Goal: Task Accomplishment & Management: Manage account settings

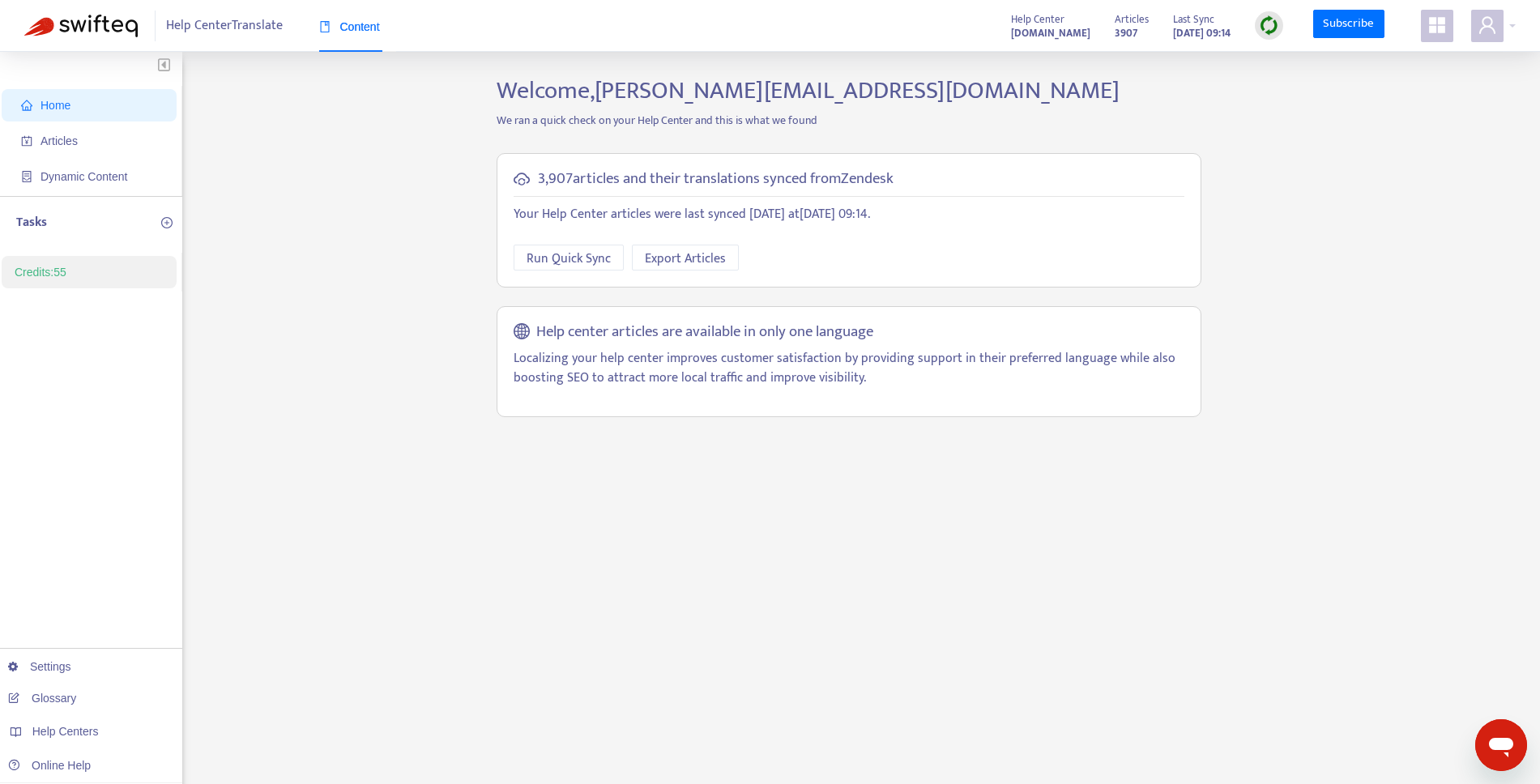
click at [1267, 25] on img at bounding box center [1269, 25] width 21 height 21
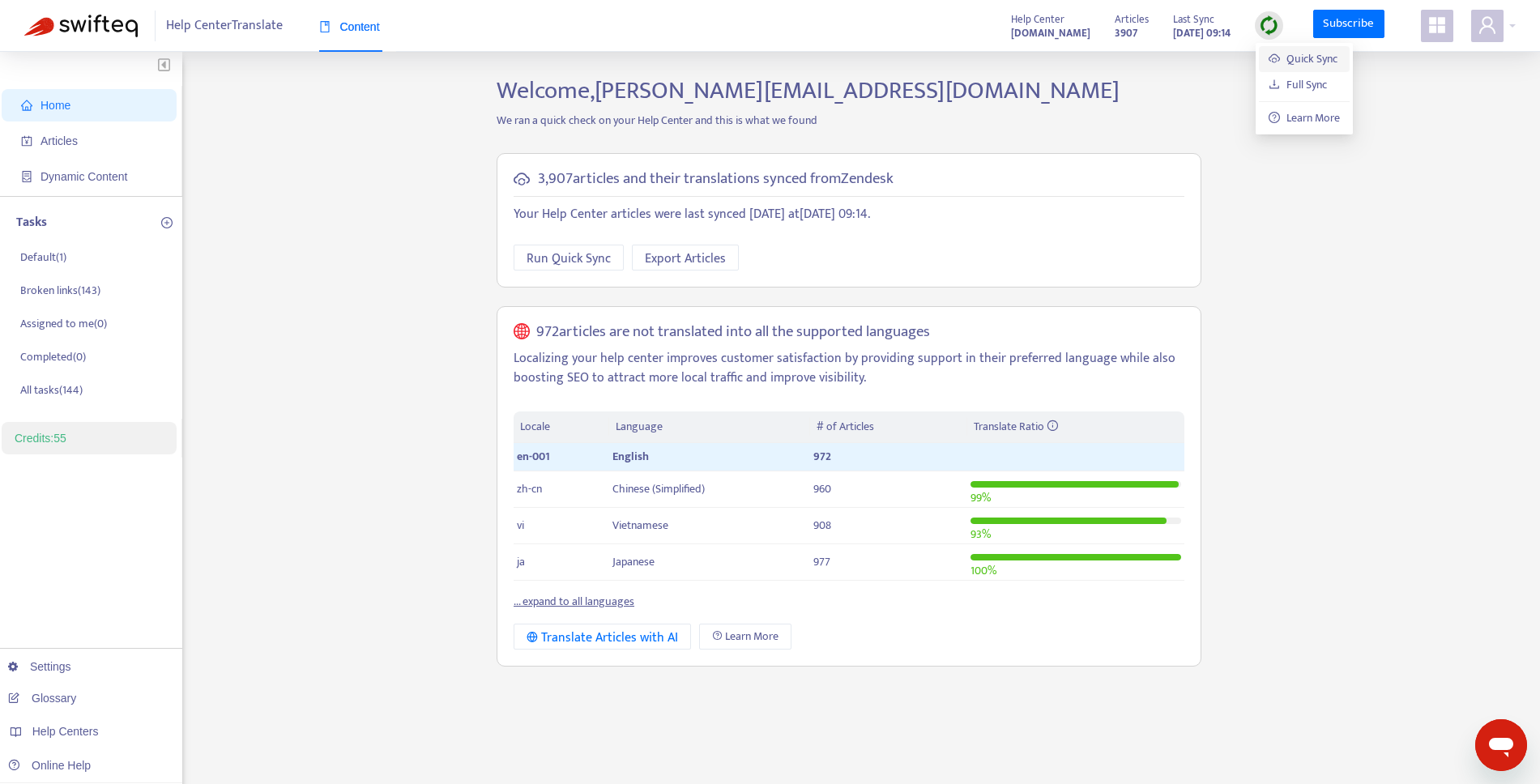
click at [1302, 59] on link "Quick Sync" at bounding box center [1303, 58] width 69 height 19
click at [567, 268] on span "Run Quick Sync" at bounding box center [568, 258] width 84 height 21
drag, startPoint x: 274, startPoint y: 228, endPoint x: 666, endPoint y: 493, distance: 473.2
click at [275, 229] on div "Home Articles Dynamic Content Tasks Default ( 1 ) Broken links ( 143 ) Assigned…" at bounding box center [770, 550] width 1491 height 948
click at [622, 630] on div "Translate Articles with AI" at bounding box center [602, 638] width 151 height 21
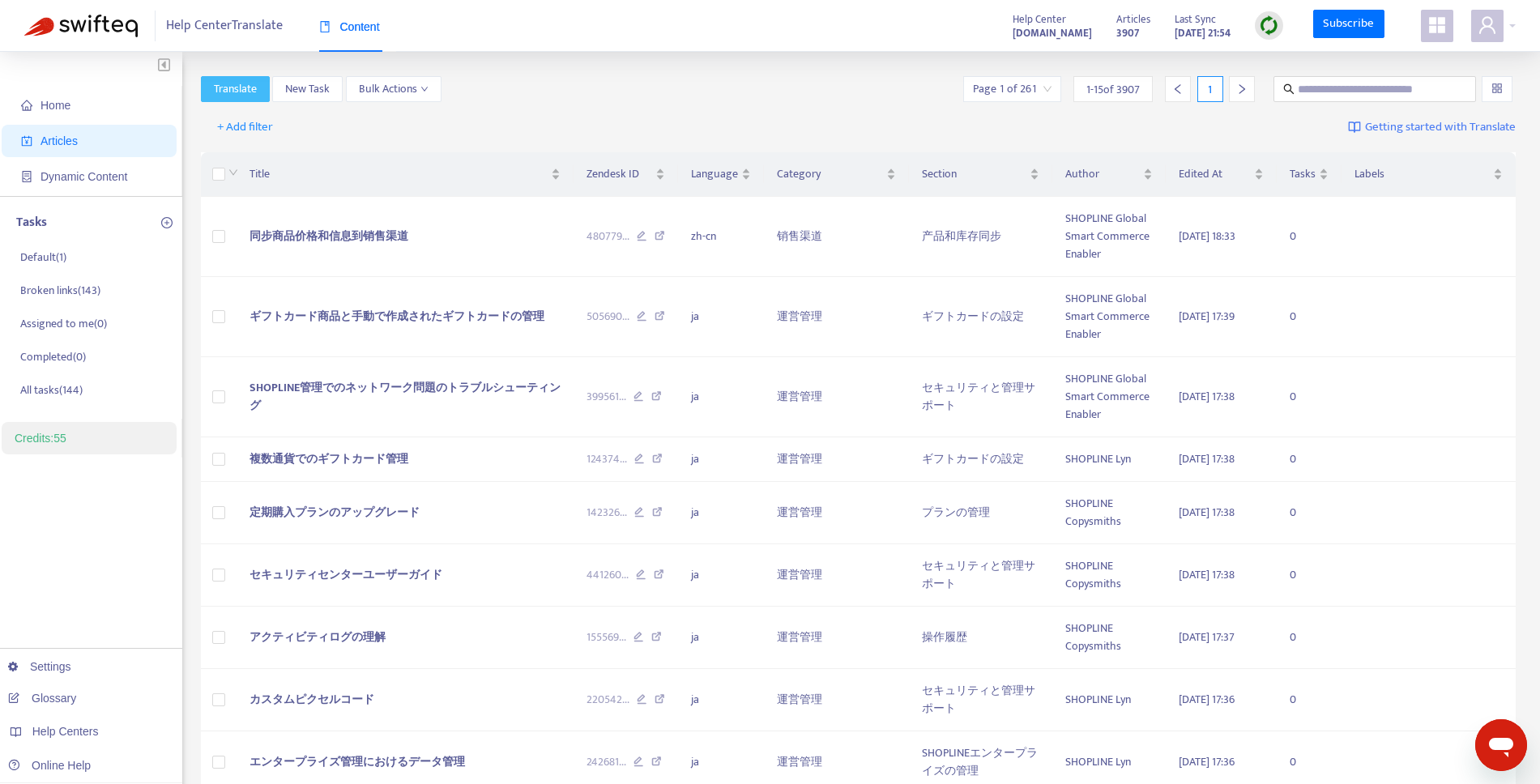
click at [235, 95] on span "Translate" at bounding box center [235, 90] width 43 height 18
click at [847, 104] on div "Translate New Task Bulk Actions Page 1 of 261 1 - 15 of 3907 1" at bounding box center [858, 92] width 1316 height 32
click at [403, 90] on span "Bulk Actions" at bounding box center [393, 90] width 70 height 18
drag, startPoint x: 414, startPoint y: 87, endPoint x: 452, endPoint y: 91, distance: 38.2
click at [414, 88] on span "Bulk Actions" at bounding box center [393, 90] width 70 height 18
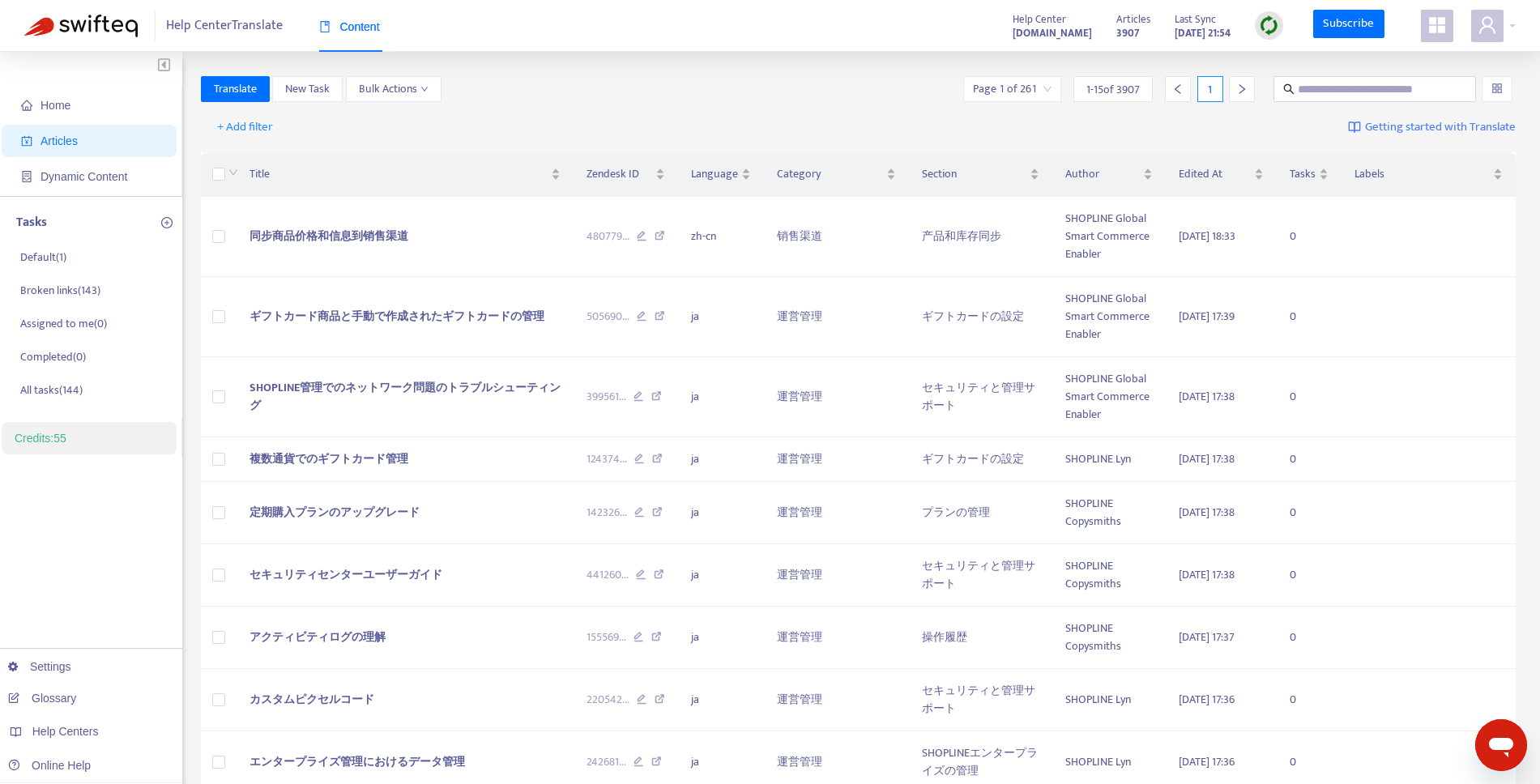
click at [562, 91] on div "Translate New Task Bulk Actions Page 1 of 261 1 - 15 of 3907 1" at bounding box center [858, 90] width 1316 height 26
click at [252, 90] on span "Translate" at bounding box center [235, 90] width 43 height 18
click at [402, 123] on div "+ Add filter Getting started with Translate" at bounding box center [858, 127] width 1316 height 38
click at [235, 133] on span "+ Add filter" at bounding box center [245, 127] width 56 height 20
click at [467, 137] on div "+ Add filter Getting started with Translate" at bounding box center [858, 127] width 1316 height 38
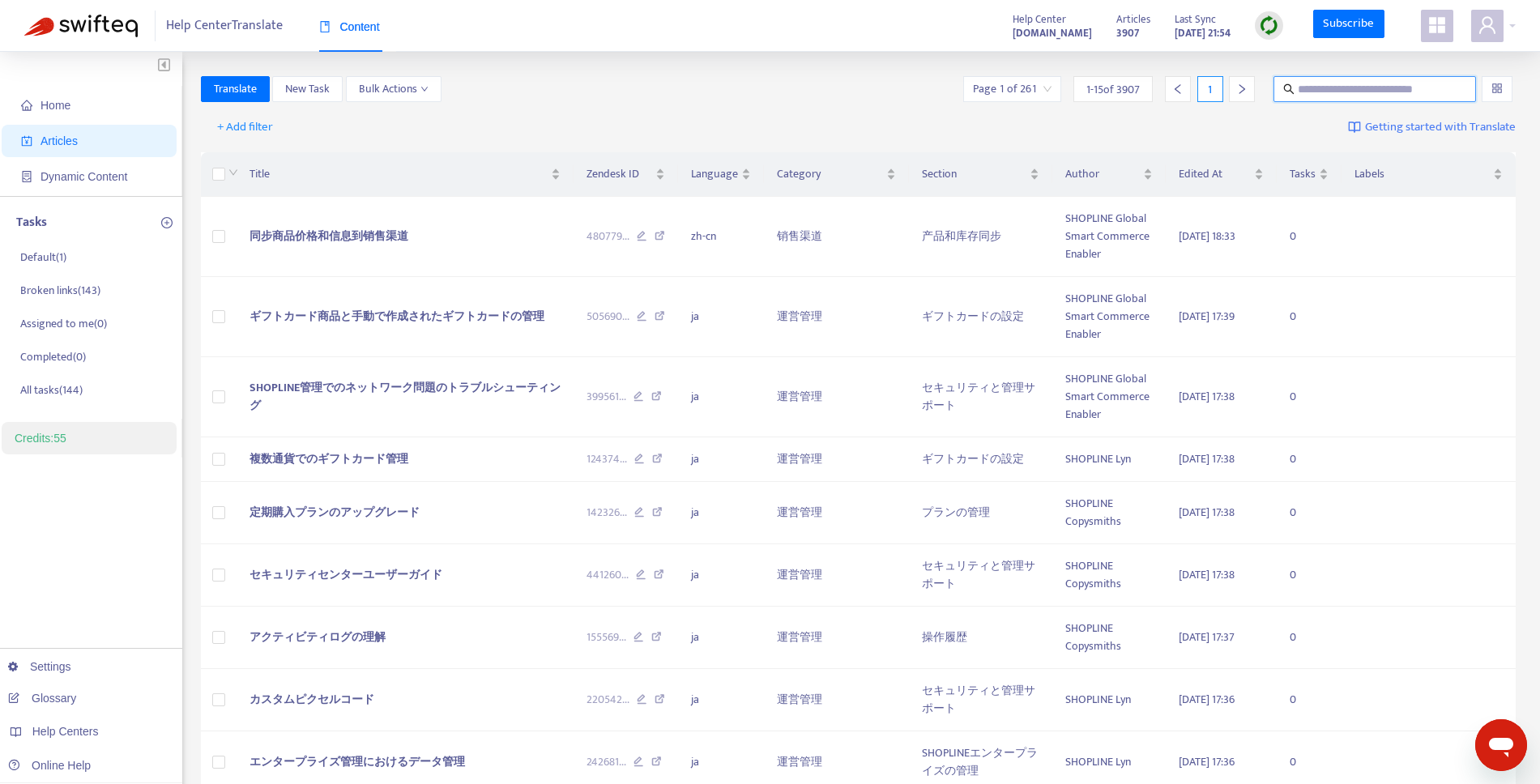
click at [1356, 92] on input "text" at bounding box center [1375, 90] width 155 height 18
click at [1095, 138] on div "+ Add filter Getting started with Translate" at bounding box center [858, 127] width 1316 height 38
click at [824, 87] on div "Translate New Task Bulk Actions Page 1 of 261 1 - 15 of 3907 1" at bounding box center [858, 90] width 1316 height 26
click at [1446, 30] on span at bounding box center [1436, 25] width 32 height 32
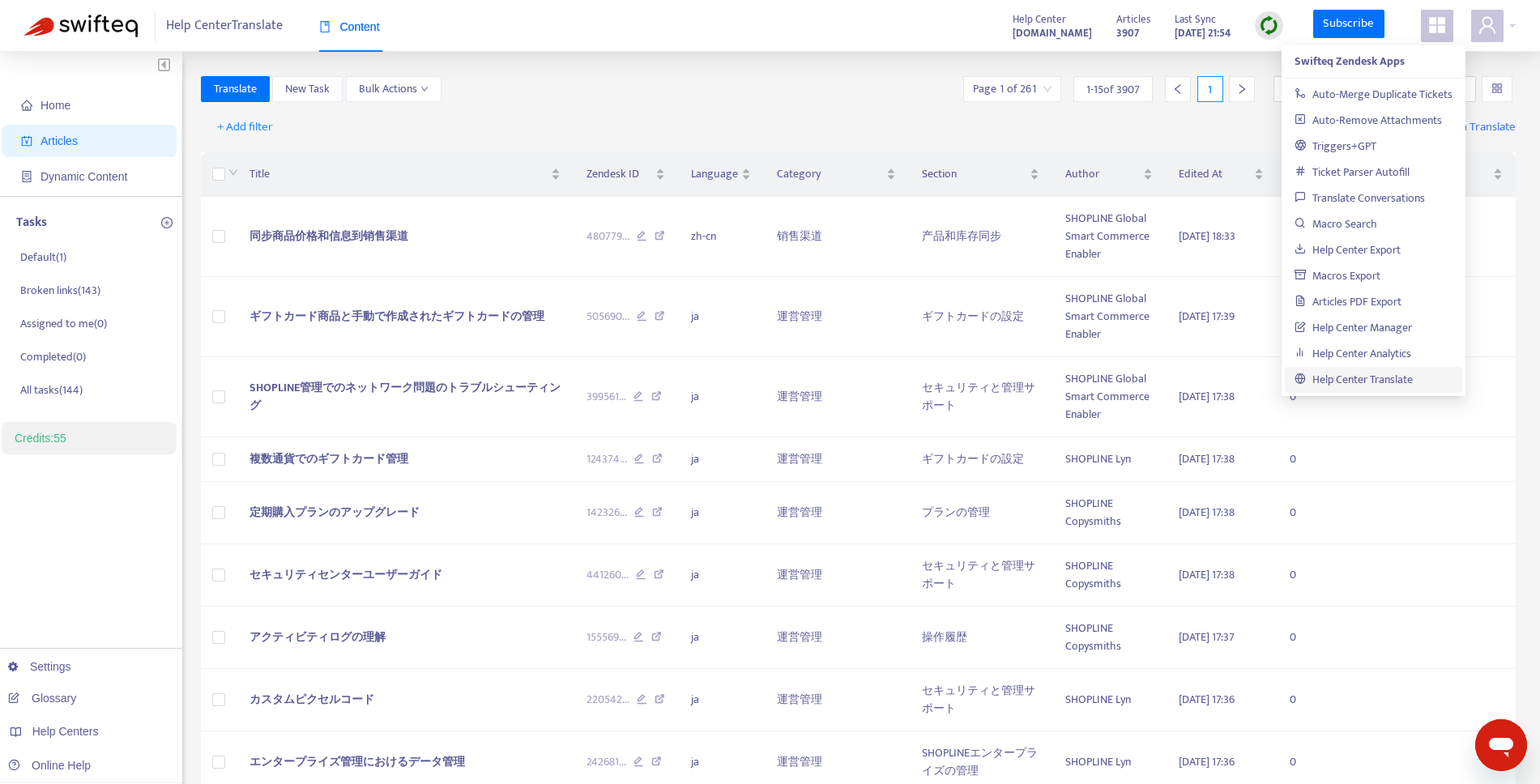
click at [1441, 29] on icon "appstore" at bounding box center [1437, 25] width 16 height 16
click at [1492, 30] on icon "user" at bounding box center [1487, 25] width 20 height 20
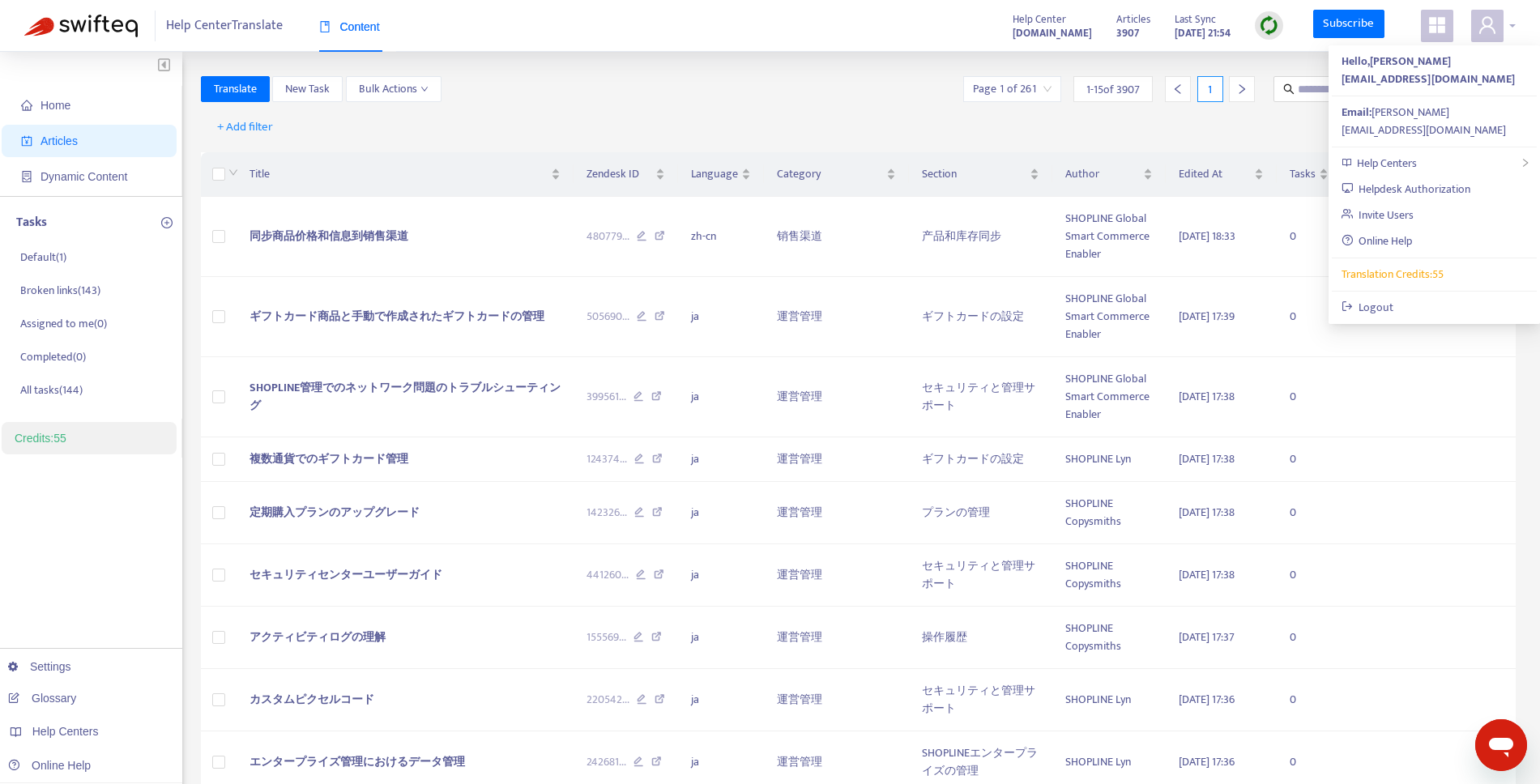
click at [1491, 31] on icon "user" at bounding box center [1487, 25] width 20 height 20
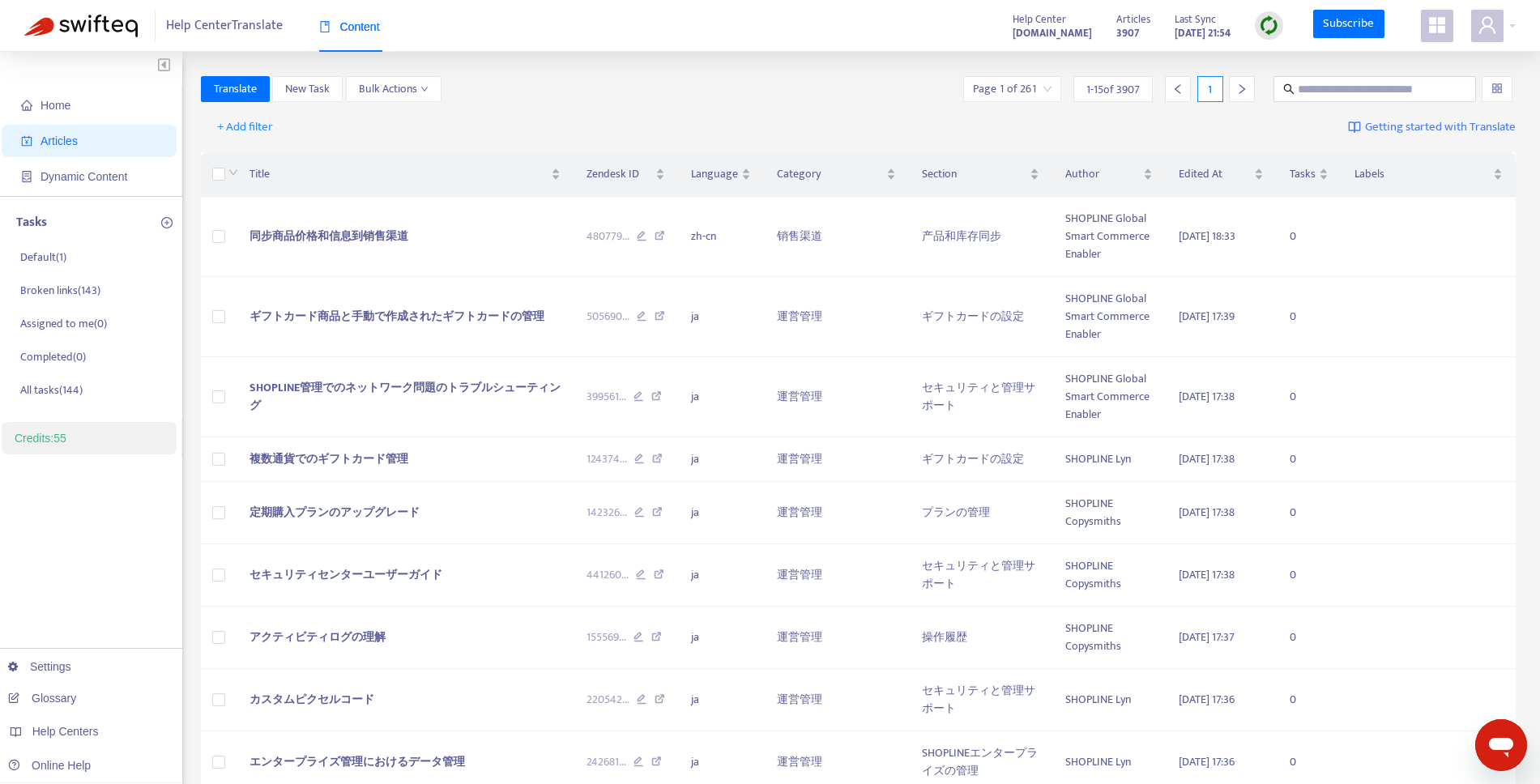
click at [703, 99] on div "Translate New Task Bulk Actions Page 1 of 261 1 - 15 of 3907 1" at bounding box center [858, 90] width 1316 height 26
click at [250, 86] on span "Translate" at bounding box center [235, 90] width 43 height 18
click at [697, 108] on div "+ Add filter Getting started with Translate" at bounding box center [858, 127] width 1316 height 38
click at [1014, 92] on input "search" at bounding box center [1012, 90] width 79 height 25
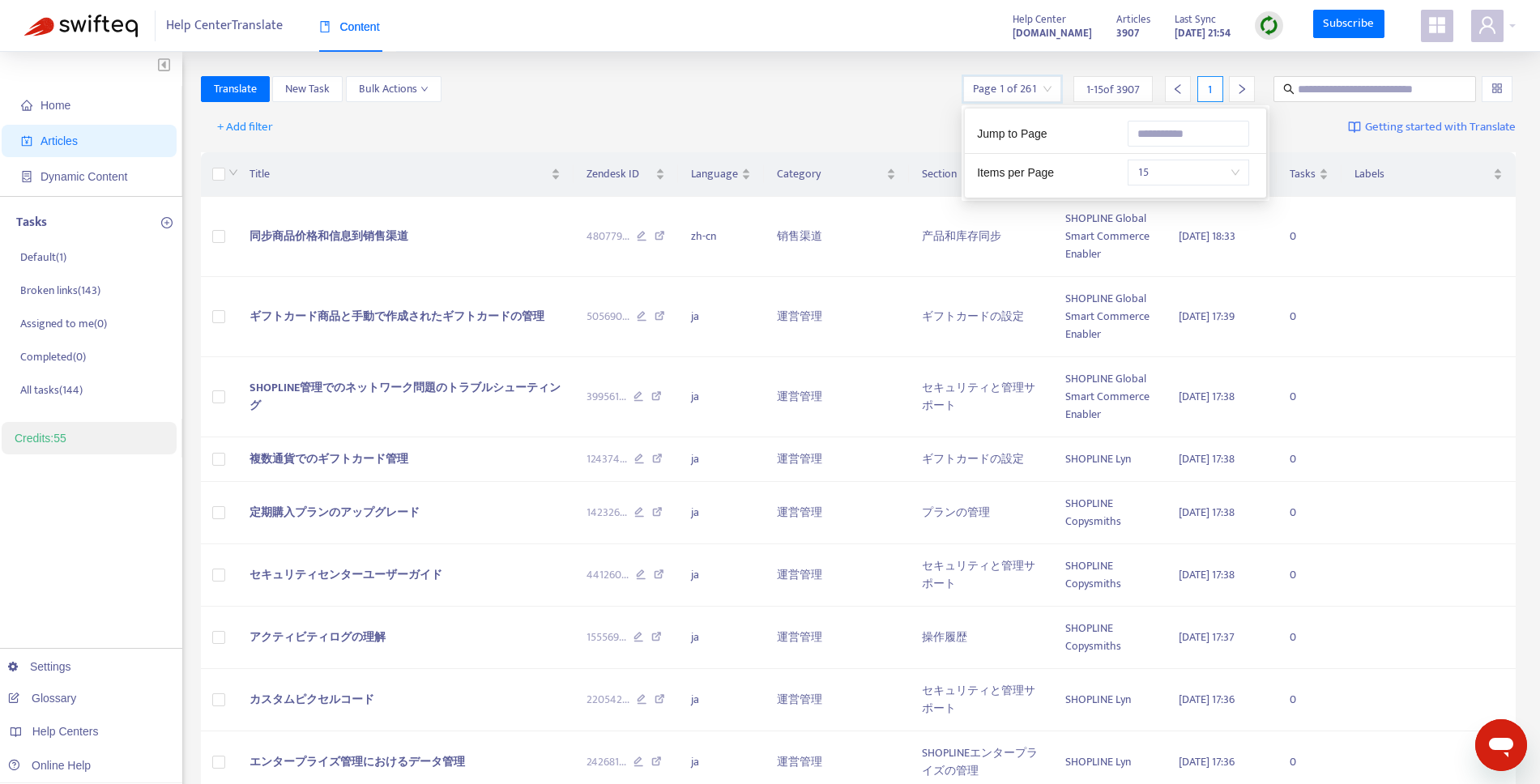
click at [1031, 92] on input "search" at bounding box center [1012, 90] width 79 height 25
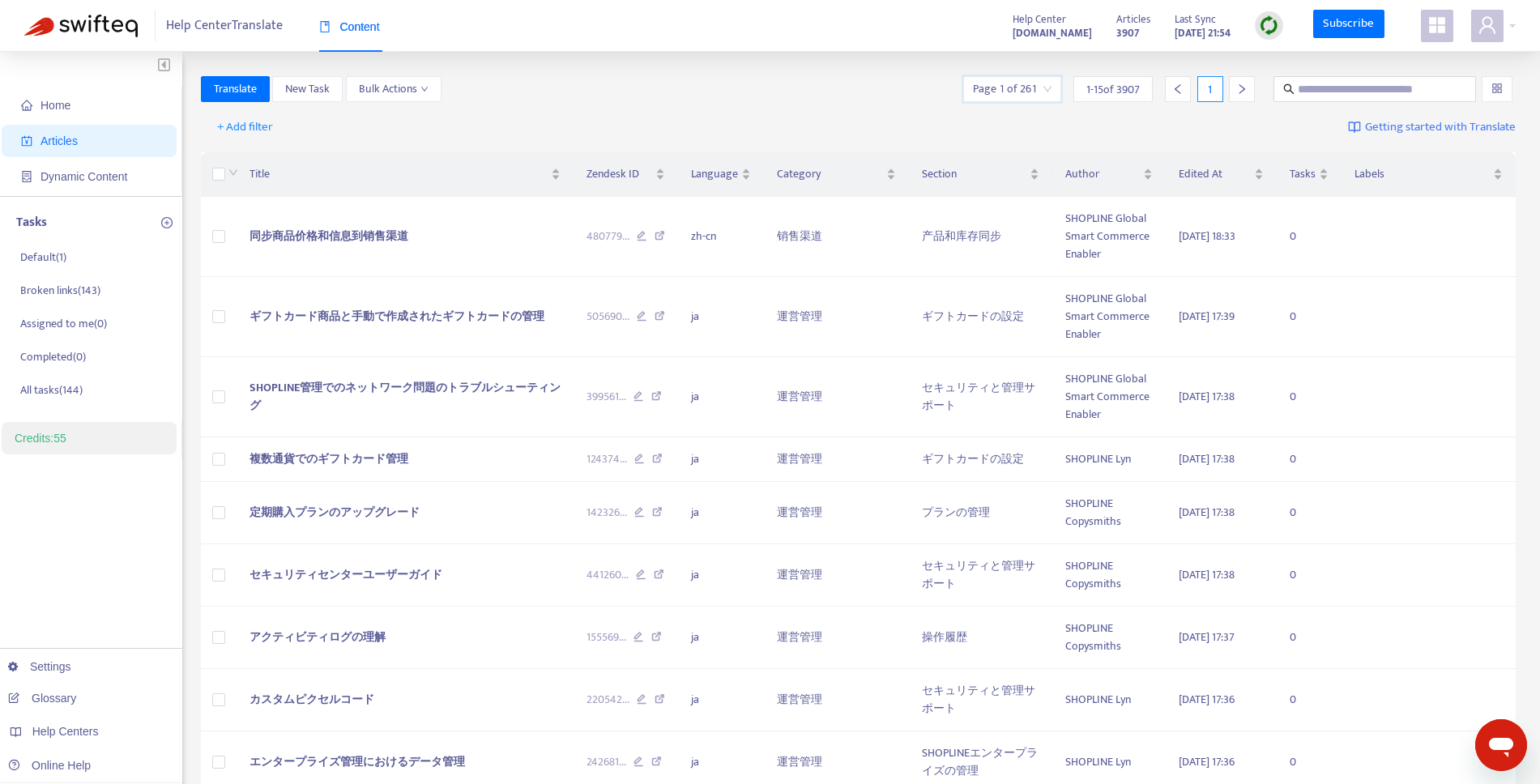
click at [1150, 92] on div "1 - 15 of 3907" at bounding box center [1113, 90] width 80 height 26
click at [310, 85] on span "New Task" at bounding box center [308, 90] width 44 height 18
click at [374, 94] on span "Bulk Actions" at bounding box center [393, 90] width 70 height 18
click at [565, 94] on div "Translate New Task Bulk Actions Page 1 of 261 1 - 15 of 3907 1" at bounding box center [858, 90] width 1316 height 26
click at [604, 99] on div "Translate New Task Bulk Actions Page 1 of 261 1 - 15 of 3907 1" at bounding box center [858, 90] width 1316 height 26
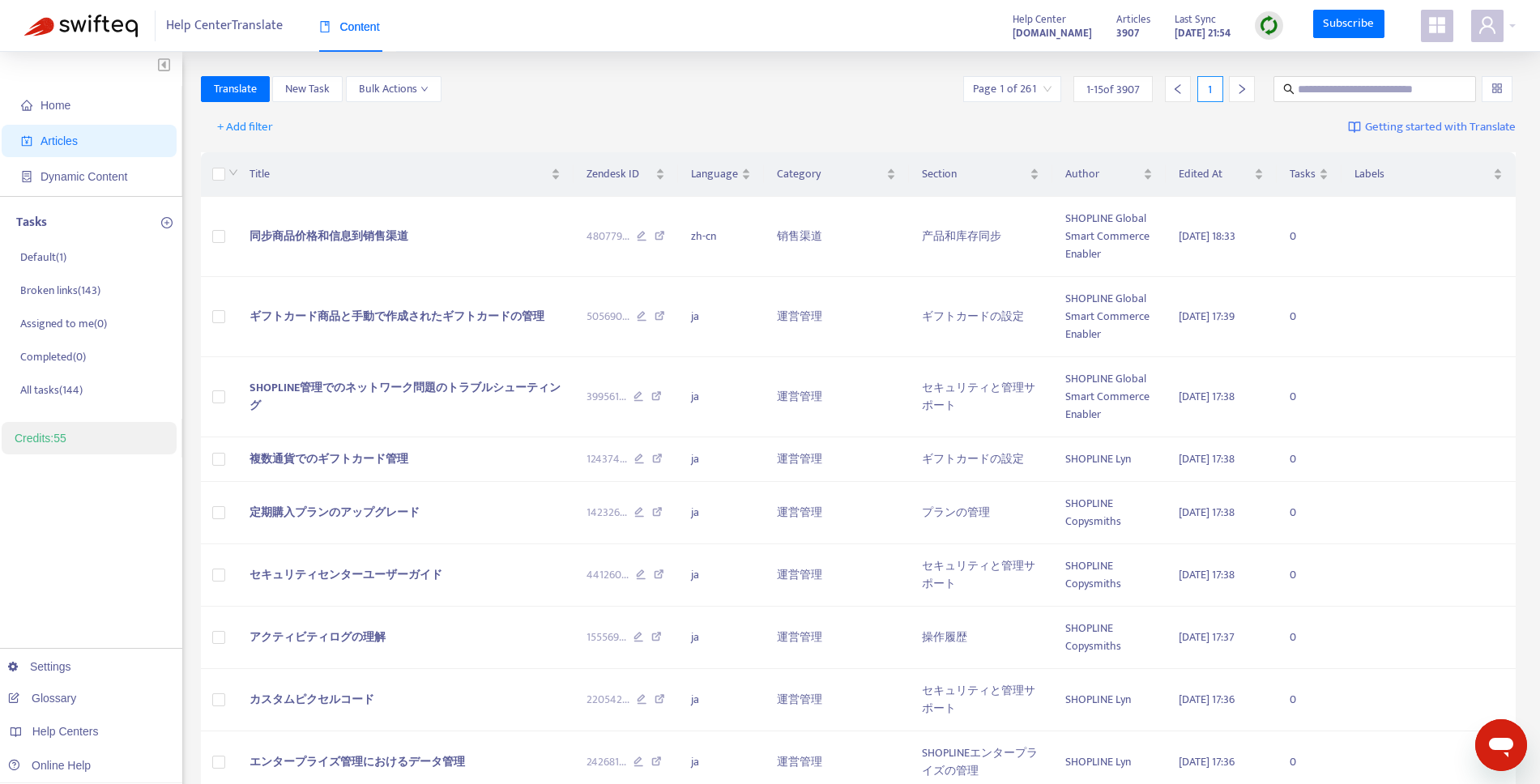
click at [118, 18] on img at bounding box center [81, 26] width 113 height 23
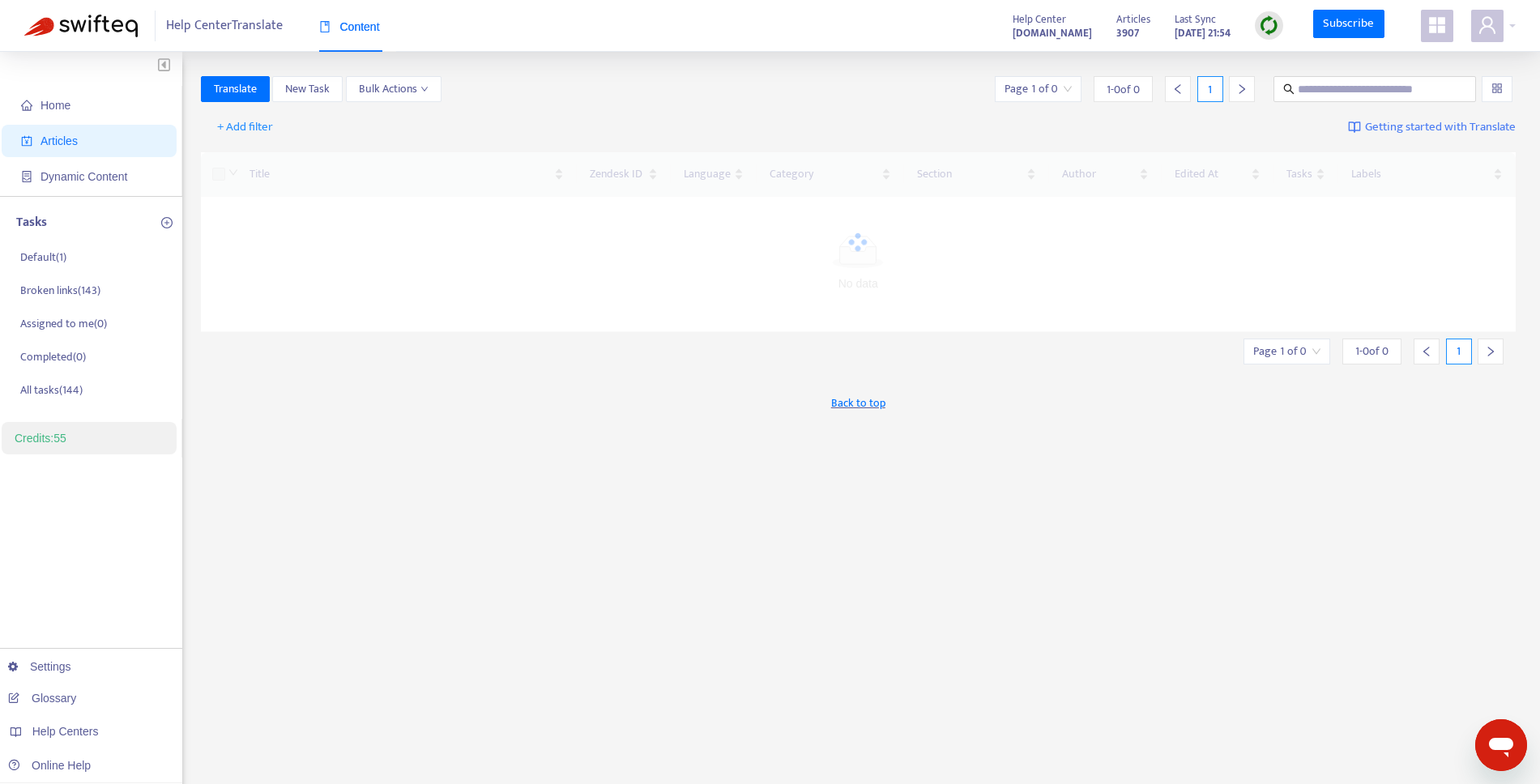
click at [211, 24] on span "Help Center Translate" at bounding box center [224, 25] width 117 height 30
click at [724, 94] on div "Translate New Task Bulk Actions Page 1 of 0 1 - 0 of 0 1" at bounding box center [858, 90] width 1316 height 26
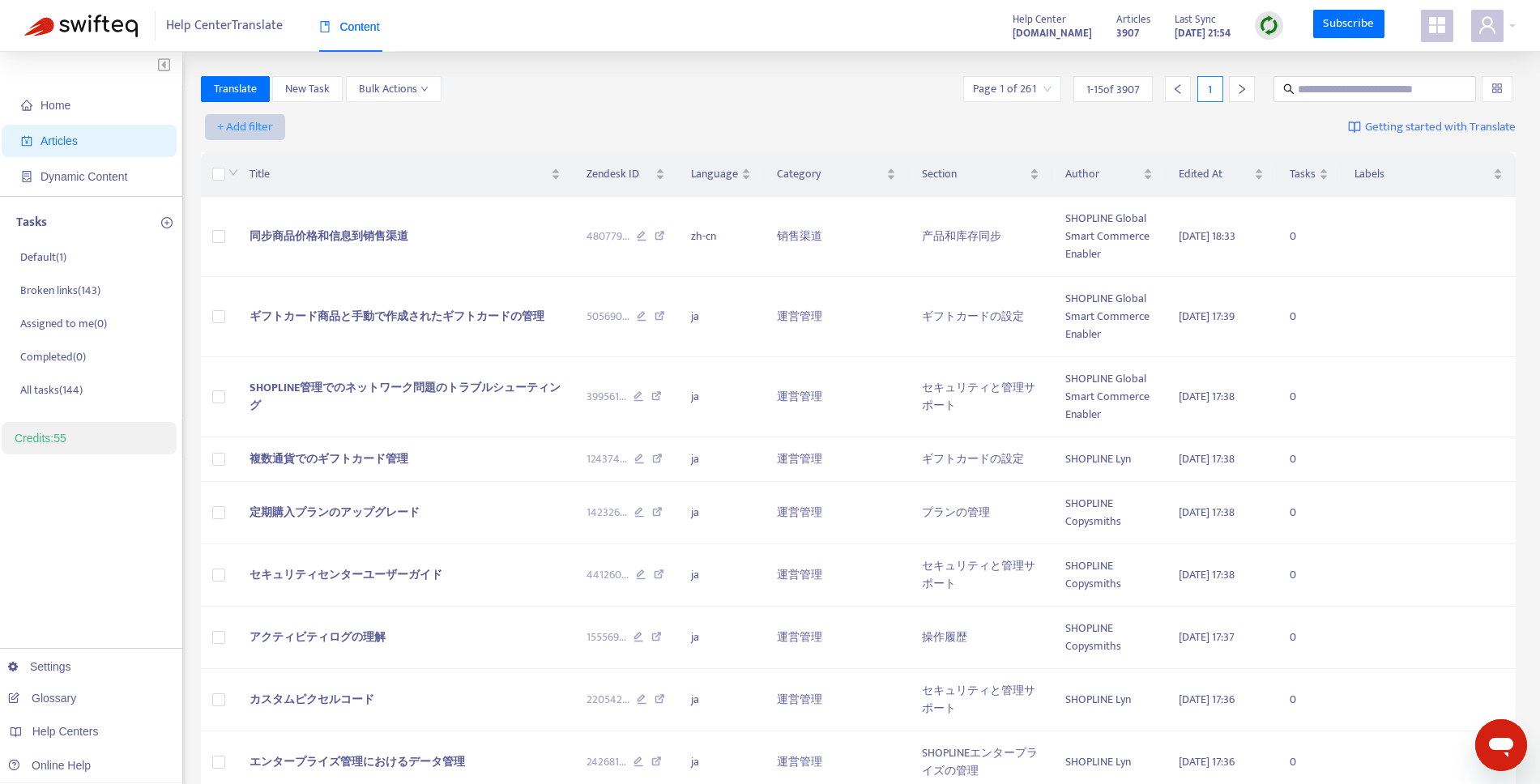
click at [240, 114] on button "+ Add filter" at bounding box center [245, 127] width 81 height 26
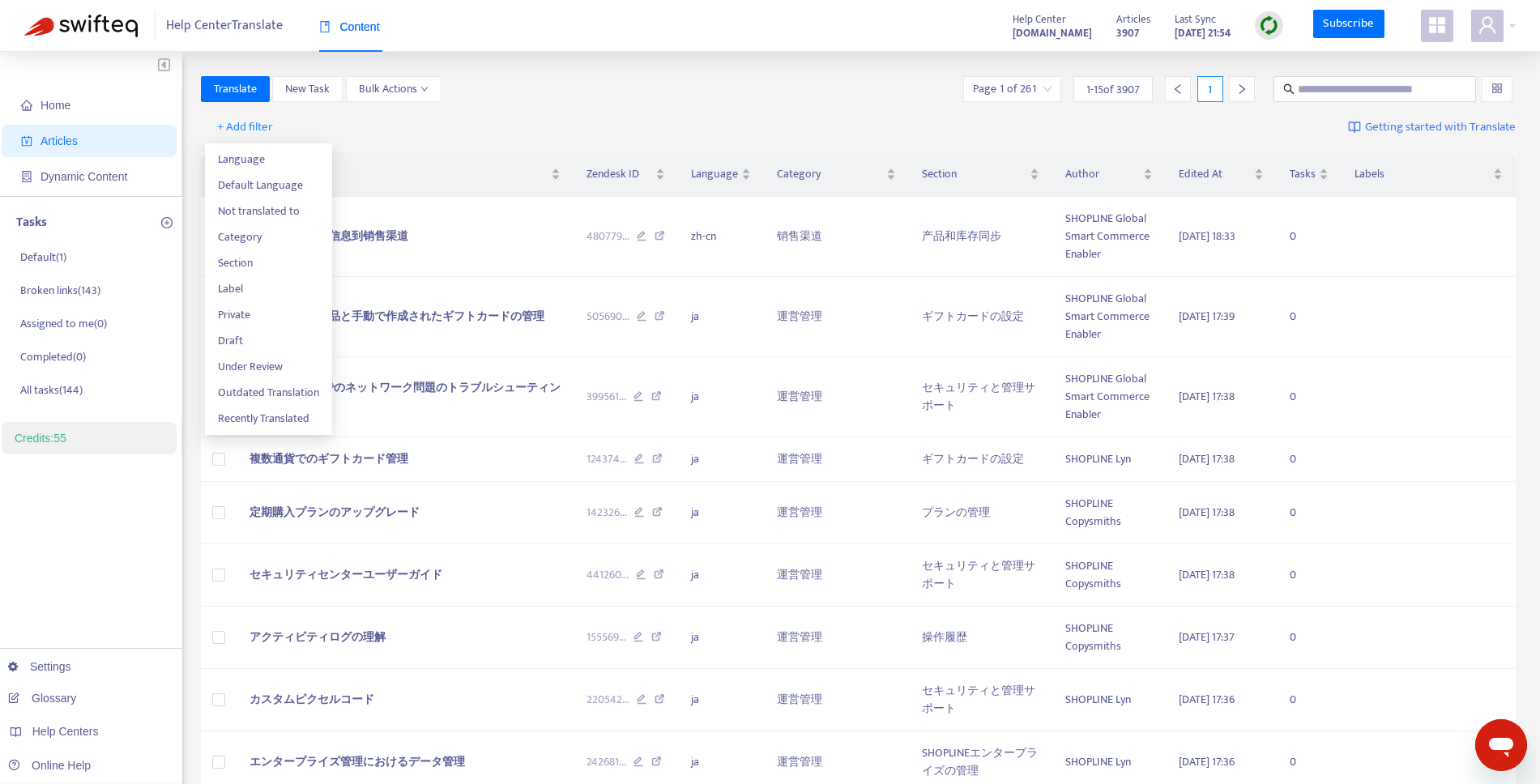
click at [576, 131] on div "+ Add filter Getting started with Translate" at bounding box center [858, 127] width 1316 height 38
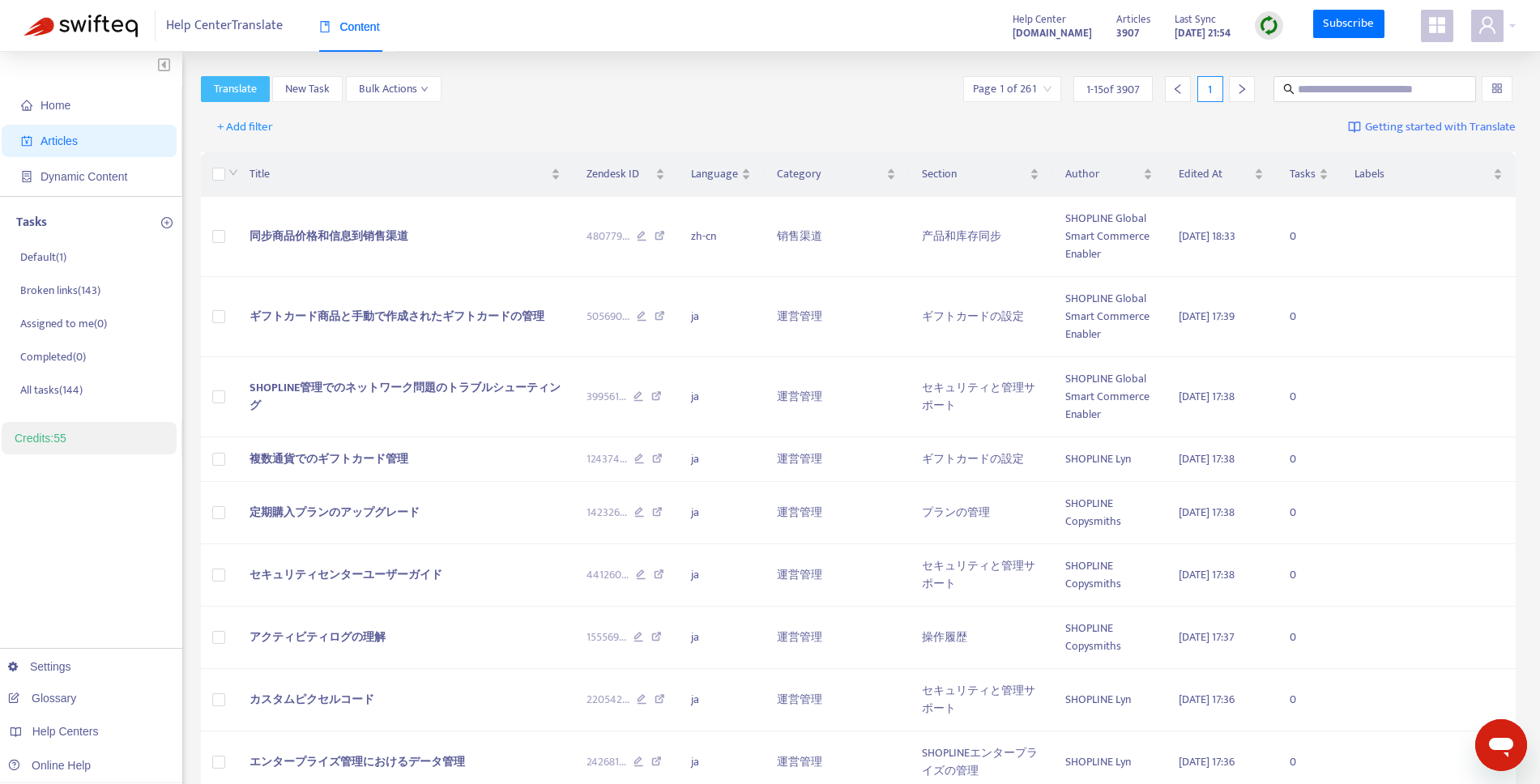
click at [259, 92] on button "Translate" at bounding box center [235, 90] width 69 height 26
click at [64, 105] on span "Home" at bounding box center [55, 105] width 30 height 13
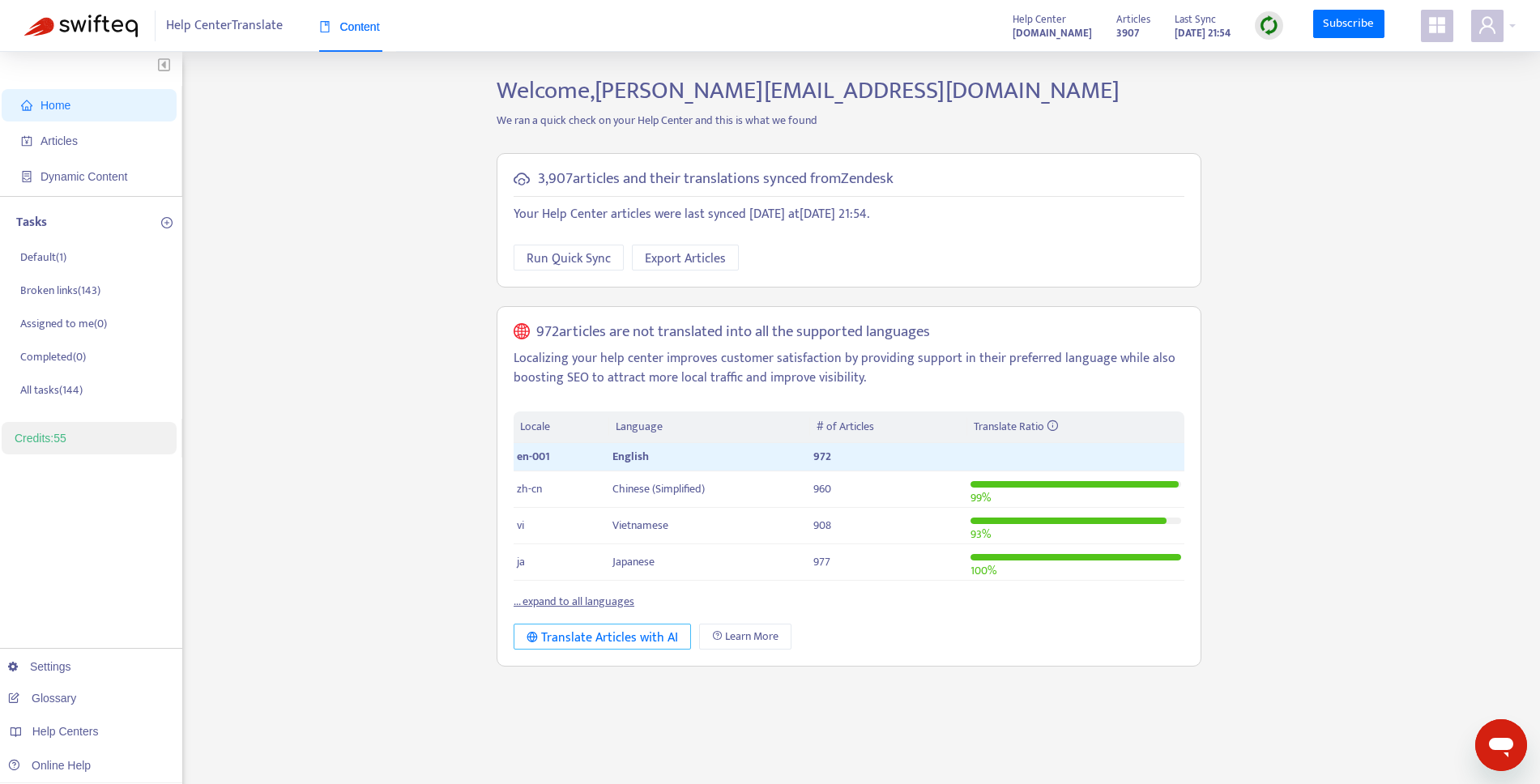
click at [643, 637] on div "Translate Articles with AI" at bounding box center [602, 638] width 151 height 21
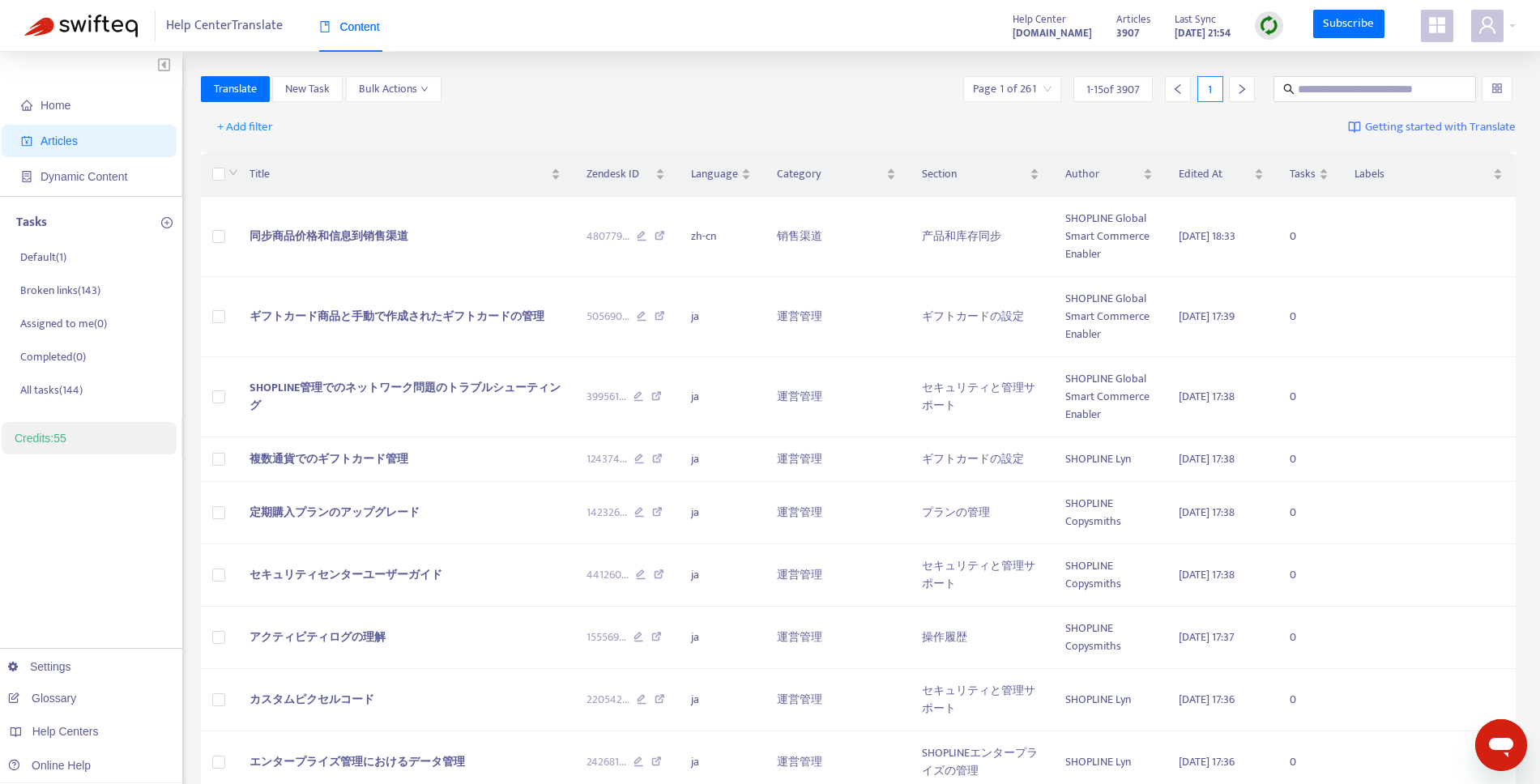
click at [1508, 132] on span "Getting started with Translate" at bounding box center [1440, 127] width 150 height 19
click at [1014, 95] on input "search" at bounding box center [1012, 90] width 79 height 25
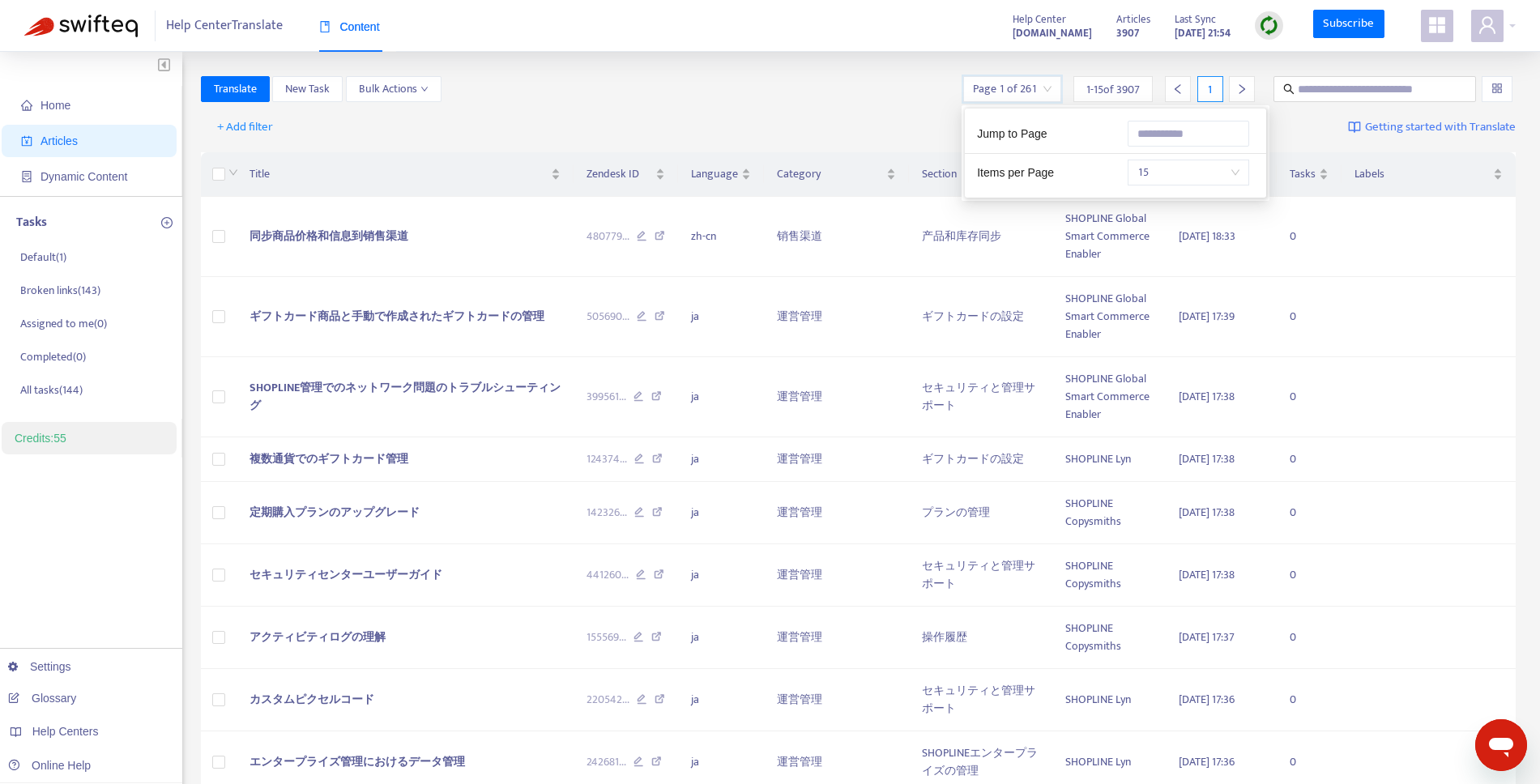
click at [1035, 91] on input "search" at bounding box center [1012, 90] width 79 height 25
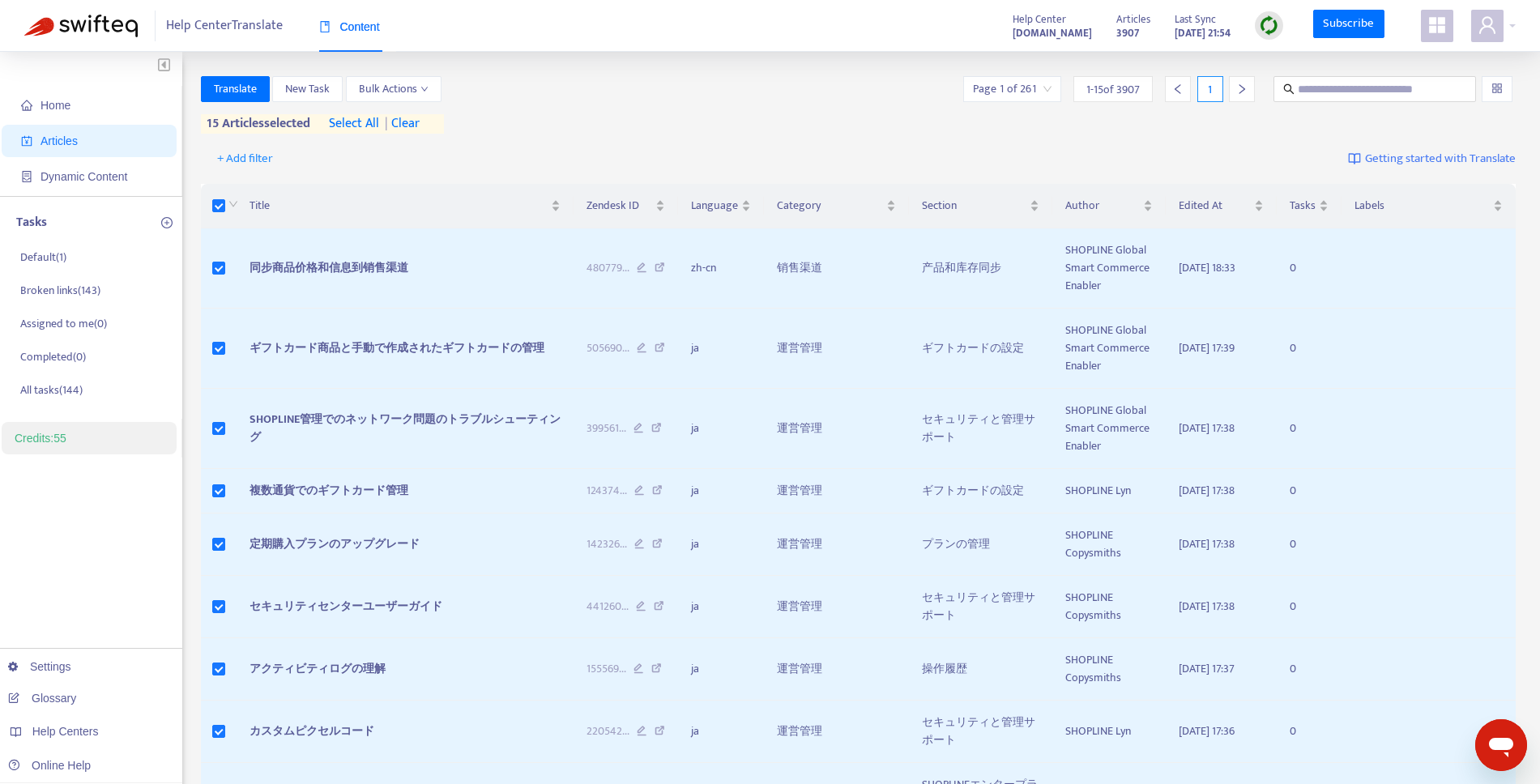
click at [376, 121] on span "select all" at bounding box center [354, 124] width 50 height 20
click at [255, 91] on span "Translate" at bounding box center [235, 90] width 43 height 18
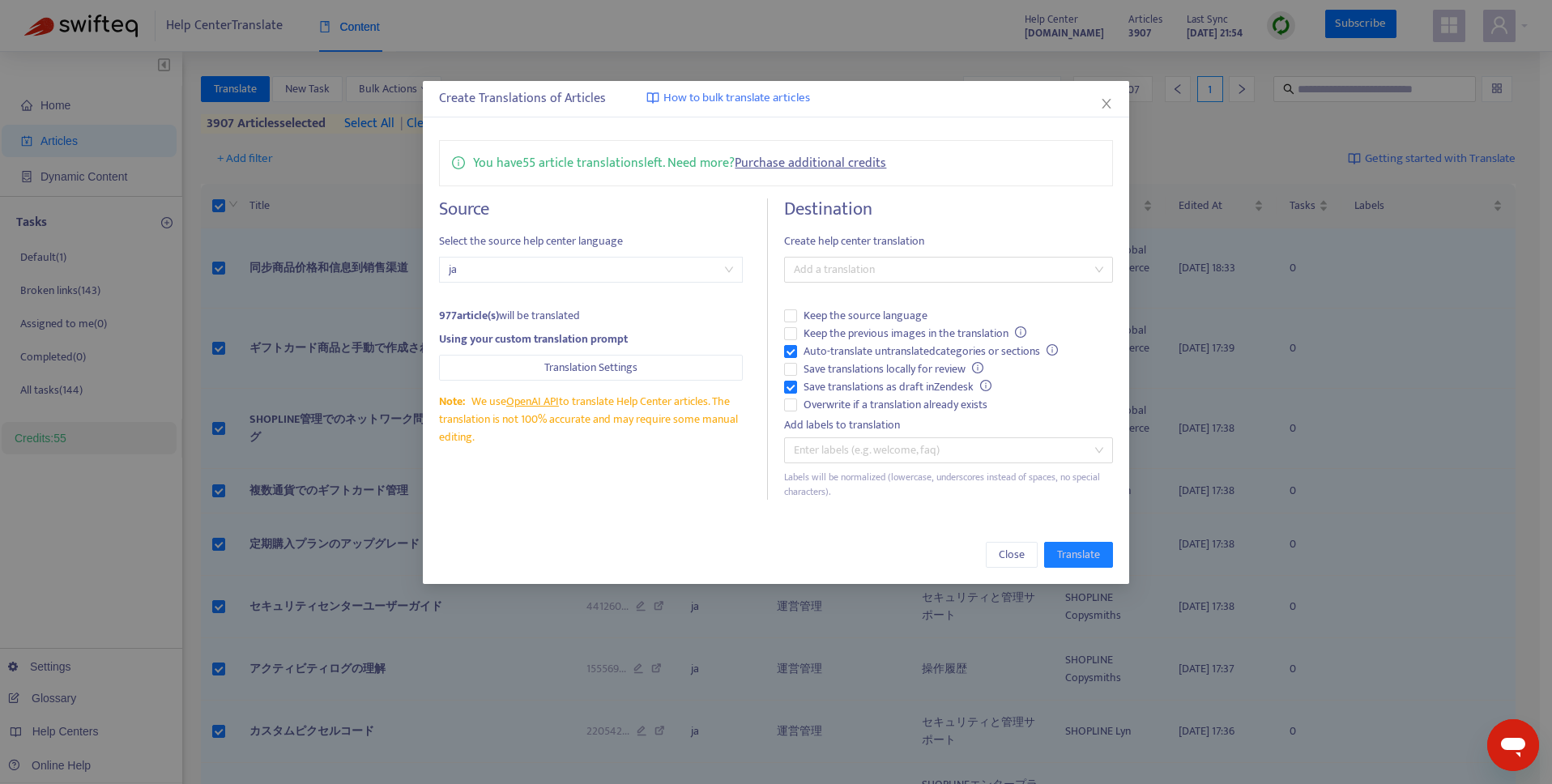
click at [494, 277] on span "ja" at bounding box center [591, 270] width 284 height 25
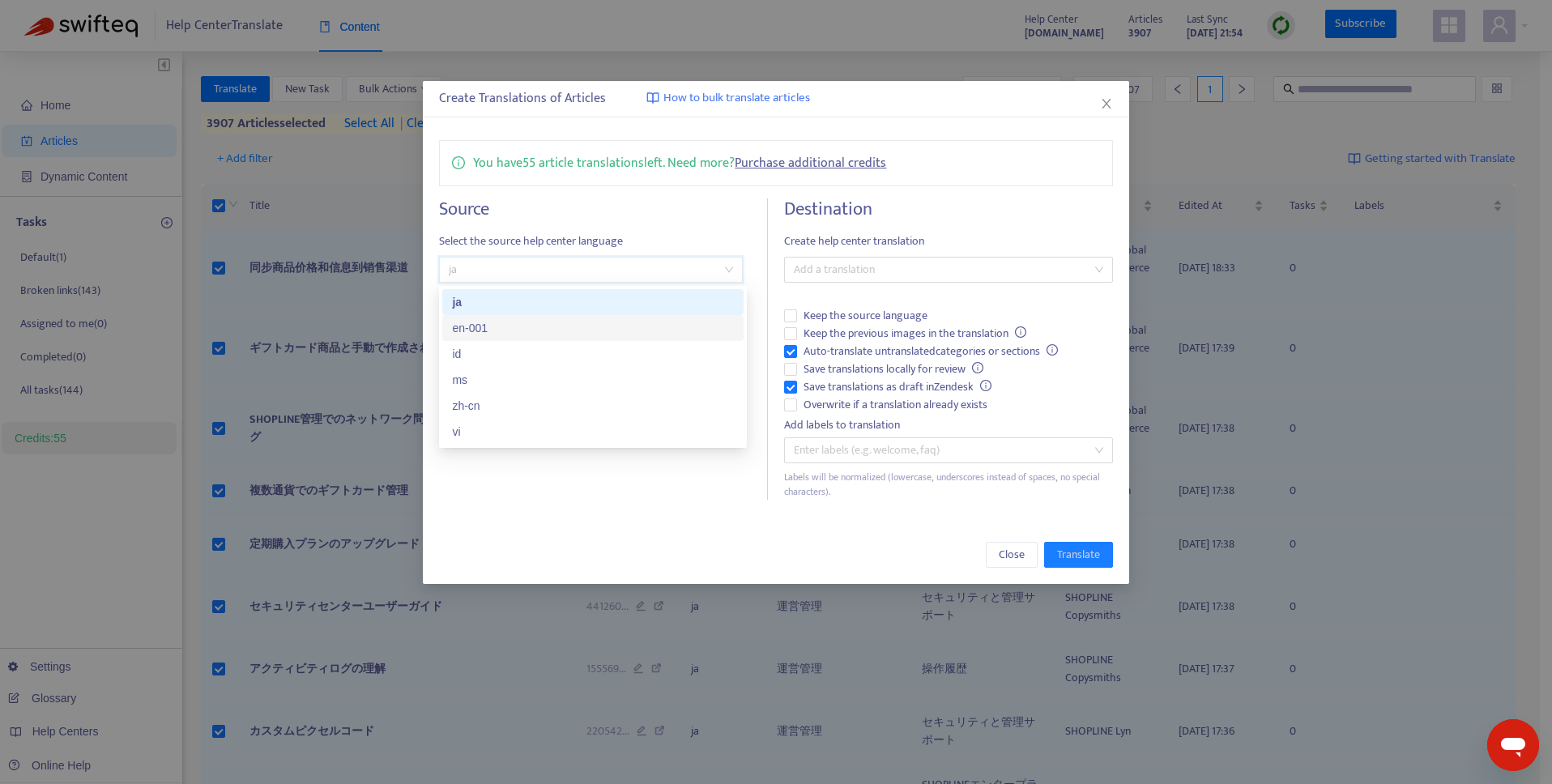
click at [500, 328] on div "en-001" at bounding box center [593, 328] width 282 height 18
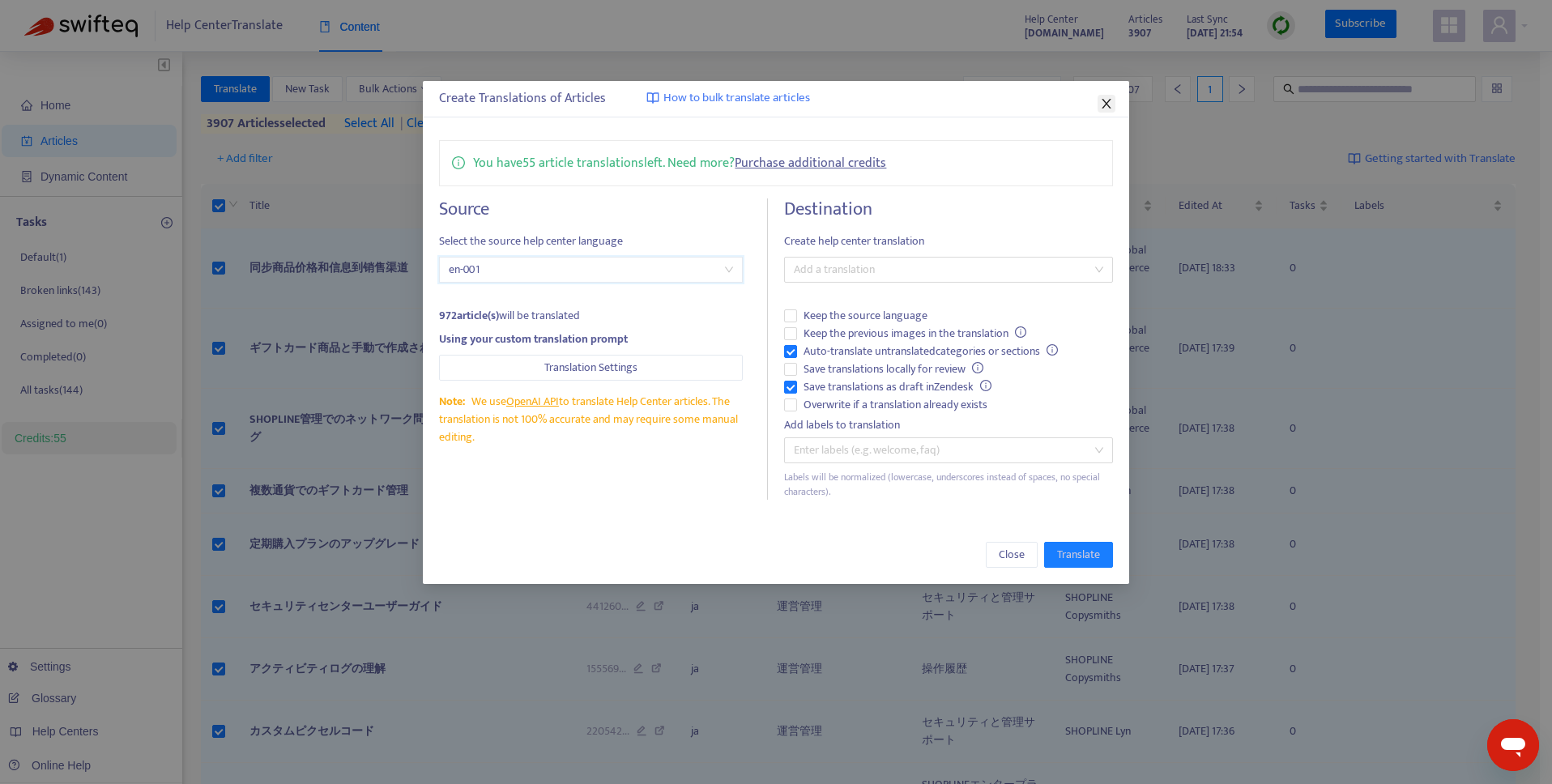
click at [1111, 103] on icon "close" at bounding box center [1106, 104] width 13 height 13
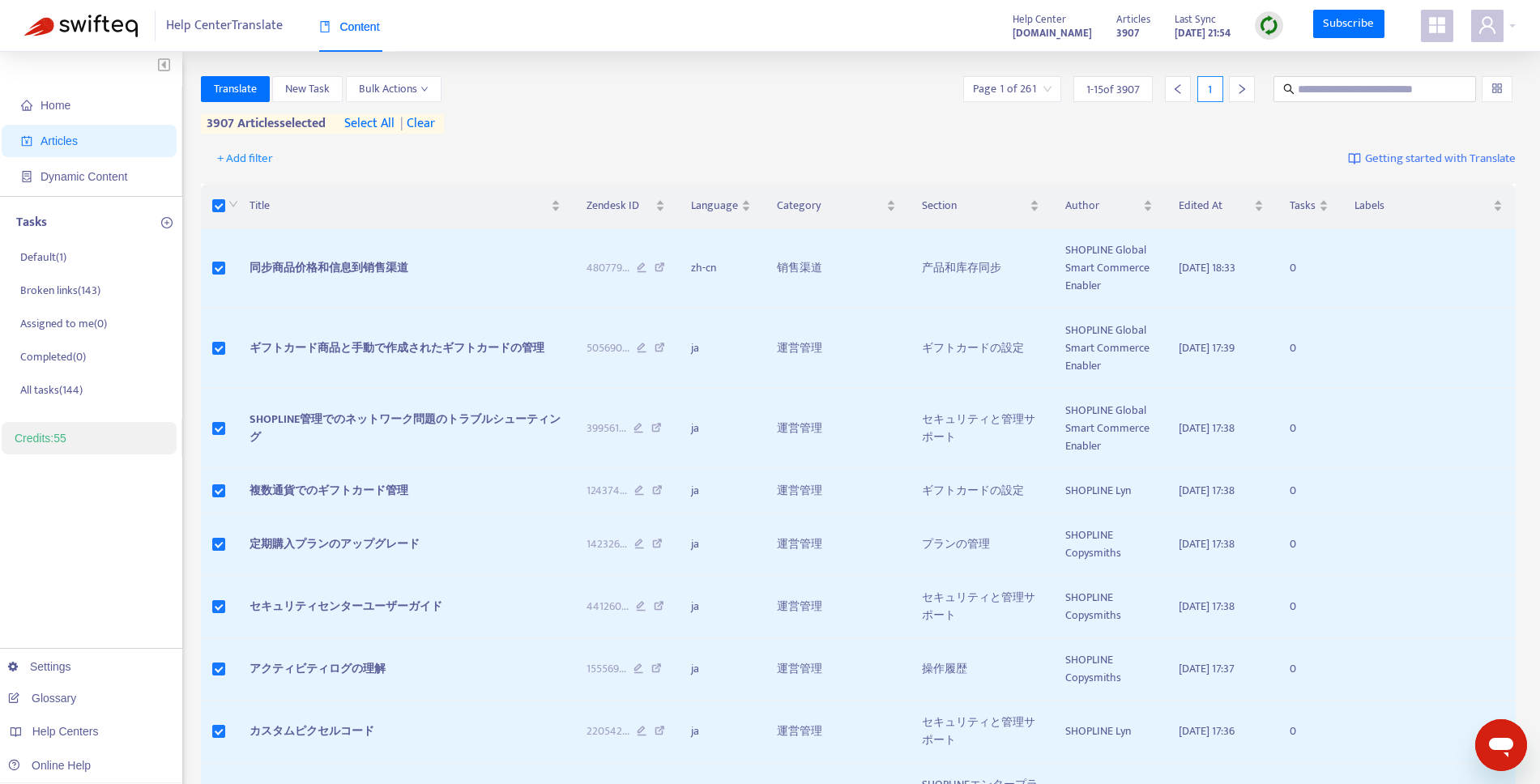
click at [690, 98] on div "Translate New Task Bulk Actions Page 1 of 261 1 - 15 of 3907 1" at bounding box center [858, 90] width 1316 height 26
click at [429, 121] on span "| clear" at bounding box center [414, 124] width 40 height 20
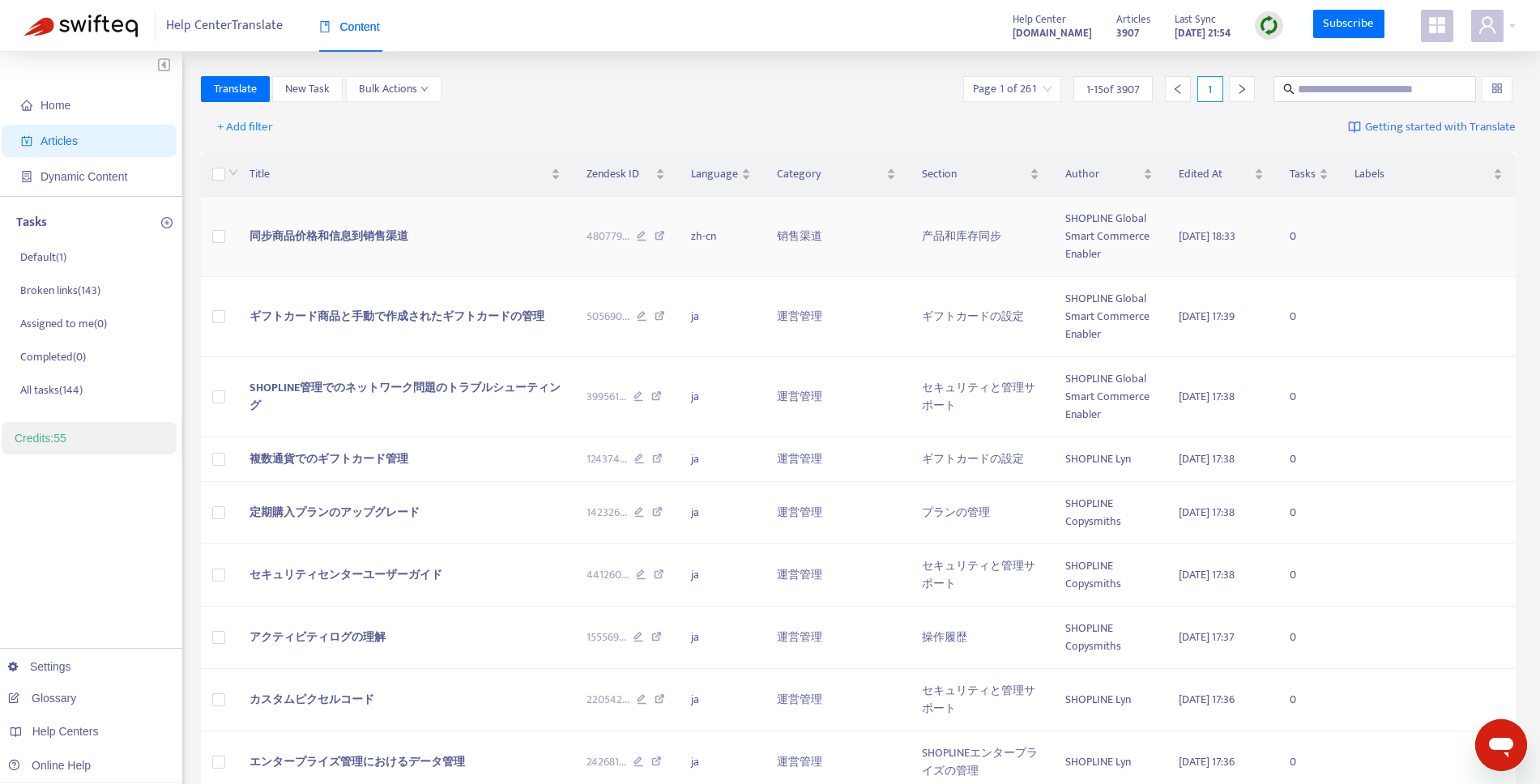
click at [498, 258] on td "同步商品价格和信息到销售渠道" at bounding box center [405, 237] width 337 height 81
click at [331, 245] on span "同步商品价格和信息到销售渠道" at bounding box center [328, 236] width 159 height 19
click at [328, 233] on span "同步商品价格和信息到销售渠道" at bounding box center [328, 236] width 159 height 19
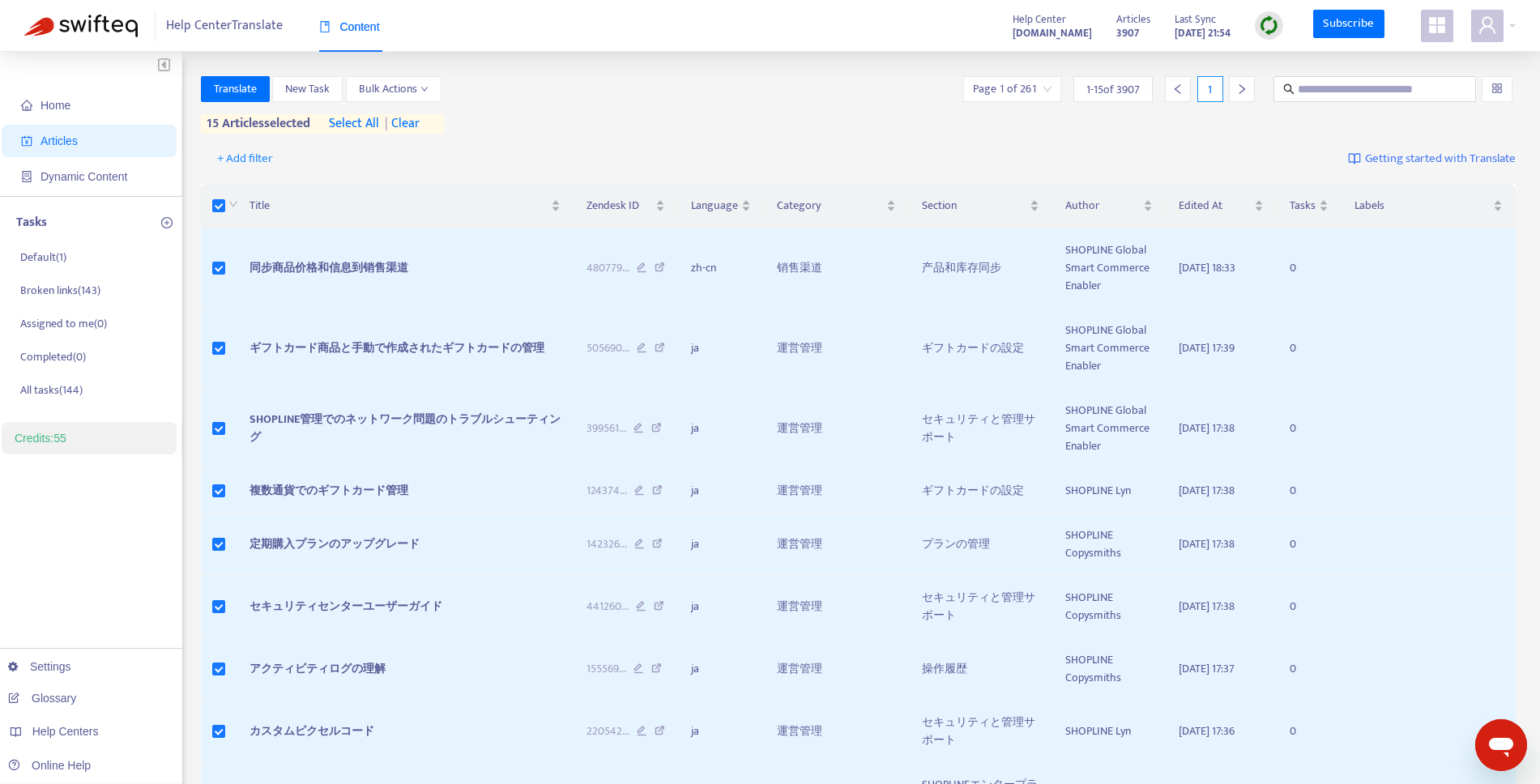
click at [368, 129] on span "select all" at bounding box center [354, 124] width 50 height 20
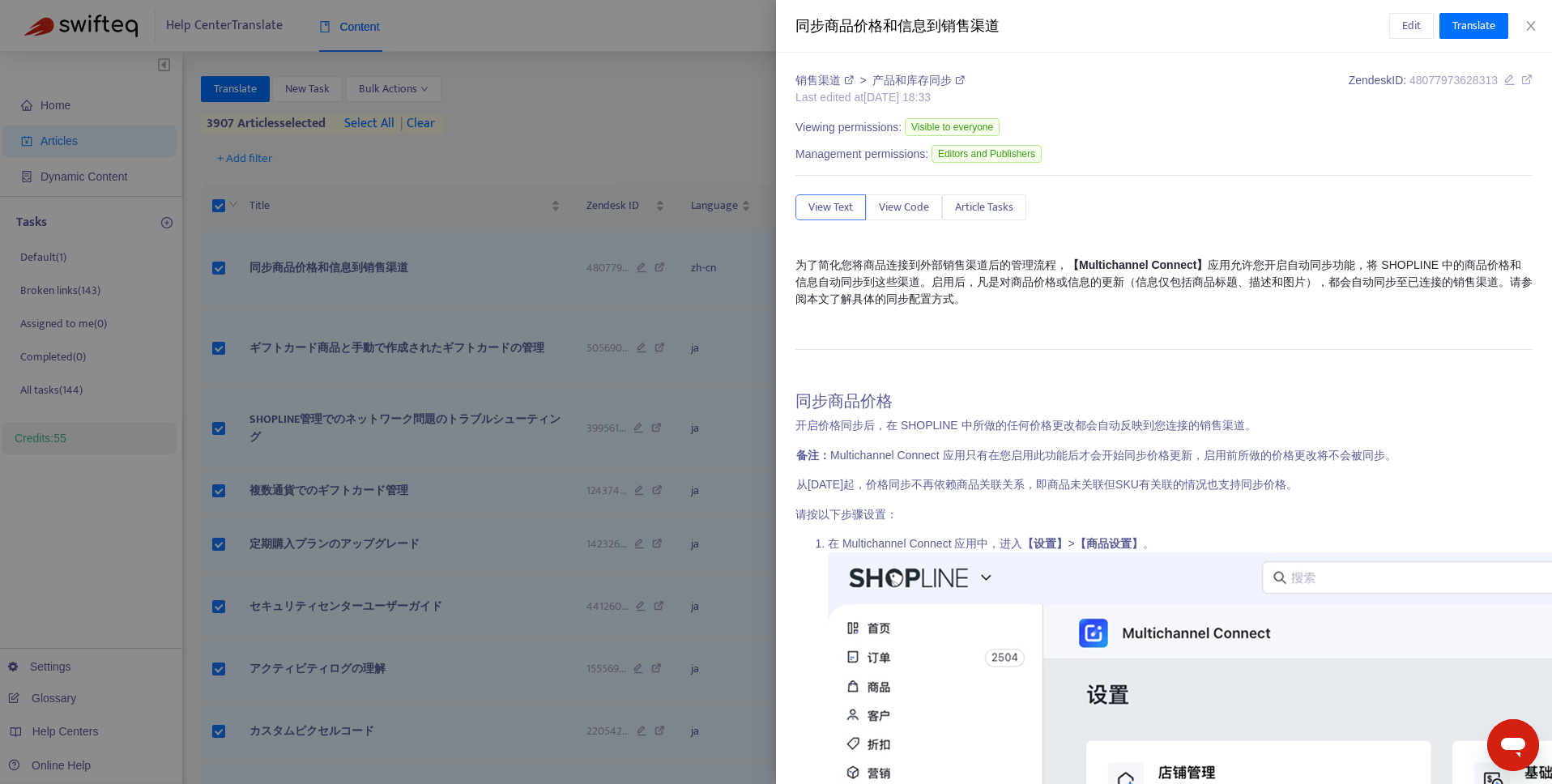
click at [644, 109] on div at bounding box center [776, 392] width 1552 height 784
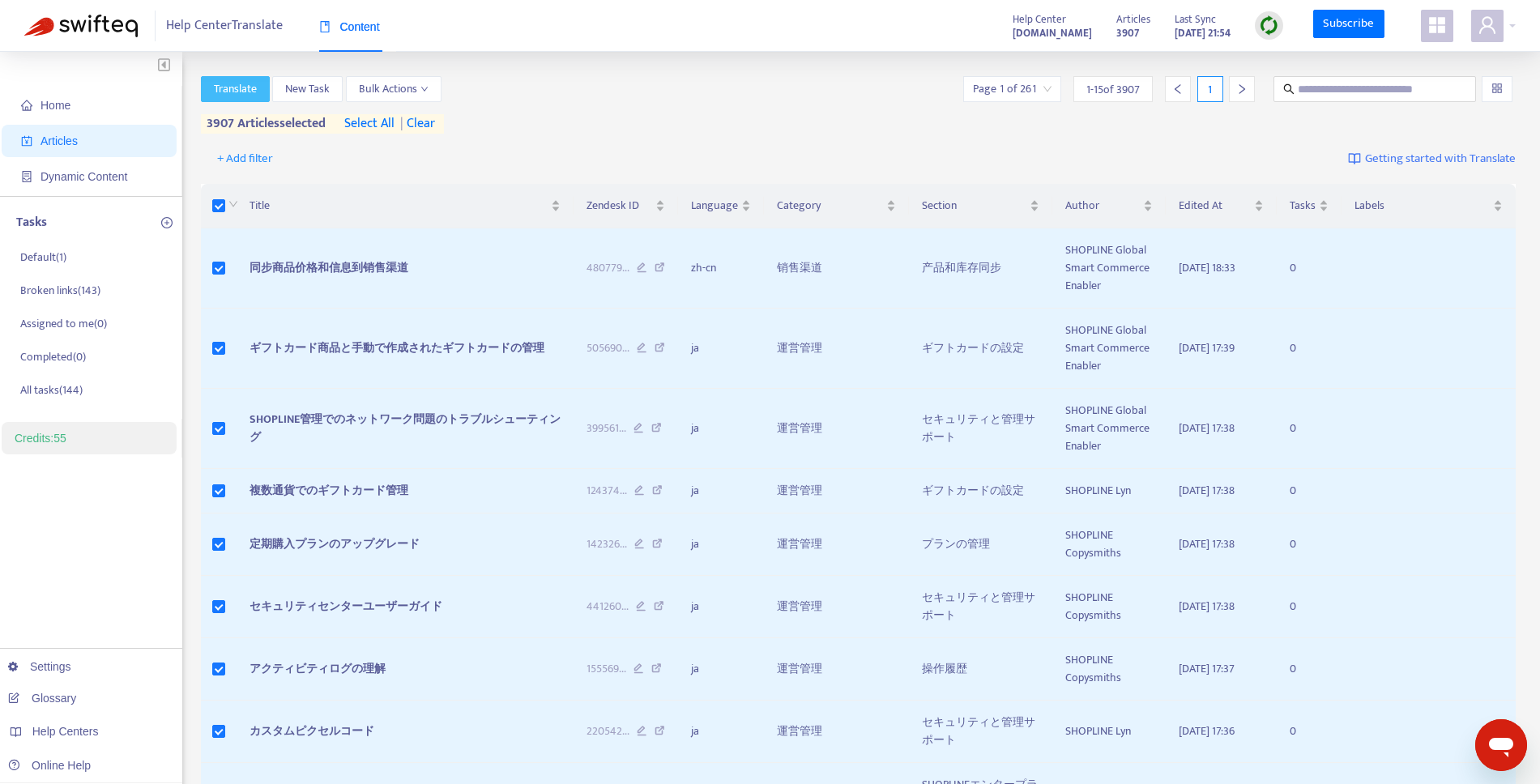
click at [250, 96] on span "Translate" at bounding box center [235, 90] width 43 height 18
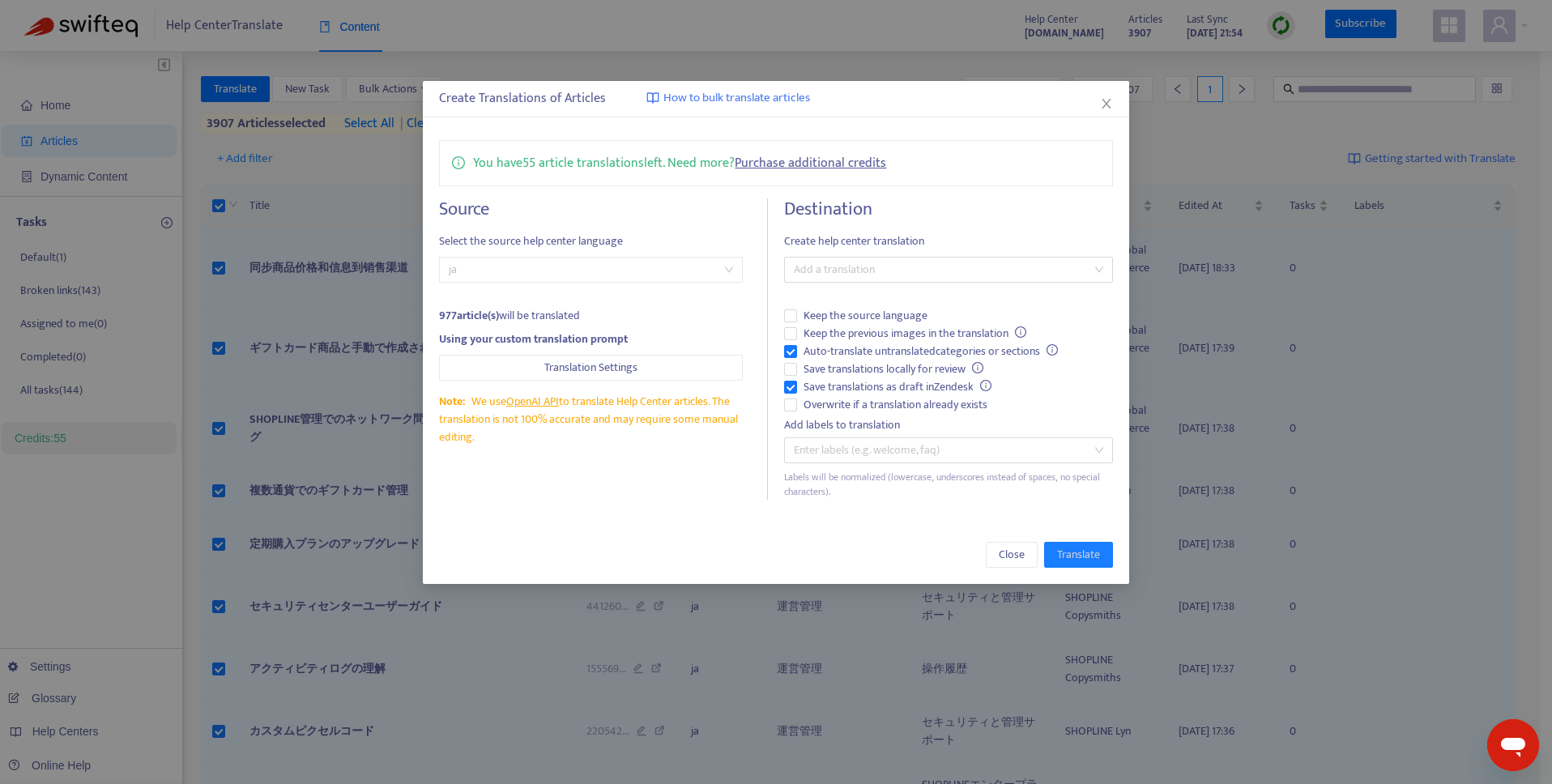
click at [685, 268] on span "ja" at bounding box center [591, 270] width 284 height 25
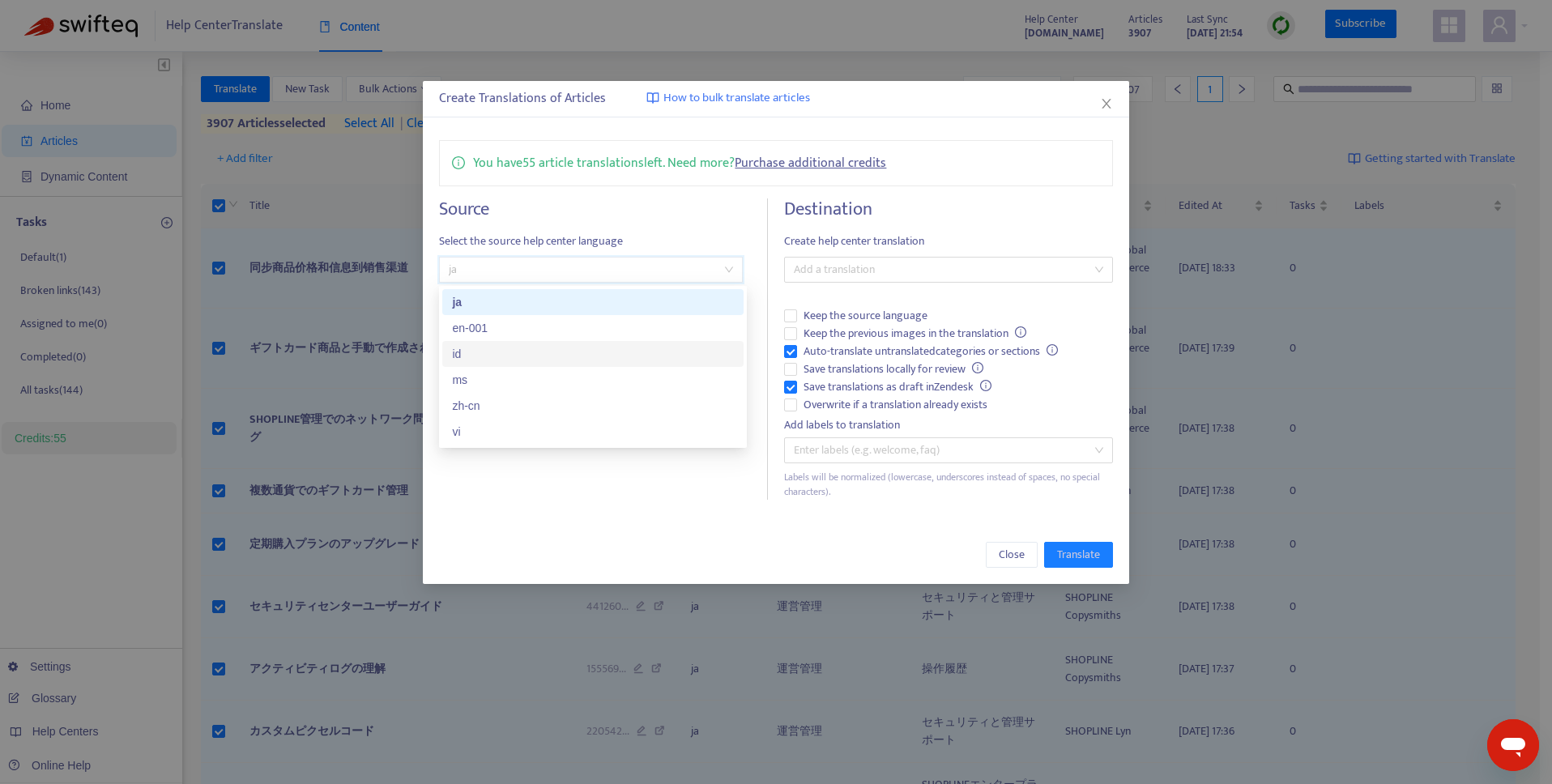
click at [584, 324] on div "en-001" at bounding box center [593, 328] width 282 height 18
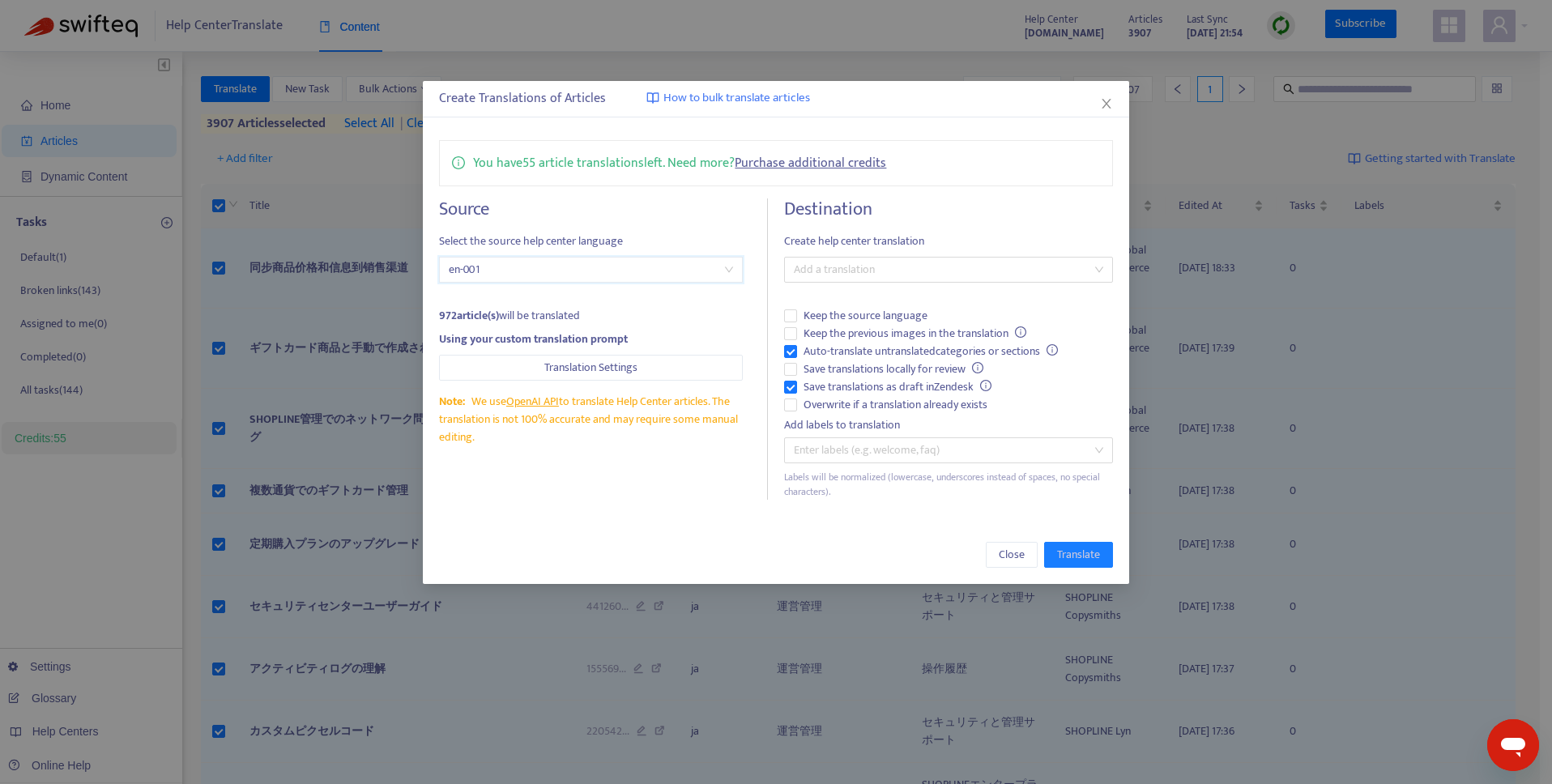
click at [697, 207] on h4 "Source" at bounding box center [590, 209] width 303 height 22
click at [617, 365] on span "Translation Settings" at bounding box center [590, 367] width 93 height 18
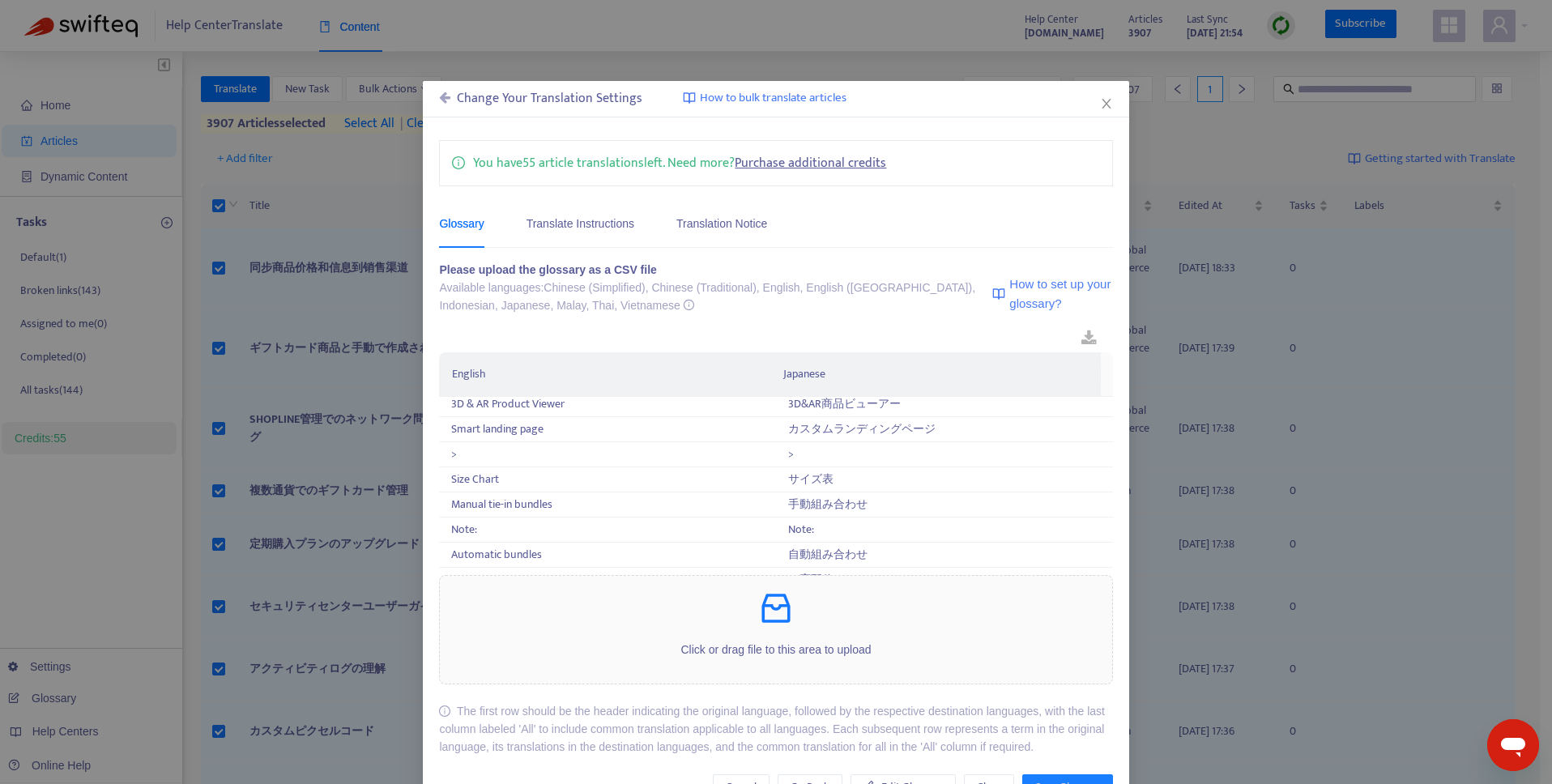
scroll to position [3, 0]
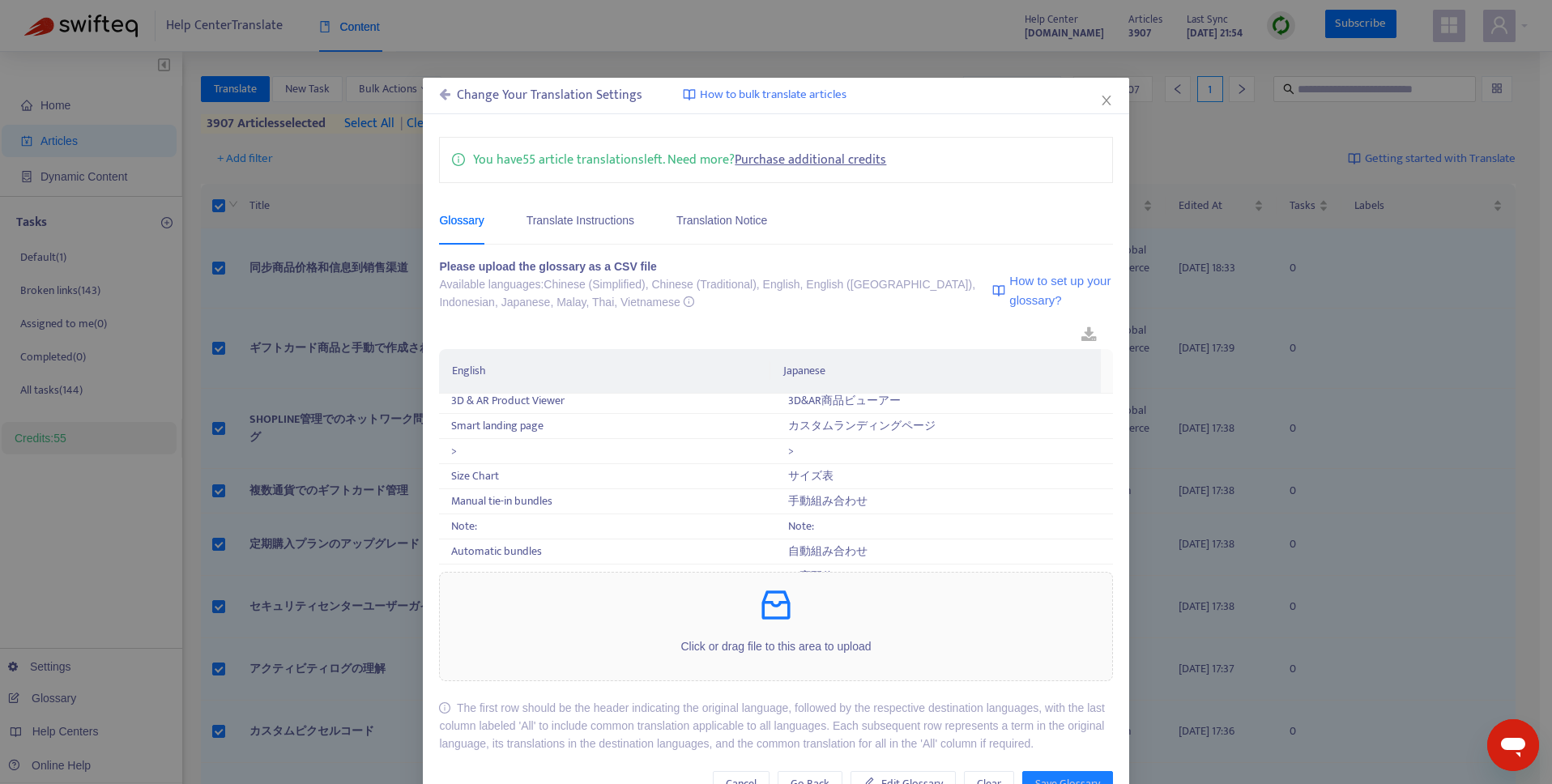
click at [445, 91] on div "Change Your Translation Settings" at bounding box center [540, 95] width 203 height 20
click at [439, 97] on icon at bounding box center [445, 94] width 12 height 13
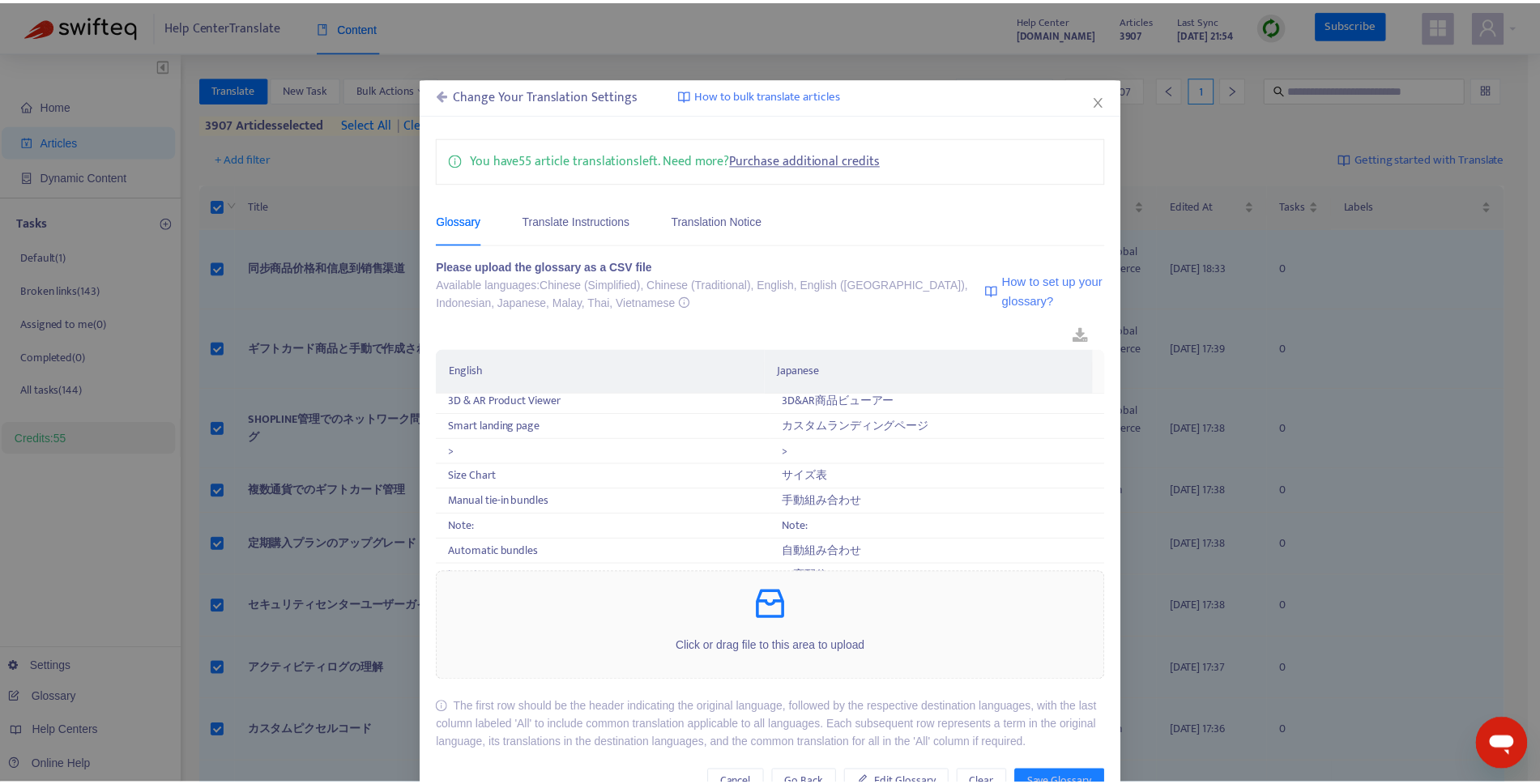
scroll to position [0, 0]
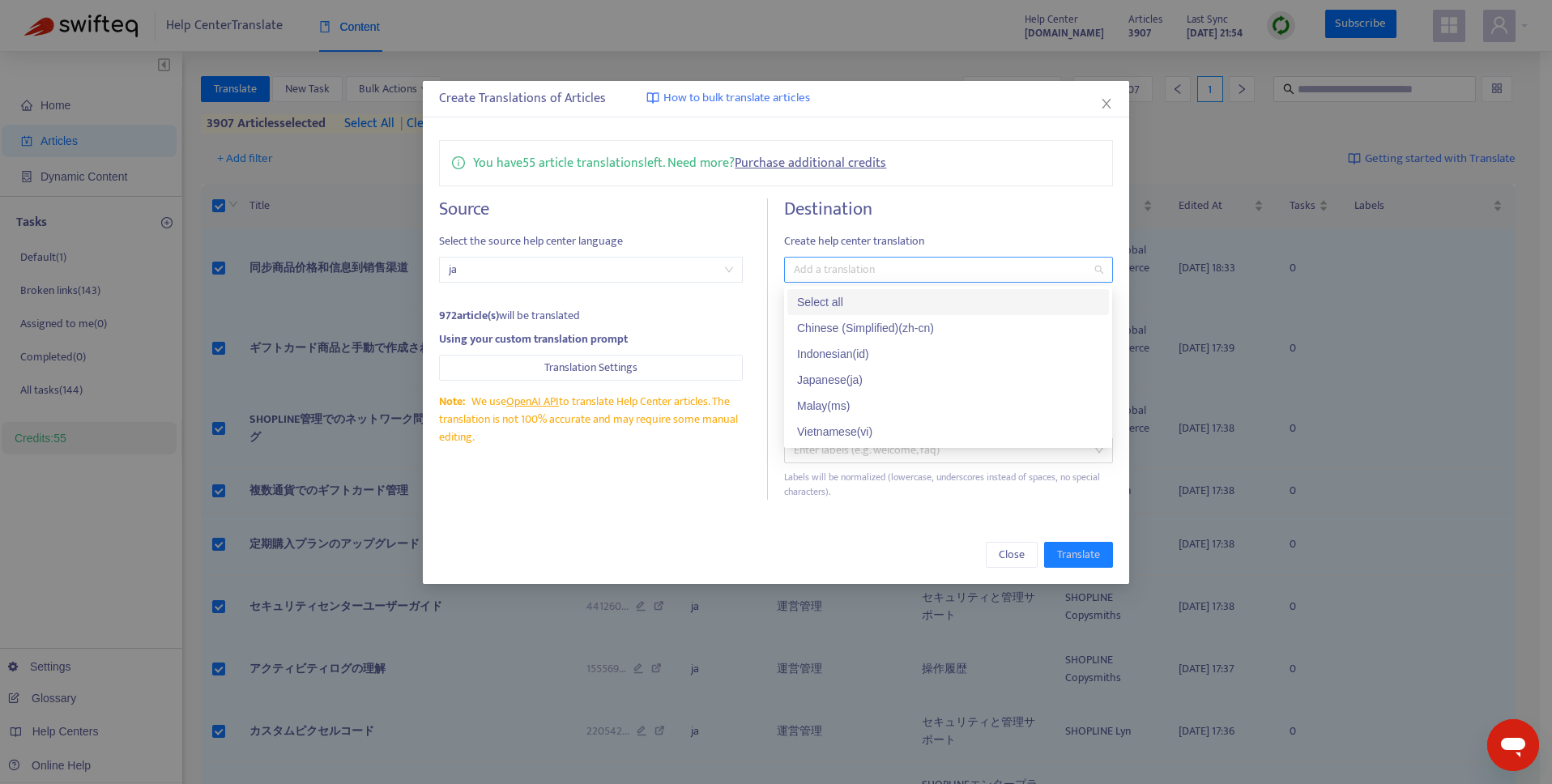
click at [944, 271] on div at bounding box center [940, 270] width 303 height 20
click at [889, 428] on div "Vietnamese ( vi )" at bounding box center [949, 431] width 303 height 18
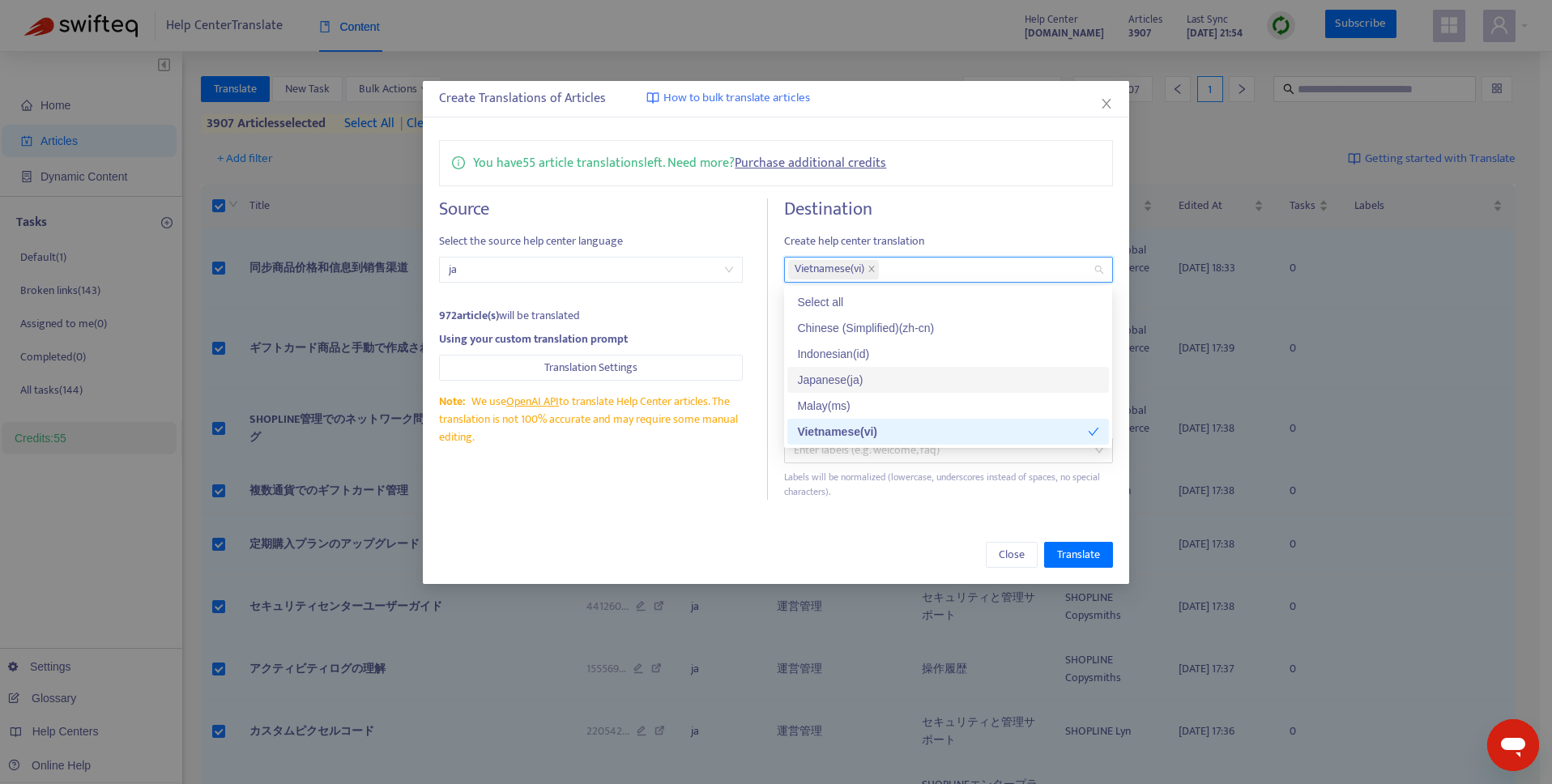
click at [1065, 207] on h4 "Destination" at bounding box center [948, 209] width 328 height 22
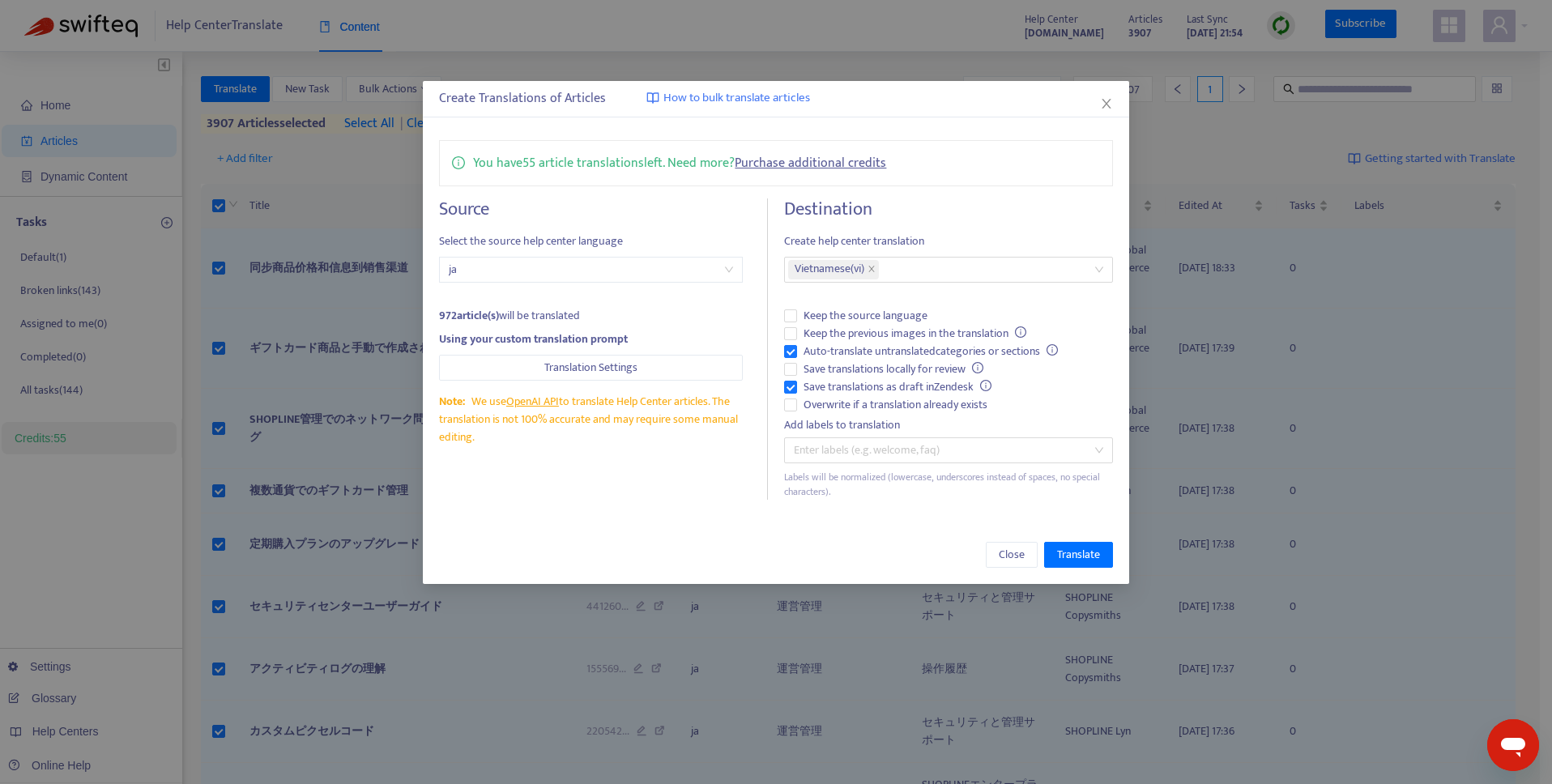
click at [649, 274] on span "ja" at bounding box center [591, 270] width 284 height 25
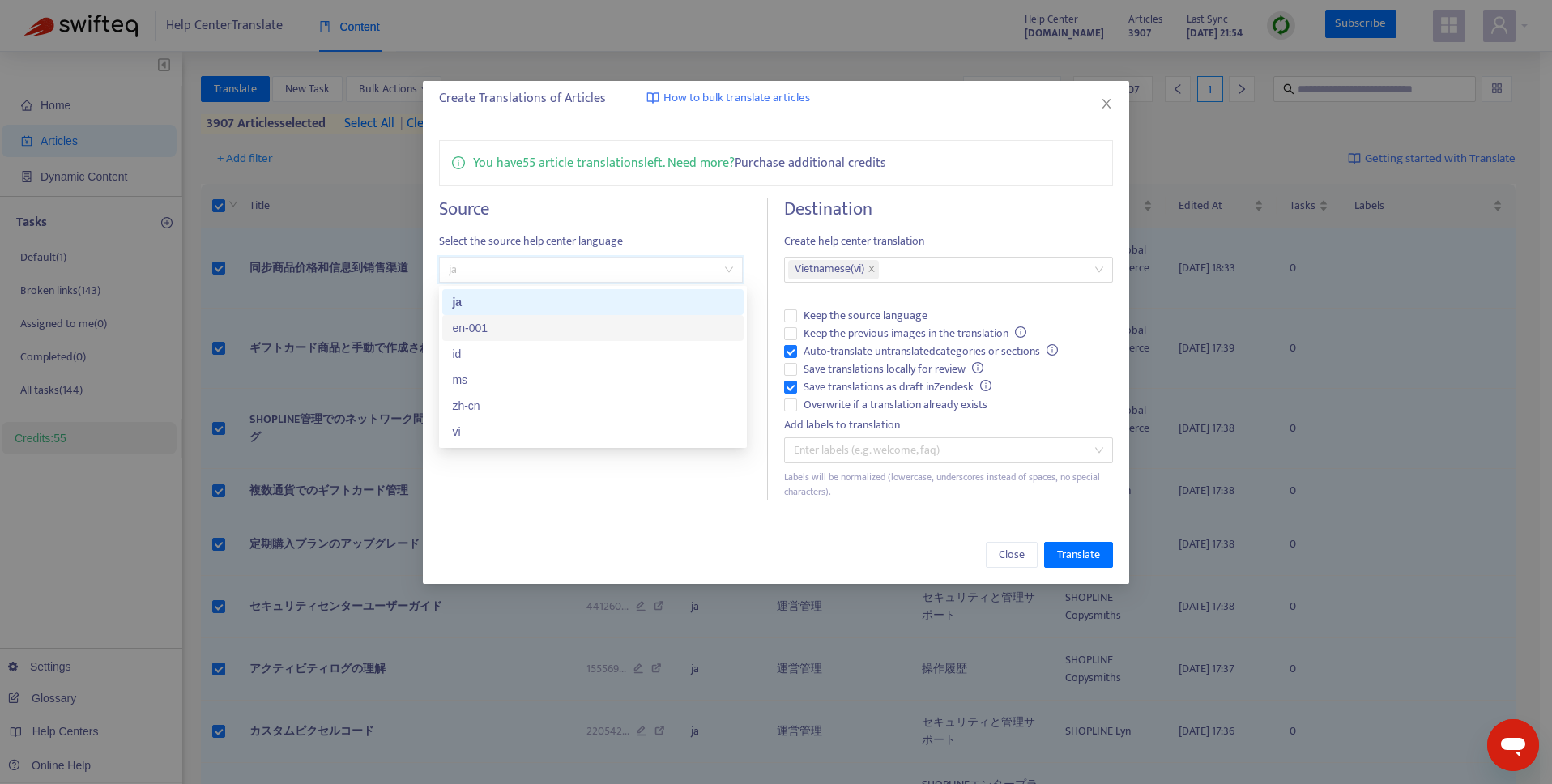
click at [589, 328] on div "en-001" at bounding box center [593, 328] width 282 height 18
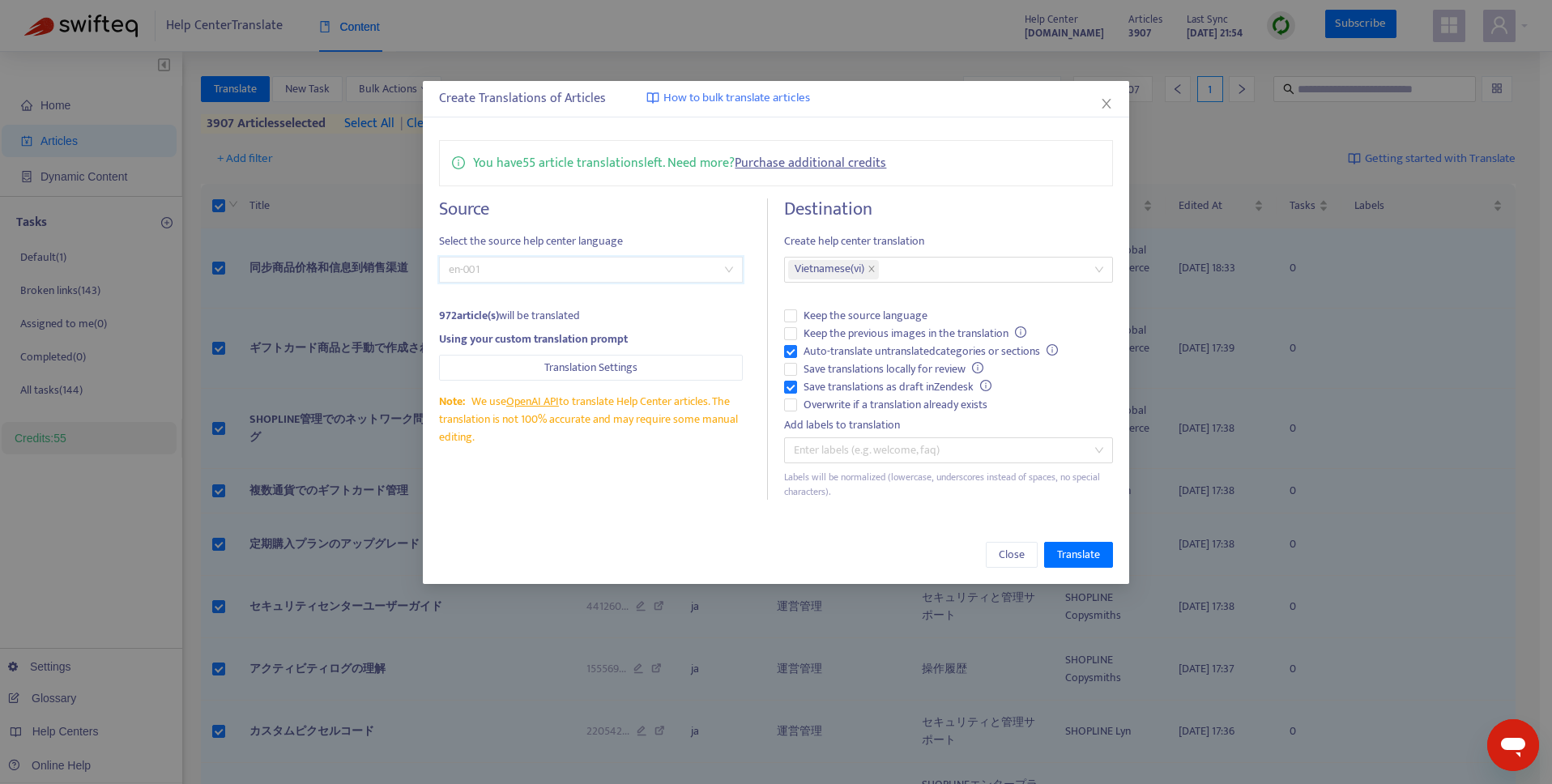
click at [645, 260] on span "en-001" at bounding box center [591, 270] width 284 height 25
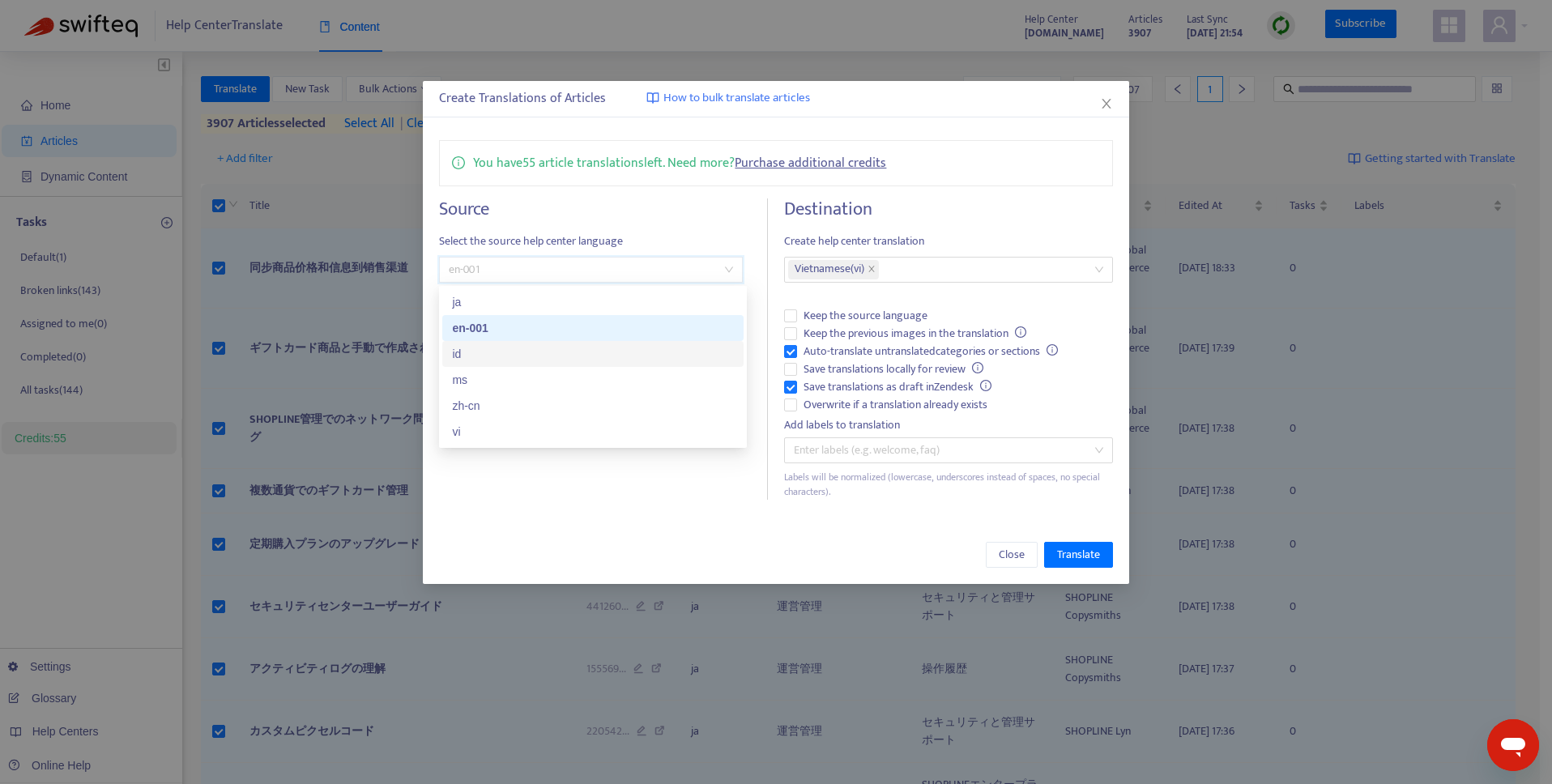
click at [578, 353] on div "id" at bounding box center [593, 354] width 282 height 18
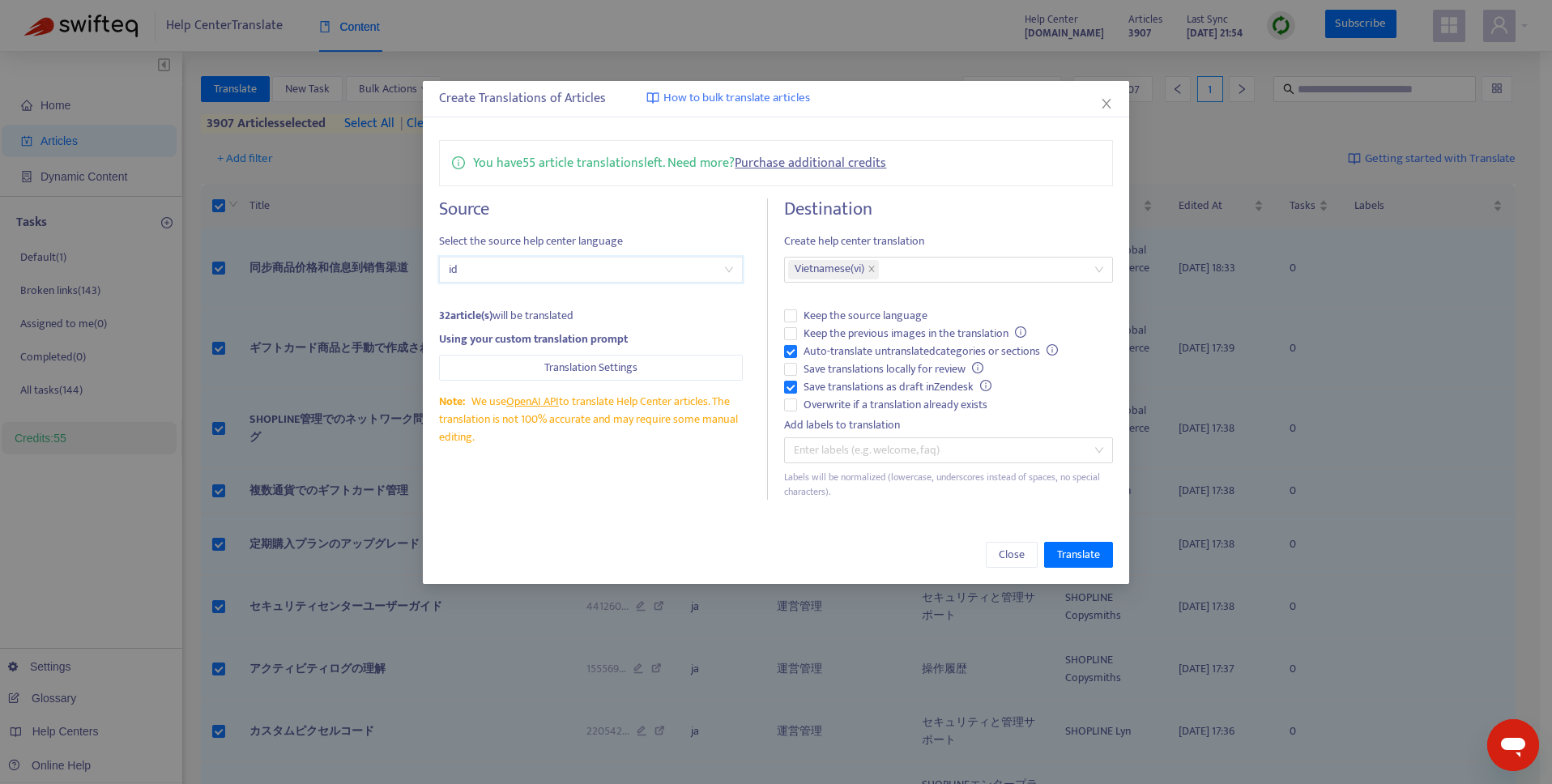
click at [598, 271] on span "id" at bounding box center [591, 270] width 284 height 25
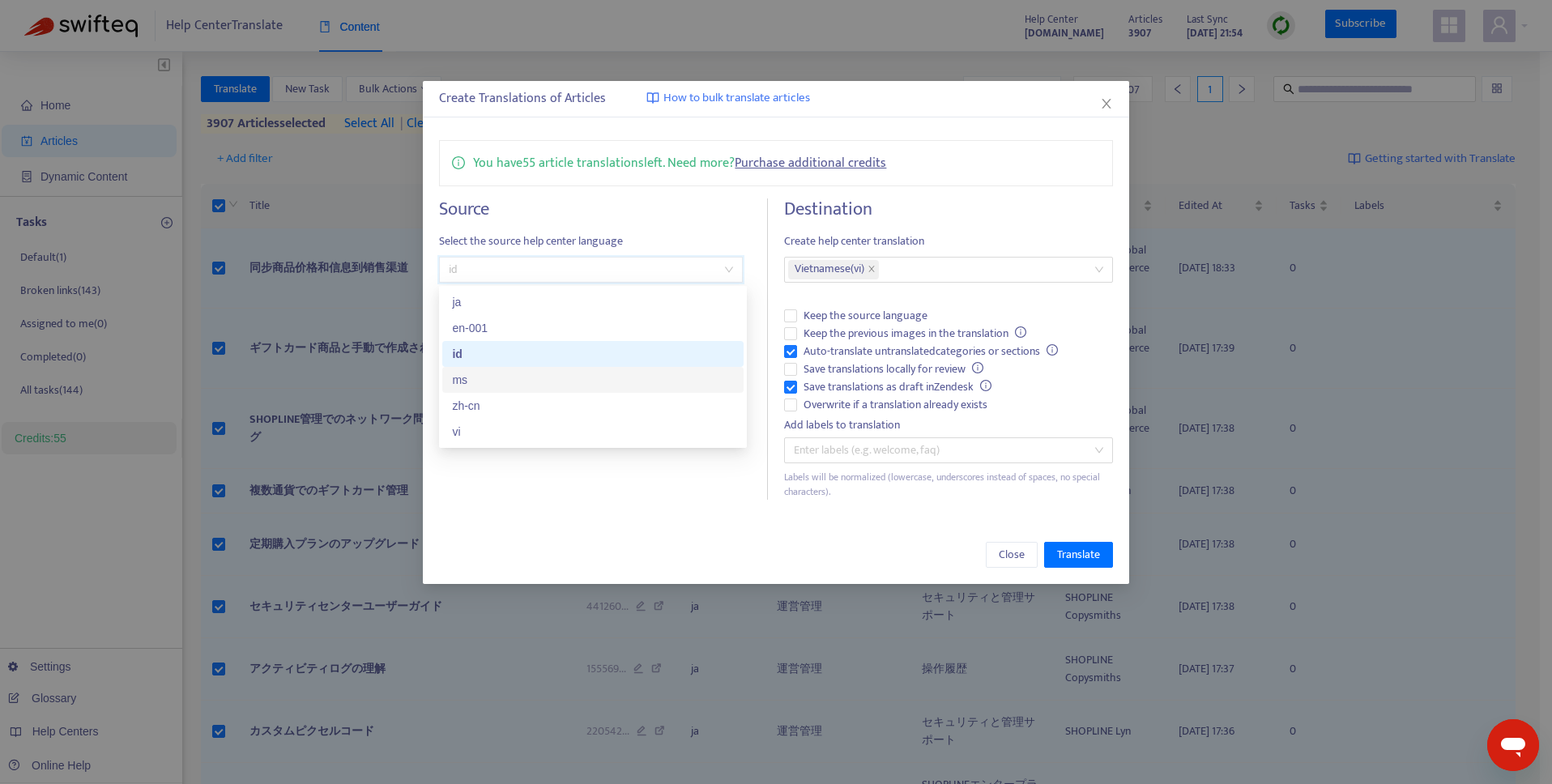
click at [584, 373] on div "ms" at bounding box center [593, 380] width 282 height 18
click at [581, 271] on span "ms" at bounding box center [591, 270] width 284 height 25
click at [589, 307] on div "ja" at bounding box center [593, 302] width 282 height 18
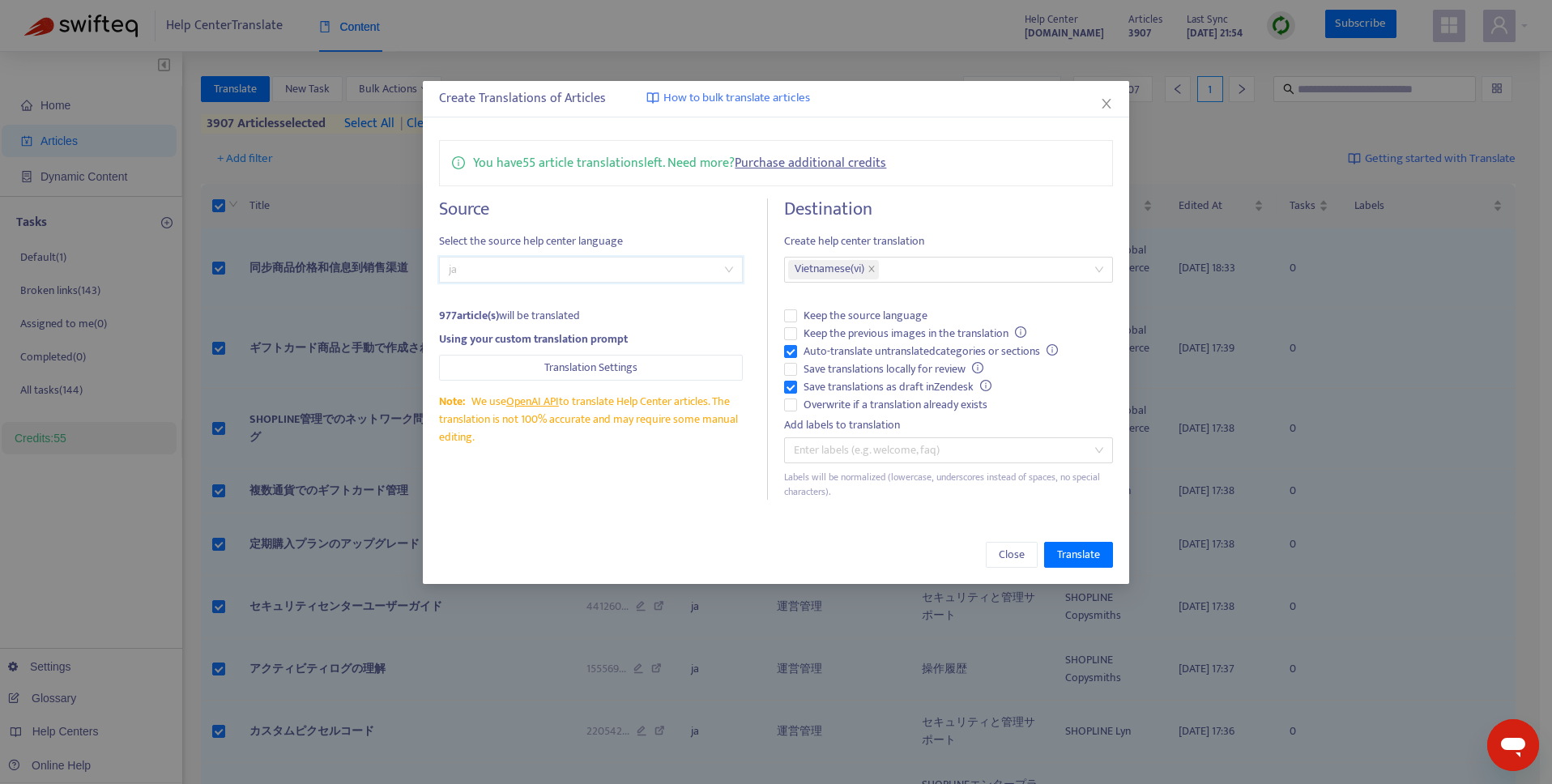
click at [589, 271] on span "ja" at bounding box center [591, 270] width 284 height 25
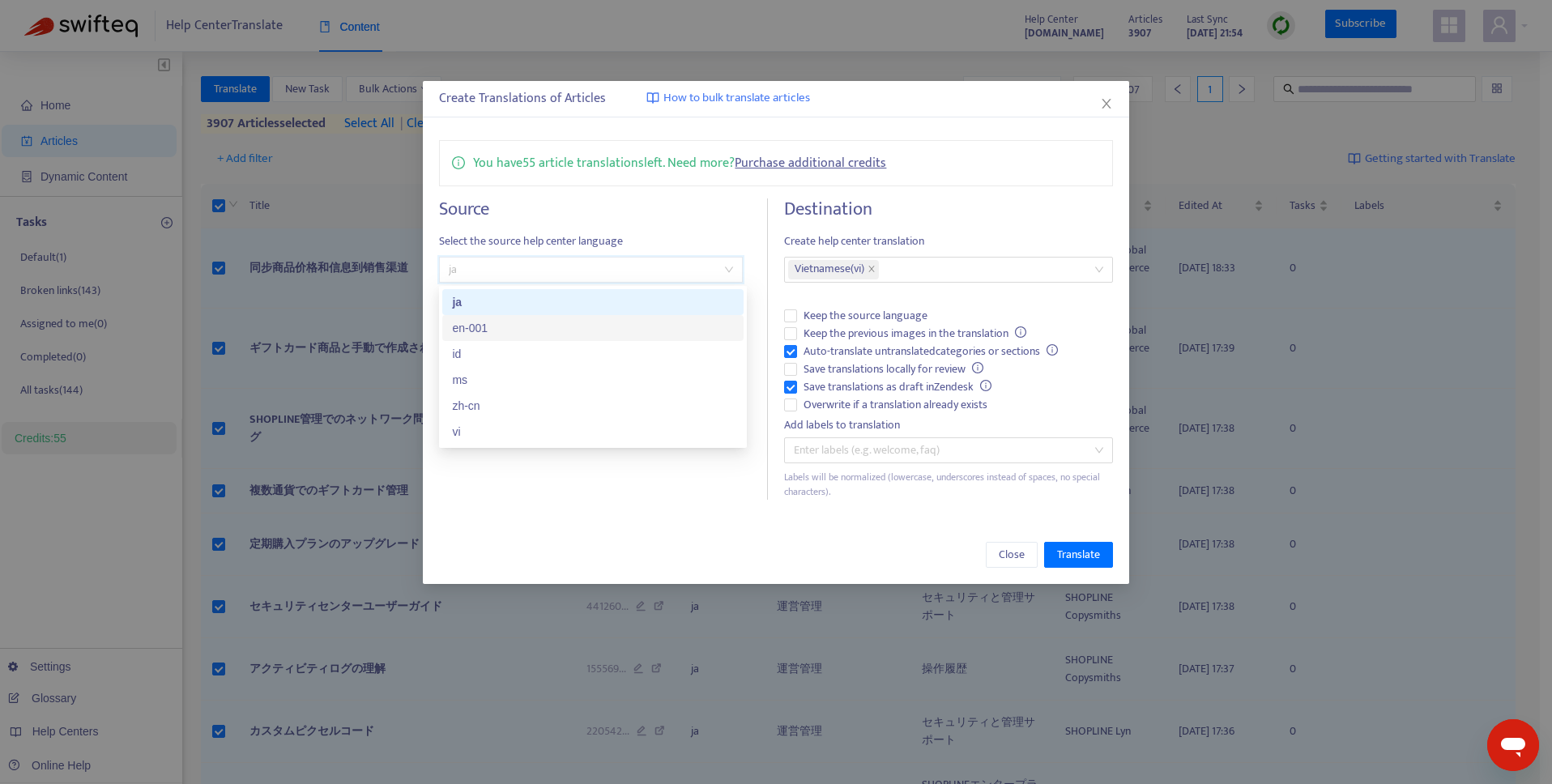
click at [577, 330] on div "en-001" at bounding box center [593, 328] width 282 height 18
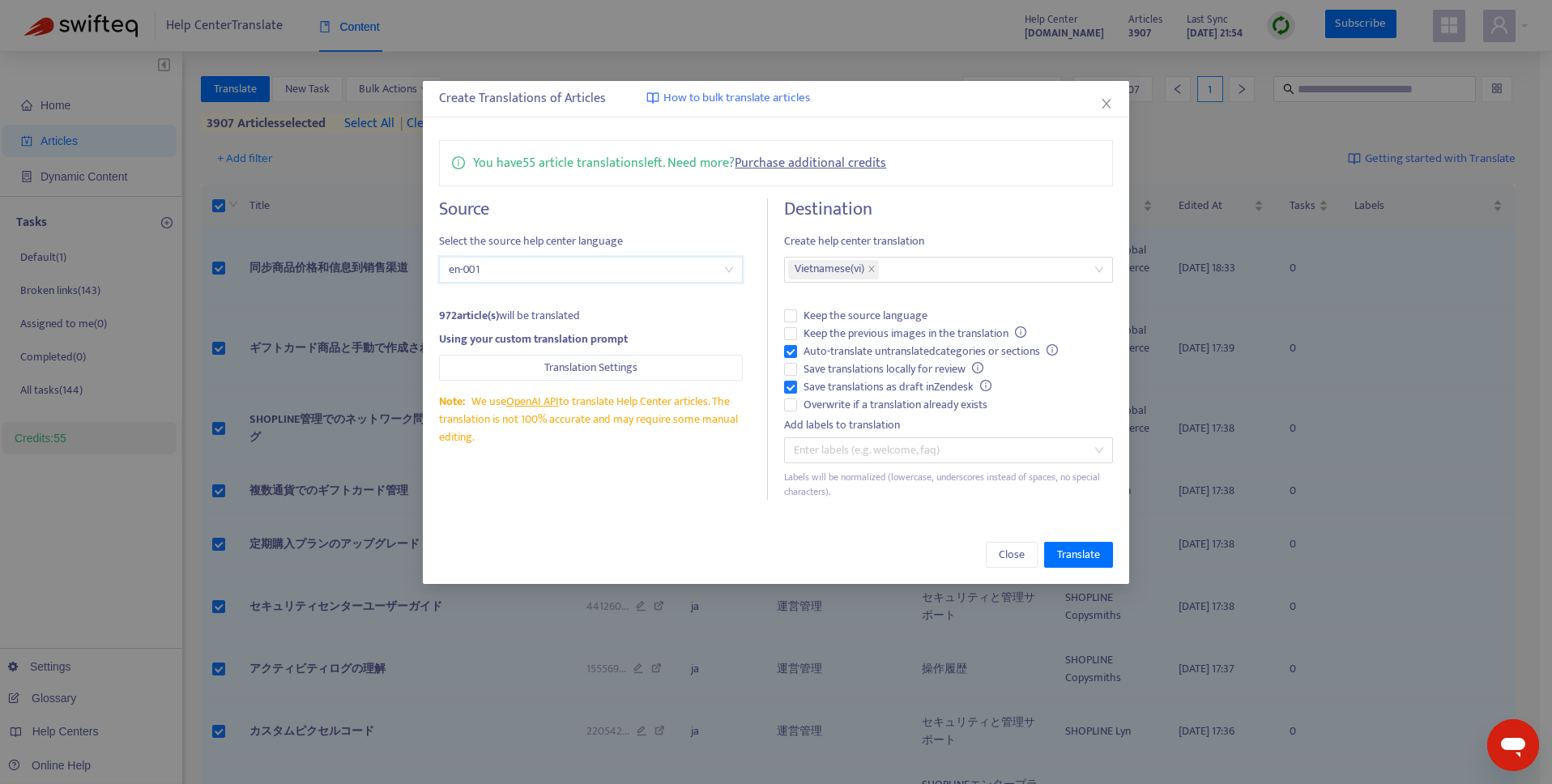
click at [572, 272] on span "en-001" at bounding box center [591, 270] width 284 height 25
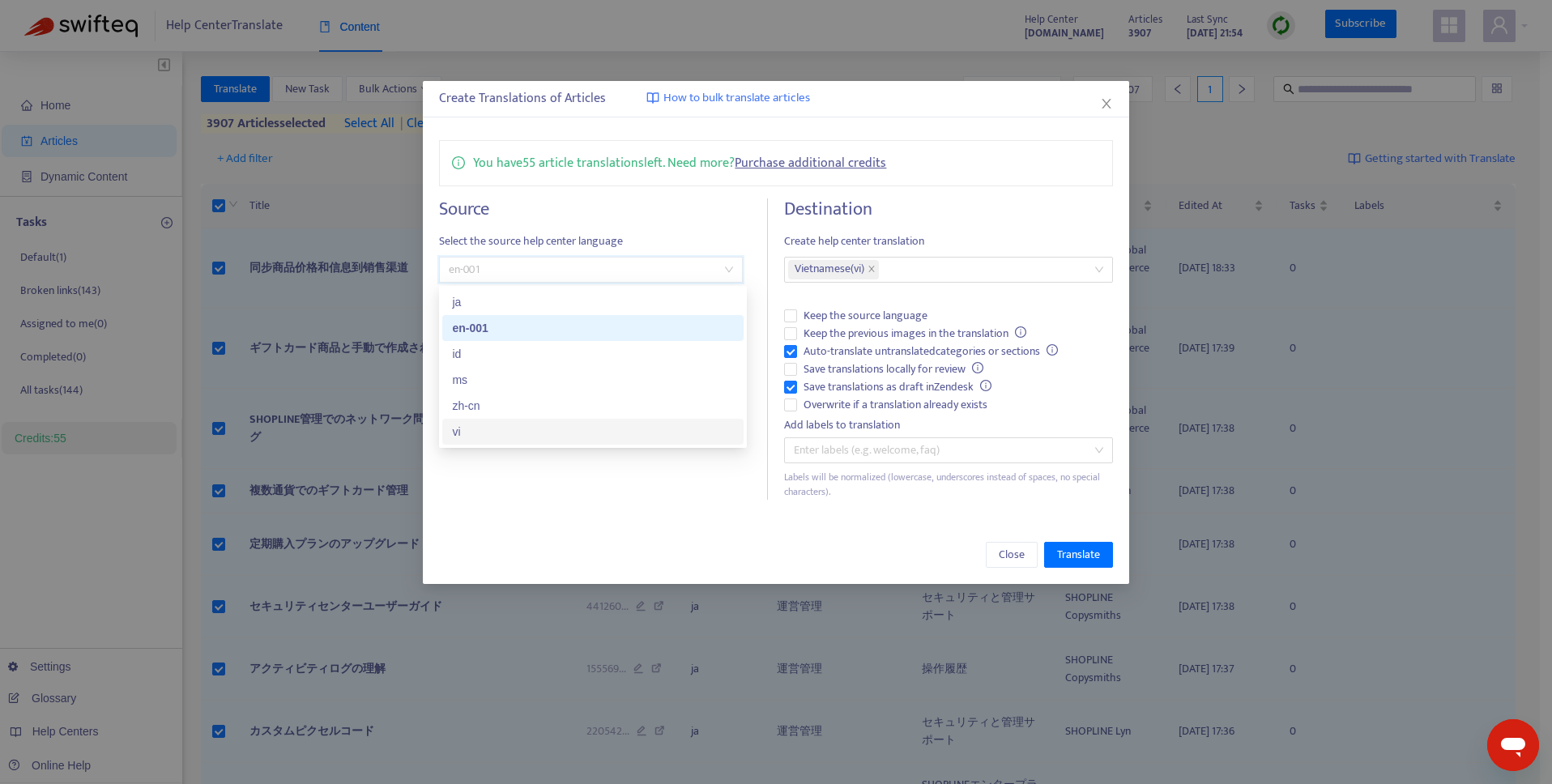
click at [546, 433] on div "vi" at bounding box center [593, 431] width 282 height 18
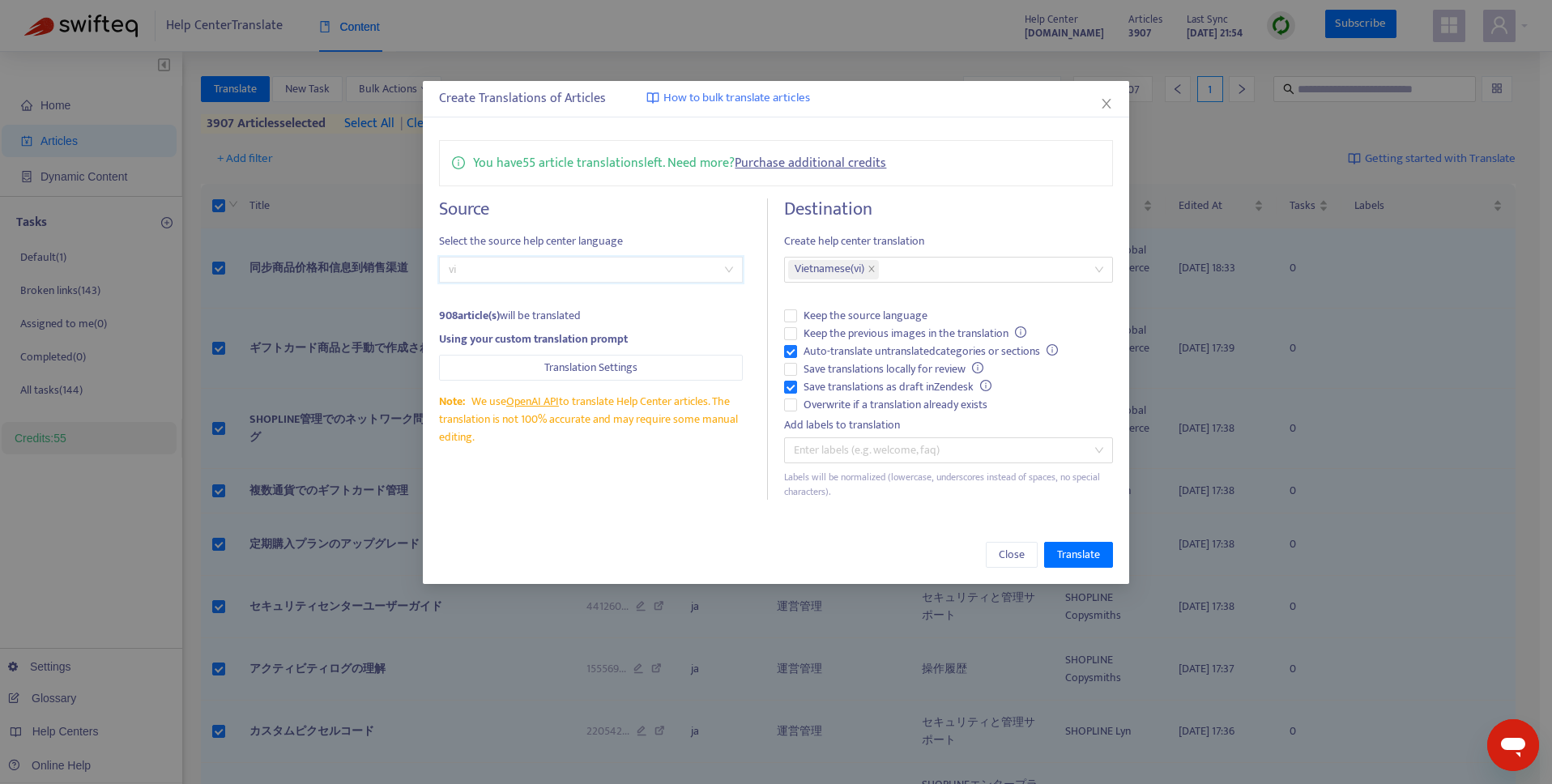
click at [544, 273] on span "vi" at bounding box center [591, 270] width 284 height 25
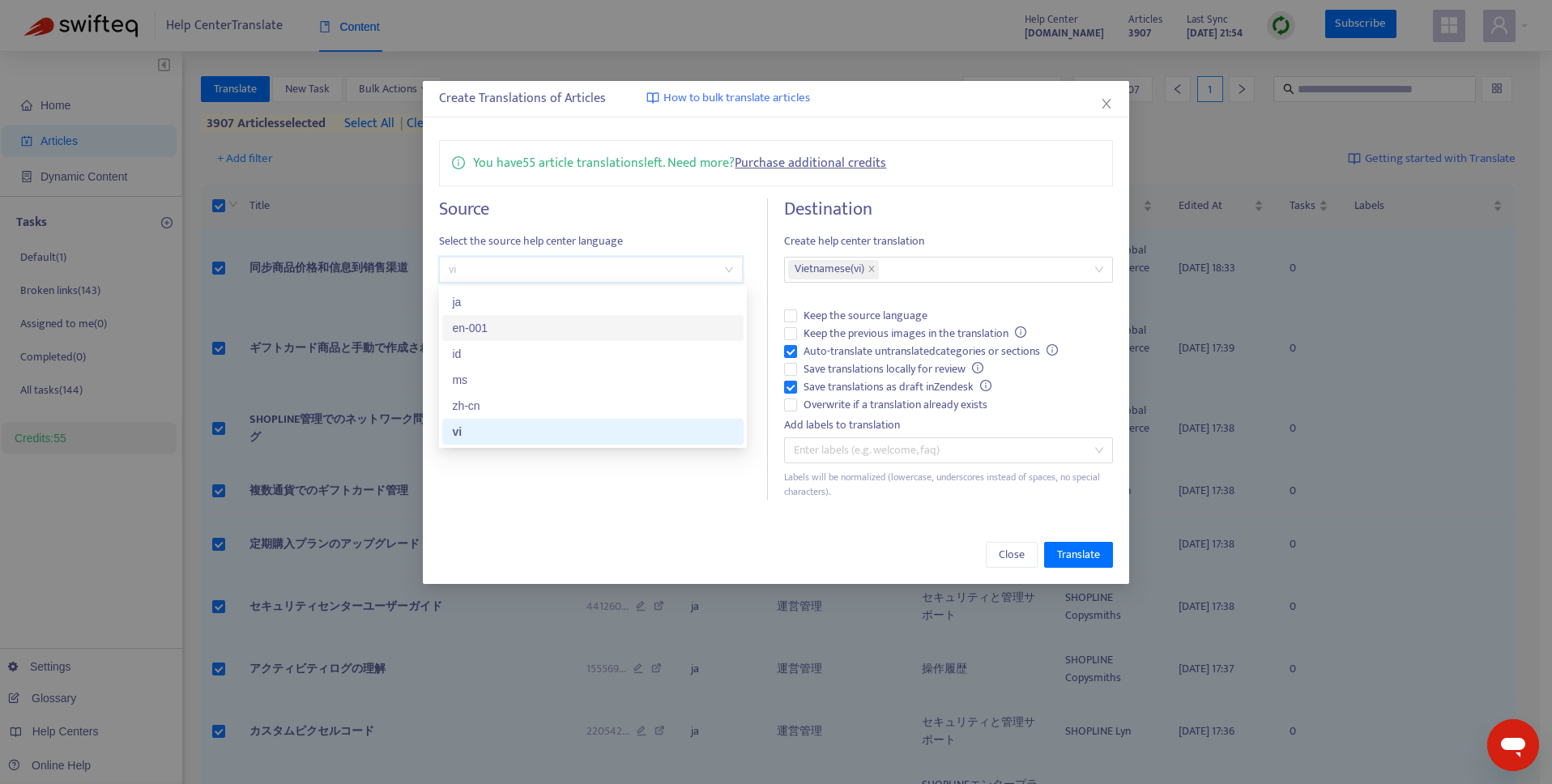
click at [529, 328] on div "en-001" at bounding box center [593, 328] width 282 height 18
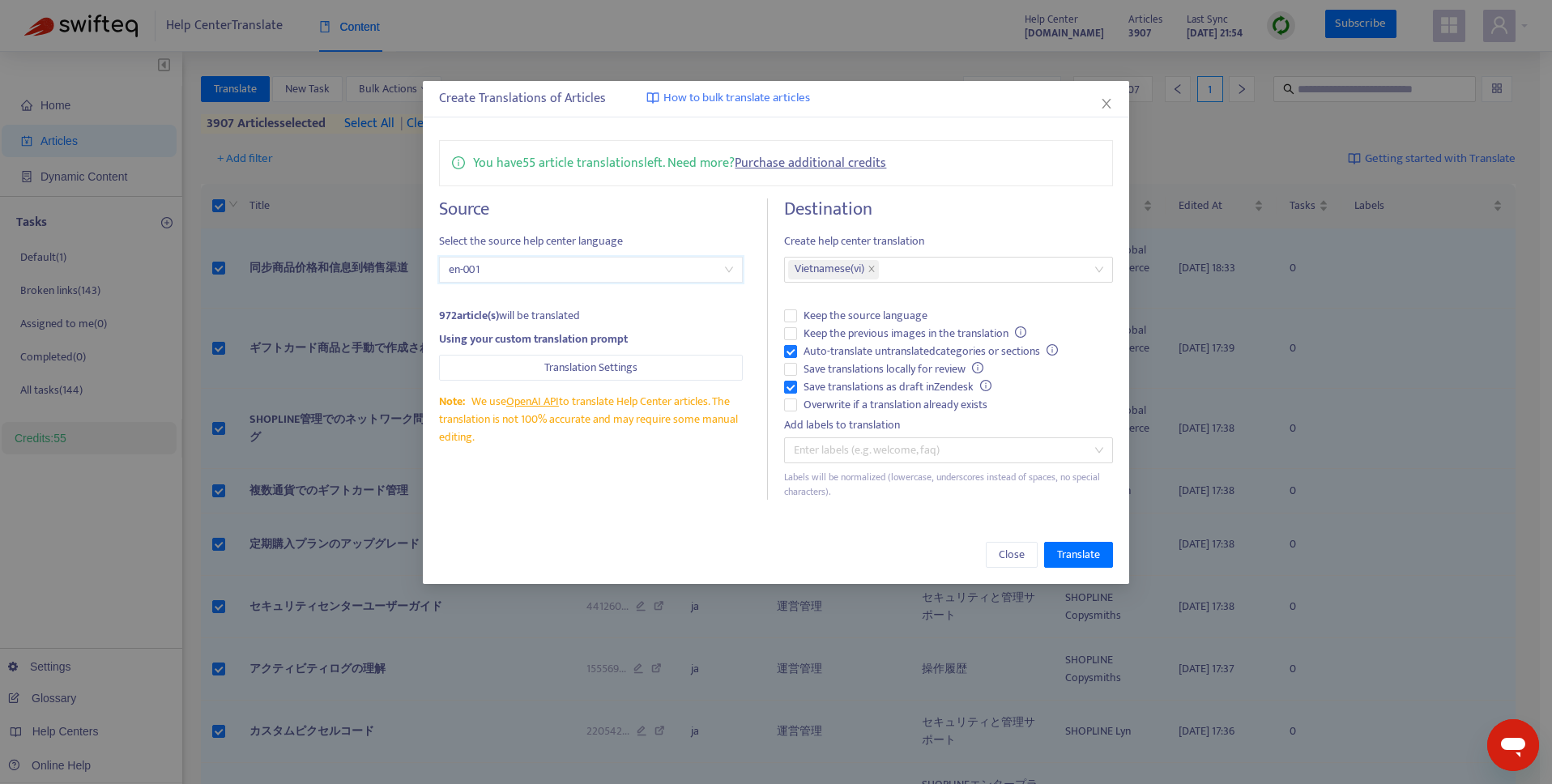
click at [1059, 211] on h4 "Destination" at bounding box center [948, 209] width 328 height 22
click at [867, 334] on span "Keep the previous images in the translation" at bounding box center [915, 334] width 236 height 18
click at [843, 390] on span "Save translations as draft in Zendesk" at bounding box center [898, 387] width 201 height 18
click at [842, 404] on span "Overwrite if a translation already exists" at bounding box center [895, 405] width 196 height 18
click at [875, 526] on div "Close Translate" at bounding box center [775, 554] width 705 height 58
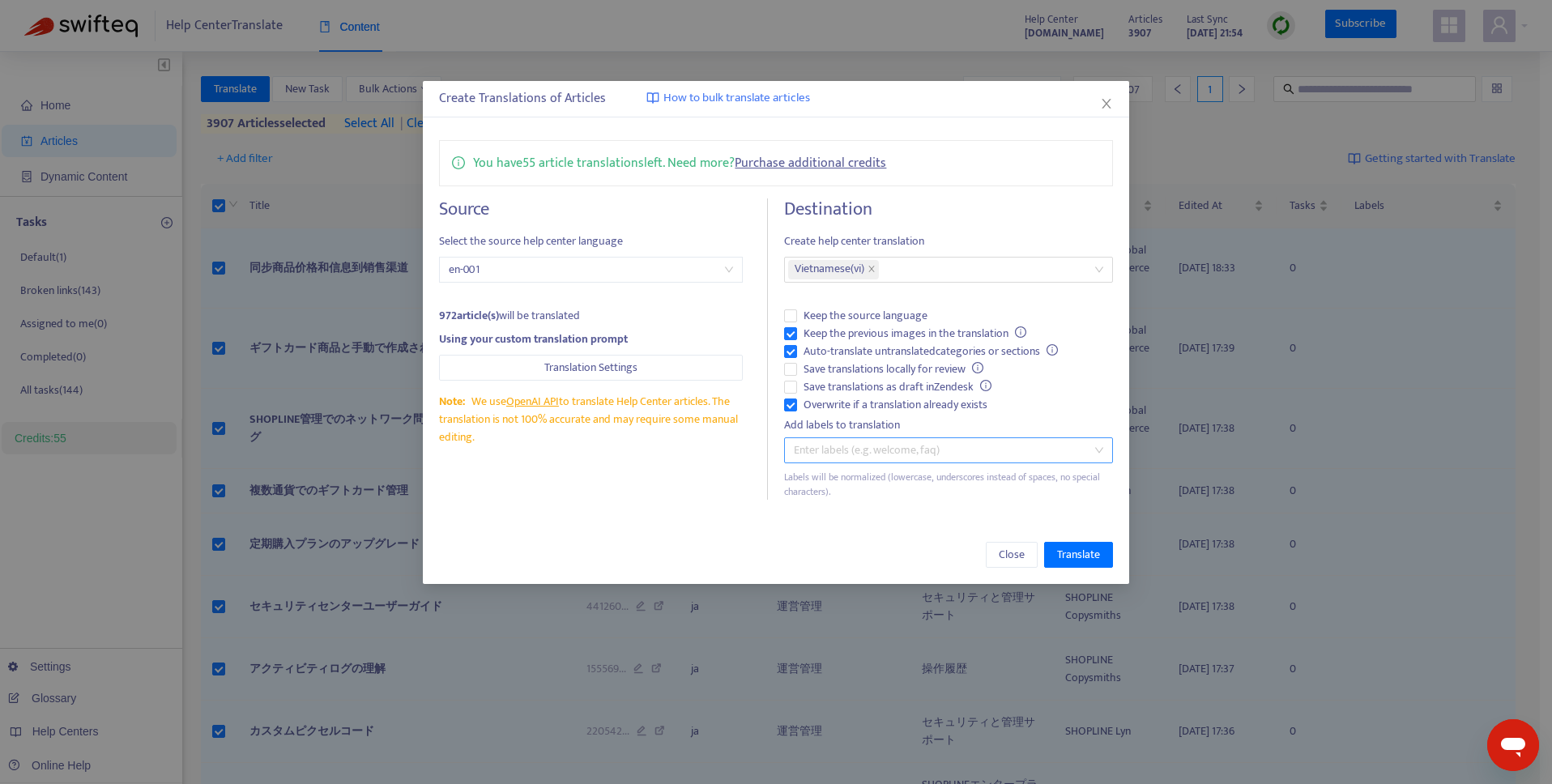
click at [909, 454] on div at bounding box center [940, 450] width 303 height 20
click at [838, 542] on div "Close Translate" at bounding box center [775, 555] width 673 height 26
click at [1088, 556] on span "Translate" at bounding box center [1079, 555] width 43 height 18
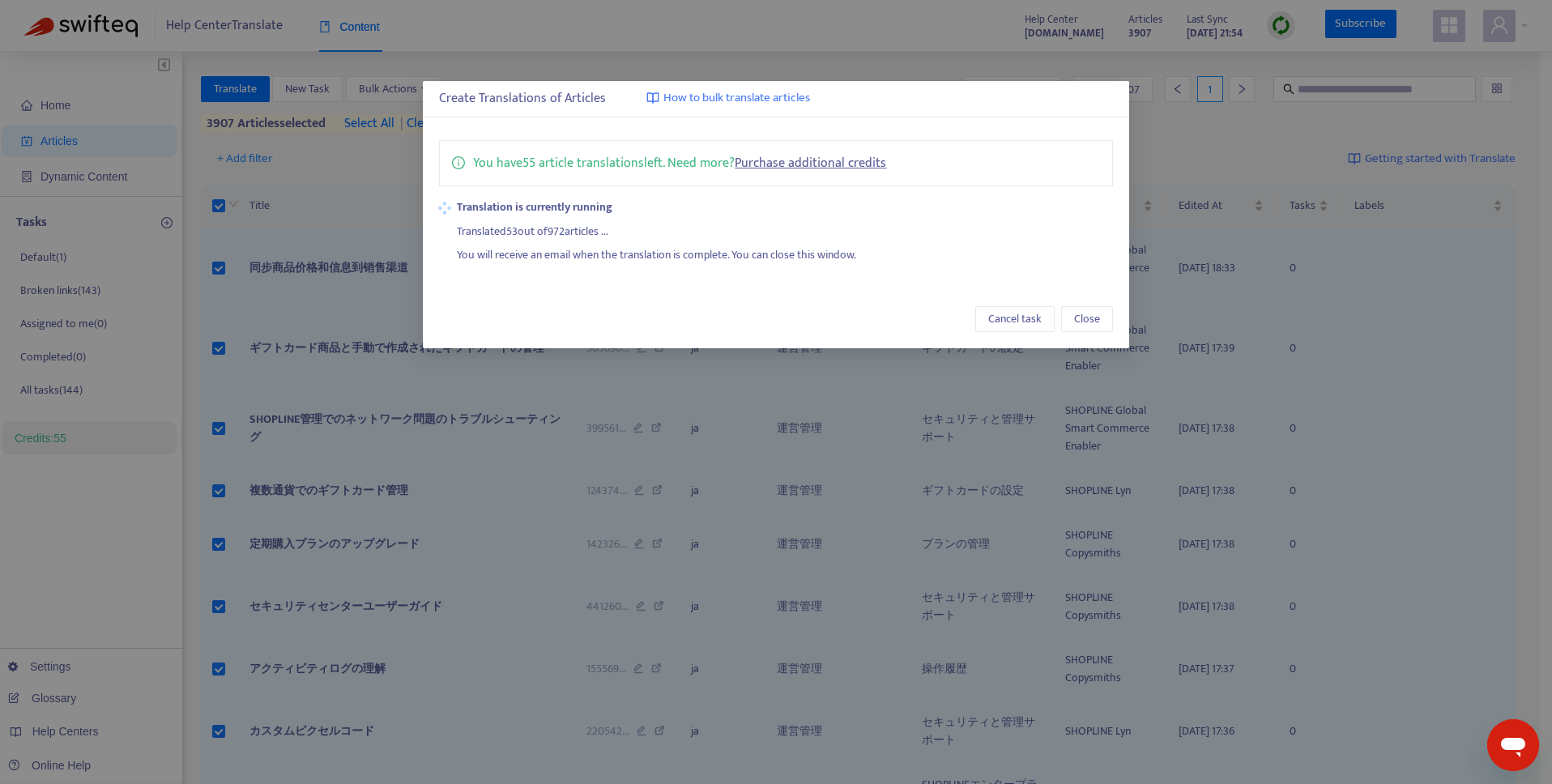
click at [571, 267] on div "You have 55 article translations left. Need more? Purchase additional credits T…" at bounding box center [775, 202] width 705 height 156
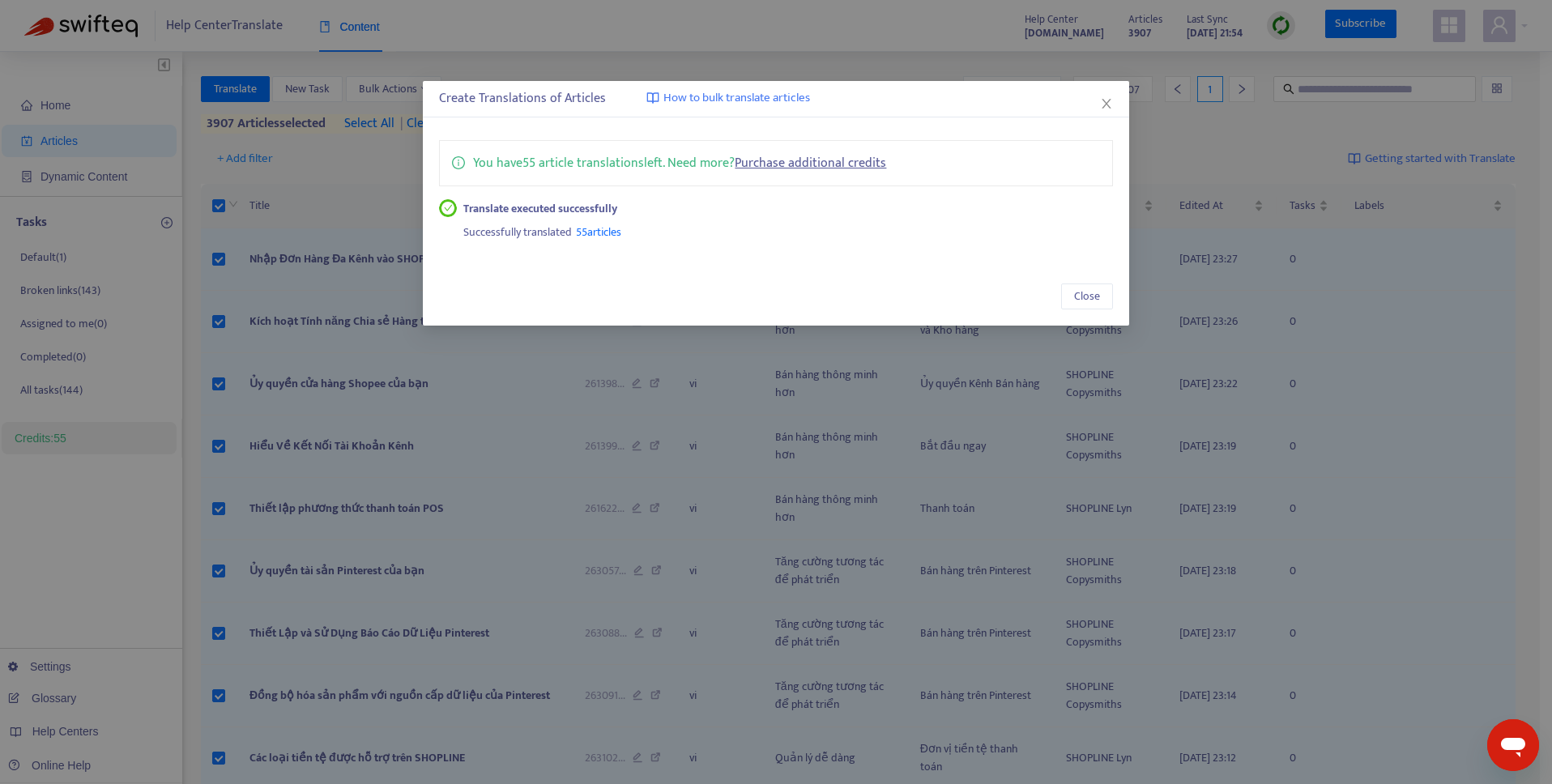
click at [1015, 218] on div "Successfully translated 55 articles" at bounding box center [788, 230] width 649 height 25
click at [520, 285] on div "Close" at bounding box center [775, 297] width 673 height 26
click at [1081, 286] on button "Close" at bounding box center [1087, 297] width 52 height 26
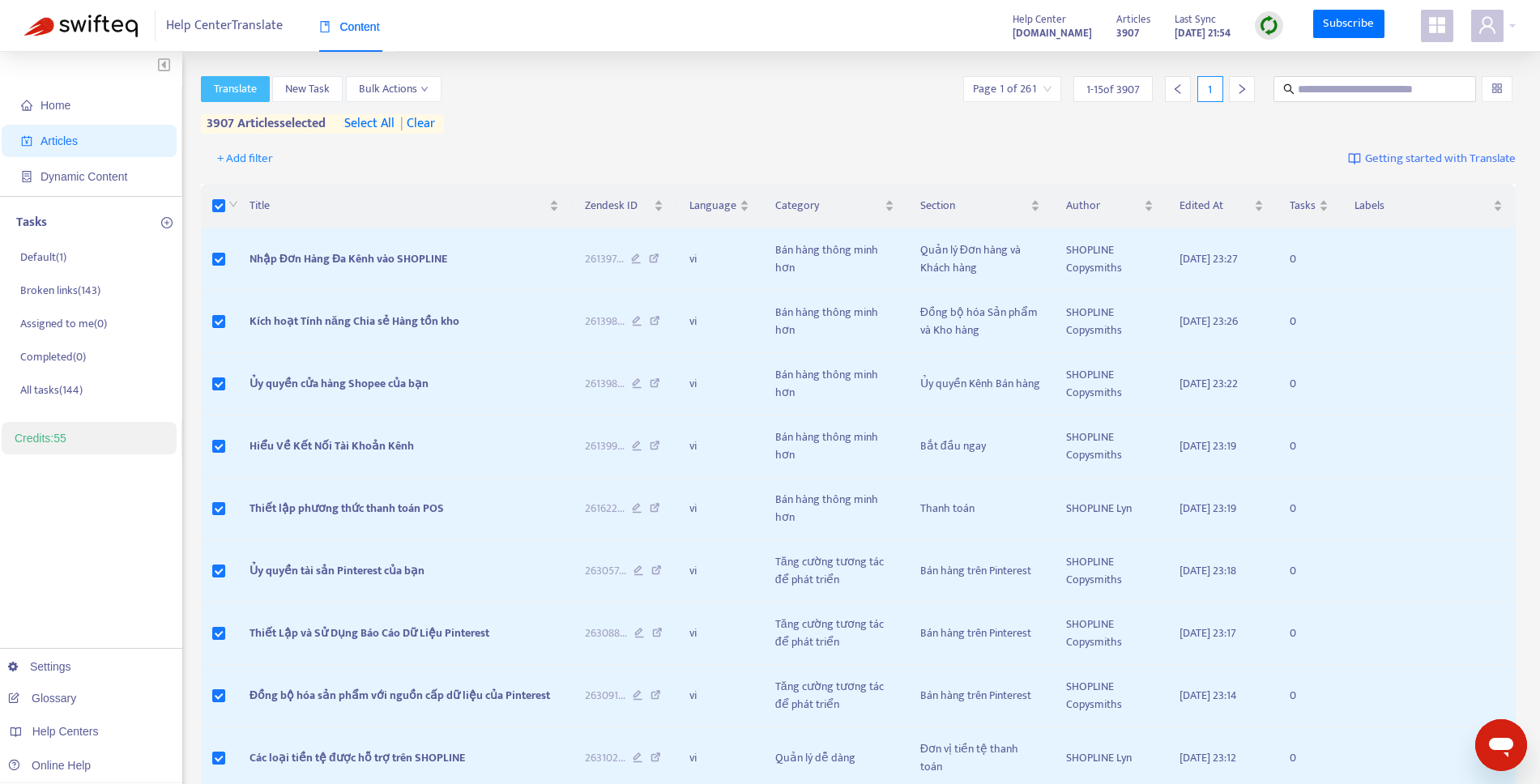
click at [242, 95] on span "Translate" at bounding box center [235, 90] width 43 height 18
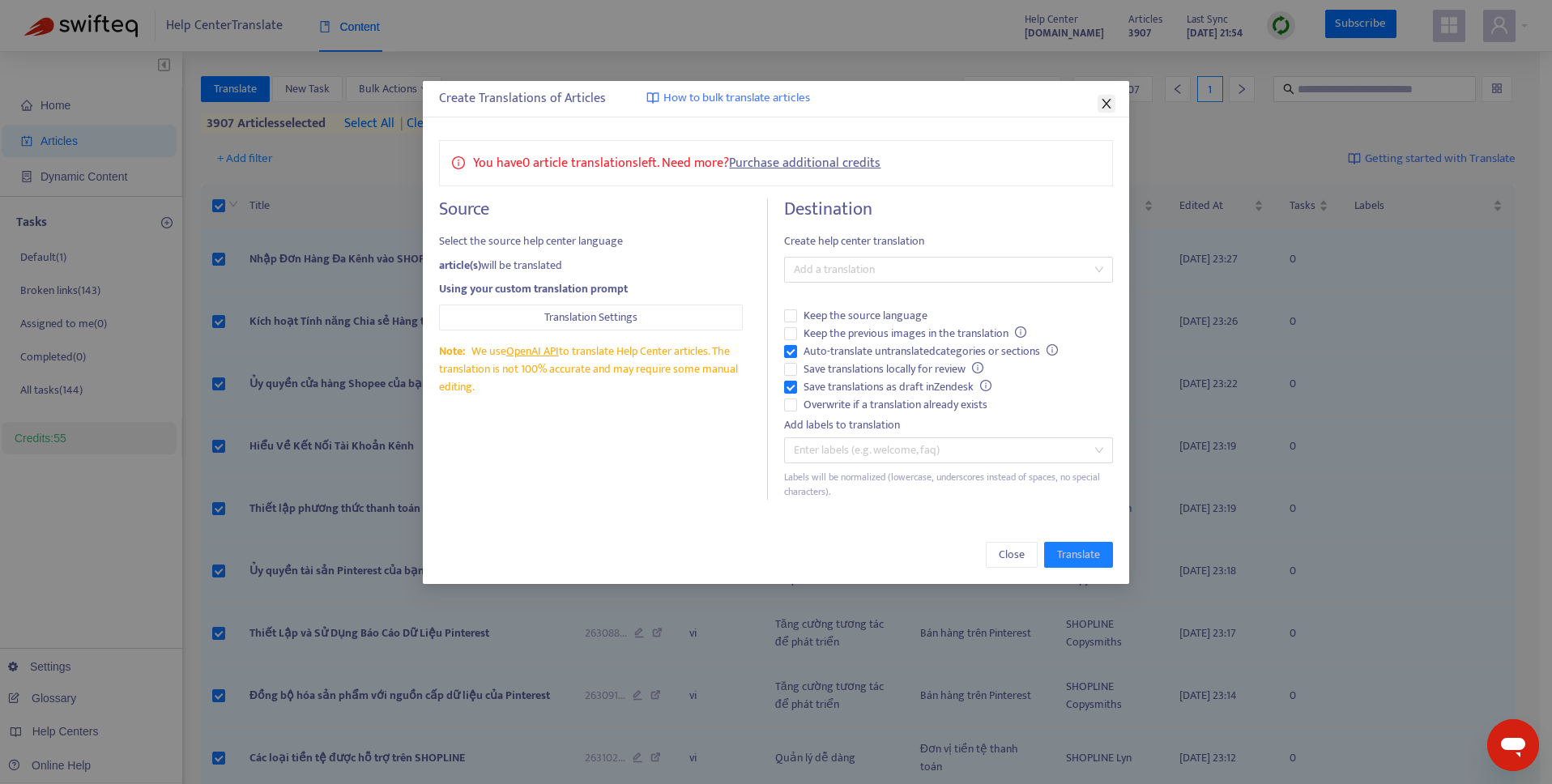
click at [1109, 101] on icon "close" at bounding box center [1106, 104] width 13 height 13
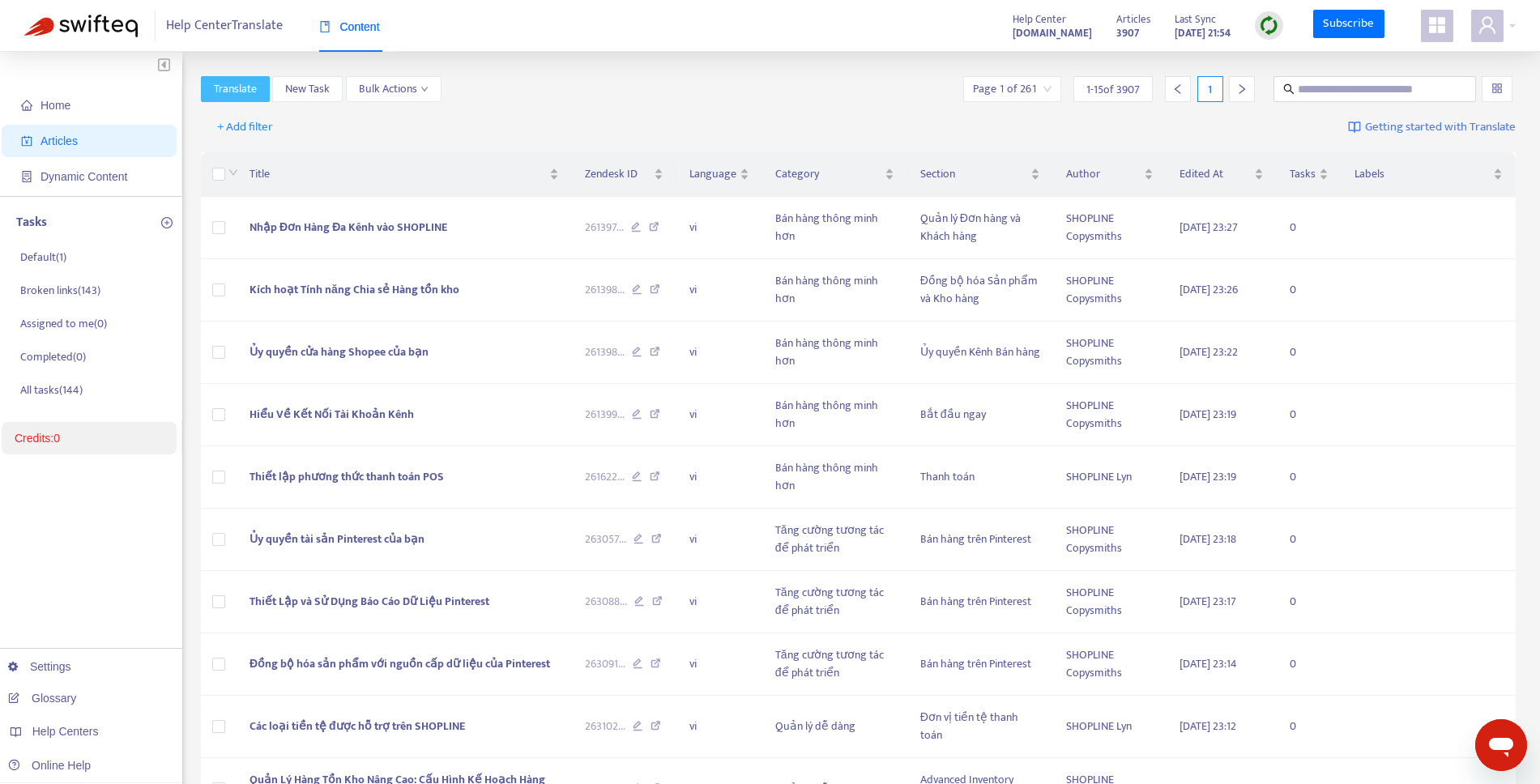
click at [248, 77] on button "Translate" at bounding box center [235, 90] width 69 height 26
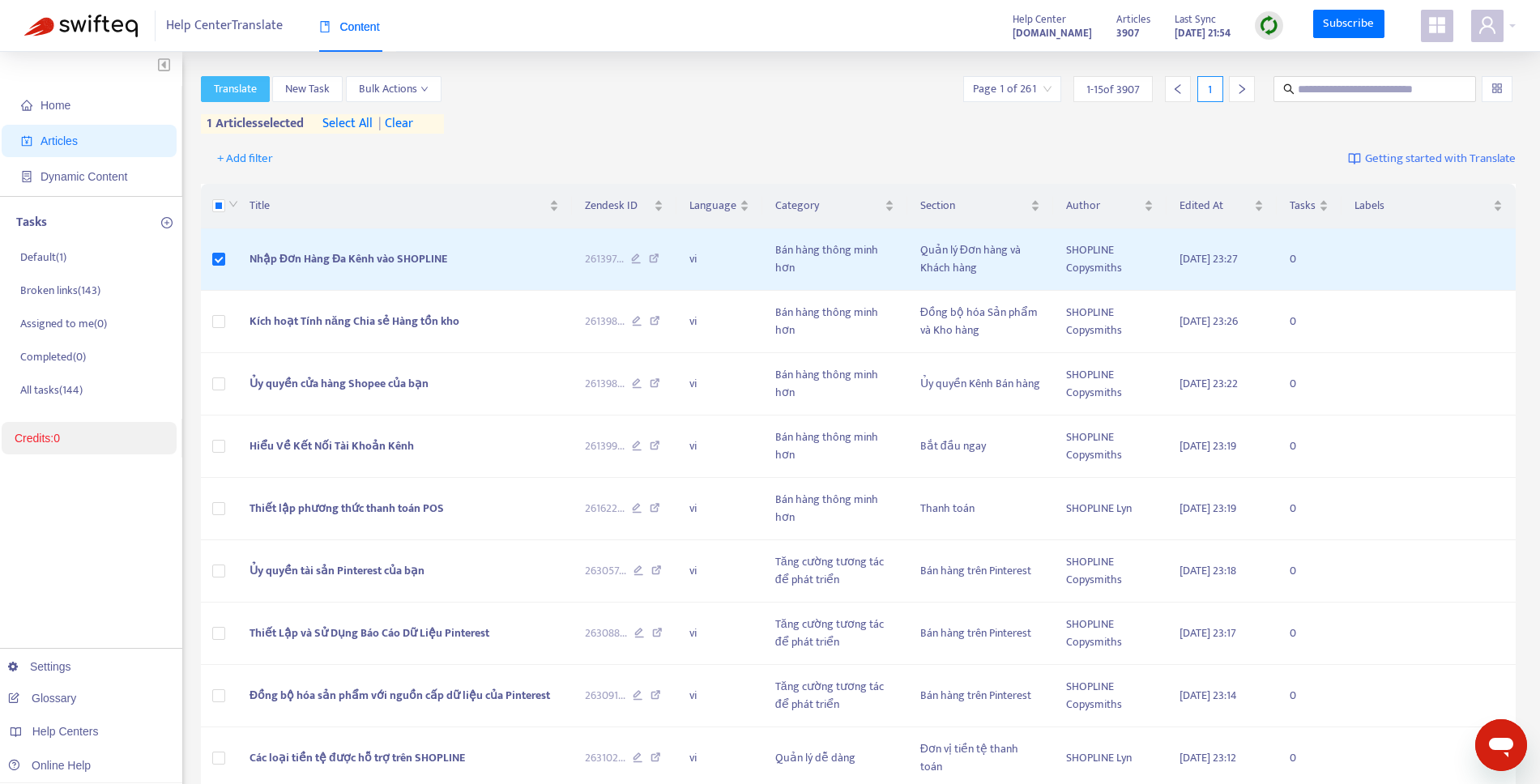
click at [237, 95] on span "Translate" at bounding box center [235, 90] width 43 height 18
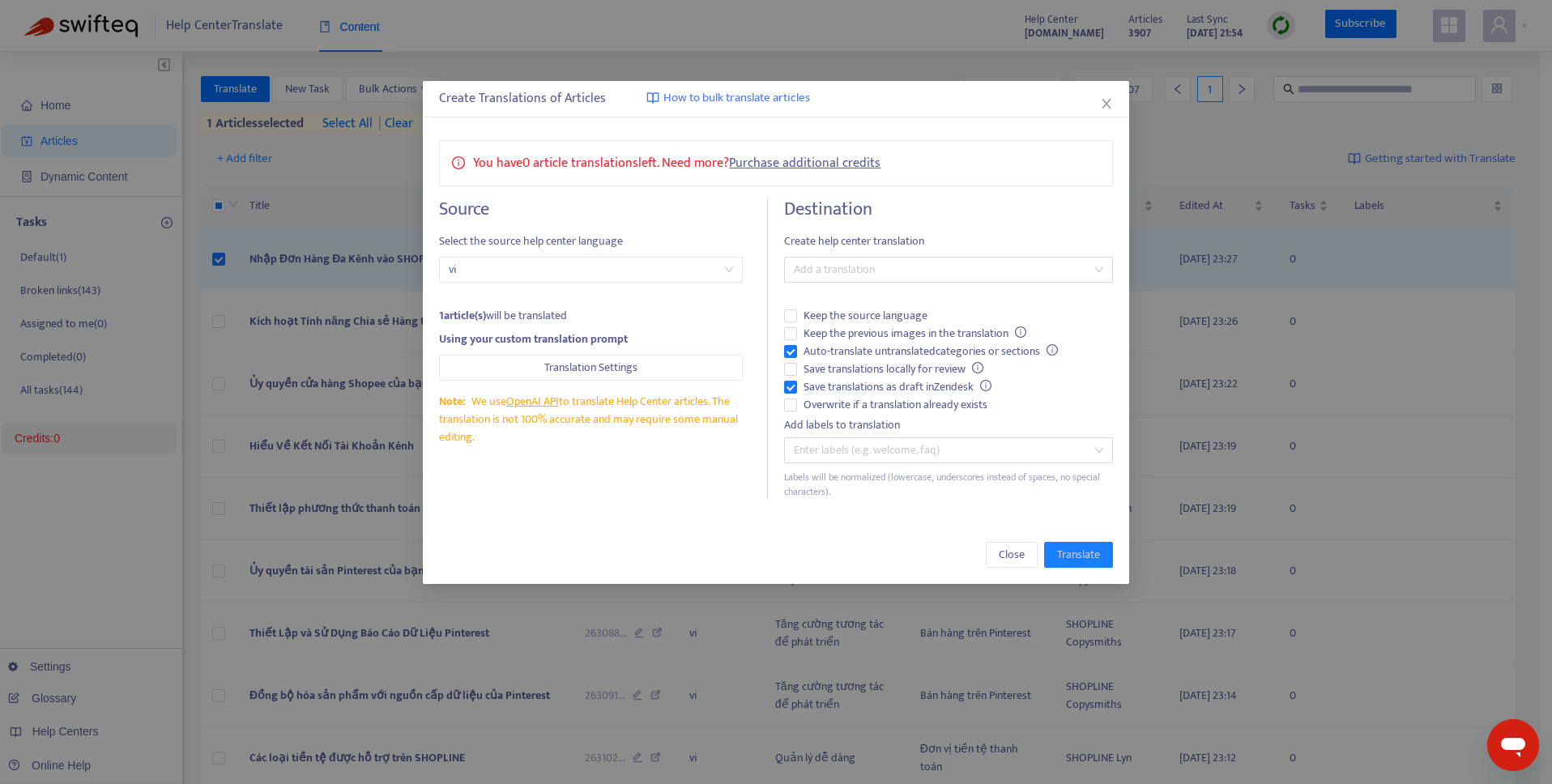
click at [581, 267] on span "vi" at bounding box center [591, 270] width 284 height 25
click at [580, 268] on span "vi" at bounding box center [591, 270] width 284 height 25
click at [215, 258] on div "Create Translations of Articles How to bulk translate articles You have 0 artic…" at bounding box center [776, 392] width 1552 height 784
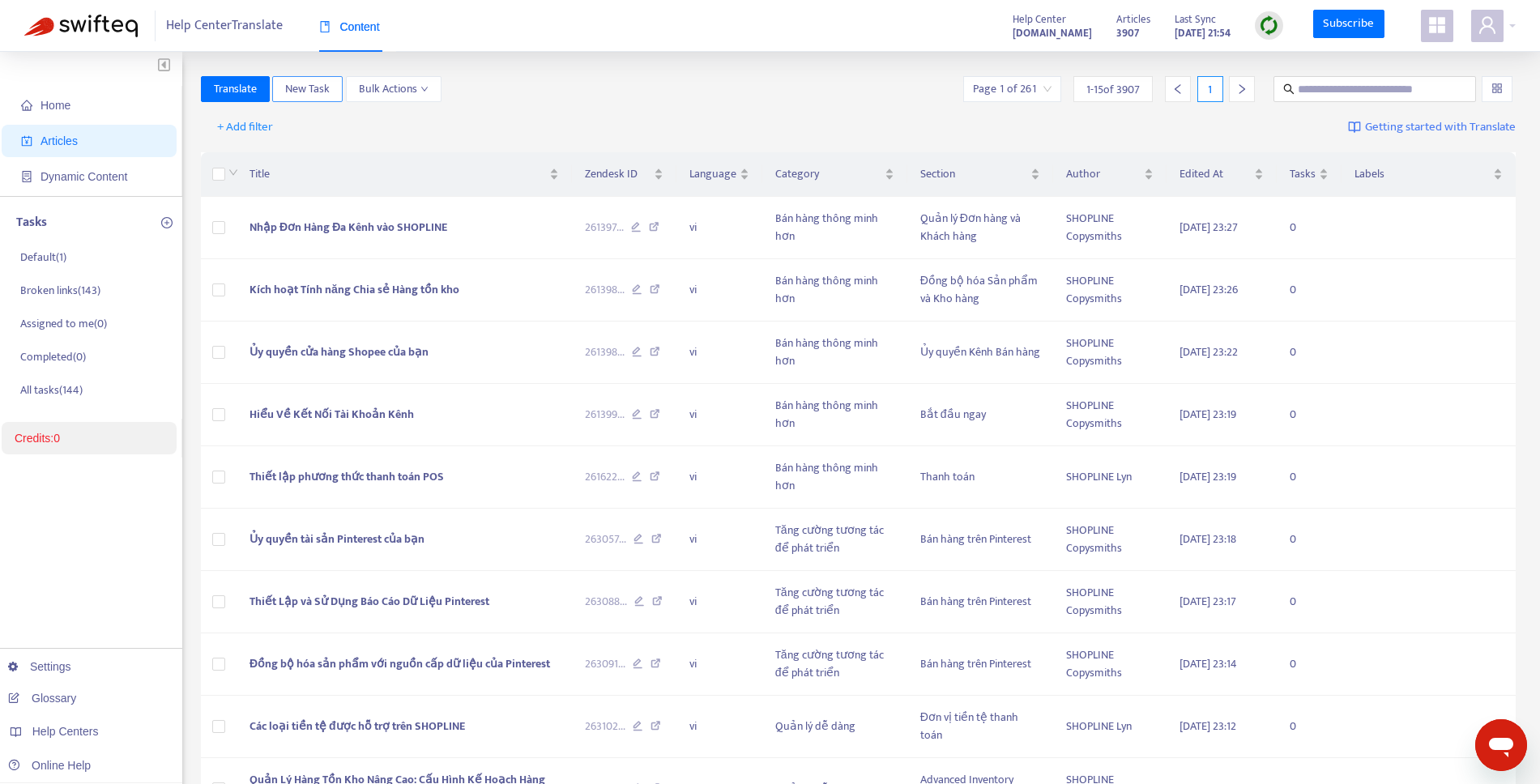
click at [314, 89] on span "New Task" at bounding box center [308, 90] width 44 height 18
click at [52, 445] on link "Credits: 0" at bounding box center [37, 438] width 45 height 13
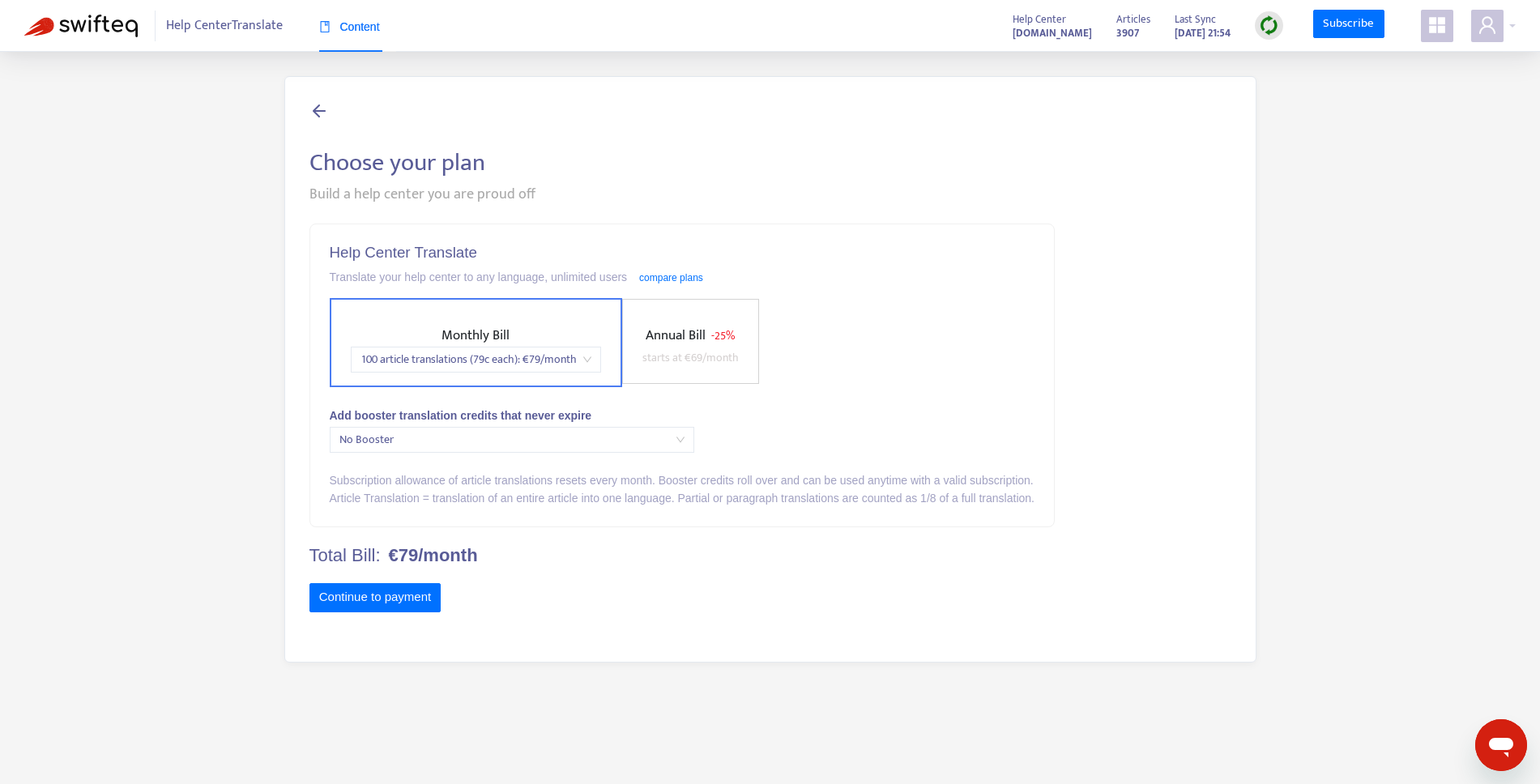
click at [317, 108] on icon at bounding box center [319, 110] width 20 height 21
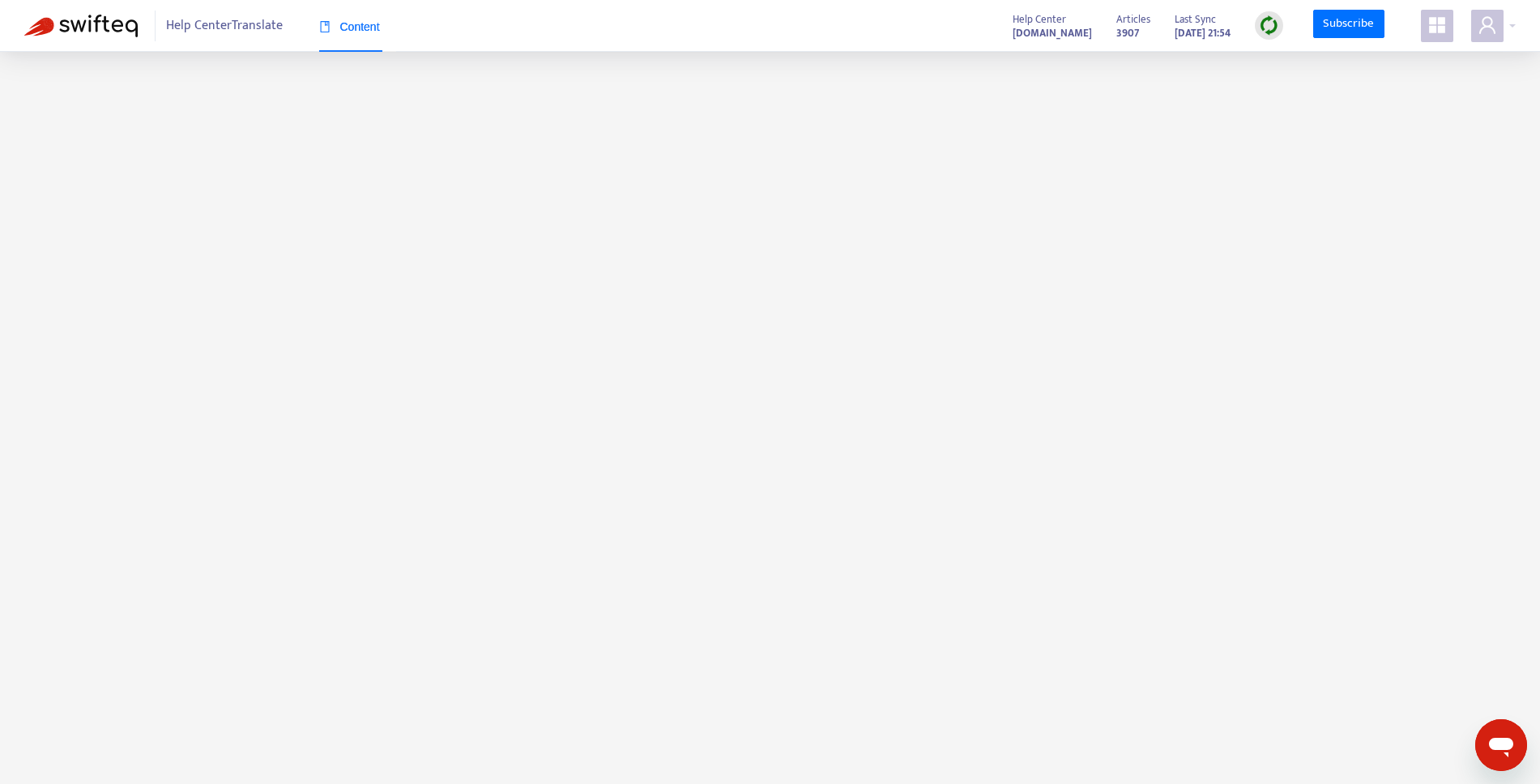
click at [184, 26] on span "Help Center Translate" at bounding box center [224, 25] width 117 height 30
click at [105, 27] on img at bounding box center [81, 26] width 113 height 23
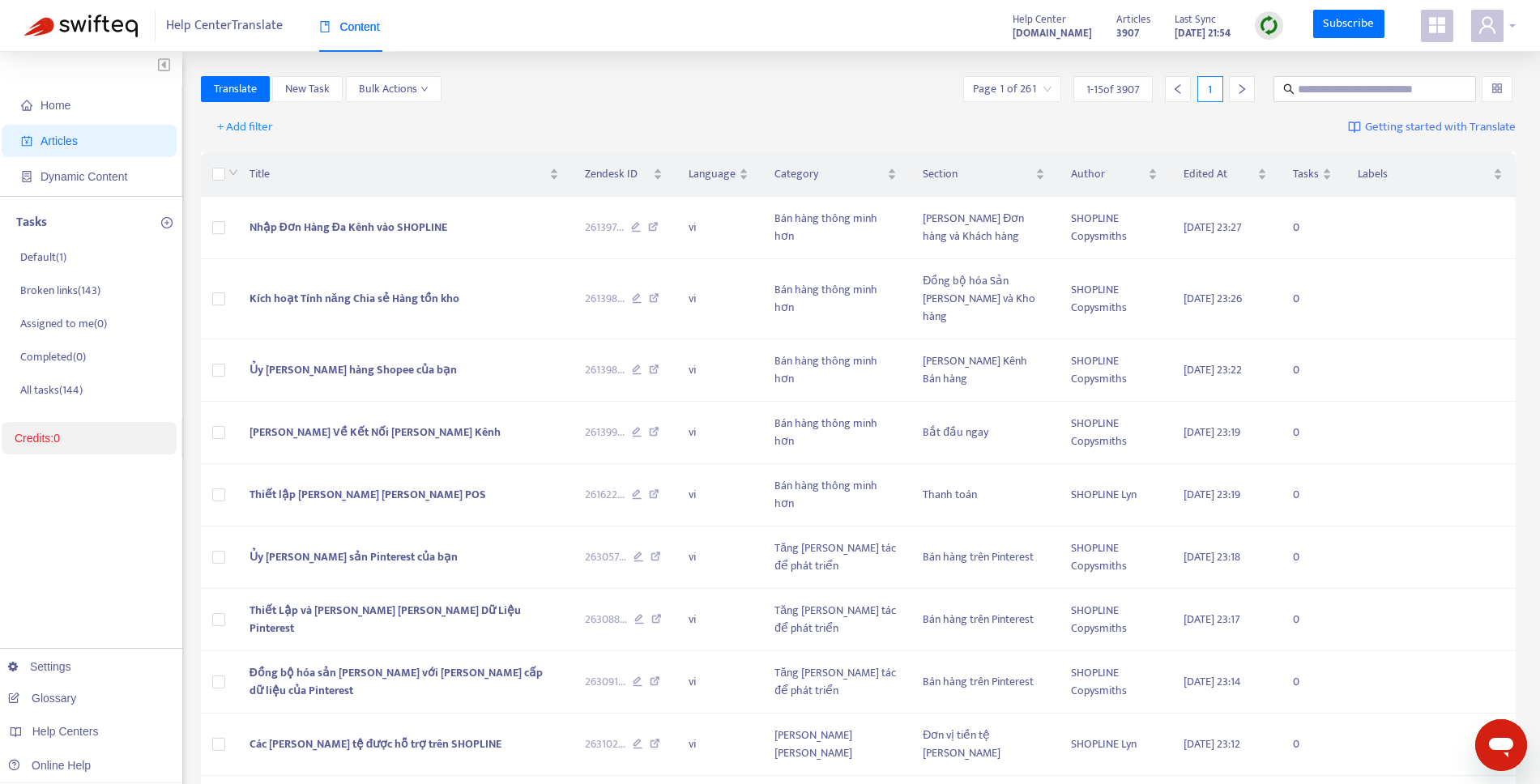
click at [1503, 36] on span at bounding box center [1487, 25] width 32 height 32
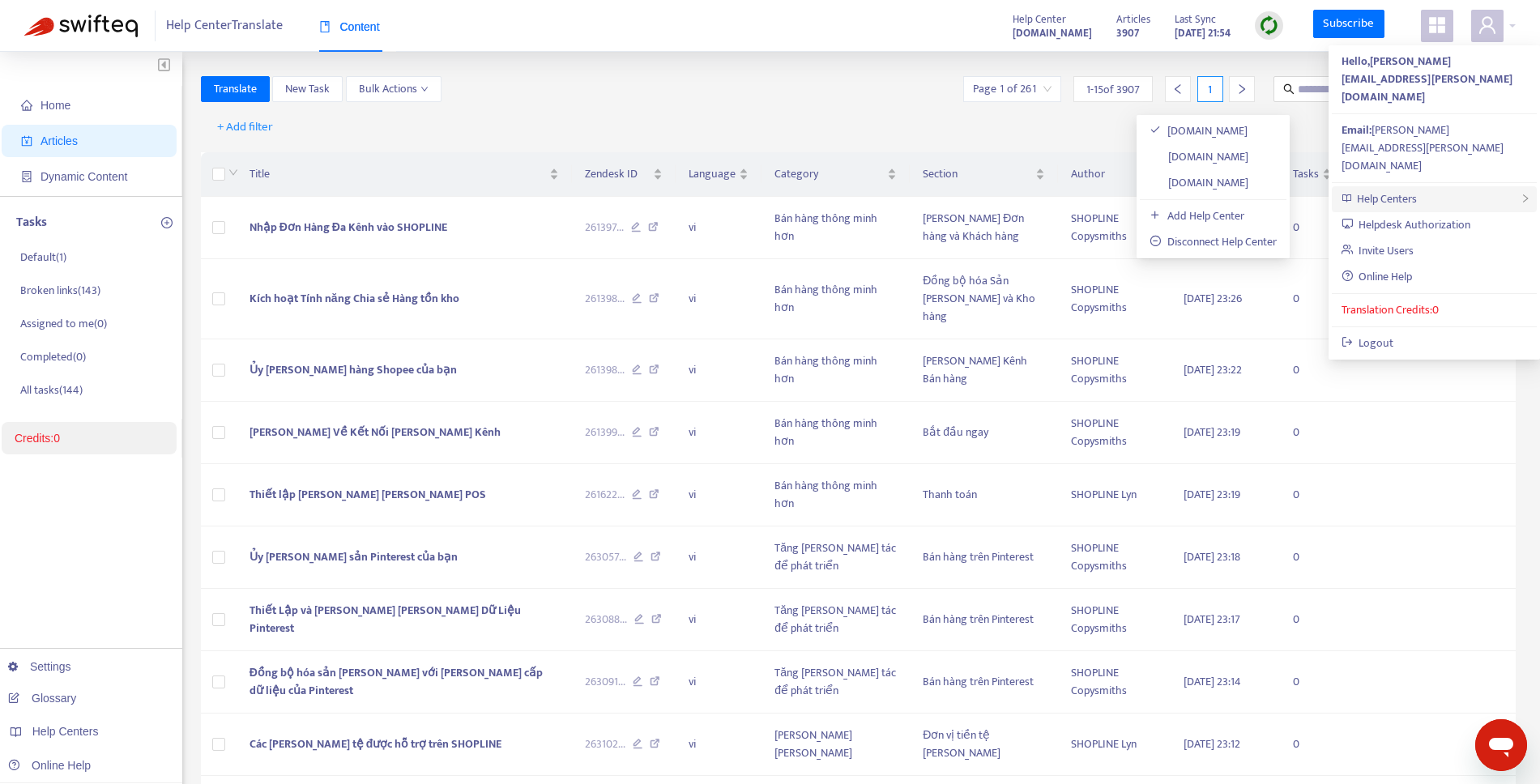
click at [1484, 187] on div "Help Centers" at bounding box center [1434, 200] width 205 height 26
click at [688, 88] on div "Translate New Task Bulk Actions Page 1 of 261 1 - 15 of 3907 1" at bounding box center [858, 90] width 1316 height 26
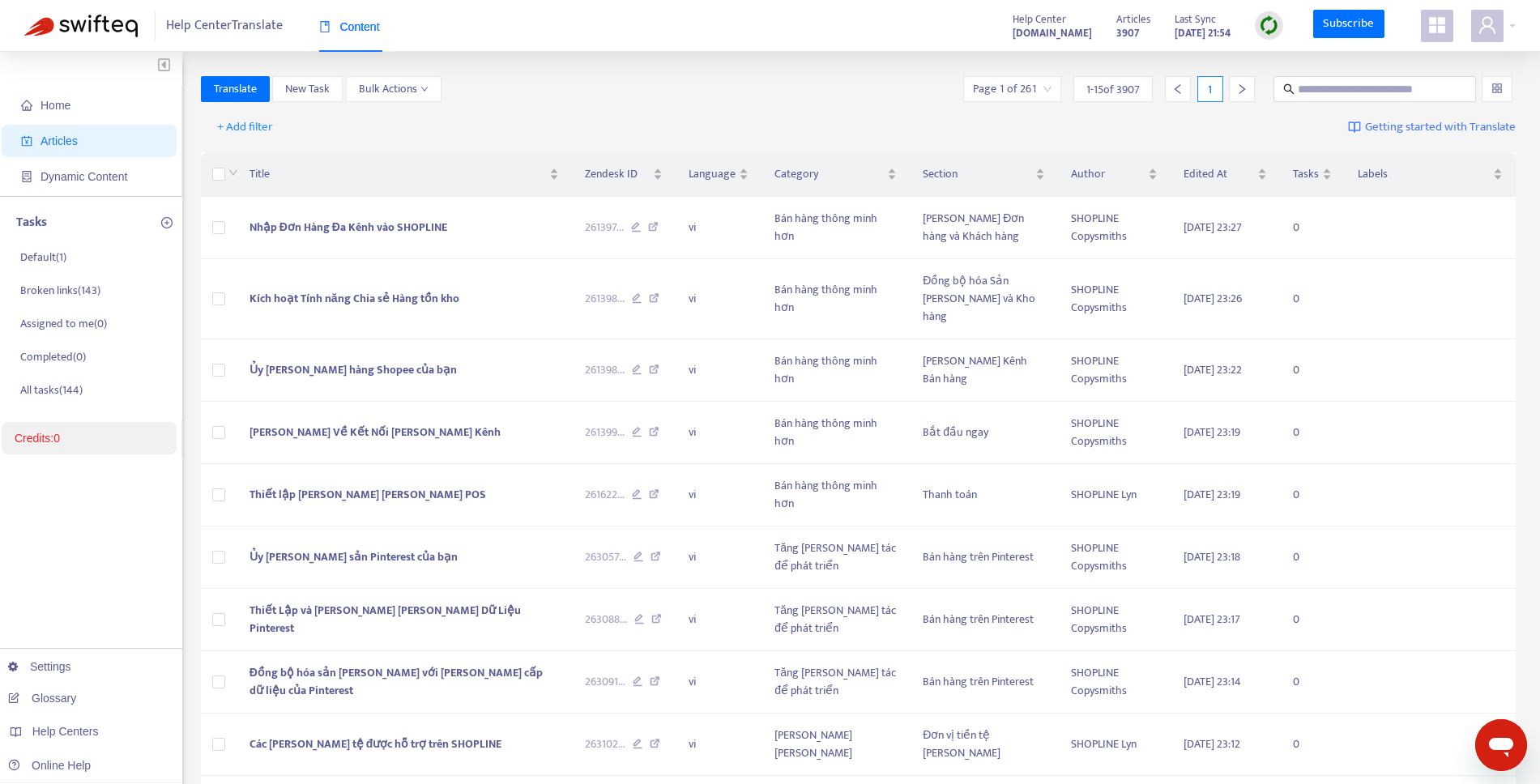
click at [1054, 90] on div "Page 1 of 261" at bounding box center [1012, 90] width 98 height 26
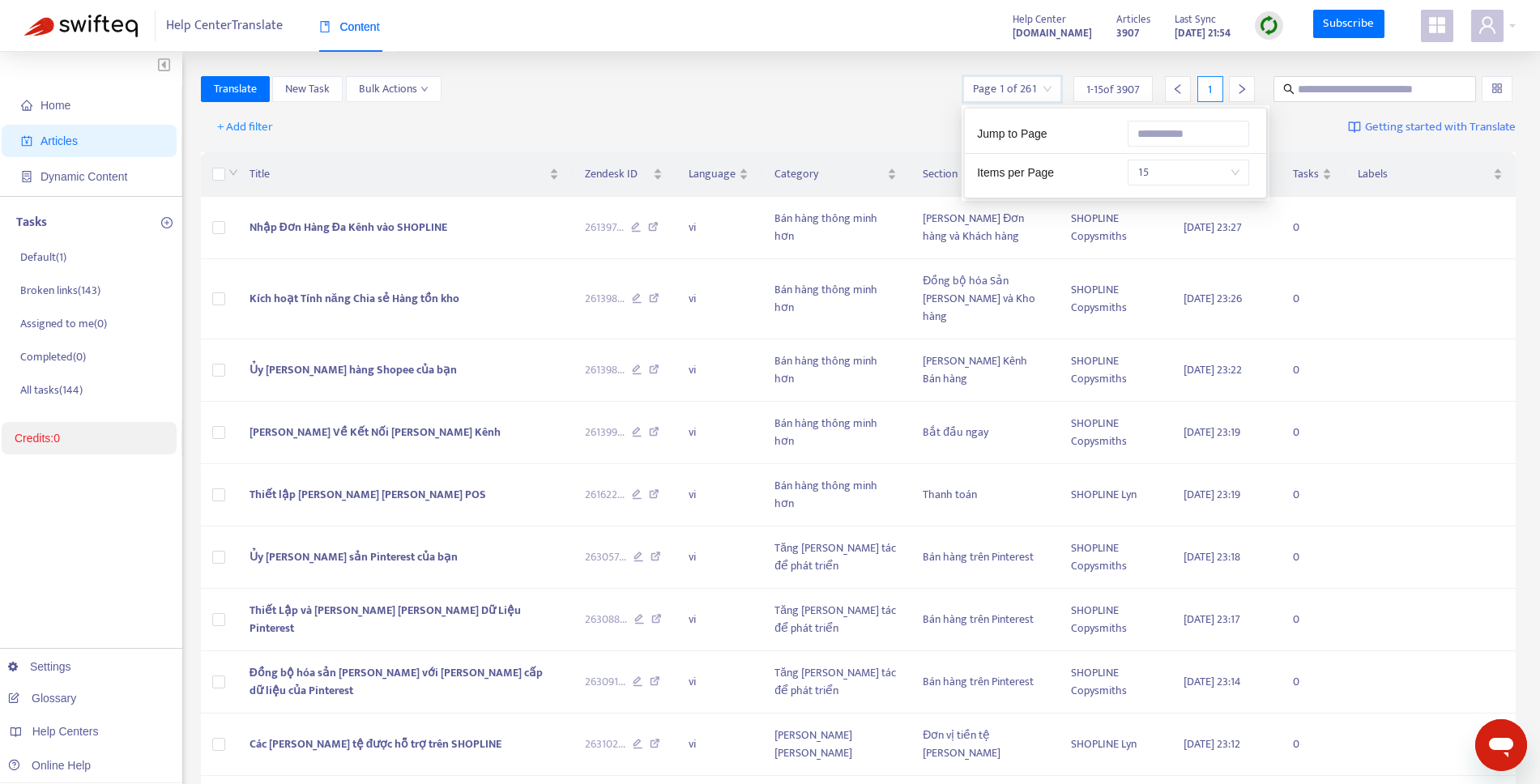
click at [1043, 90] on input "search" at bounding box center [1012, 90] width 79 height 25
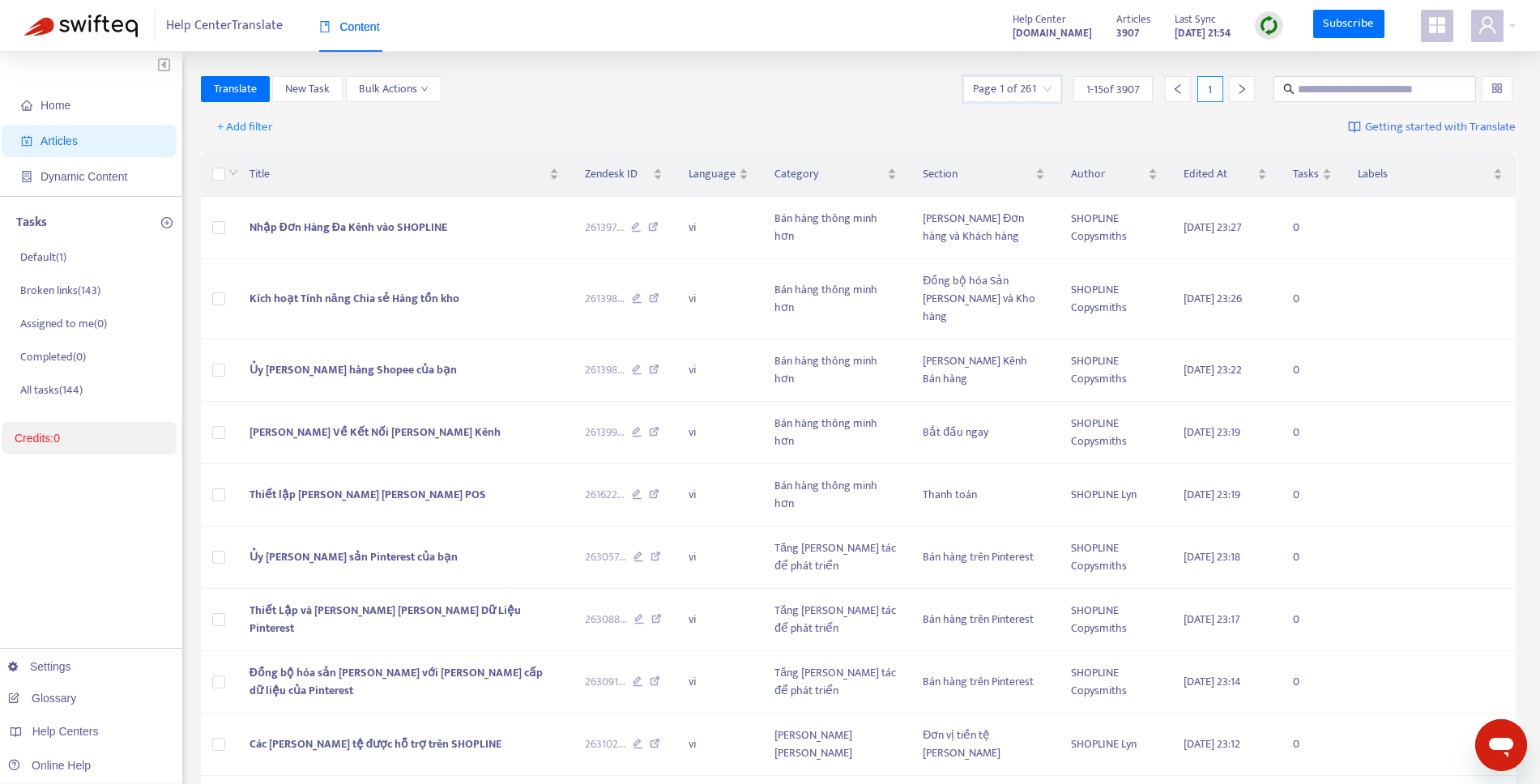
click at [1089, 90] on span "1 - 15 of 3907" at bounding box center [1112, 90] width 53 height 17
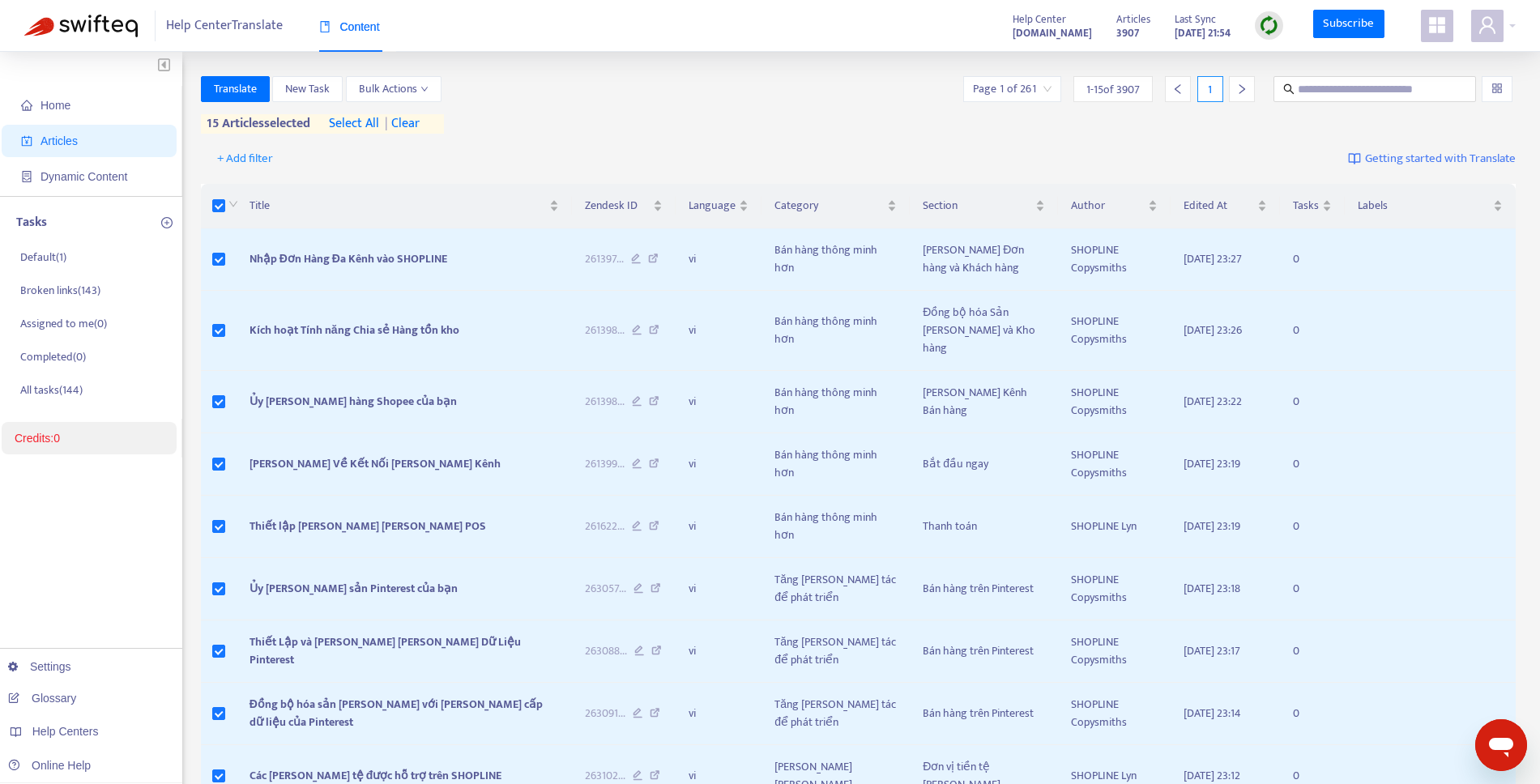
click at [371, 127] on span "select all" at bounding box center [354, 124] width 50 height 20
click at [247, 95] on span "Translate" at bounding box center [235, 90] width 43 height 18
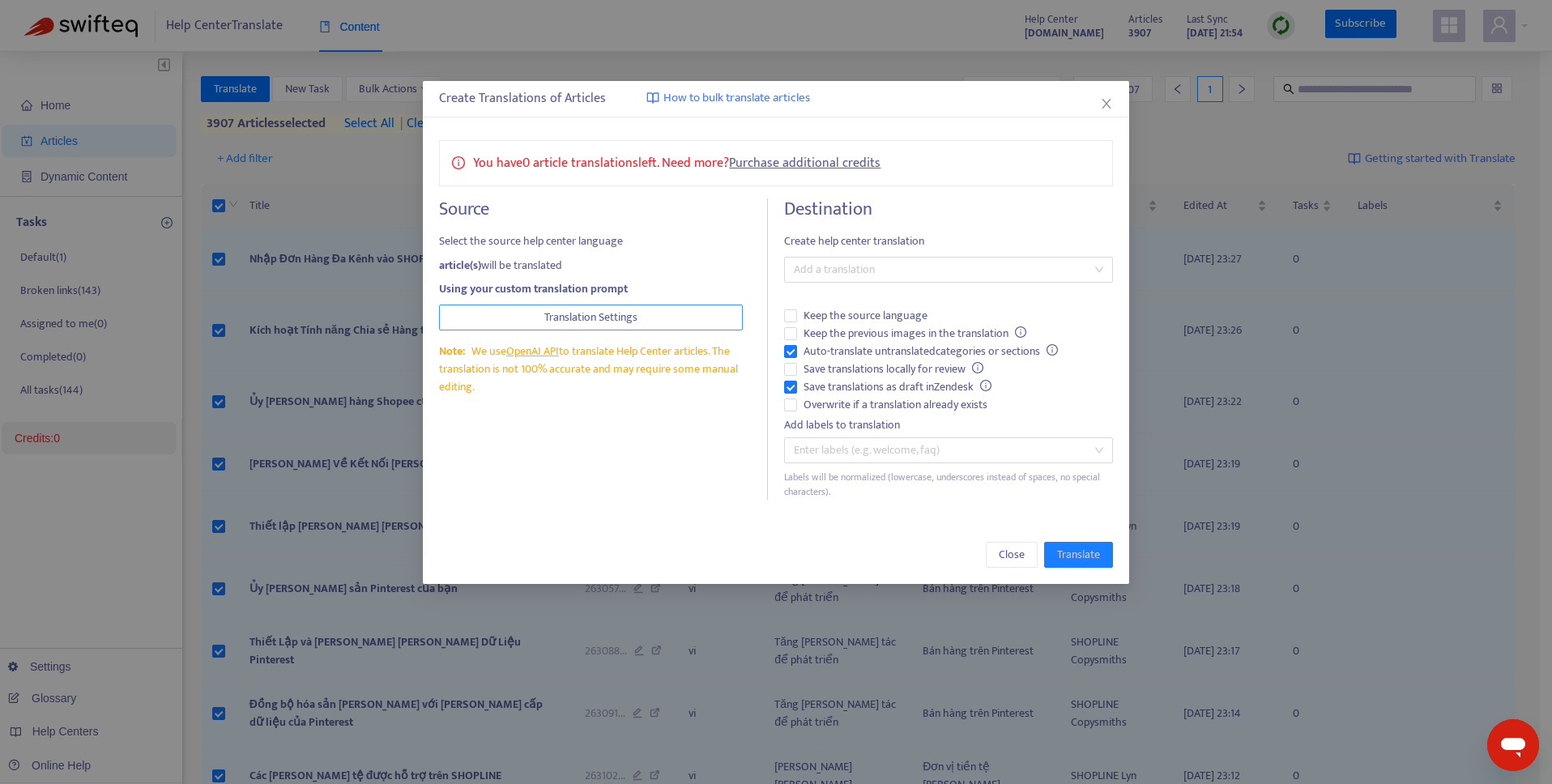
click at [656, 320] on button "Translation Settings" at bounding box center [590, 317] width 303 height 26
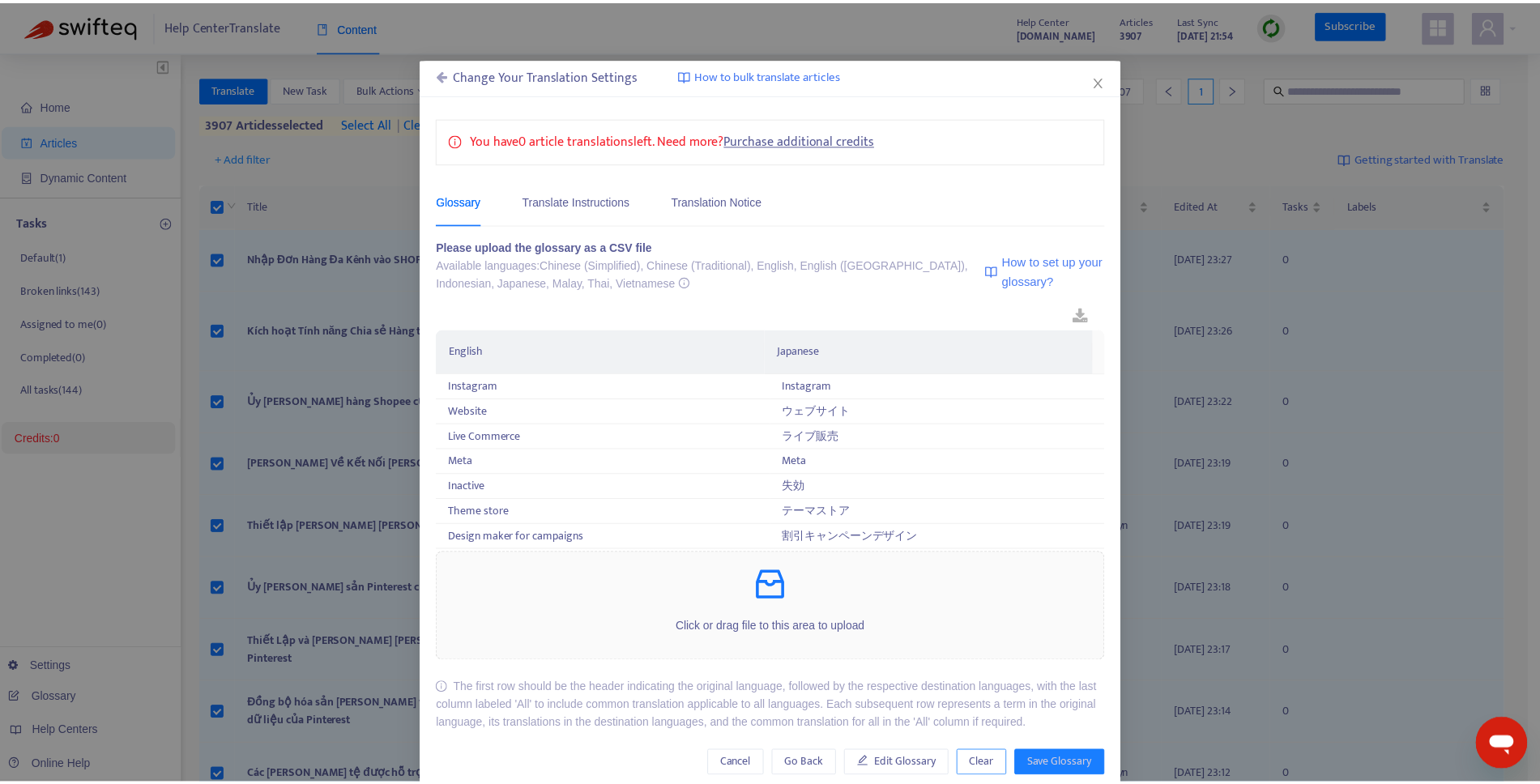
scroll to position [52, 0]
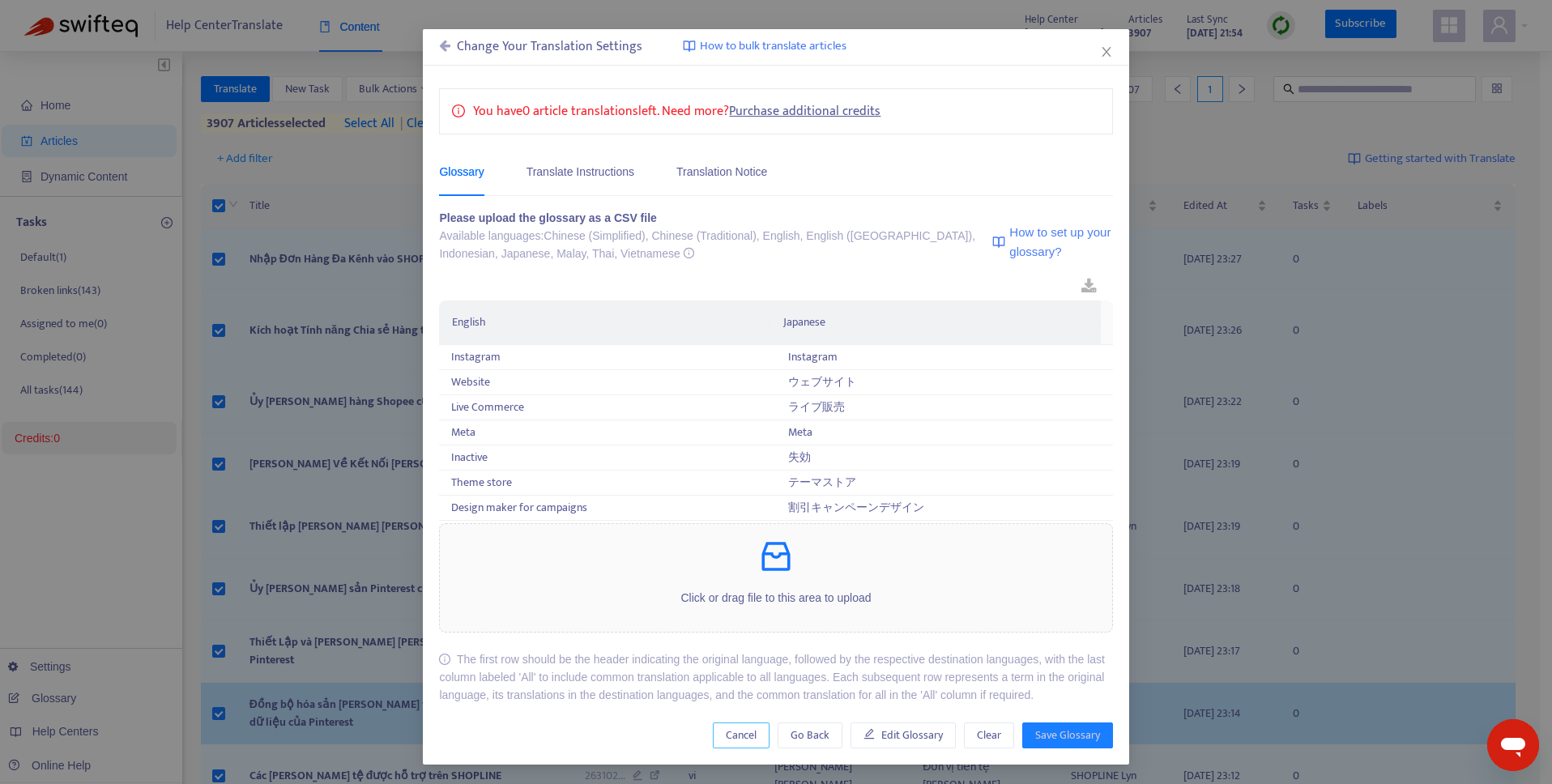
drag, startPoint x: 742, startPoint y: 731, endPoint x: 750, endPoint y: 708, distance: 24.4
click at [741, 731] on span "Cancel" at bounding box center [741, 736] width 30 height 18
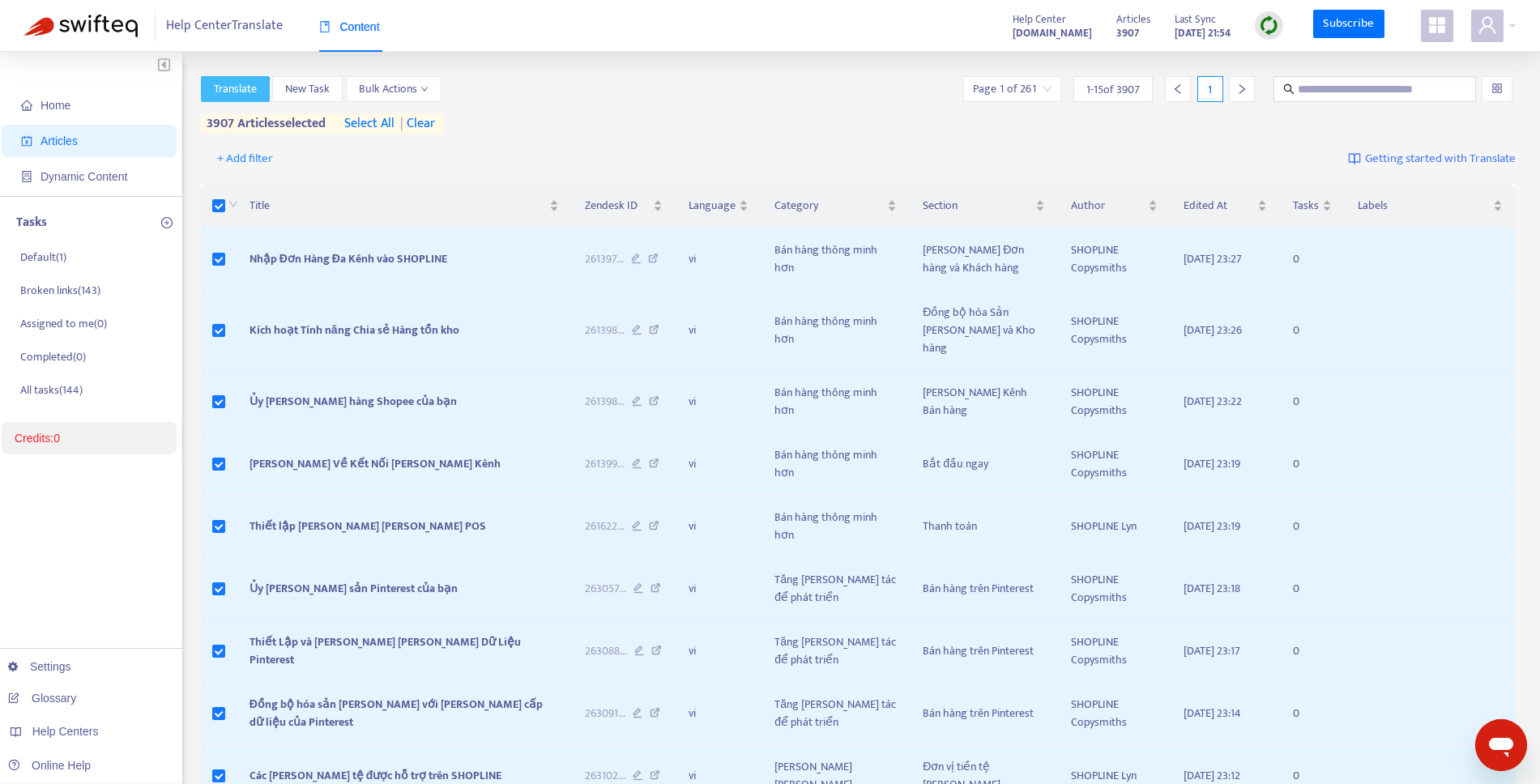
click at [242, 82] on span "Translate" at bounding box center [235, 90] width 43 height 18
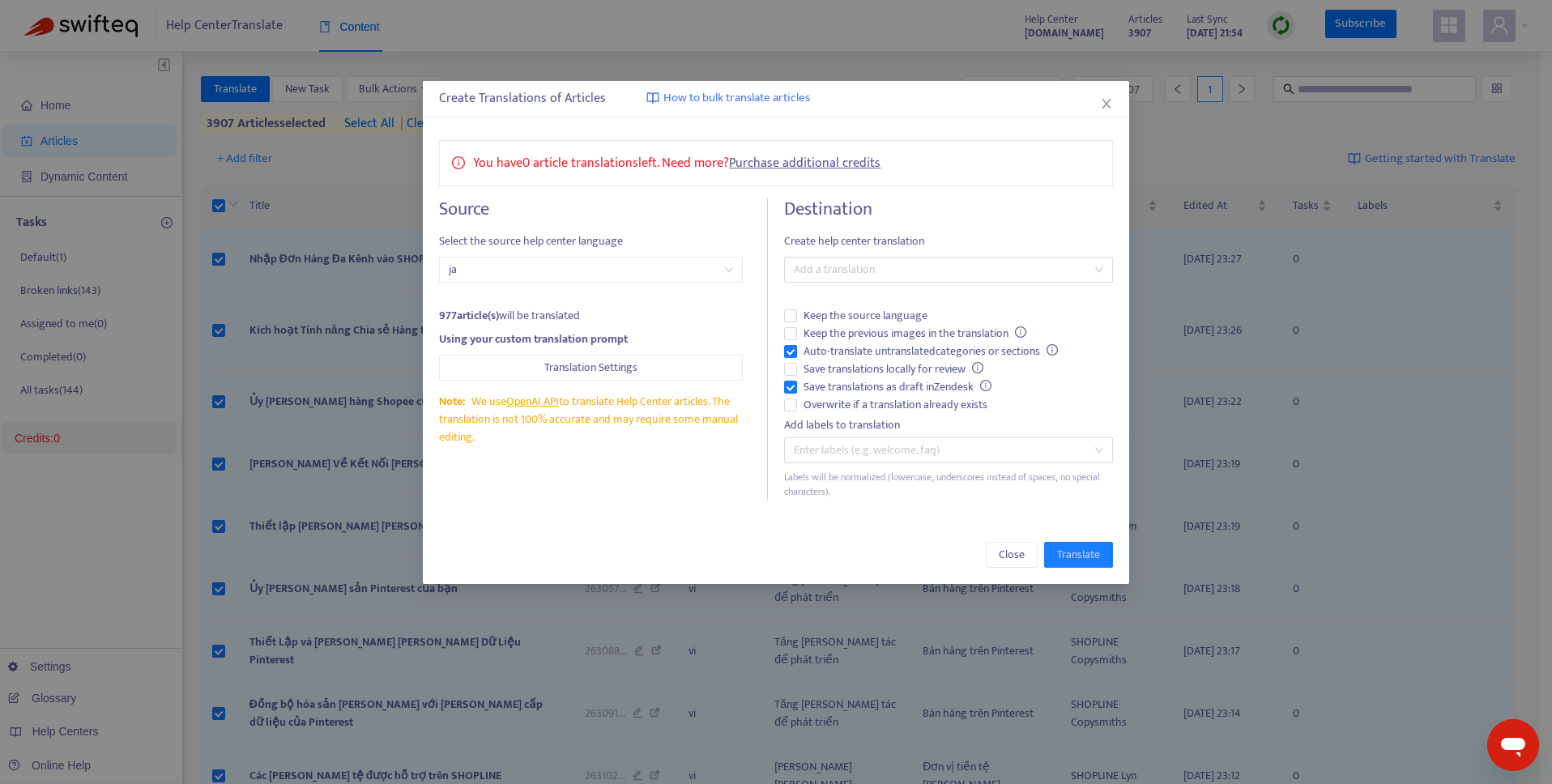
click at [579, 288] on div "Source Select the source help center language ja 977 article(s) will be transla…" at bounding box center [603, 348] width 329 height 302
click at [580, 278] on span "ja" at bounding box center [591, 270] width 284 height 25
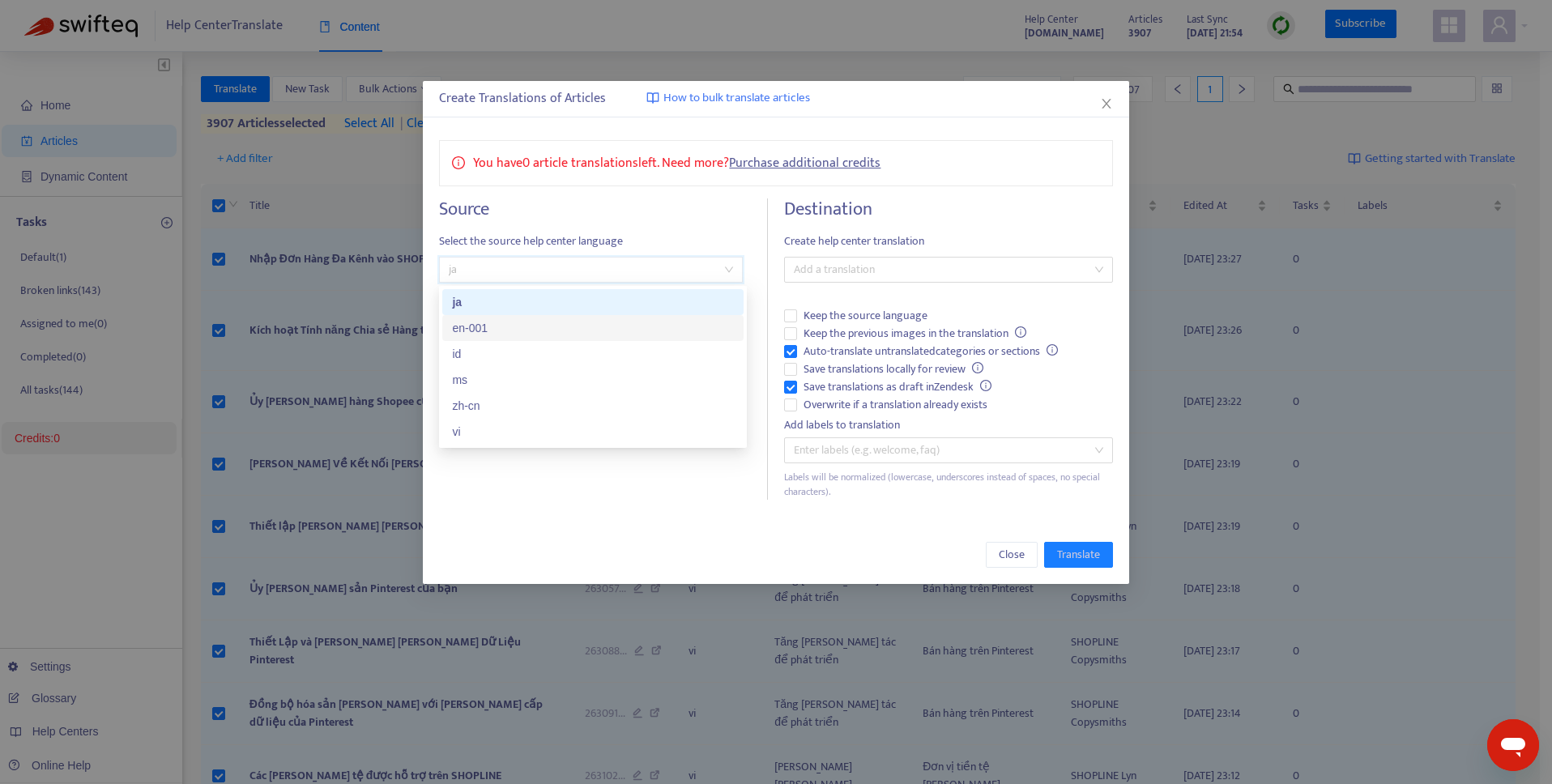
click at [544, 324] on div "en-001" at bounding box center [593, 328] width 282 height 18
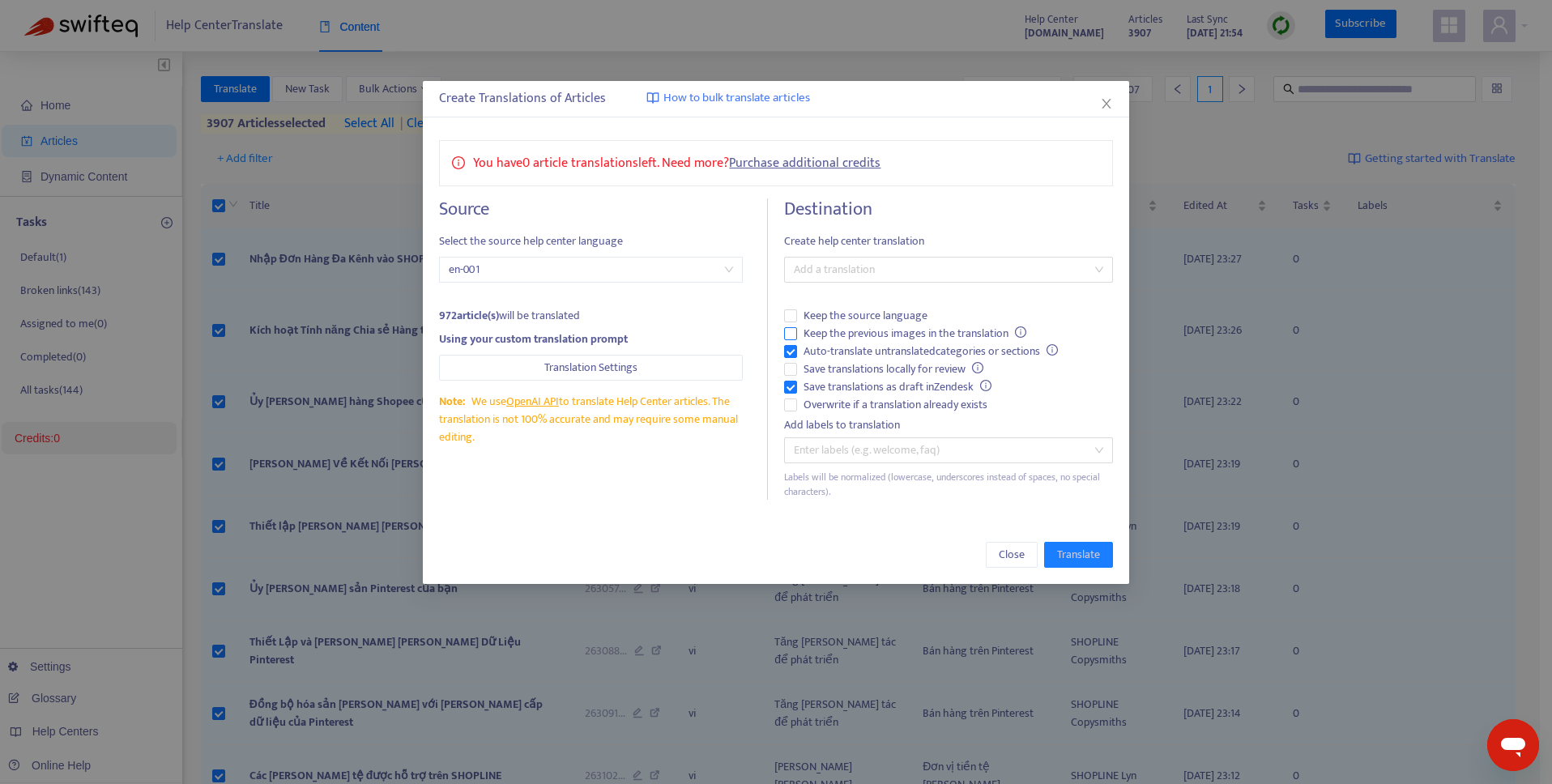
click at [798, 334] on span "Keep the previous images in the translation" at bounding box center [915, 334] width 236 height 18
click at [791, 412] on label "Overwrite if a translation already exists" at bounding box center [948, 405] width 328 height 18
click at [933, 282] on div "Add a translation" at bounding box center [948, 270] width 328 height 26
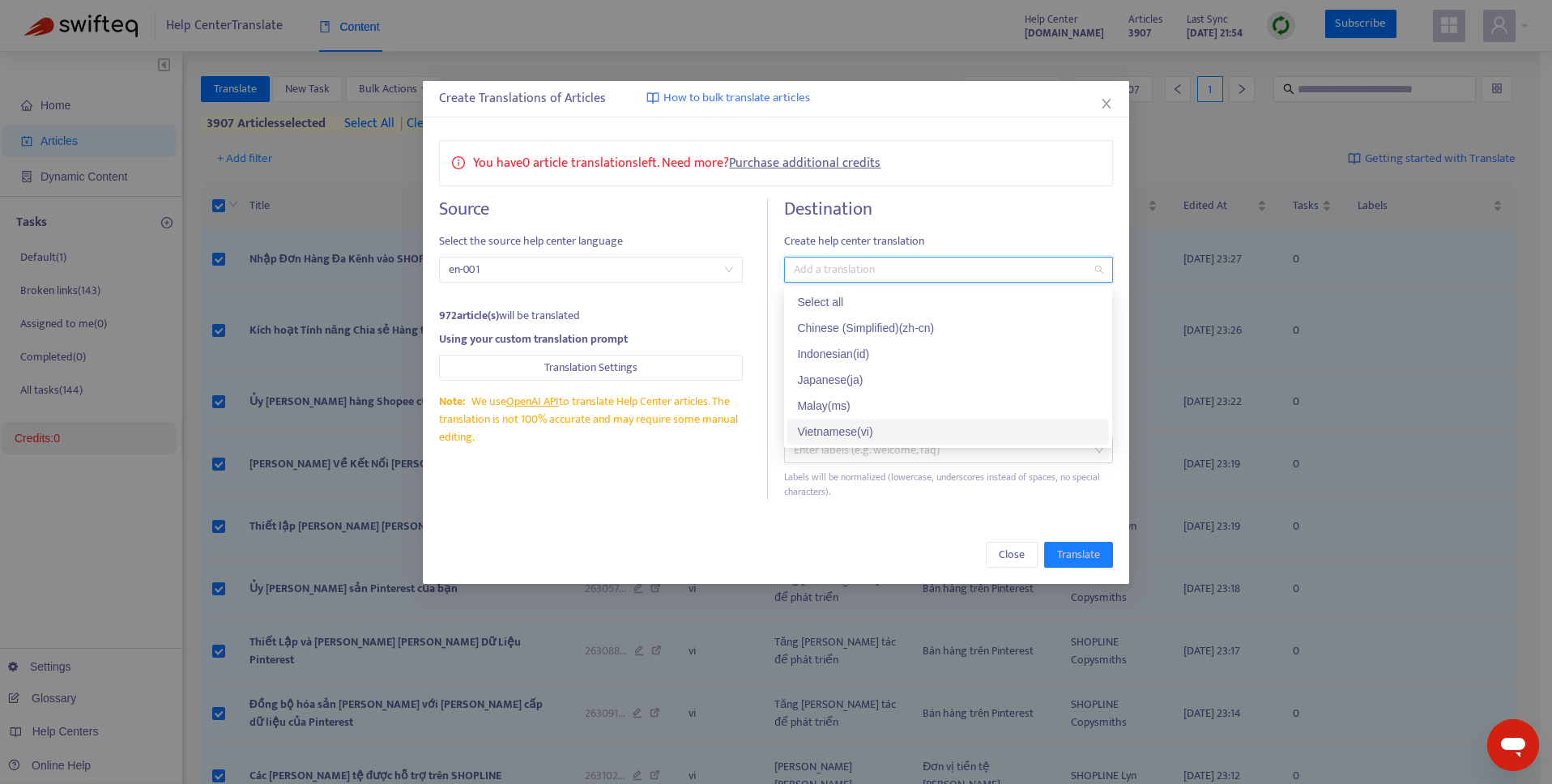
click at [900, 431] on div "Vietnamese ( vi )" at bounding box center [949, 431] width 303 height 18
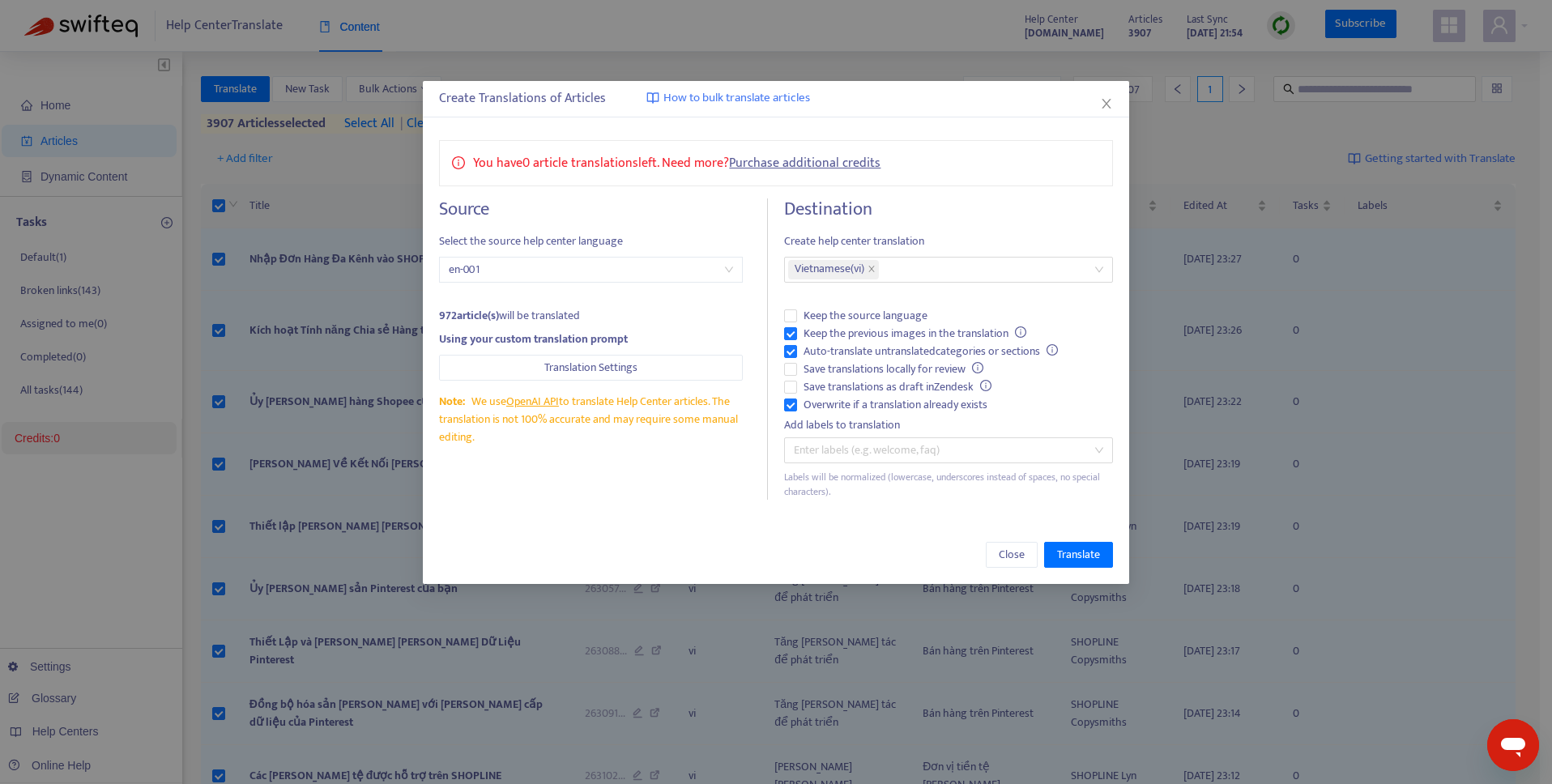
click at [1065, 189] on div "You have 0 article translations left. Need more? Purchase additional credits So…" at bounding box center [775, 320] width 705 height 392
click at [1090, 551] on span "Translate" at bounding box center [1079, 555] width 43 height 18
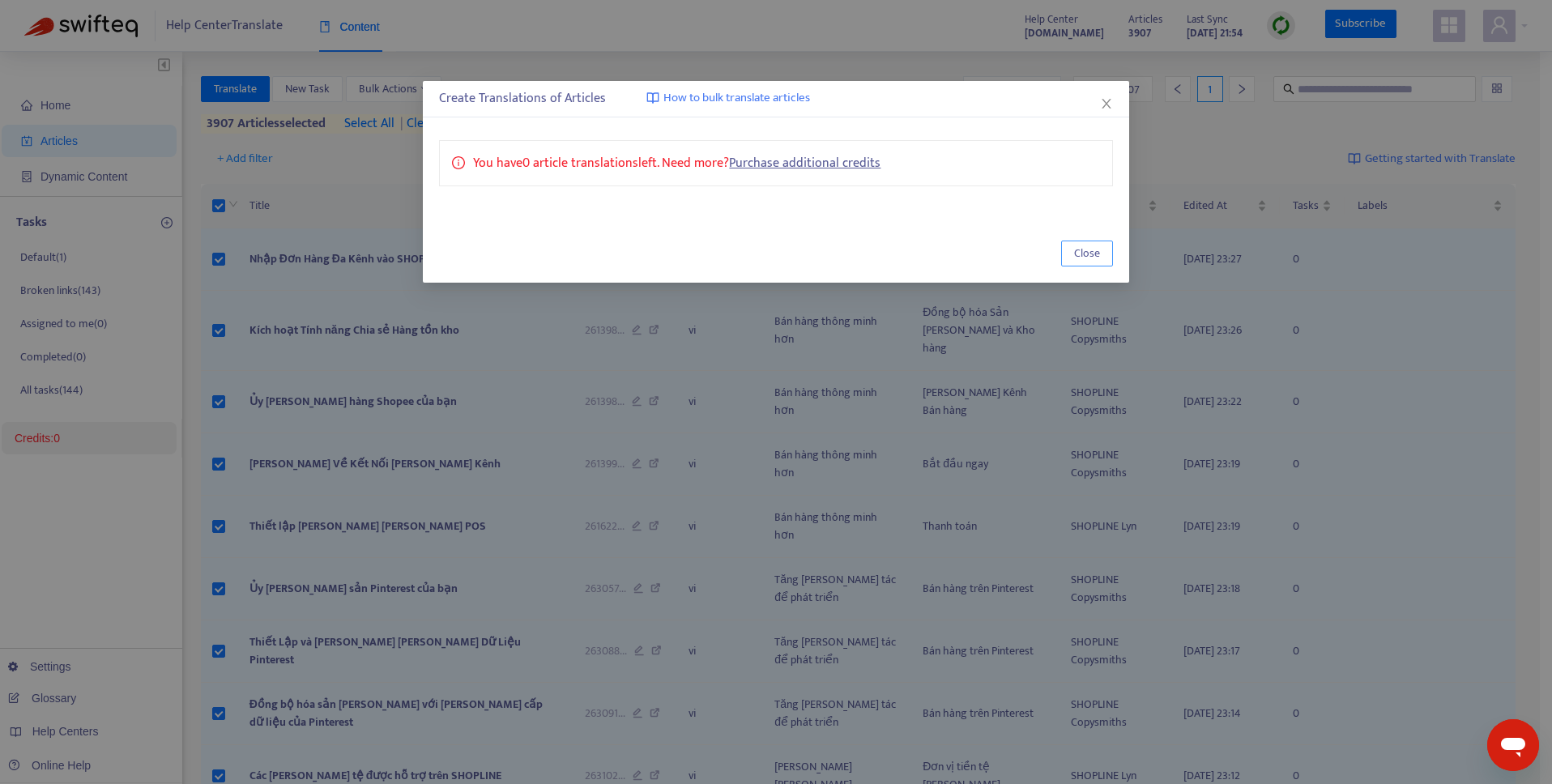
click at [1092, 254] on span "Close" at bounding box center [1087, 254] width 26 height 18
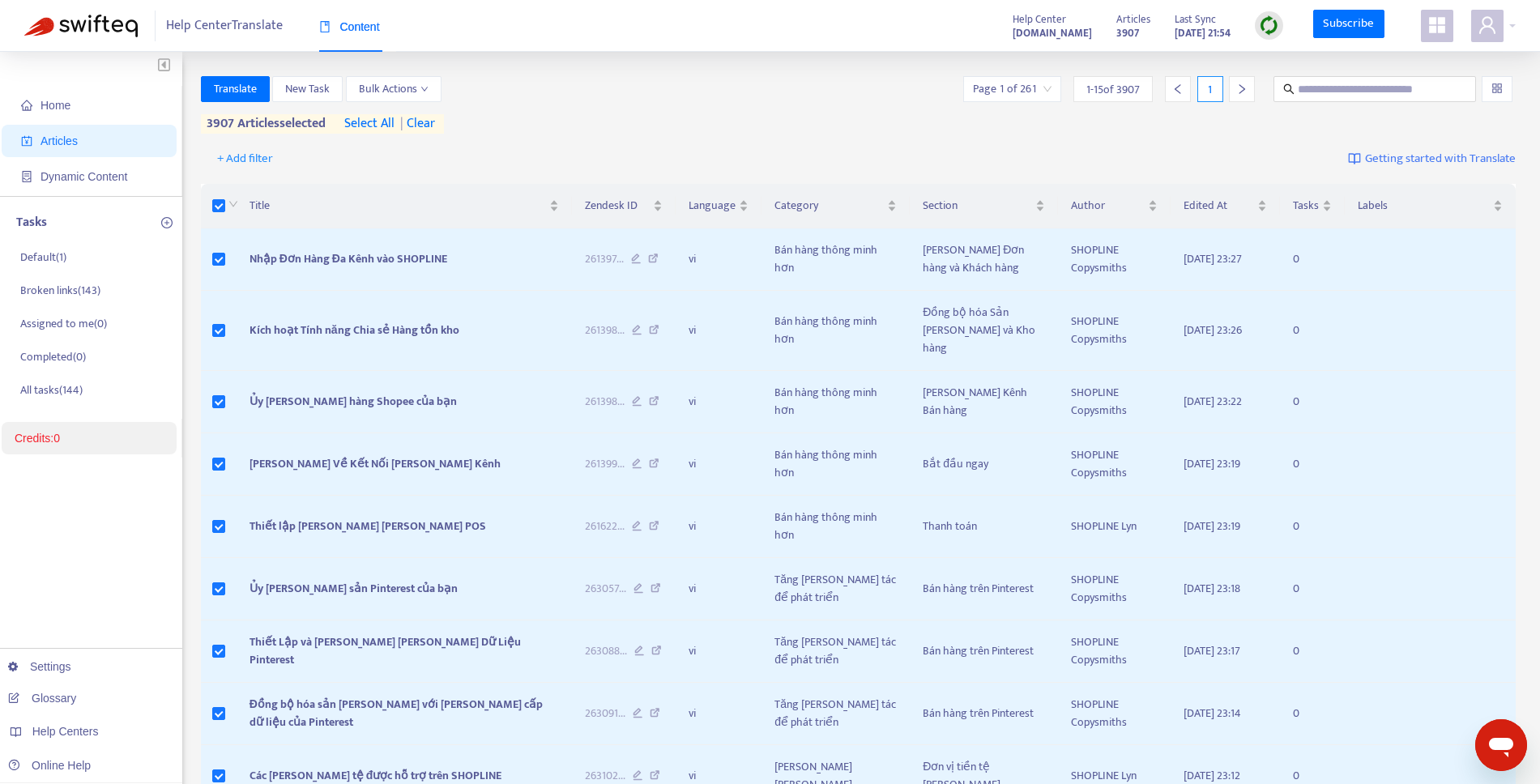
click at [428, 123] on span "| clear" at bounding box center [414, 124] width 40 height 20
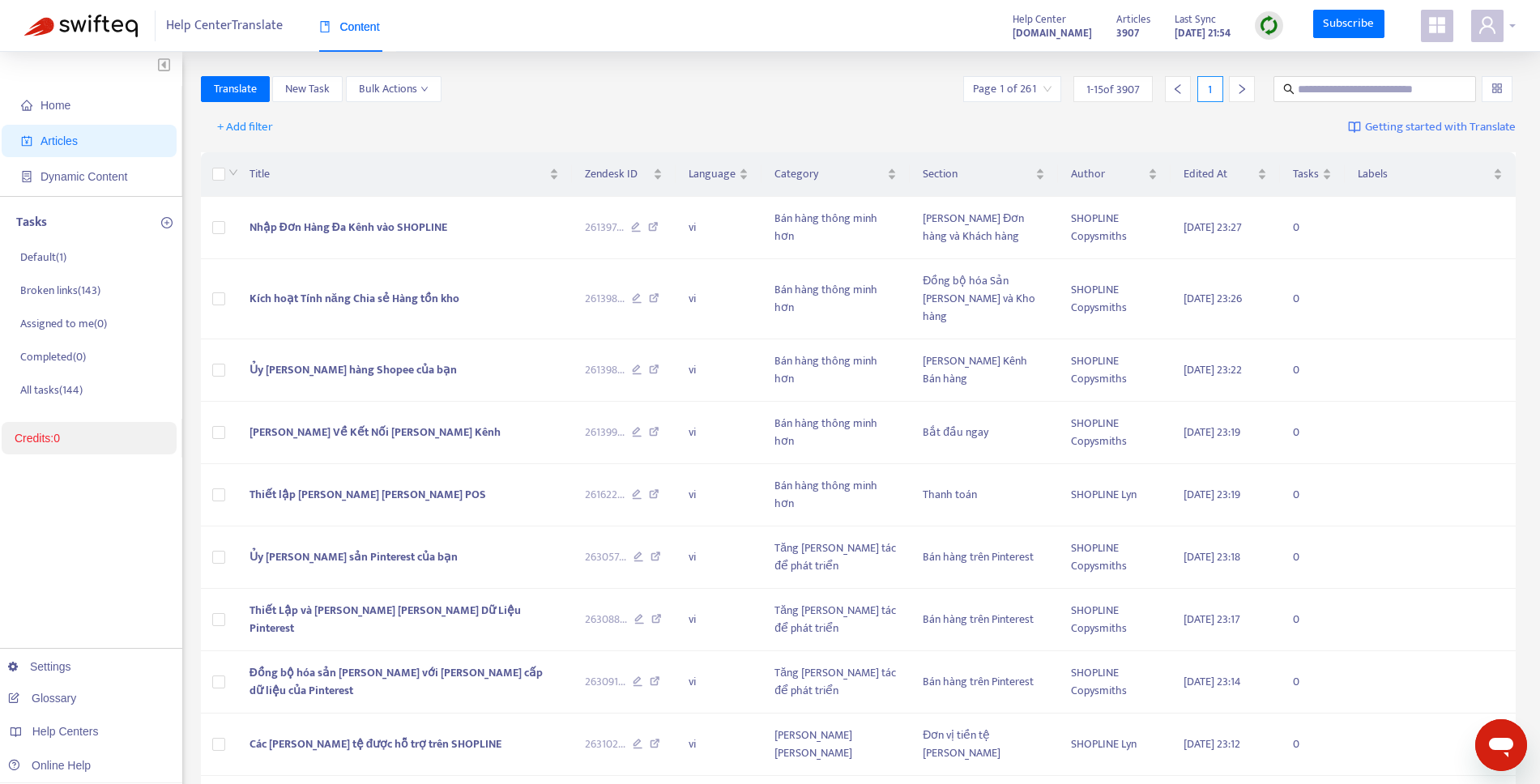
click at [1499, 19] on span at bounding box center [1487, 25] width 32 height 32
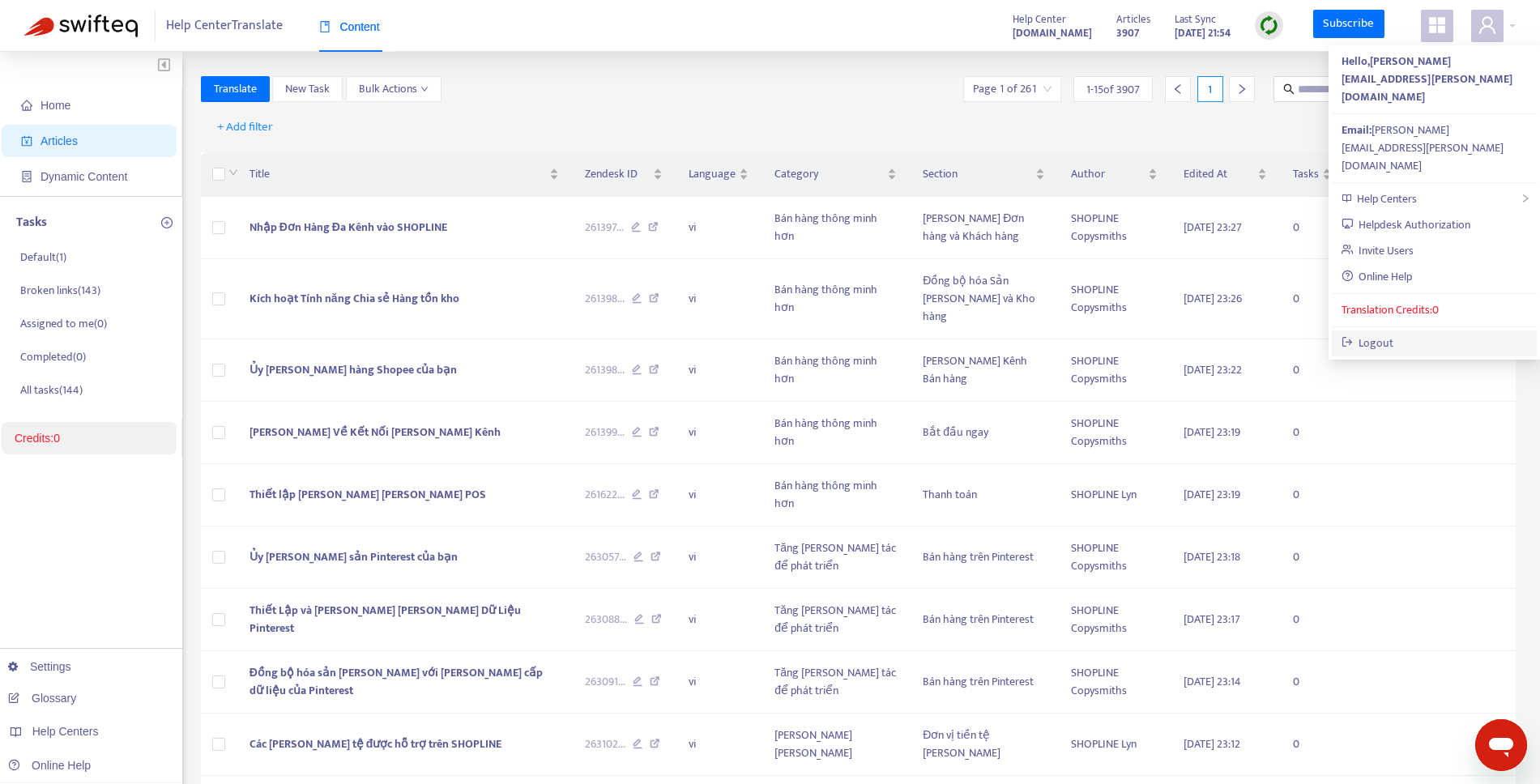
click at [1394, 334] on link "Logout" at bounding box center [1368, 343] width 53 height 19
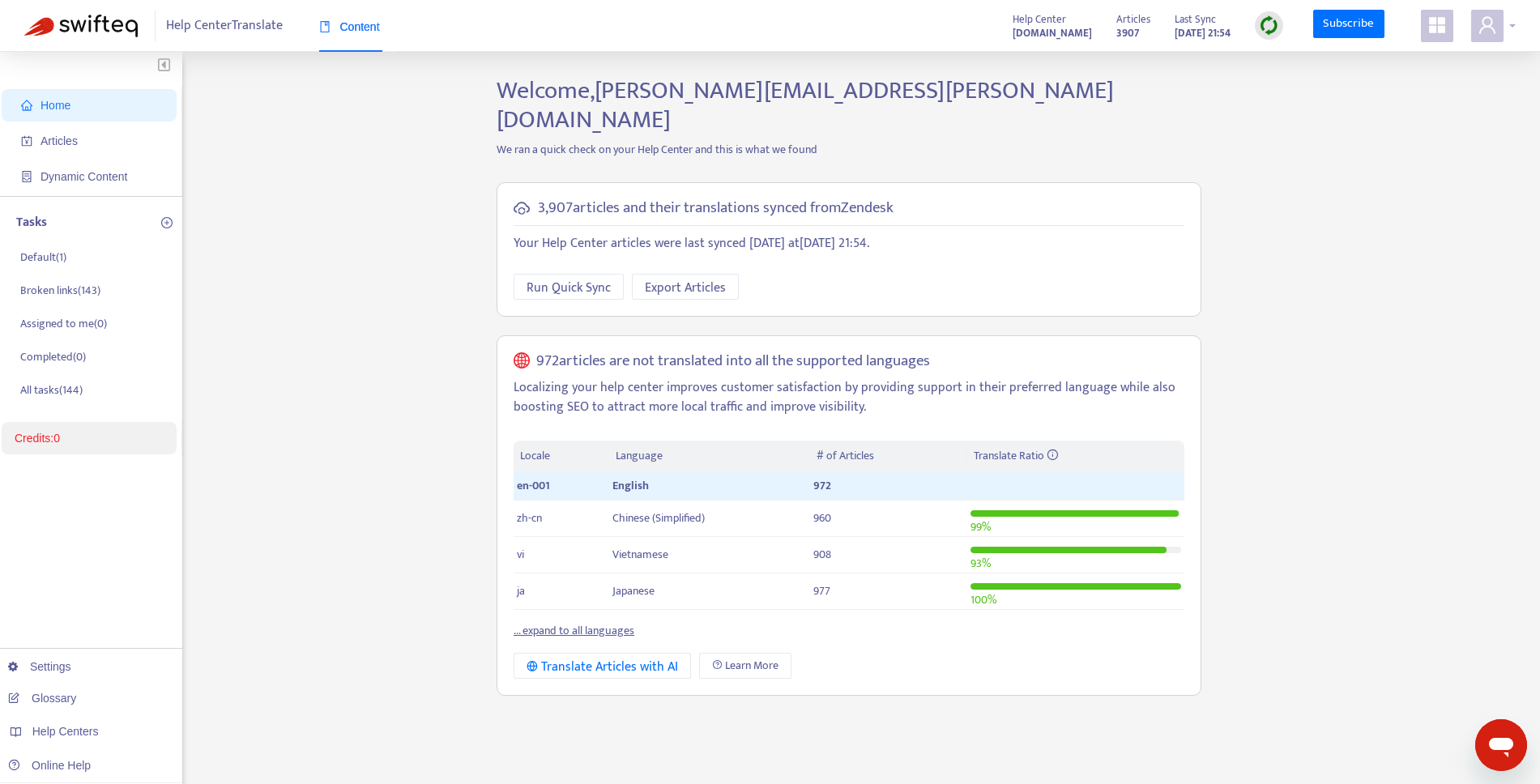
click at [1481, 16] on icon "user" at bounding box center [1487, 25] width 20 height 20
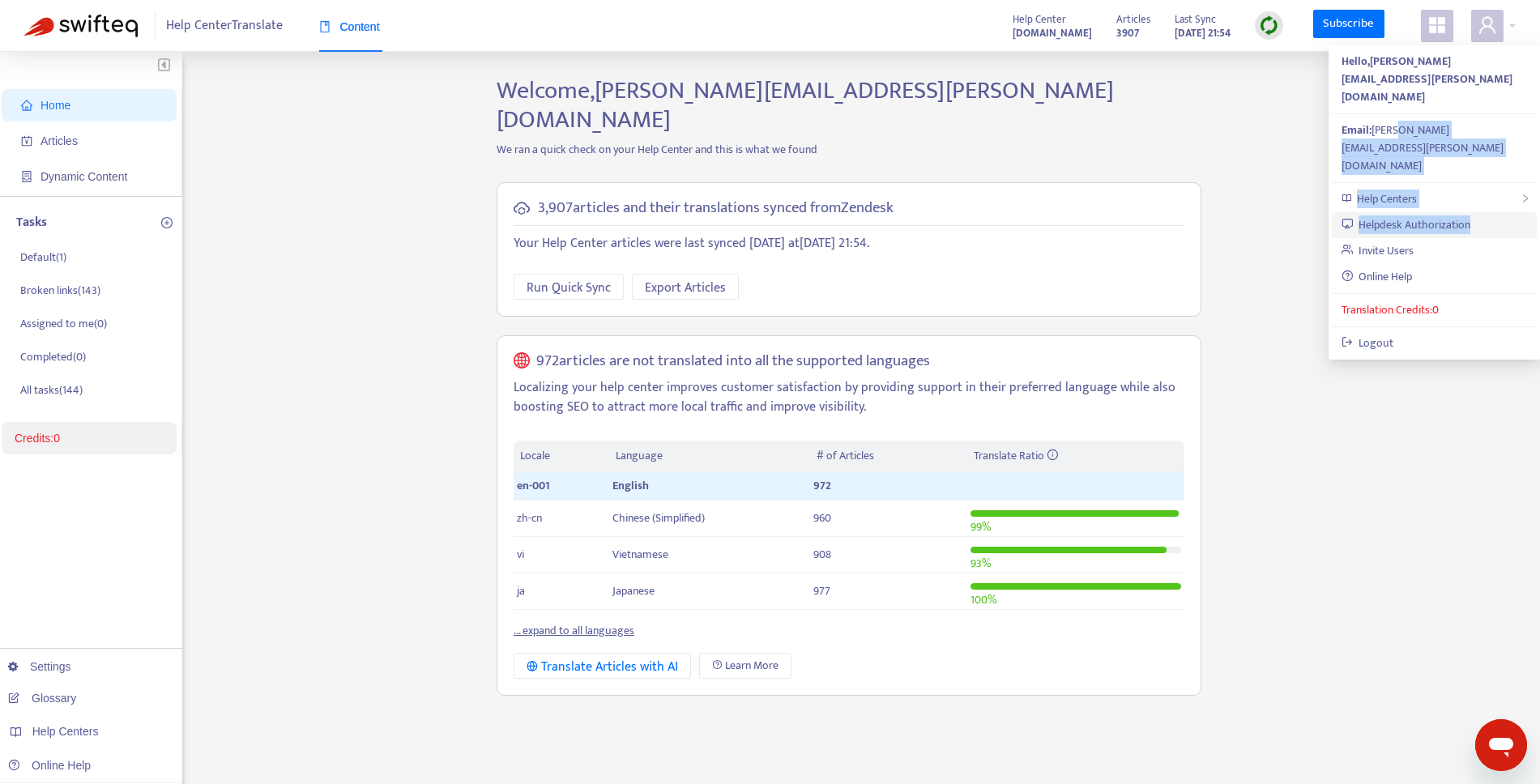
drag, startPoint x: 1400, startPoint y: 90, endPoint x: 1401, endPoint y: 140, distance: 50.0
click at [1400, 142] on ul "Hello, [PERSON_NAME][EMAIL_ADDRESS][PERSON_NAME][DOMAIN_NAME] Email: [PERSON_NA…" at bounding box center [1434, 202] width 211 height 314
click at [1414, 242] on link "Invite Users" at bounding box center [1378, 251] width 73 height 19
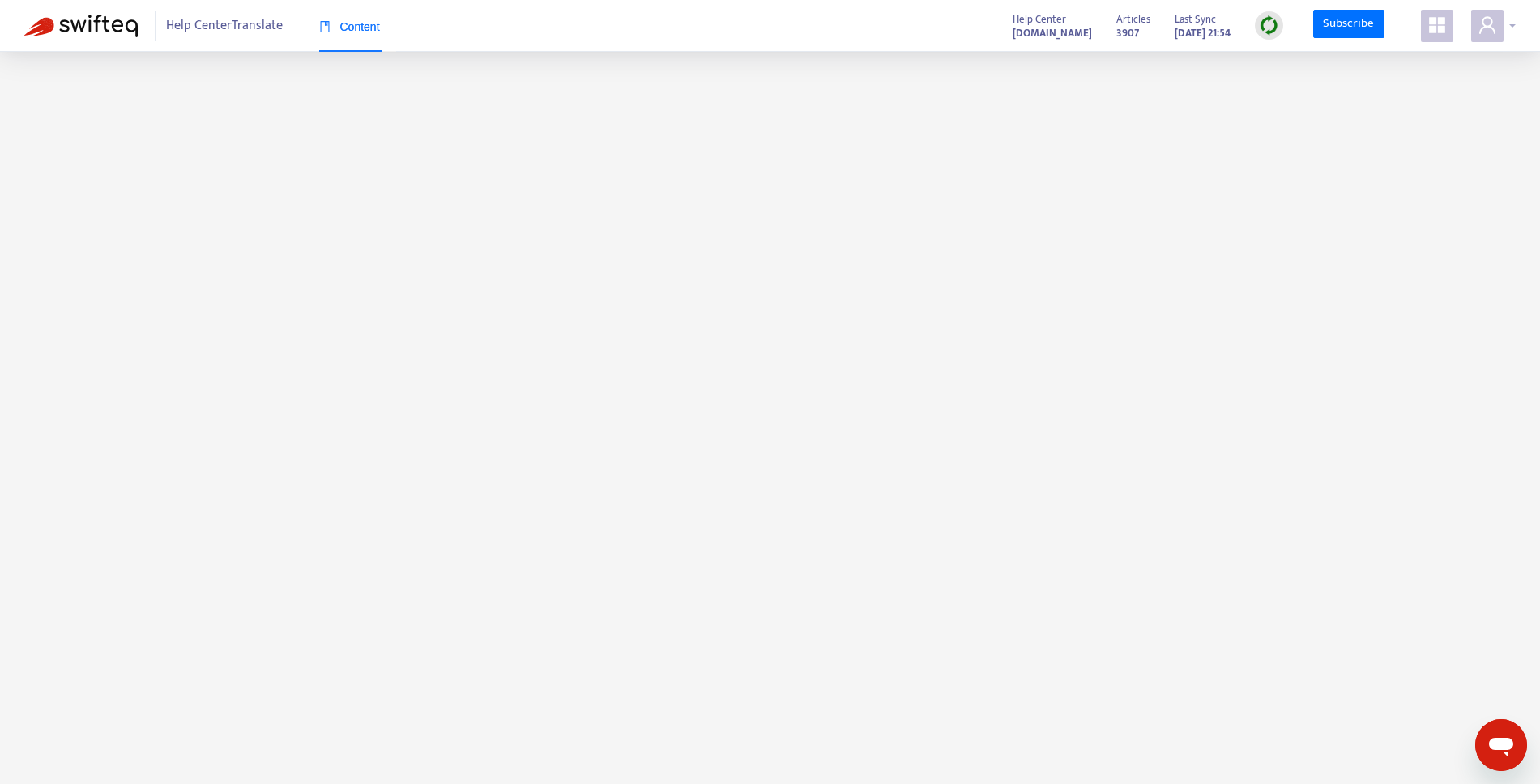
click at [1493, 25] on icon "user" at bounding box center [1487, 25] width 20 height 20
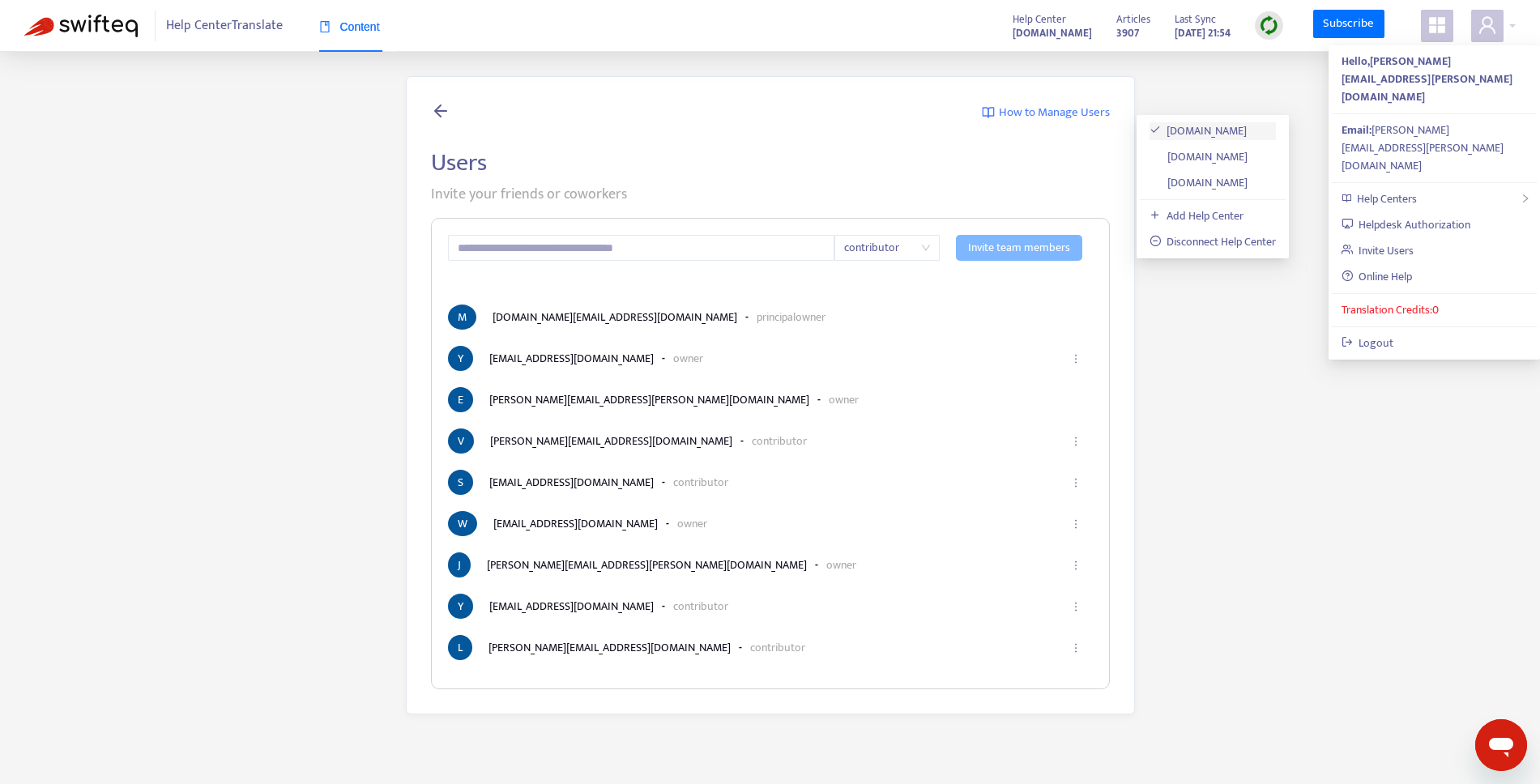
click at [1207, 122] on link "[DOMAIN_NAME]" at bounding box center [1198, 131] width 98 height 19
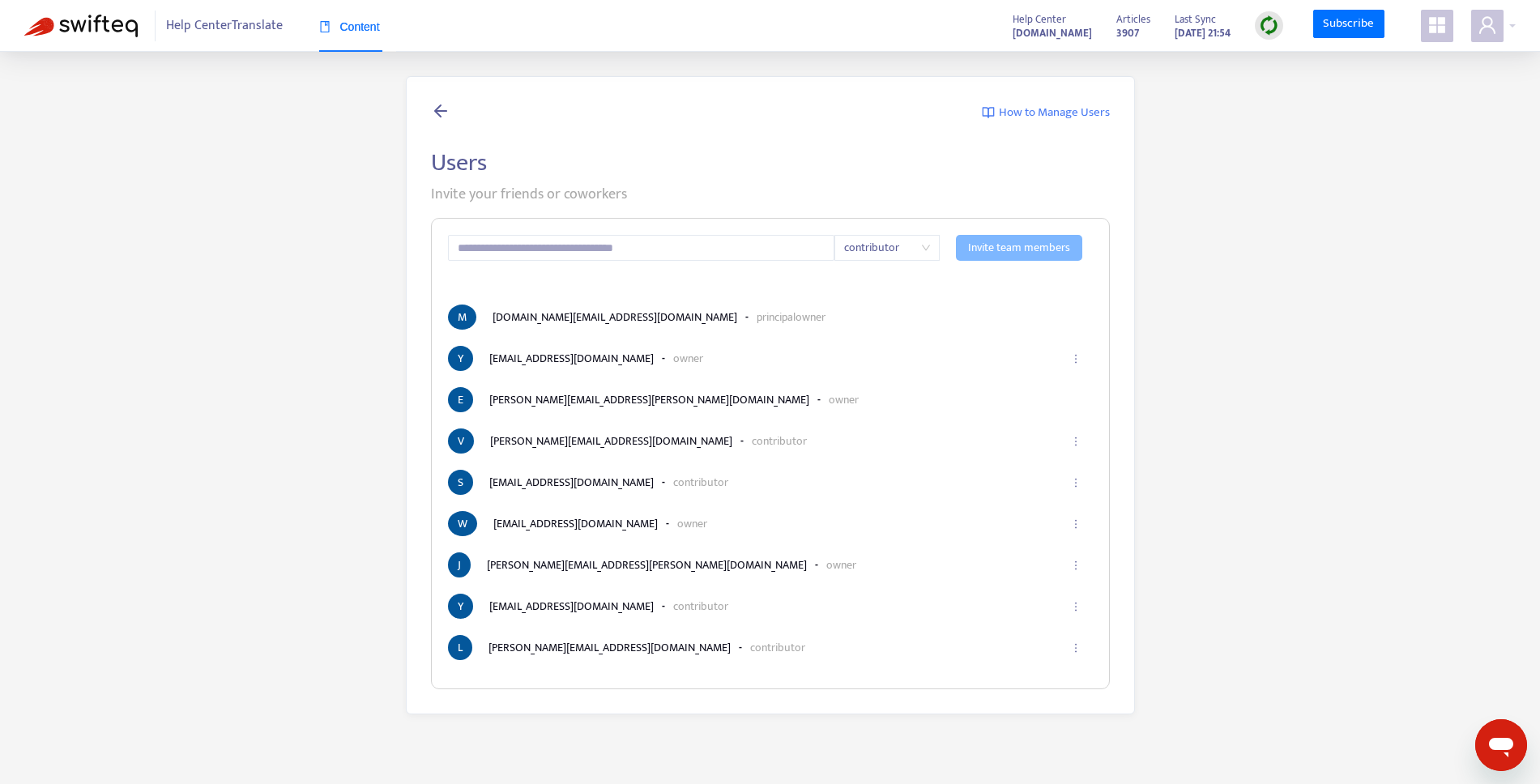
click at [339, 29] on span "Content" at bounding box center [349, 27] width 61 height 13
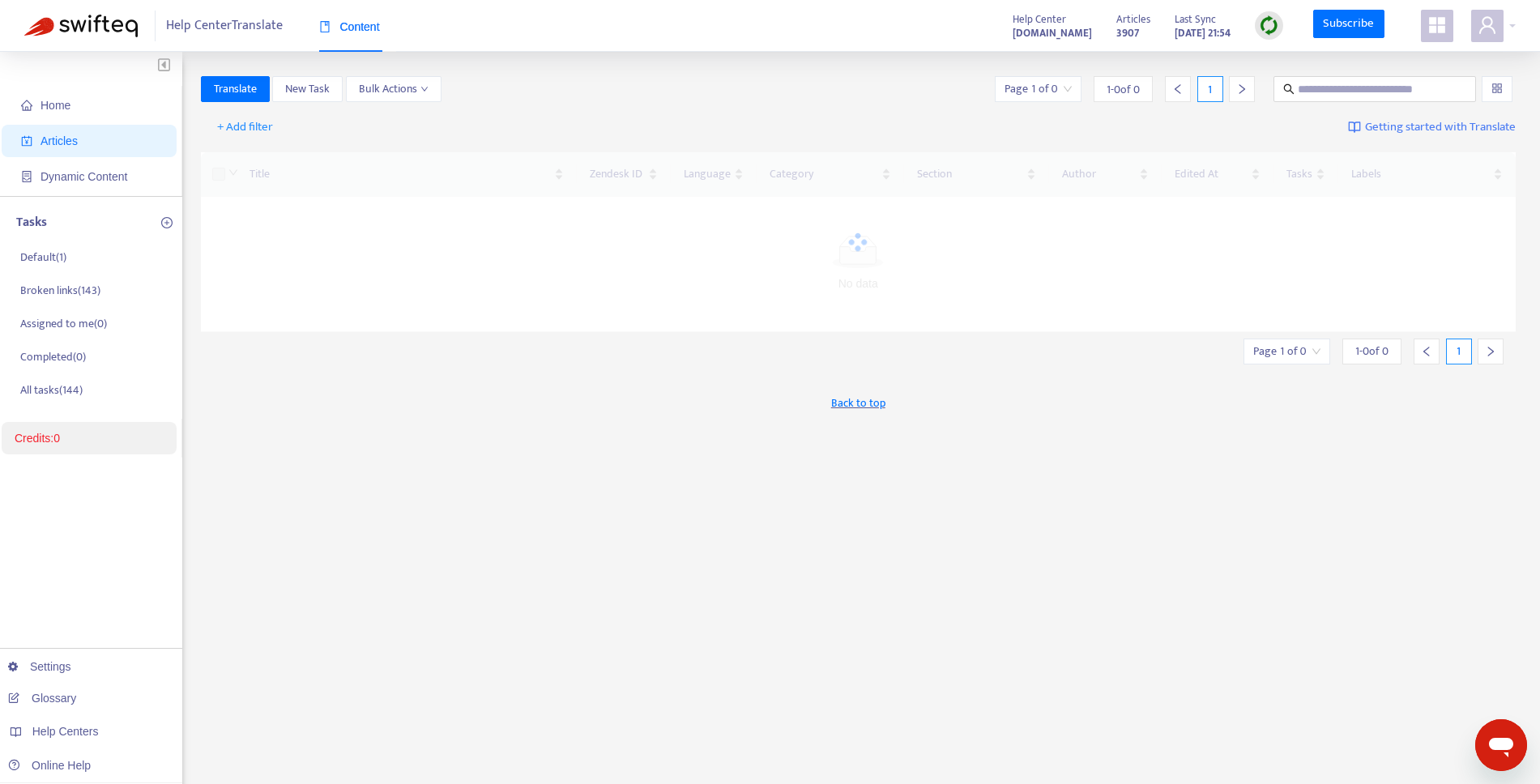
click at [60, 436] on link "Credits: 0" at bounding box center [37, 438] width 45 height 13
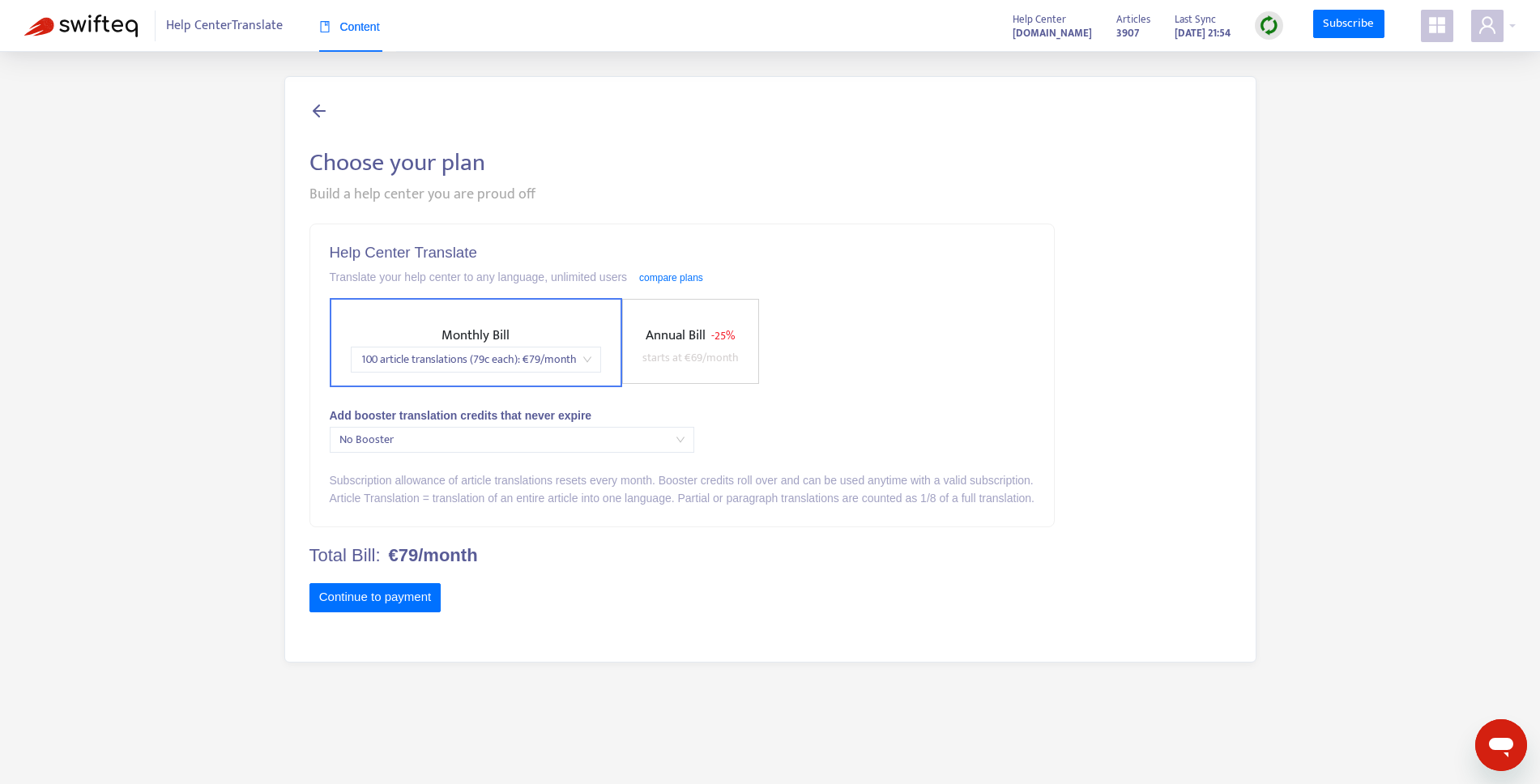
scroll to position [3, 0]
click at [364, 170] on h2 "Choose your plan" at bounding box center [770, 159] width 922 height 29
drag, startPoint x: 333, startPoint y: 272, endPoint x: 580, endPoint y: 269, distance: 247.0
click at [570, 269] on div "Translate your help center to any language, unlimited users compare plans" at bounding box center [682, 274] width 705 height 18
click at [583, 270] on div "Translate your help center to any language, unlimited users compare plans" at bounding box center [682, 274] width 705 height 18
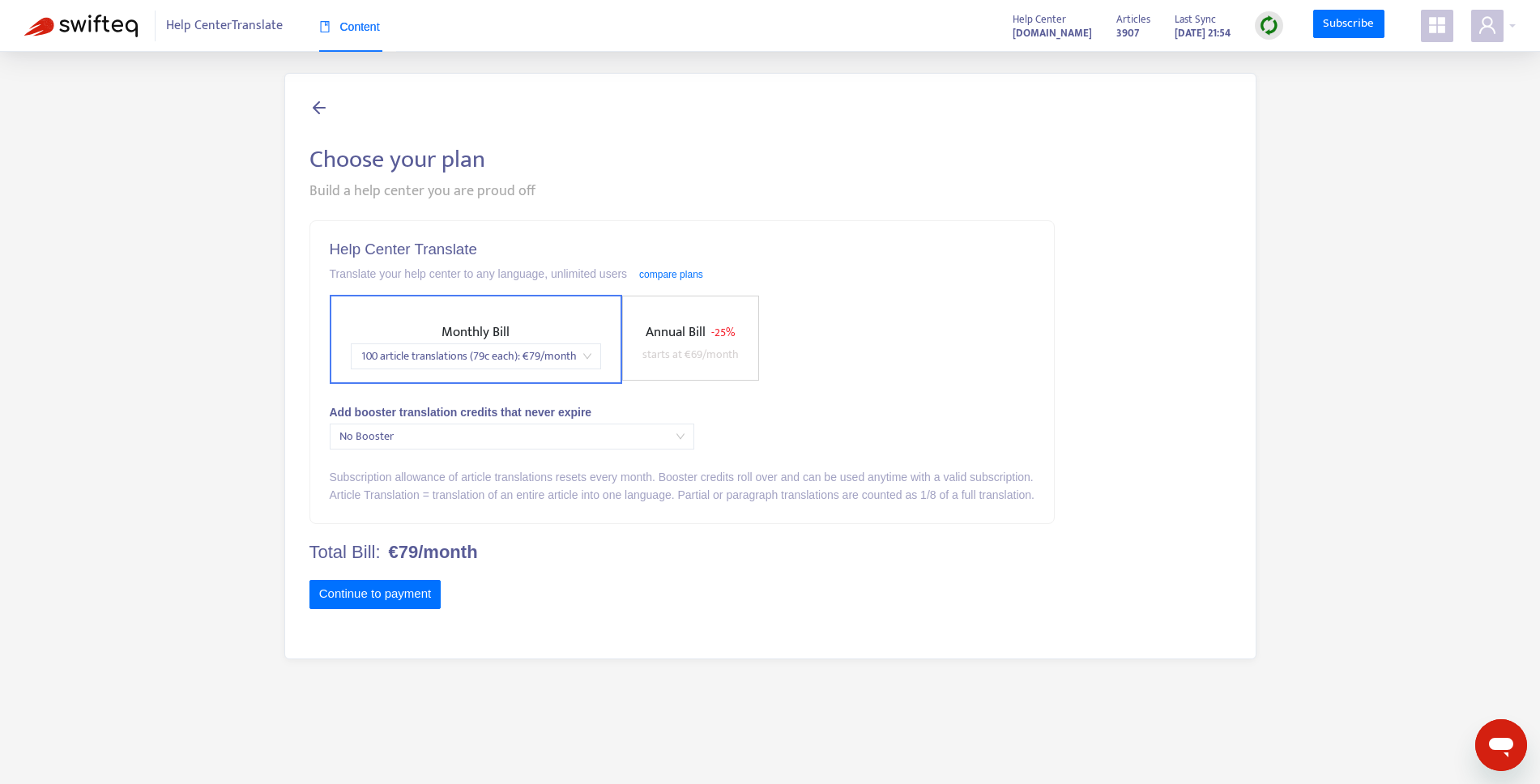
click at [317, 110] on icon at bounding box center [319, 107] width 20 height 21
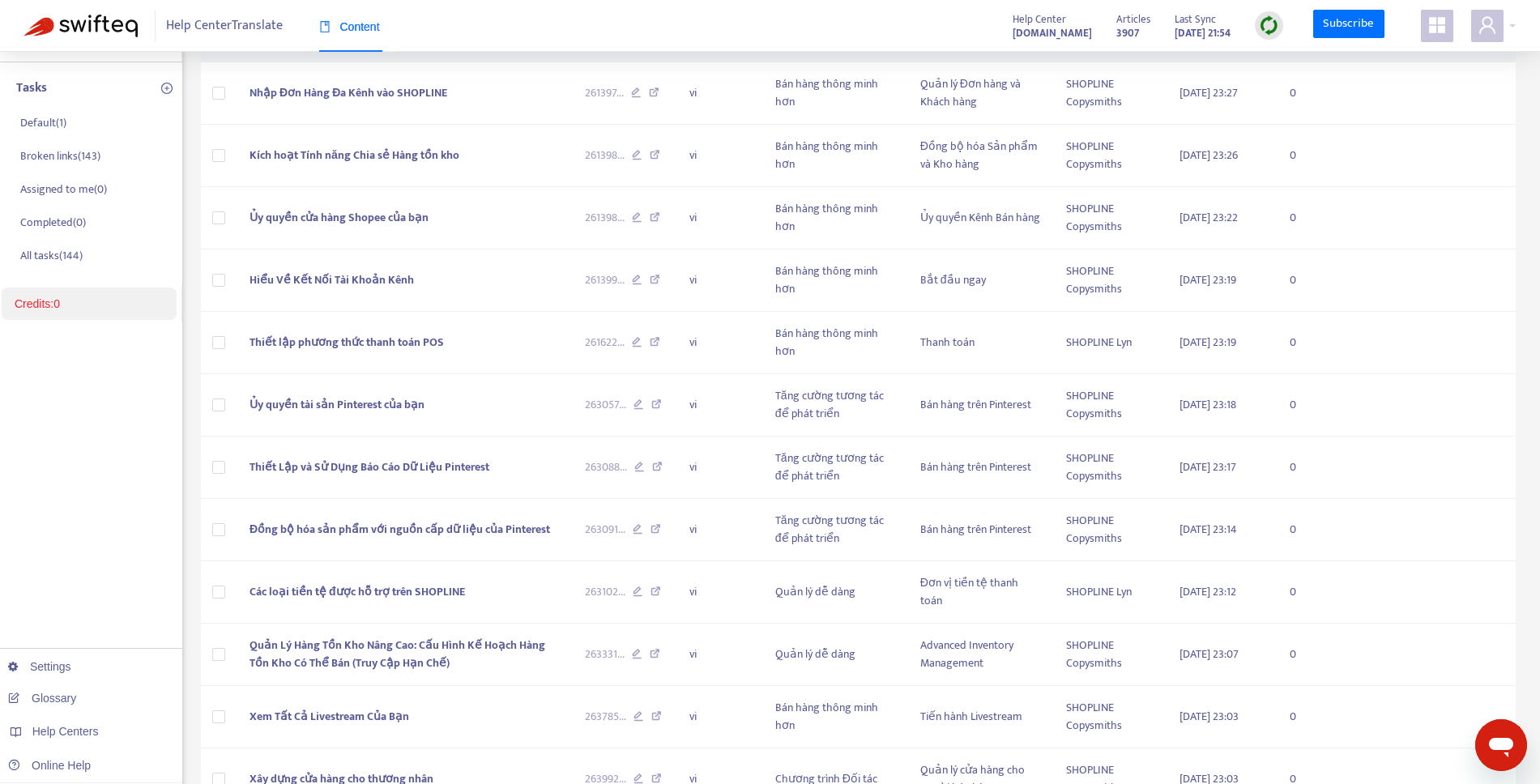
scroll to position [137, 0]
click at [72, 665] on link "Settings" at bounding box center [39, 666] width 63 height 13
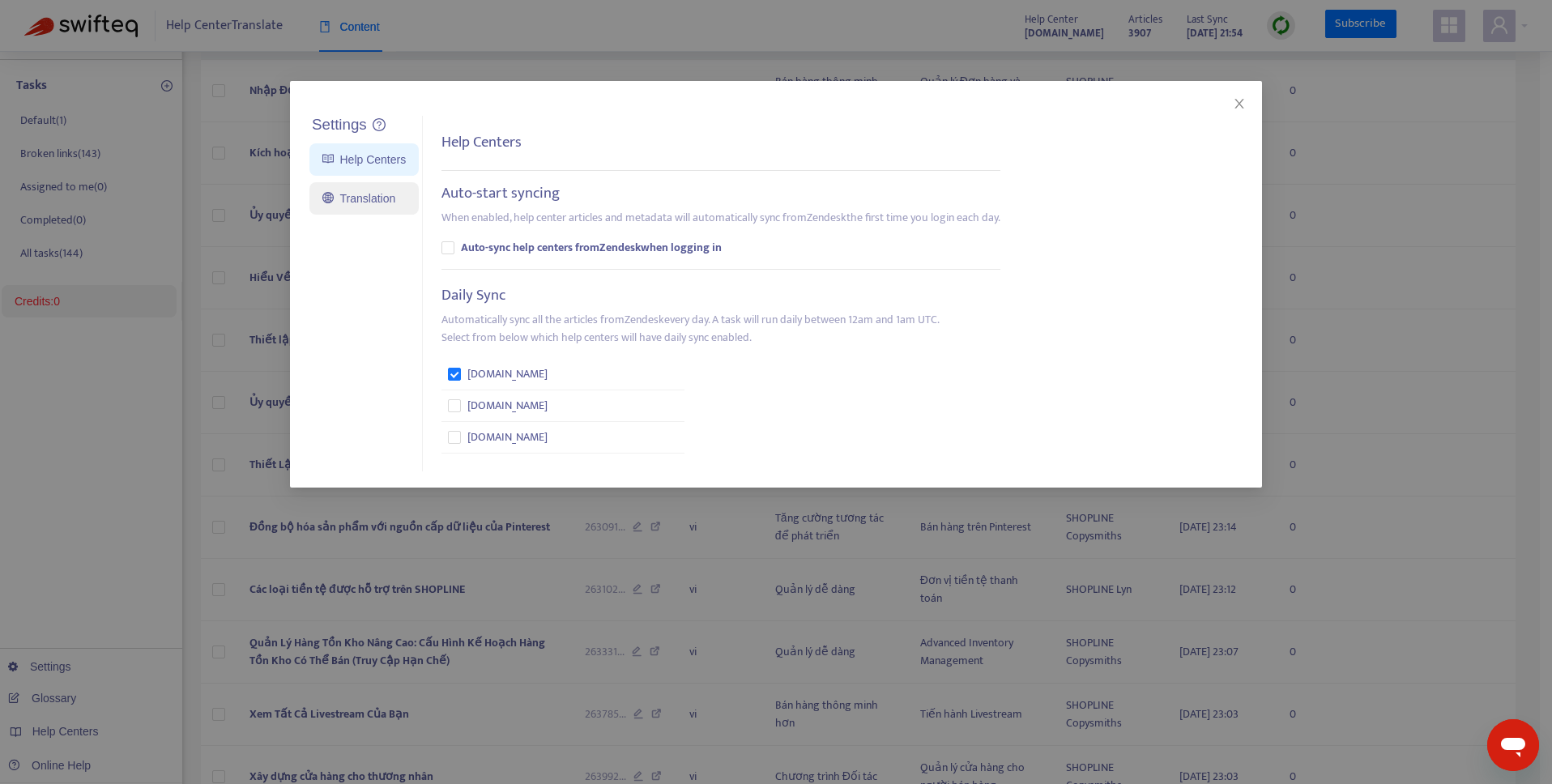
click at [350, 196] on link "Translation" at bounding box center [358, 199] width 73 height 13
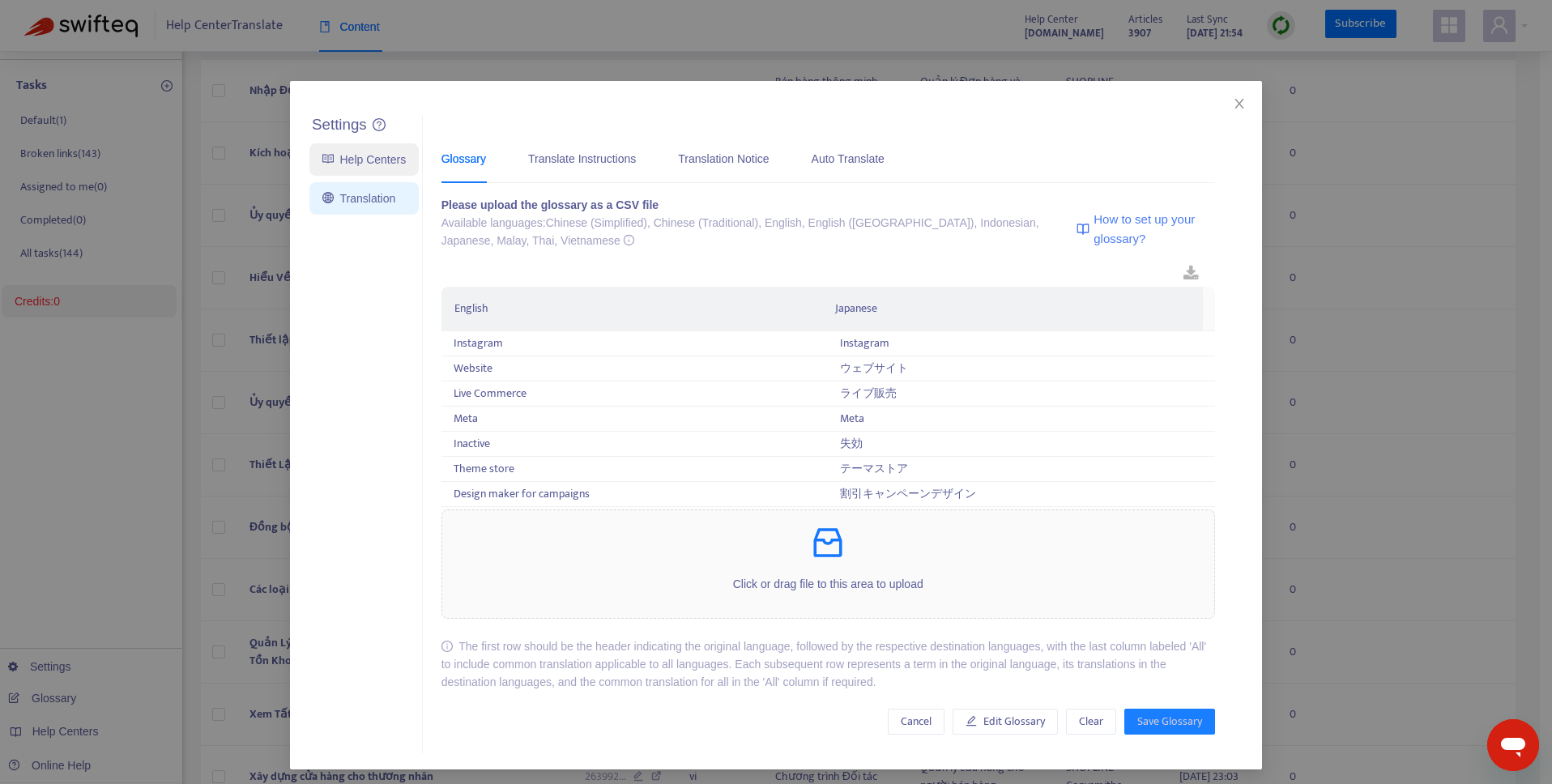
click at [354, 163] on link "Help Centers" at bounding box center [363, 159] width 83 height 13
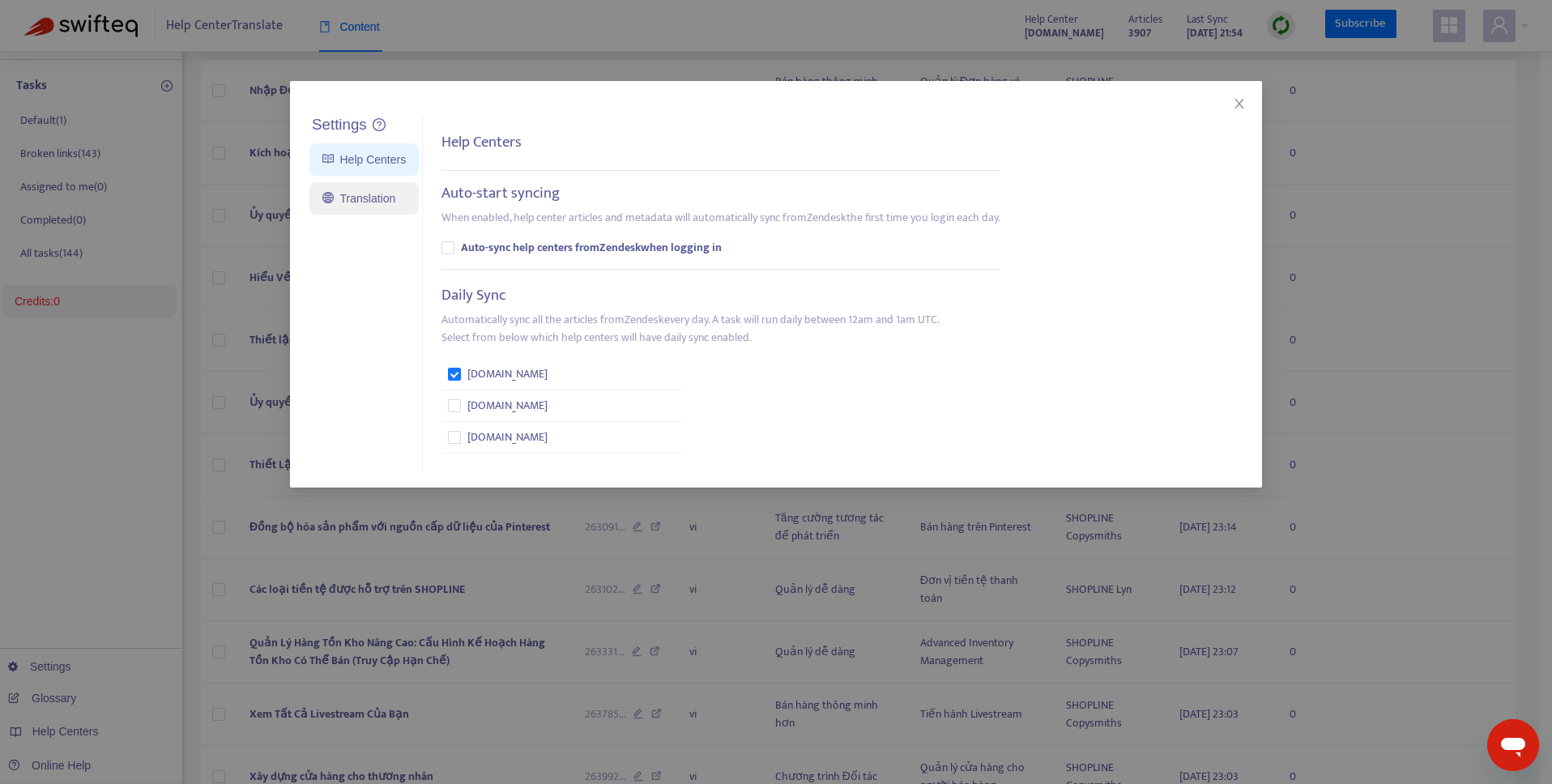
click at [352, 192] on link "Translation" at bounding box center [358, 199] width 73 height 13
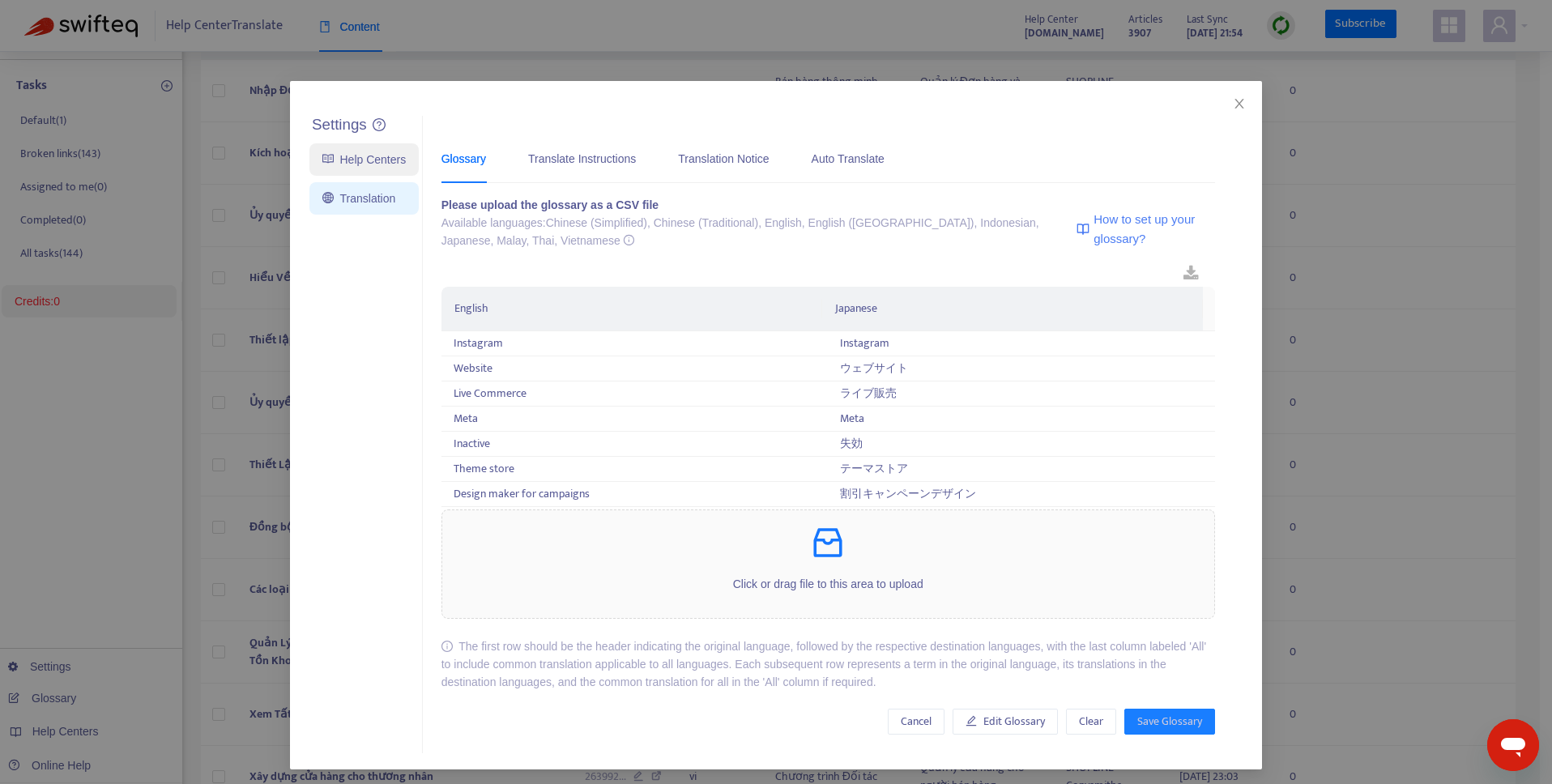
click at [353, 164] on link "Help Centers" at bounding box center [363, 159] width 83 height 13
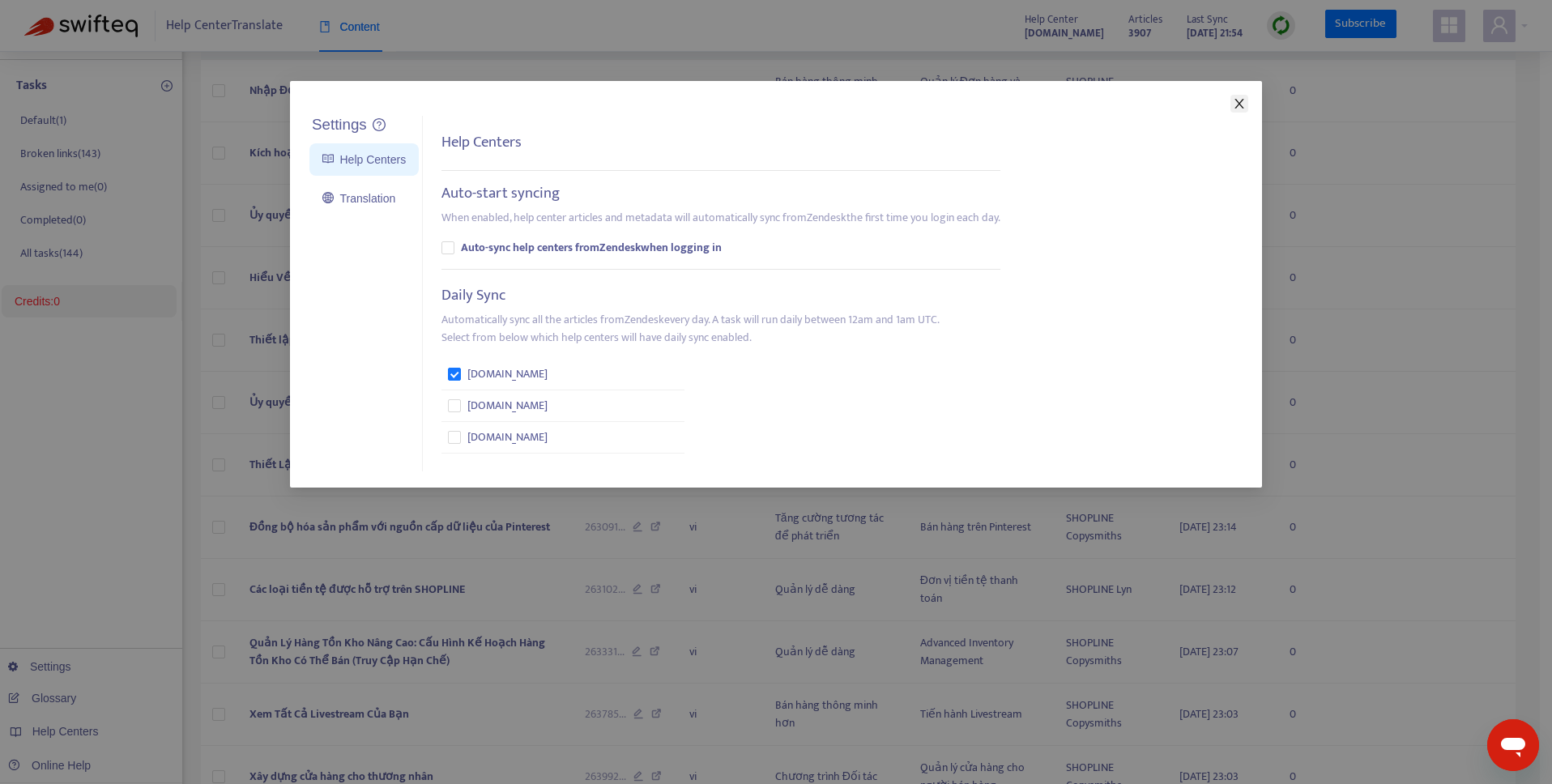
click at [1242, 103] on icon "close" at bounding box center [1240, 104] width 13 height 13
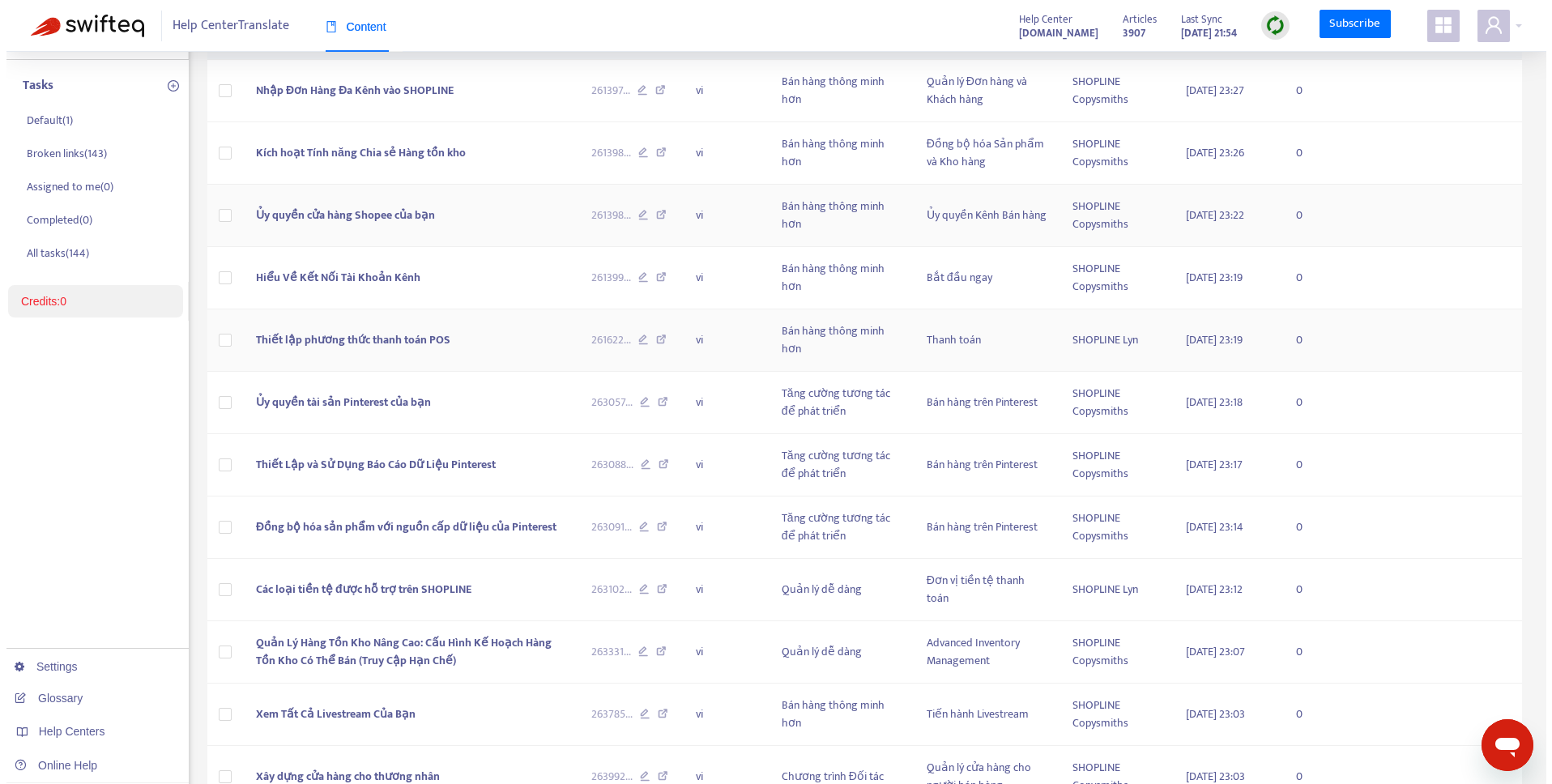
scroll to position [0, 0]
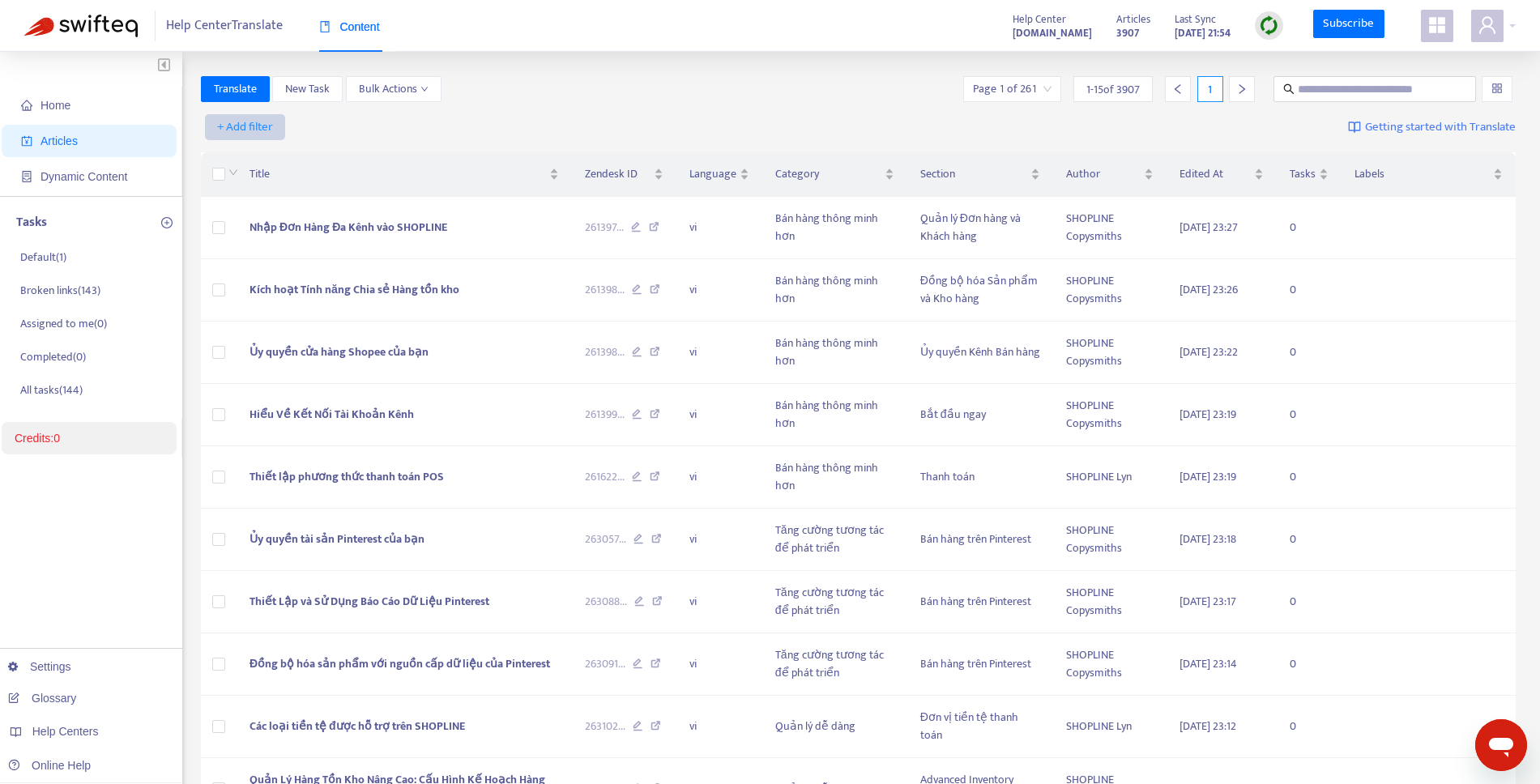
click at [240, 132] on span "+ Add filter" at bounding box center [245, 127] width 56 height 20
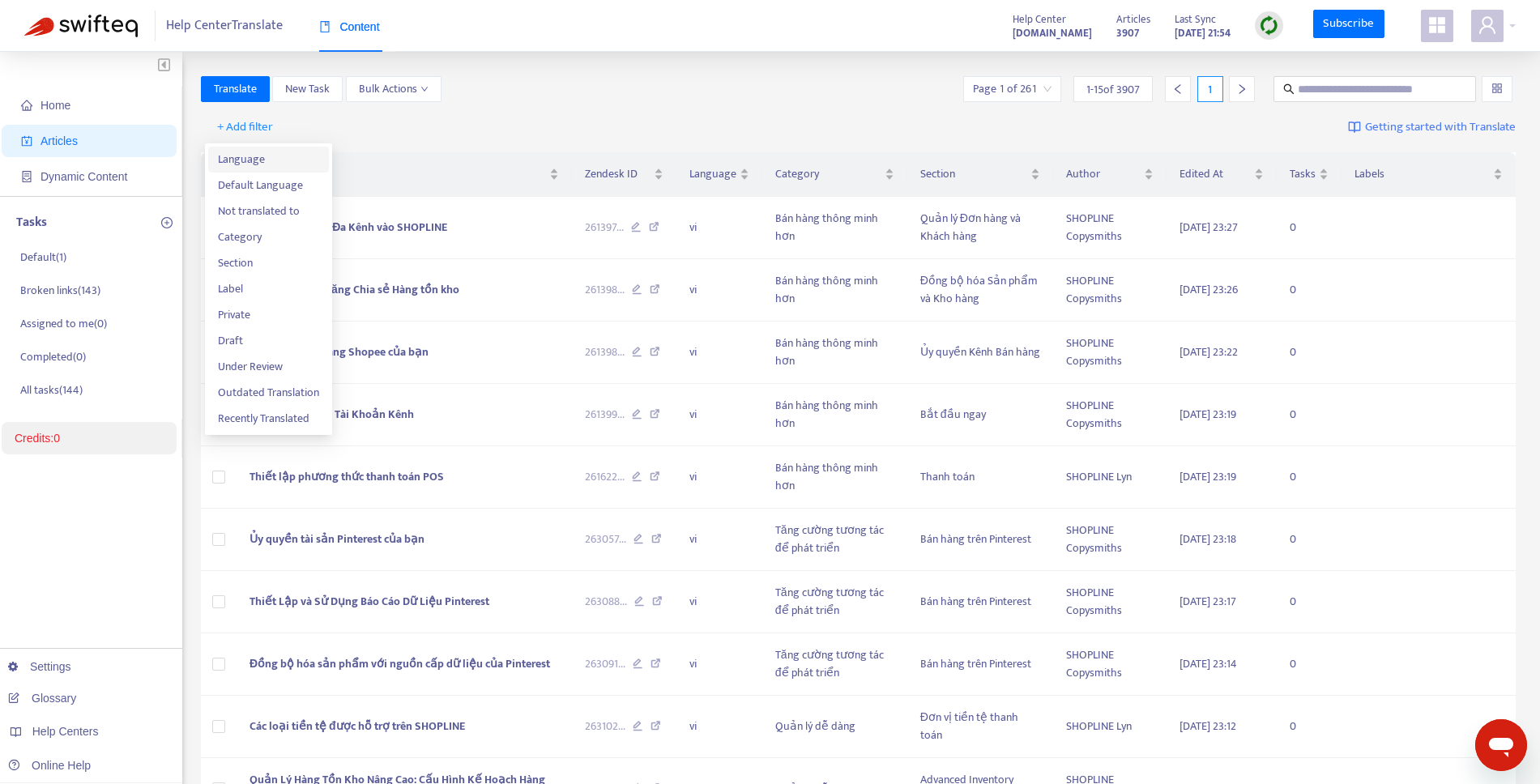
click at [242, 154] on span "Language" at bounding box center [268, 159] width 101 height 18
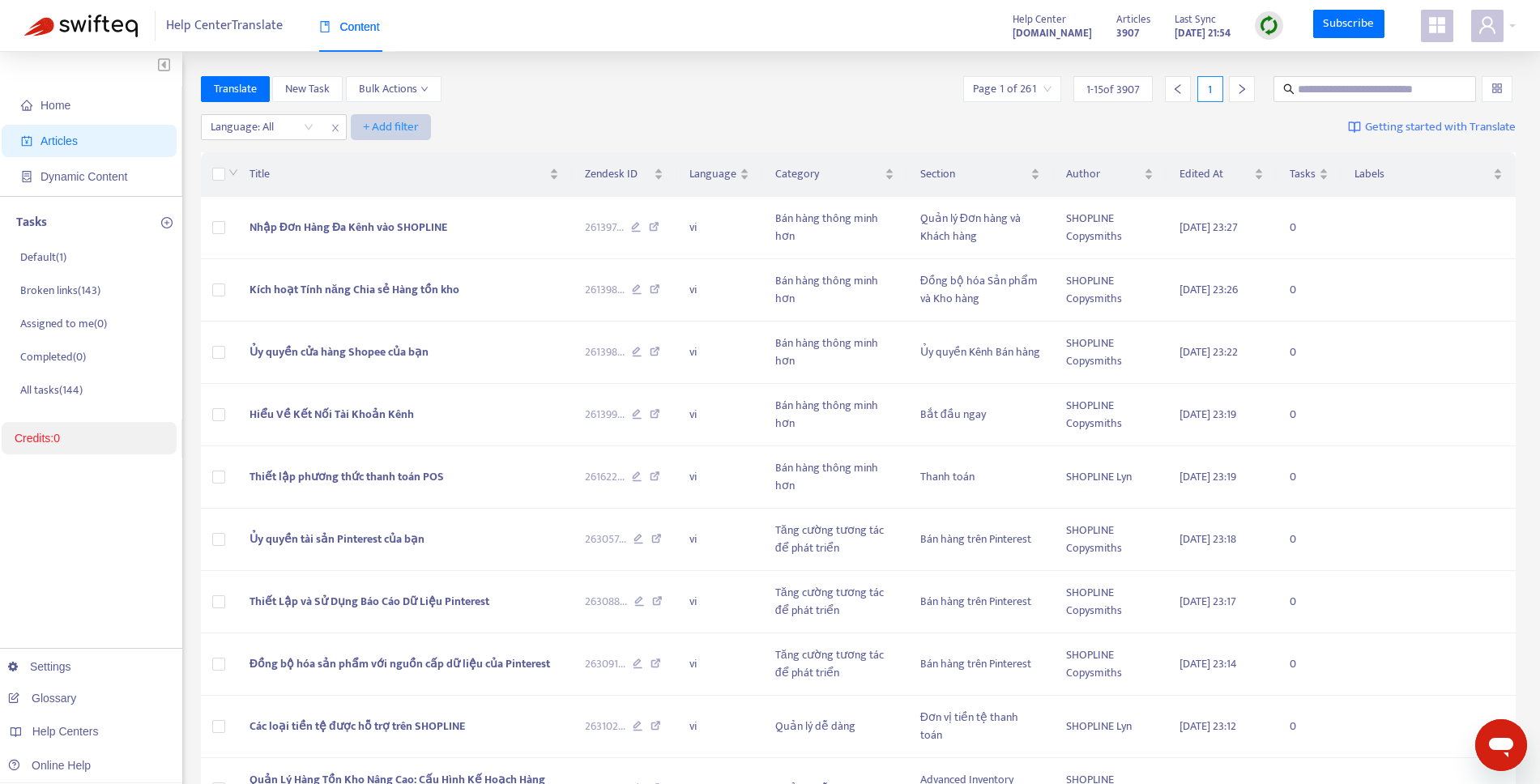
click at [401, 122] on span "+ Add filter" at bounding box center [391, 127] width 56 height 20
click at [282, 130] on div at bounding box center [253, 127] width 98 height 20
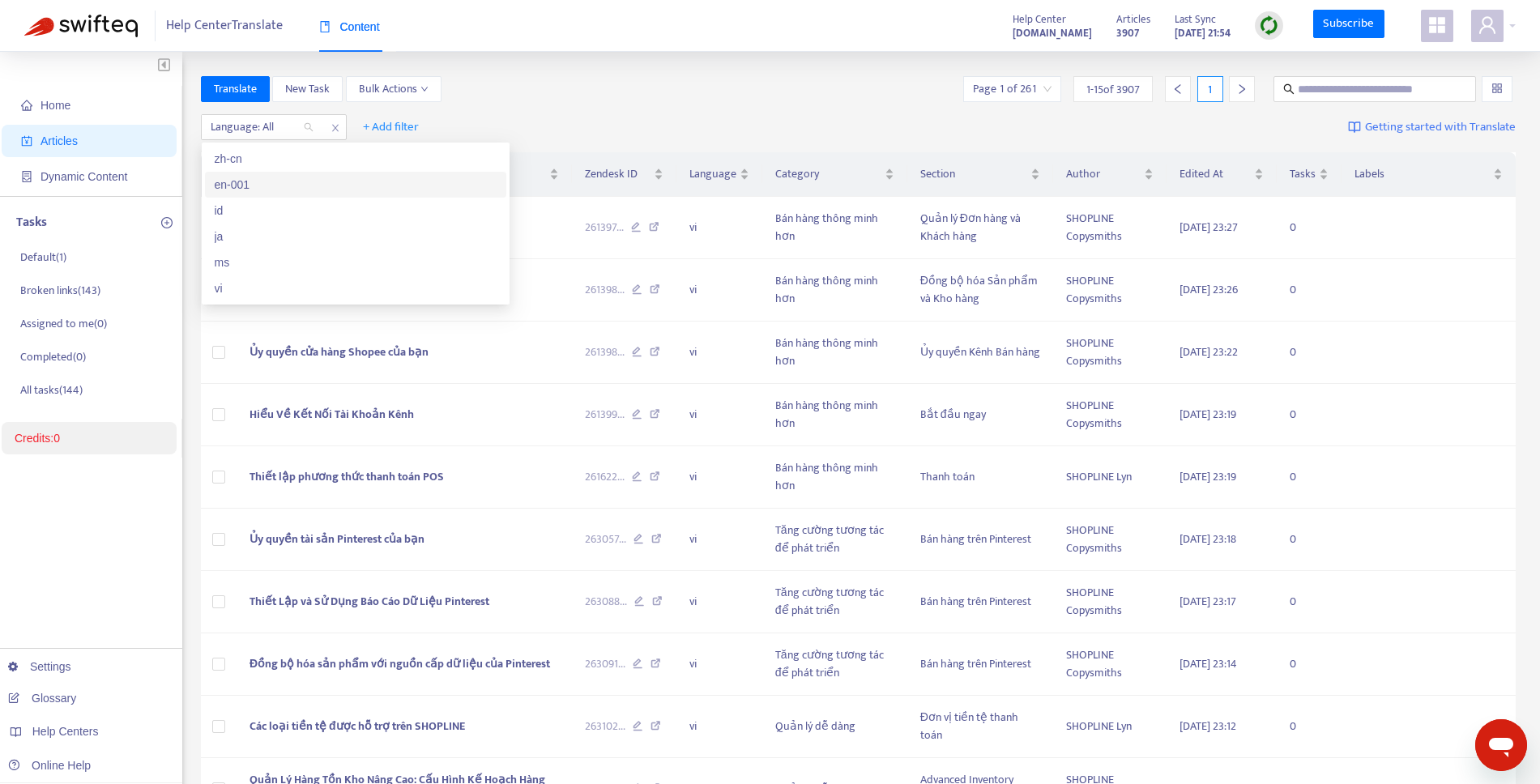
click at [256, 176] on div "en-001" at bounding box center [355, 185] width 282 height 18
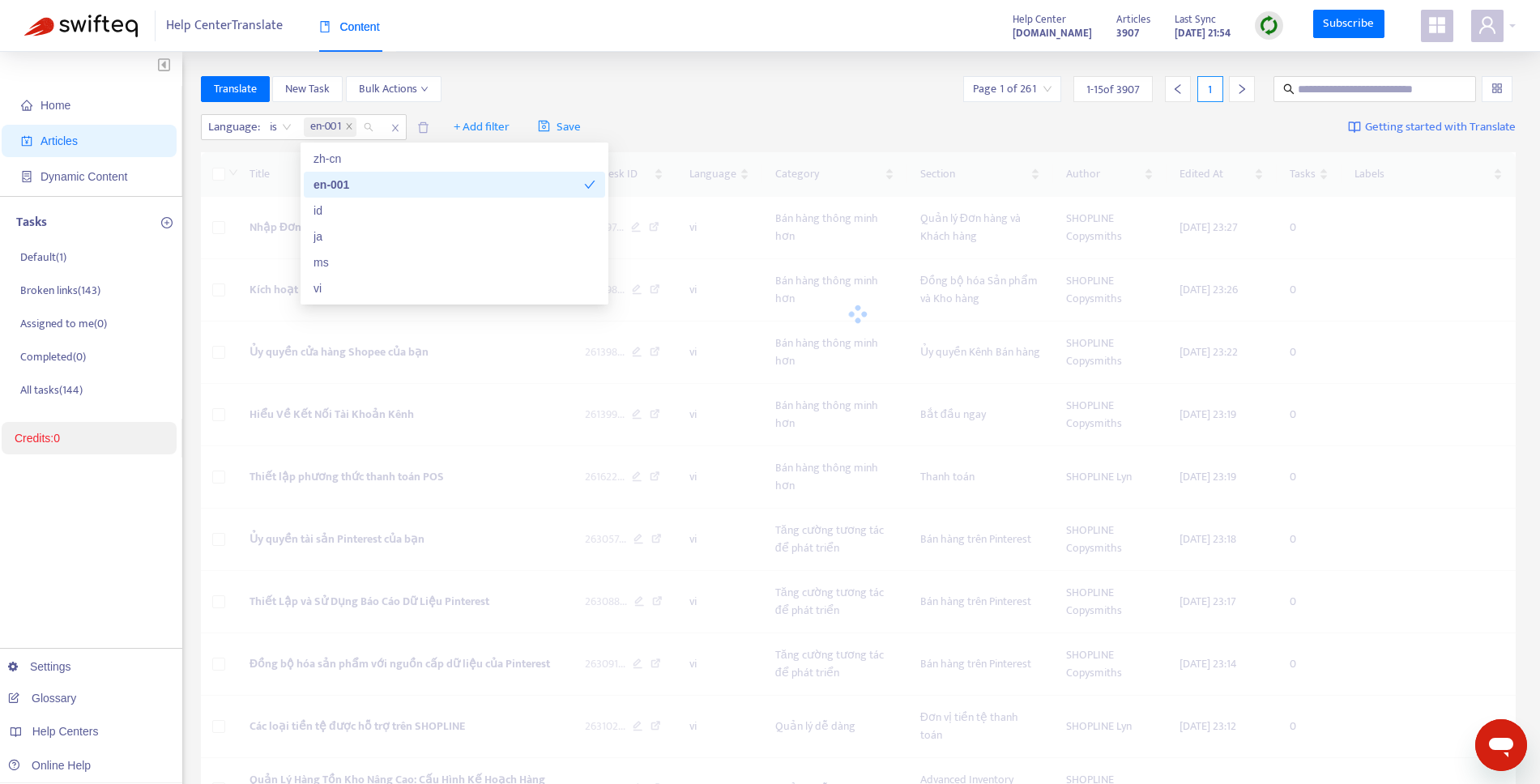
click at [513, 189] on div "en-001" at bounding box center [448, 185] width 271 height 18
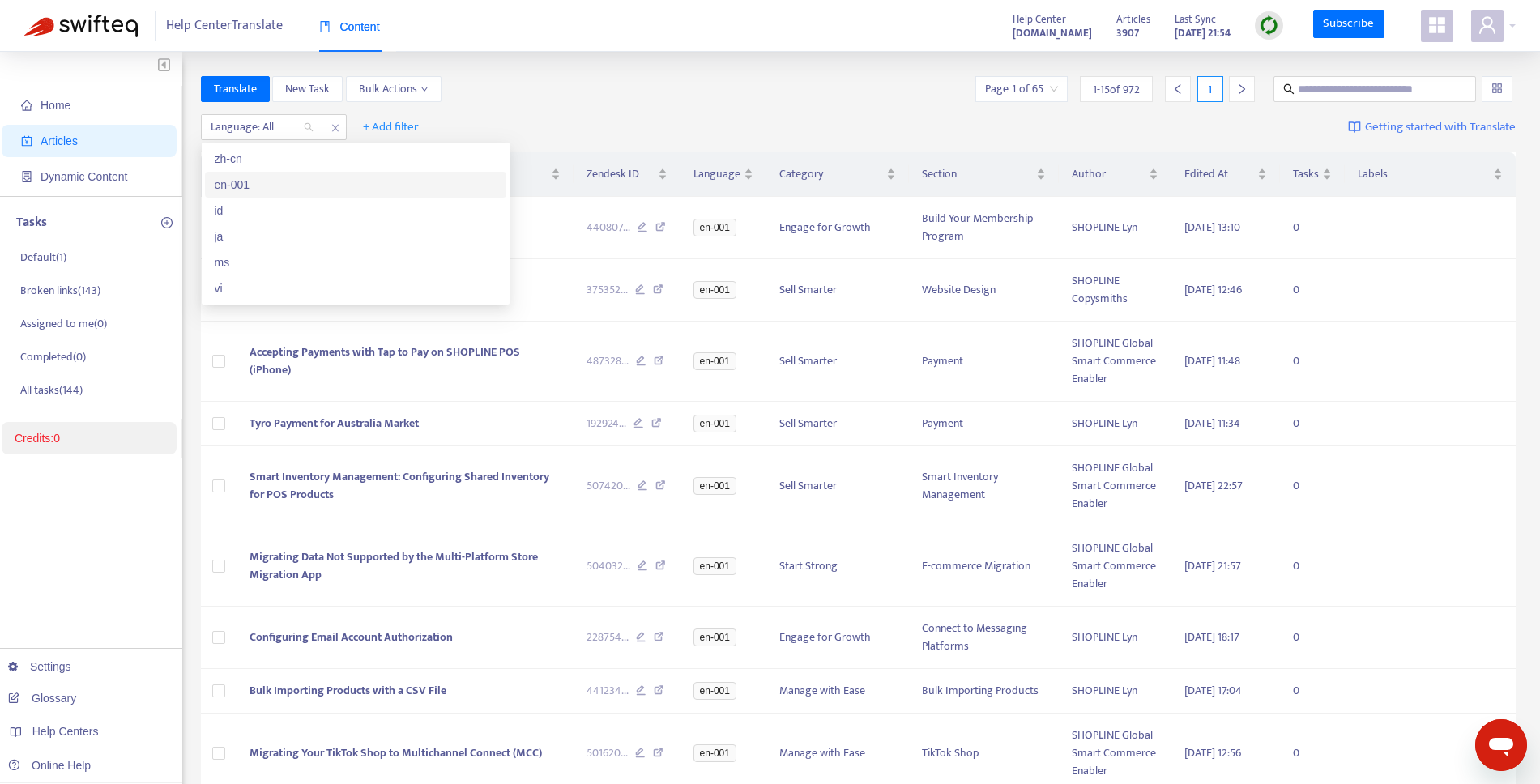
click at [331, 176] on div "en-001" at bounding box center [355, 185] width 282 height 18
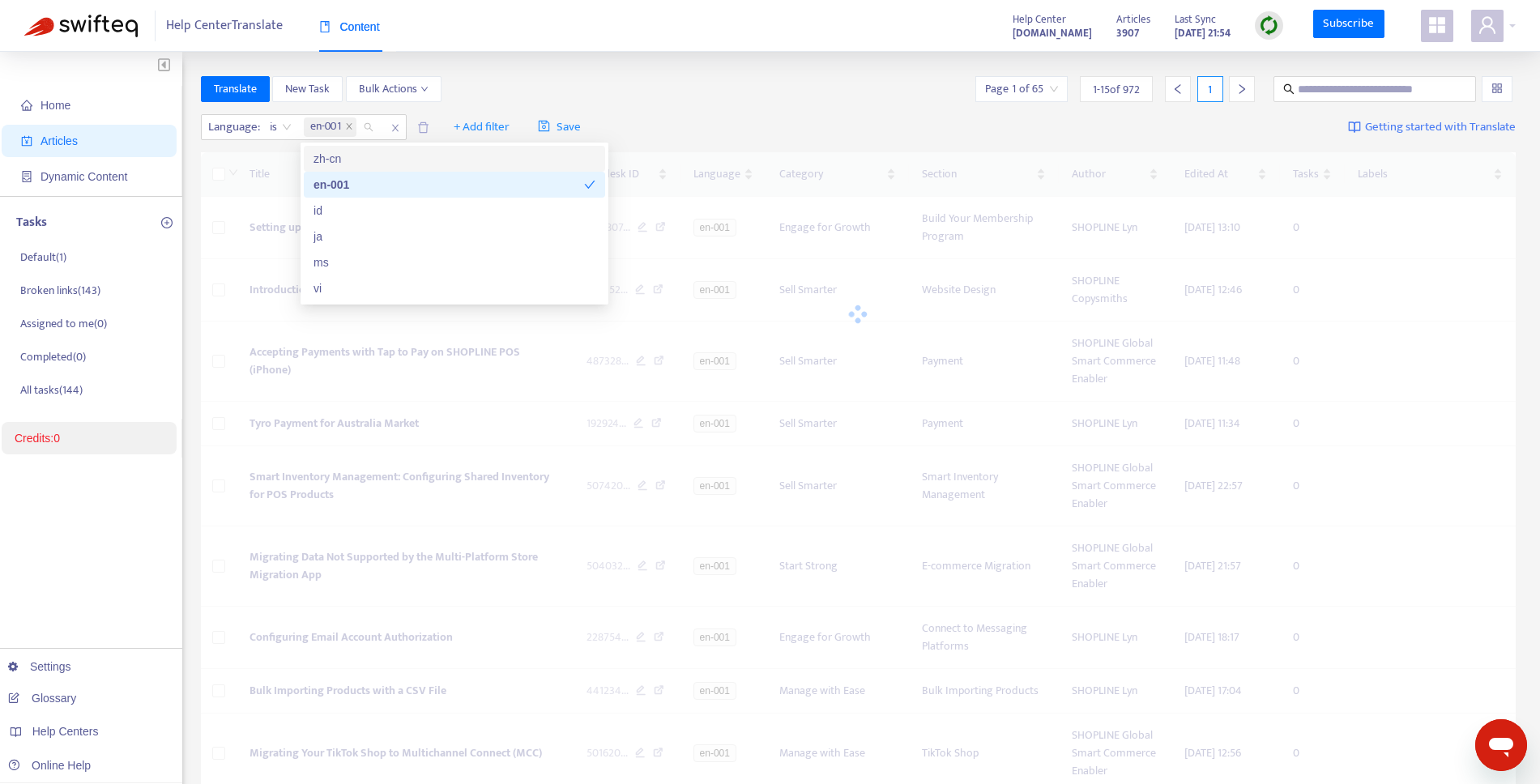
click at [703, 63] on div "Home Articles Dynamic Content Tasks Default ( 1 ) Broken links ( 143 ) Assigned…" at bounding box center [770, 664] width 1540 height 1224
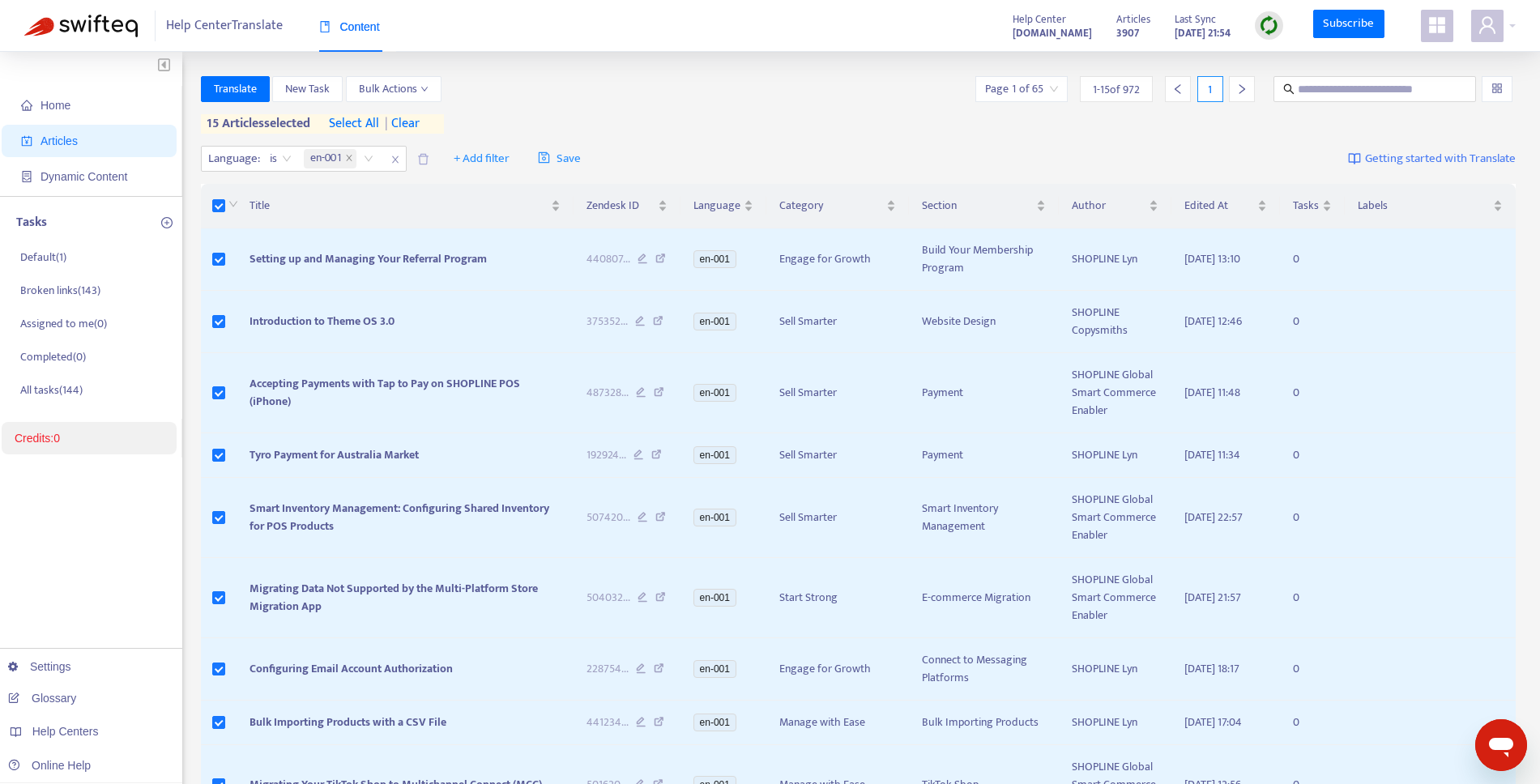
click at [360, 128] on span "select all" at bounding box center [354, 124] width 50 height 20
click at [247, 85] on span "Translate" at bounding box center [235, 90] width 43 height 18
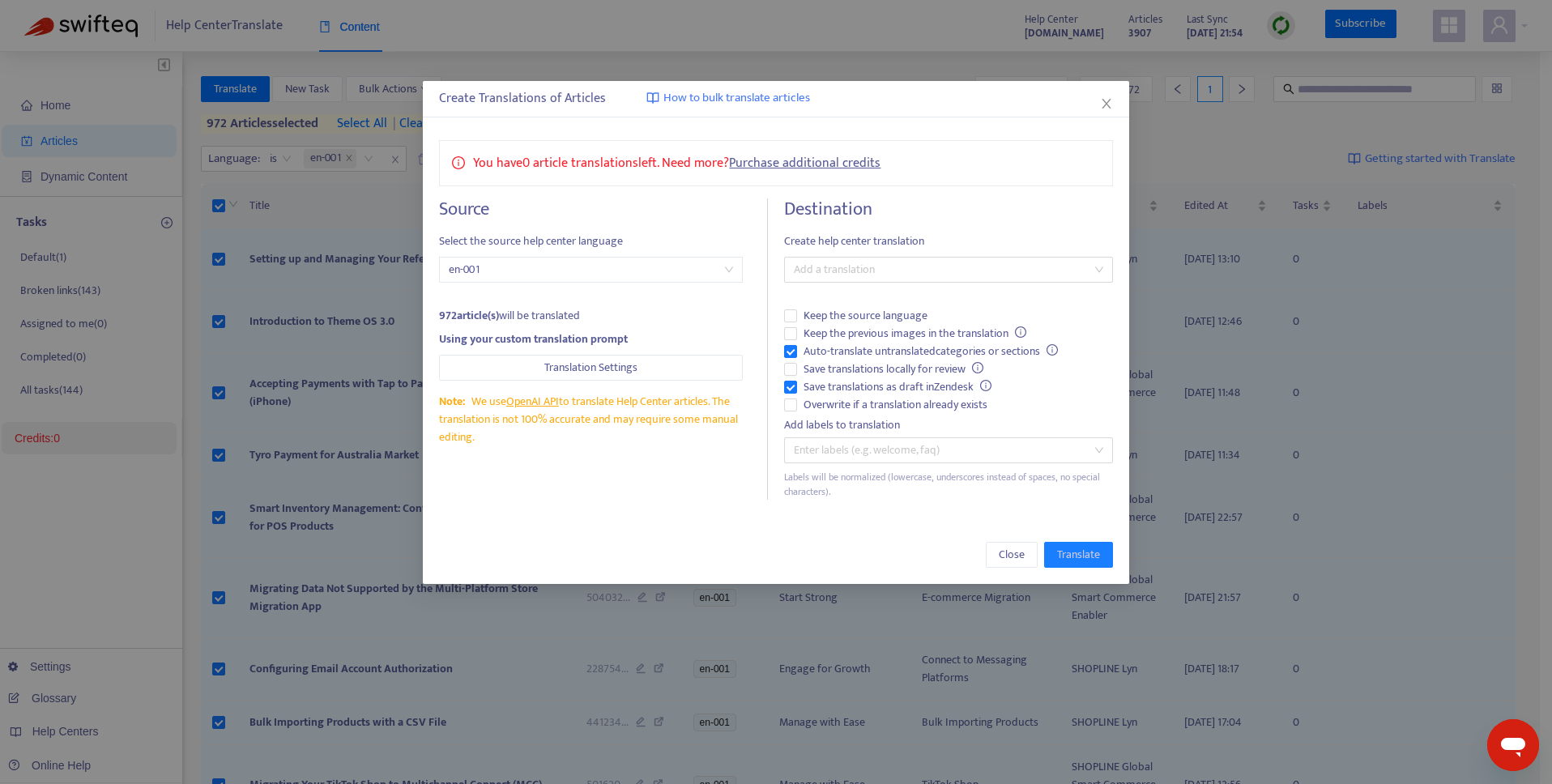
click at [1006, 228] on div "Destination Create help center translation Add a translation Keep the source la…" at bounding box center [948, 348] width 328 height 302
click at [1106, 99] on icon "close" at bounding box center [1106, 104] width 13 height 13
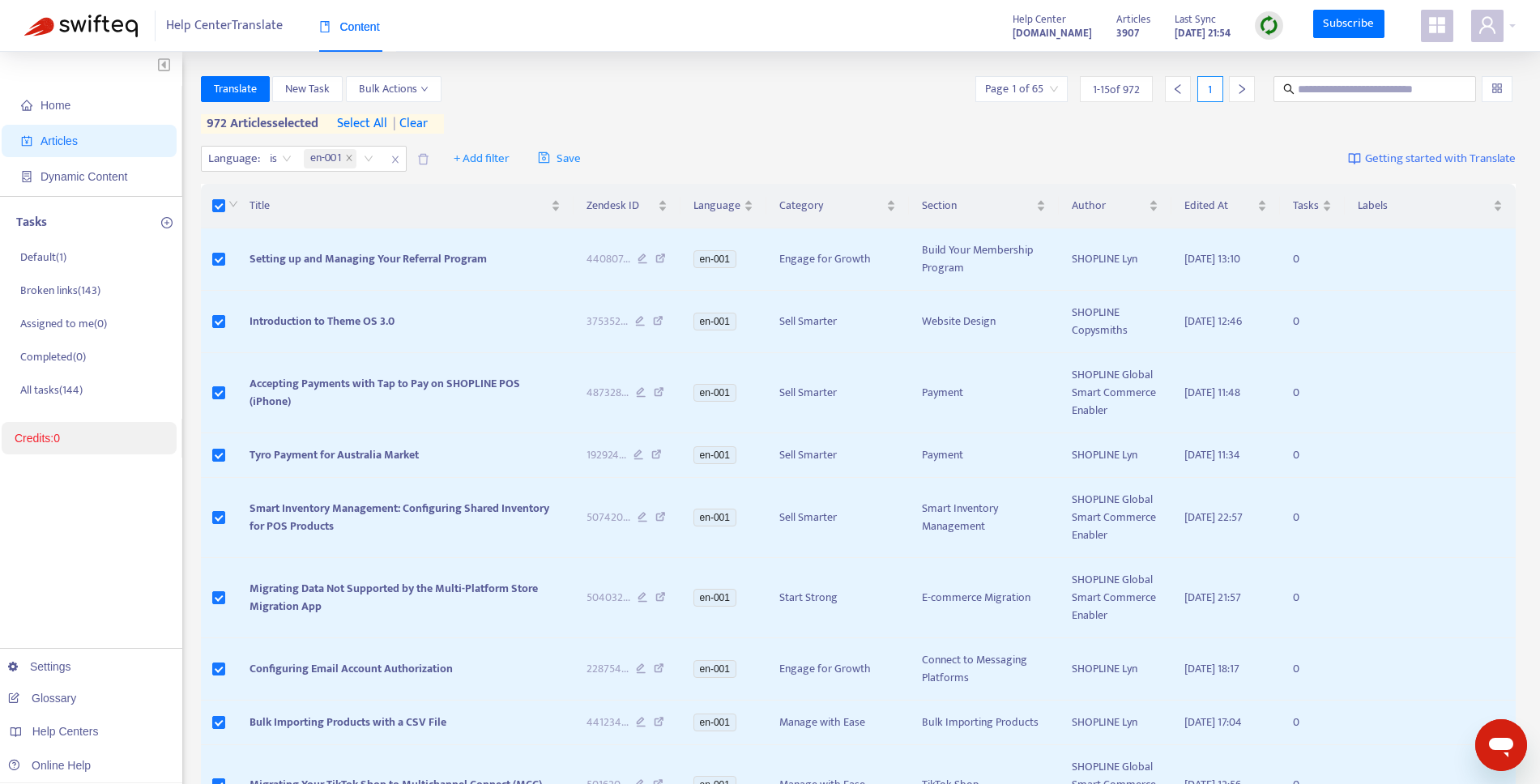
click at [861, 111] on div "Translate New Task Bulk Actions Page 1 of 65 1 - 15 of 972 1 972 articles selec…" at bounding box center [858, 105] width 1316 height 58
click at [428, 125] on span "| clear" at bounding box center [407, 124] width 40 height 20
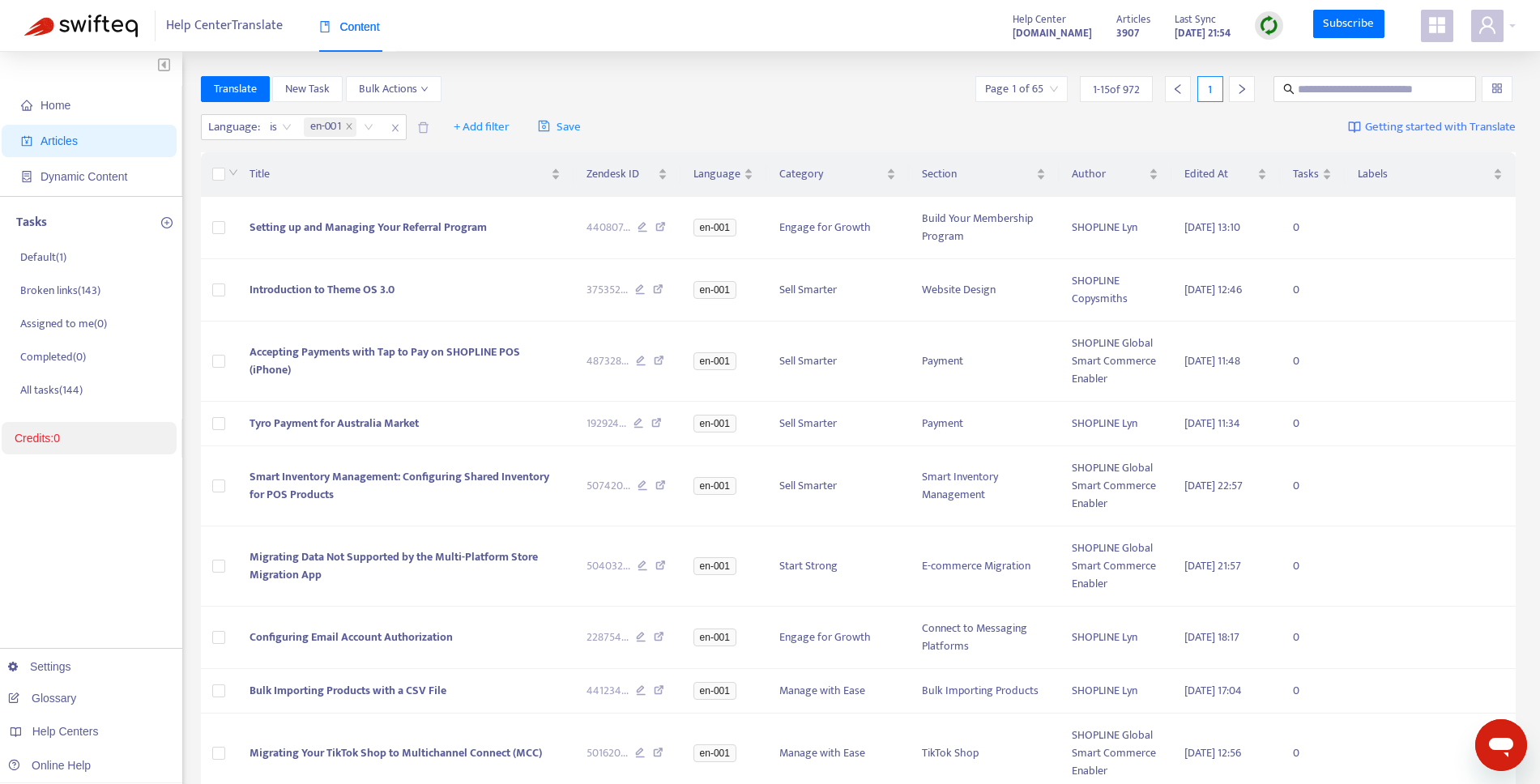
click at [719, 118] on div "Language : is en-001 + Add filter Save Getting started with Translate" at bounding box center [858, 127] width 1316 height 38
click at [49, 673] on link "Settings" at bounding box center [39, 666] width 63 height 13
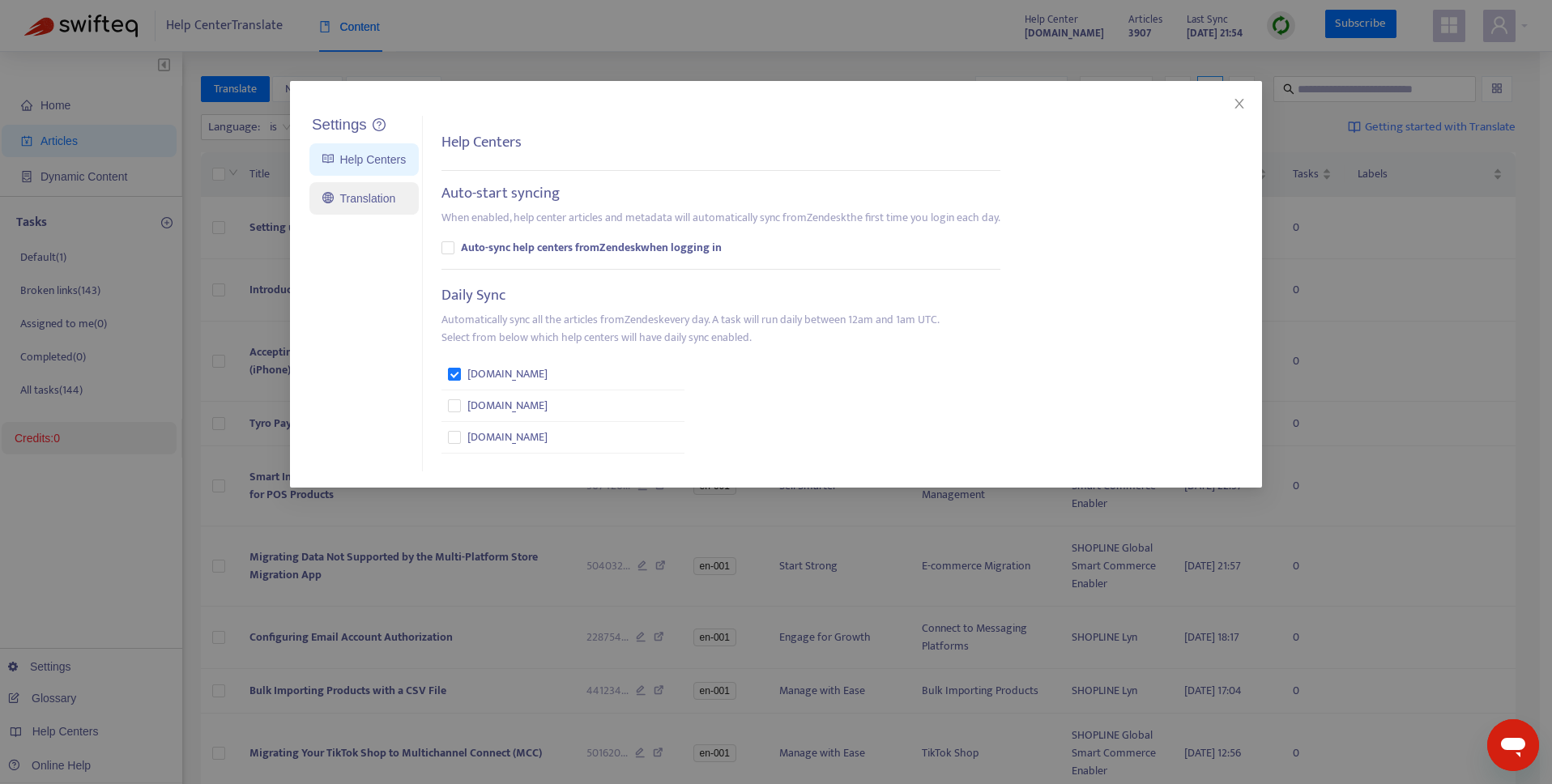
click at [370, 196] on link "Translation" at bounding box center [358, 199] width 73 height 13
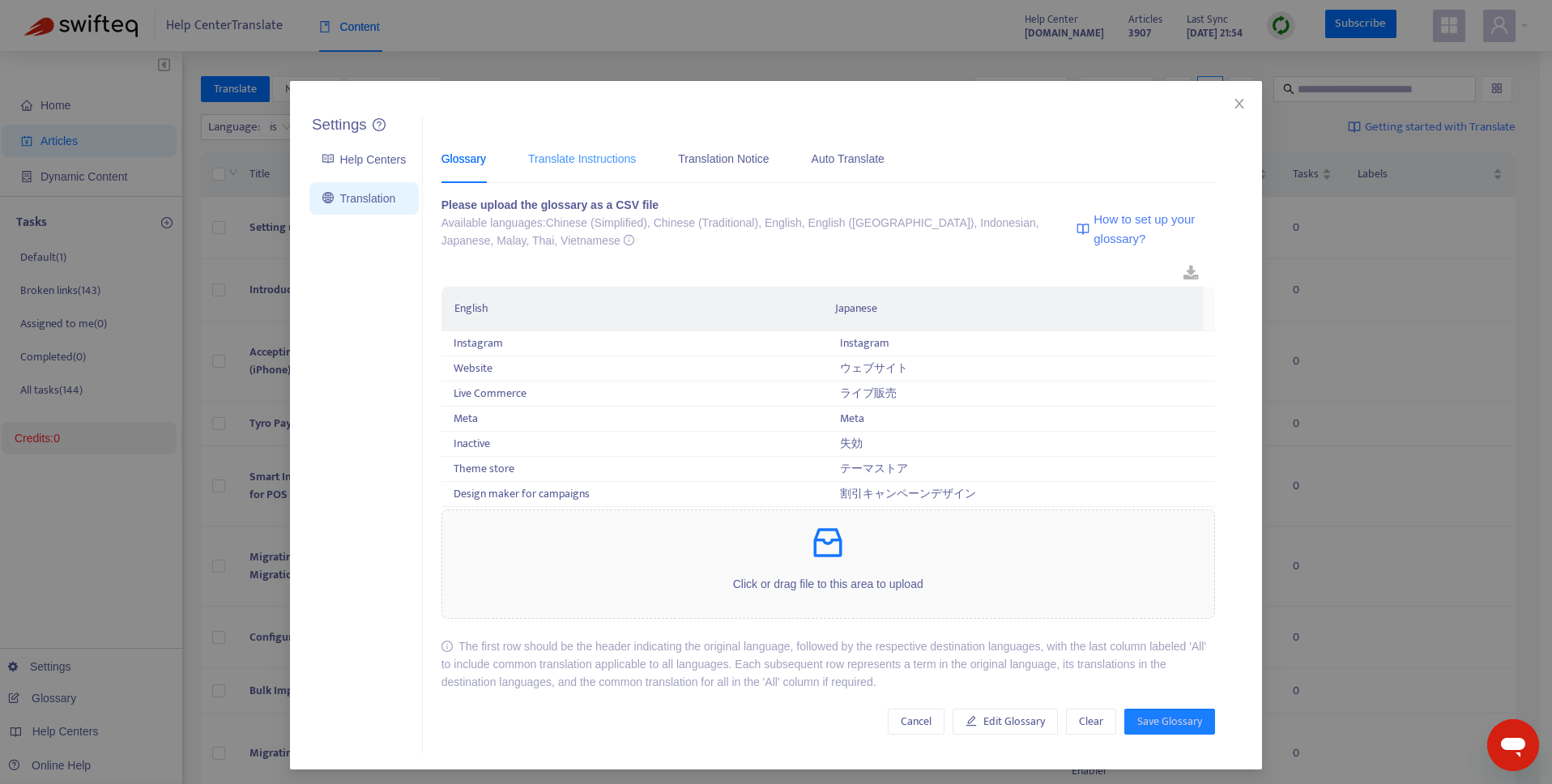
click at [611, 168] on div "Translate Instructions" at bounding box center [581, 159] width 108 height 49
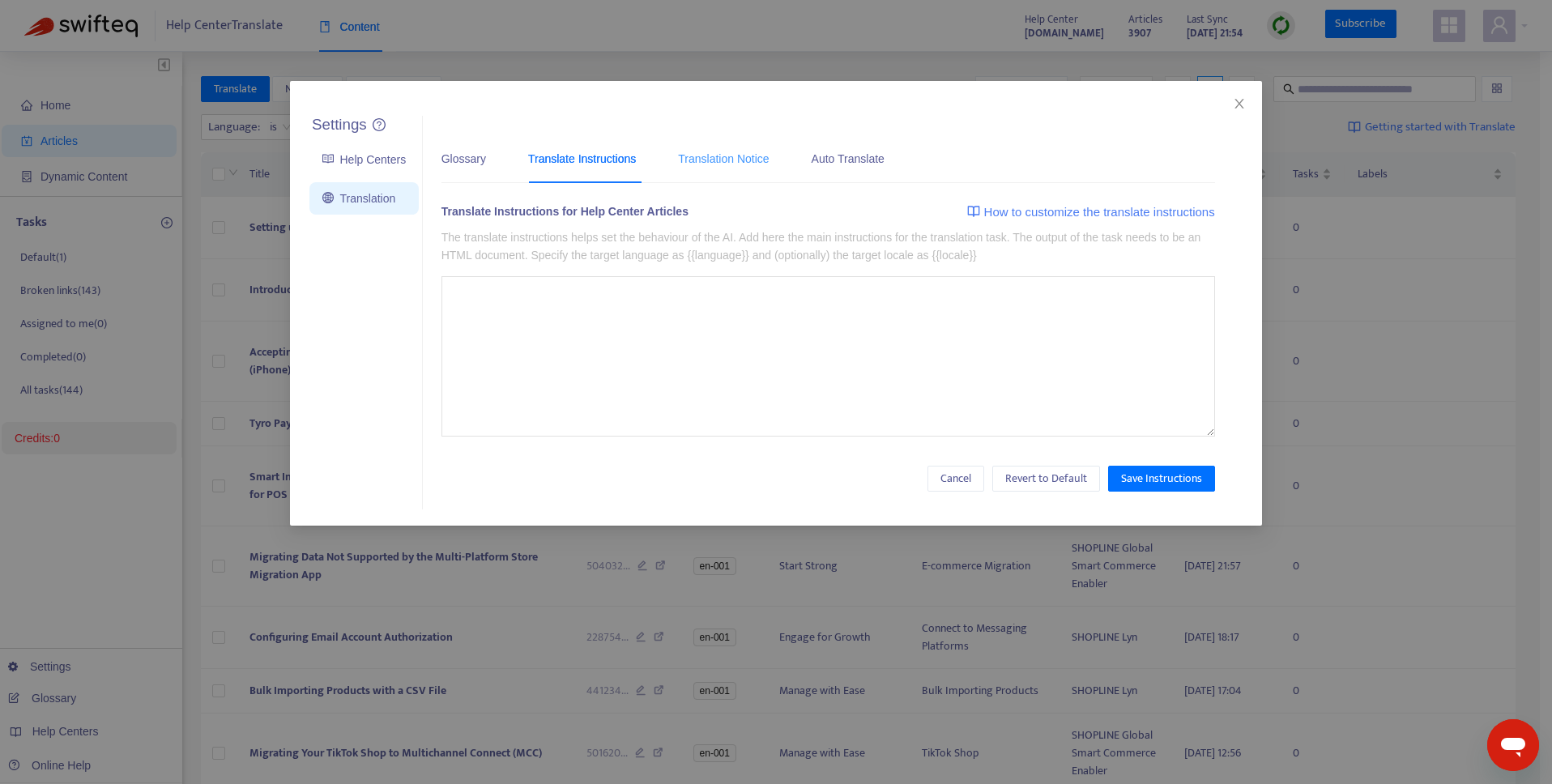
type textarea "**********"
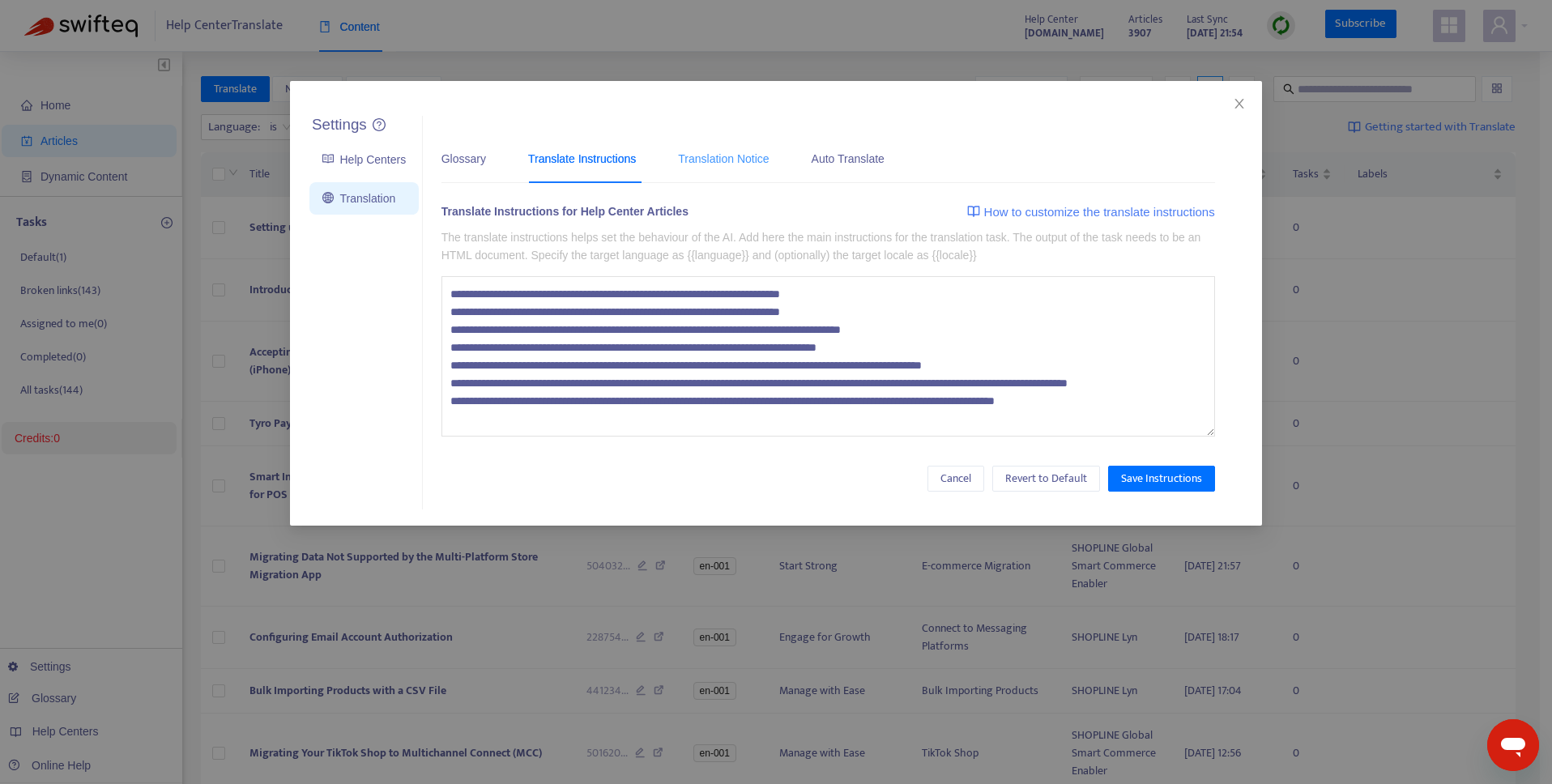
click at [734, 173] on div "Translation Notice" at bounding box center [723, 159] width 90 height 49
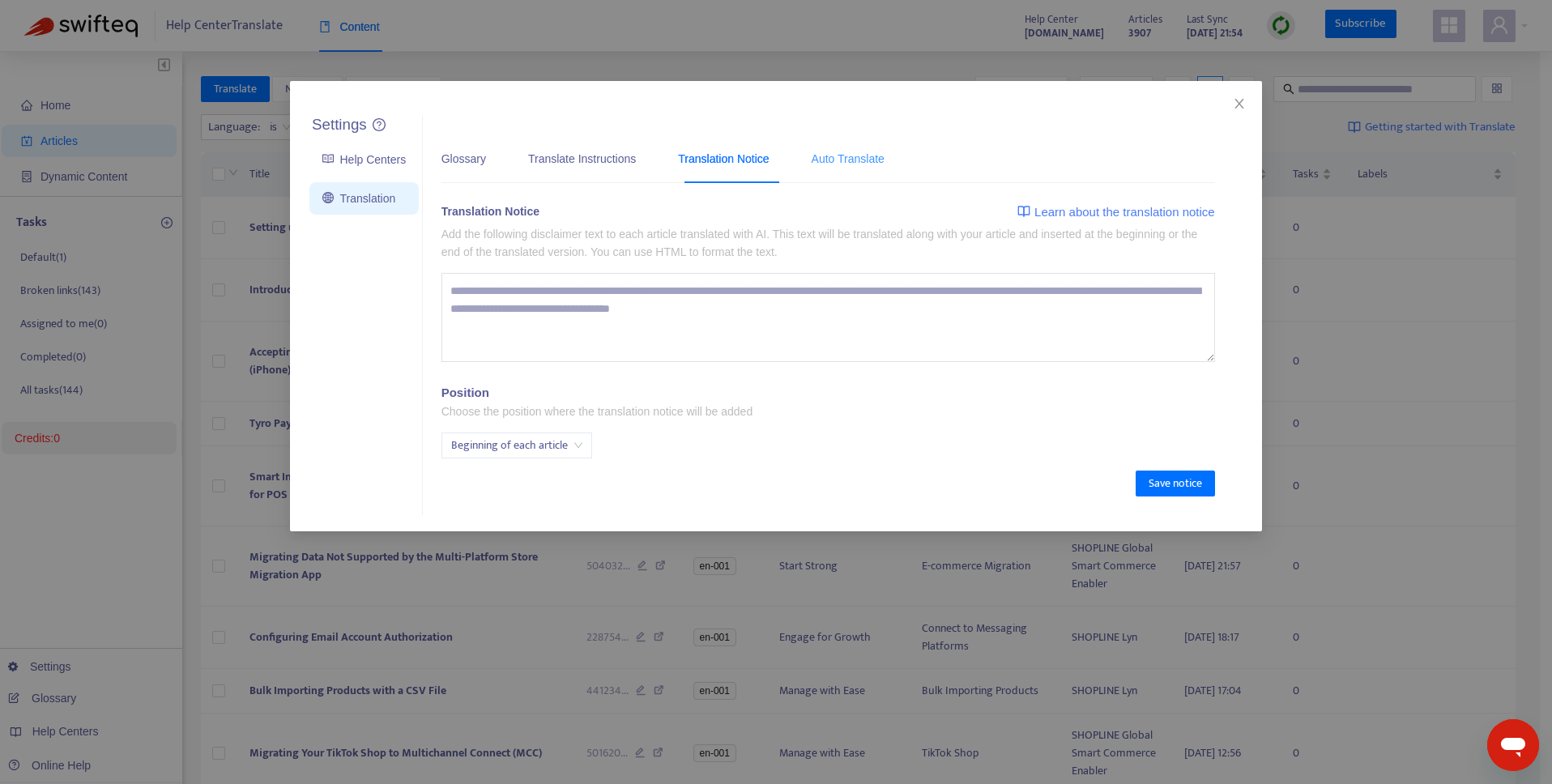
type textarea "**********"
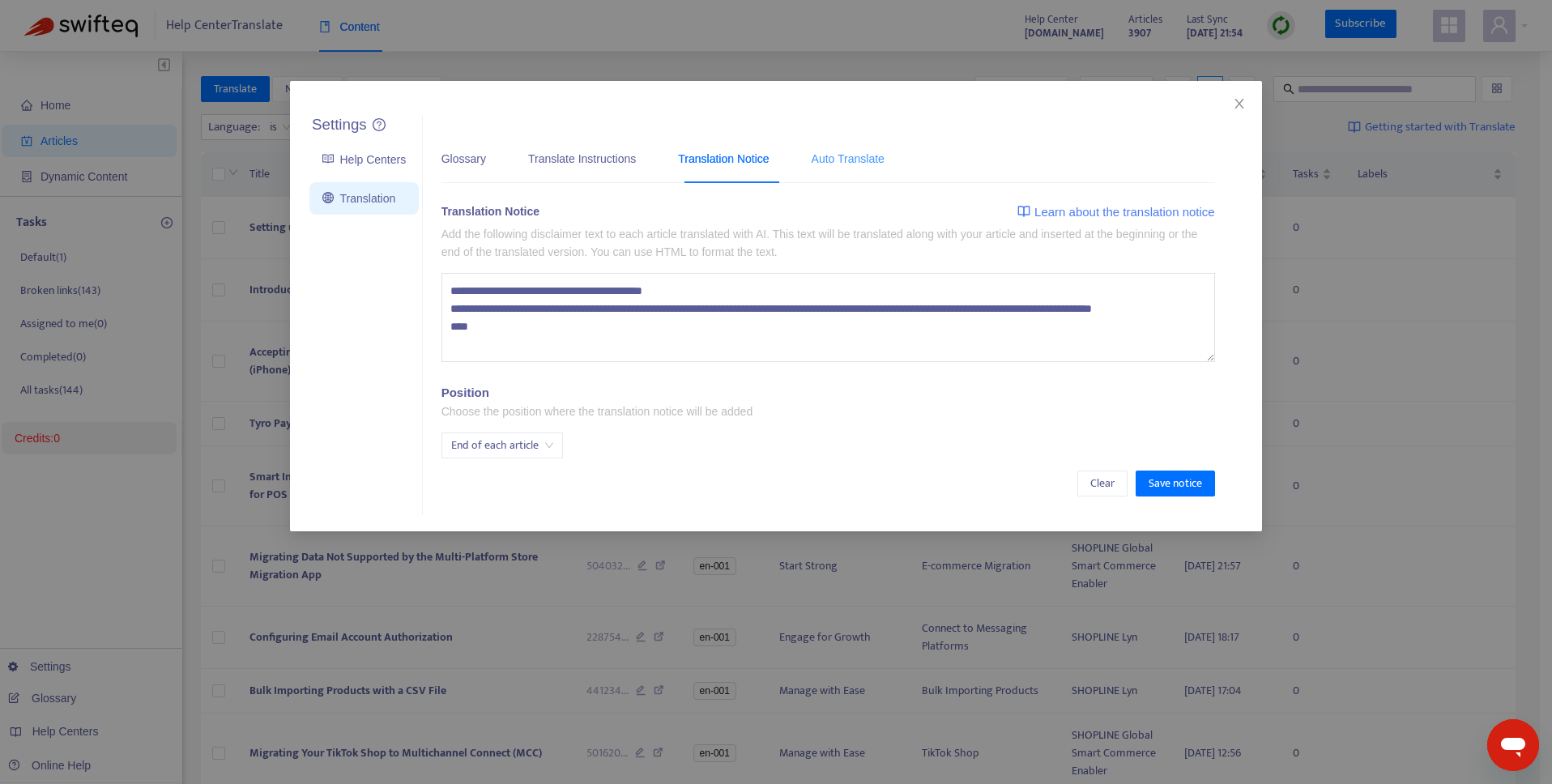
click at [846, 172] on div "Auto Translate" at bounding box center [848, 159] width 73 height 49
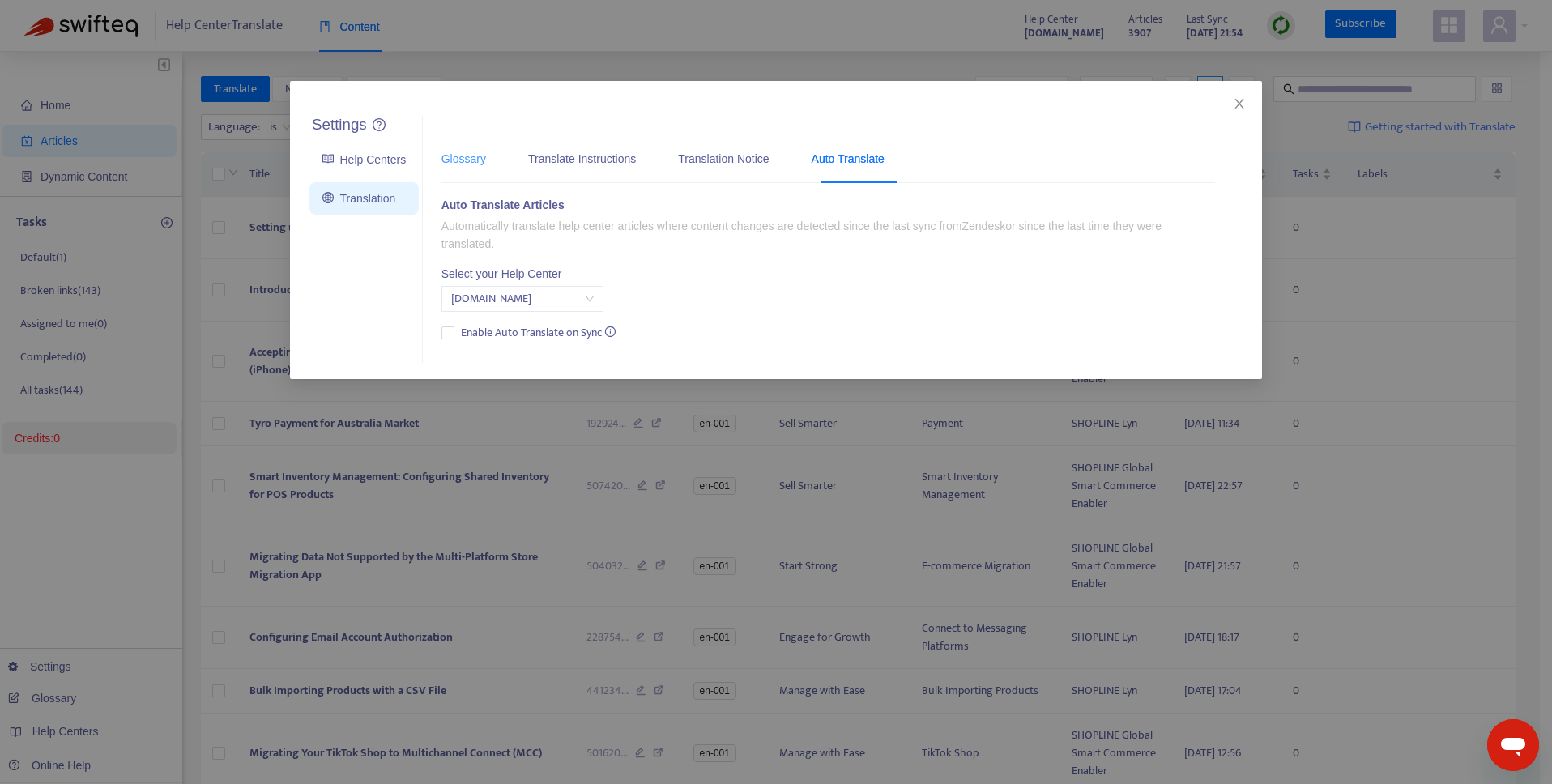
click at [465, 168] on div "Glossary" at bounding box center [464, 159] width 44 height 49
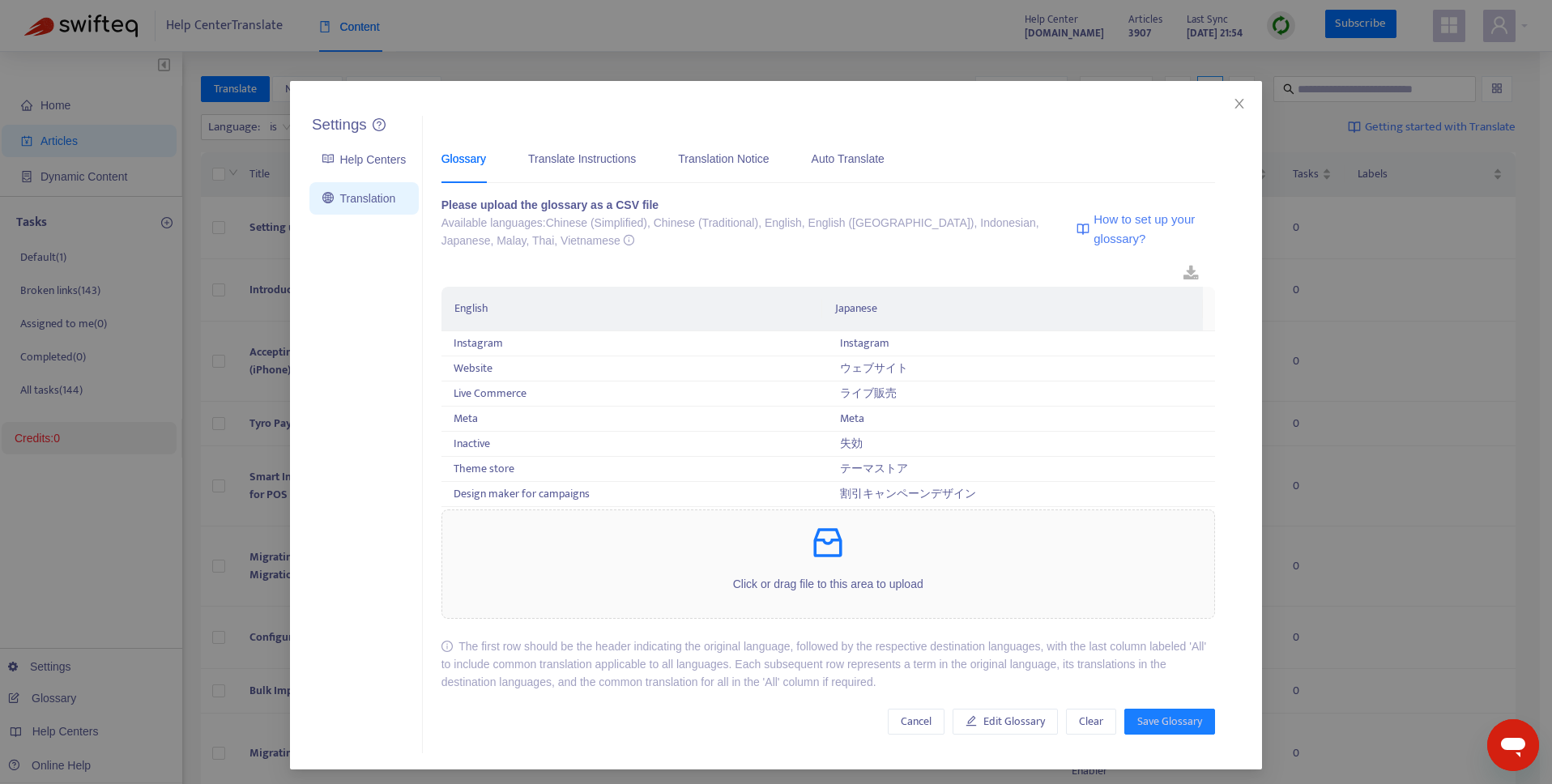
click at [1233, 108] on icon "close" at bounding box center [1240, 104] width 13 height 13
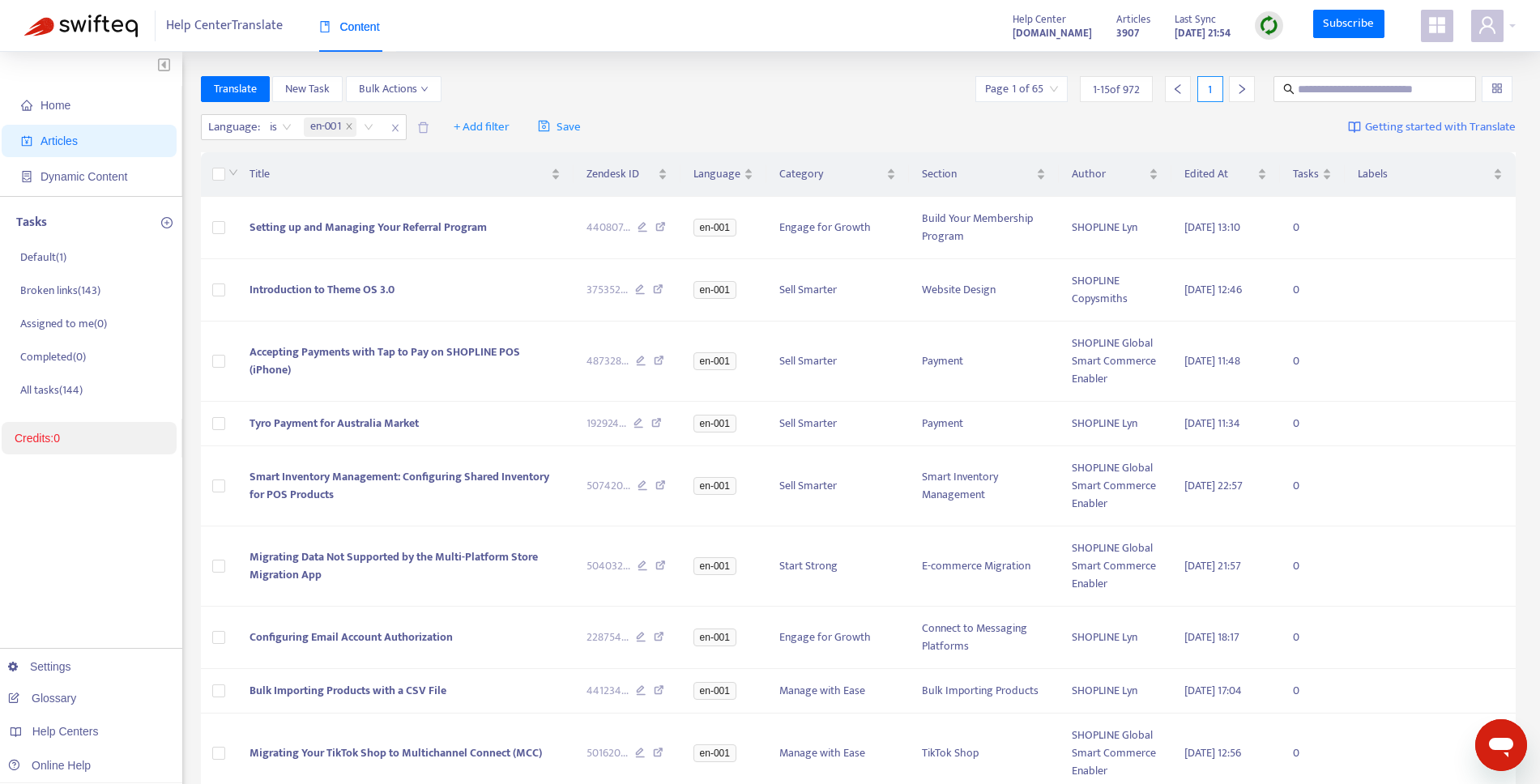
click at [60, 434] on link "Credits: 0" at bounding box center [37, 438] width 45 height 13
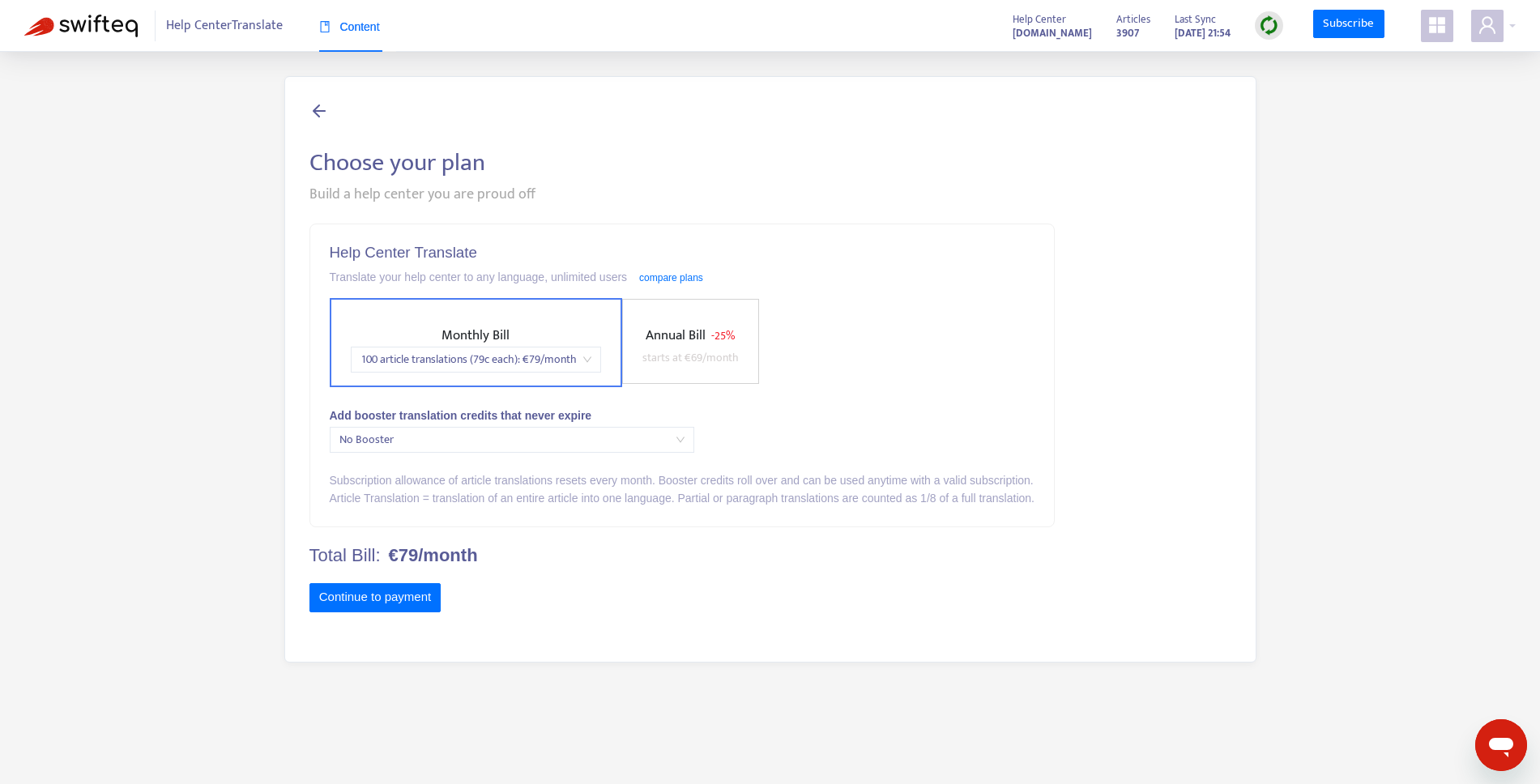
click at [704, 329] on span "Annual Bill" at bounding box center [675, 335] width 60 height 23
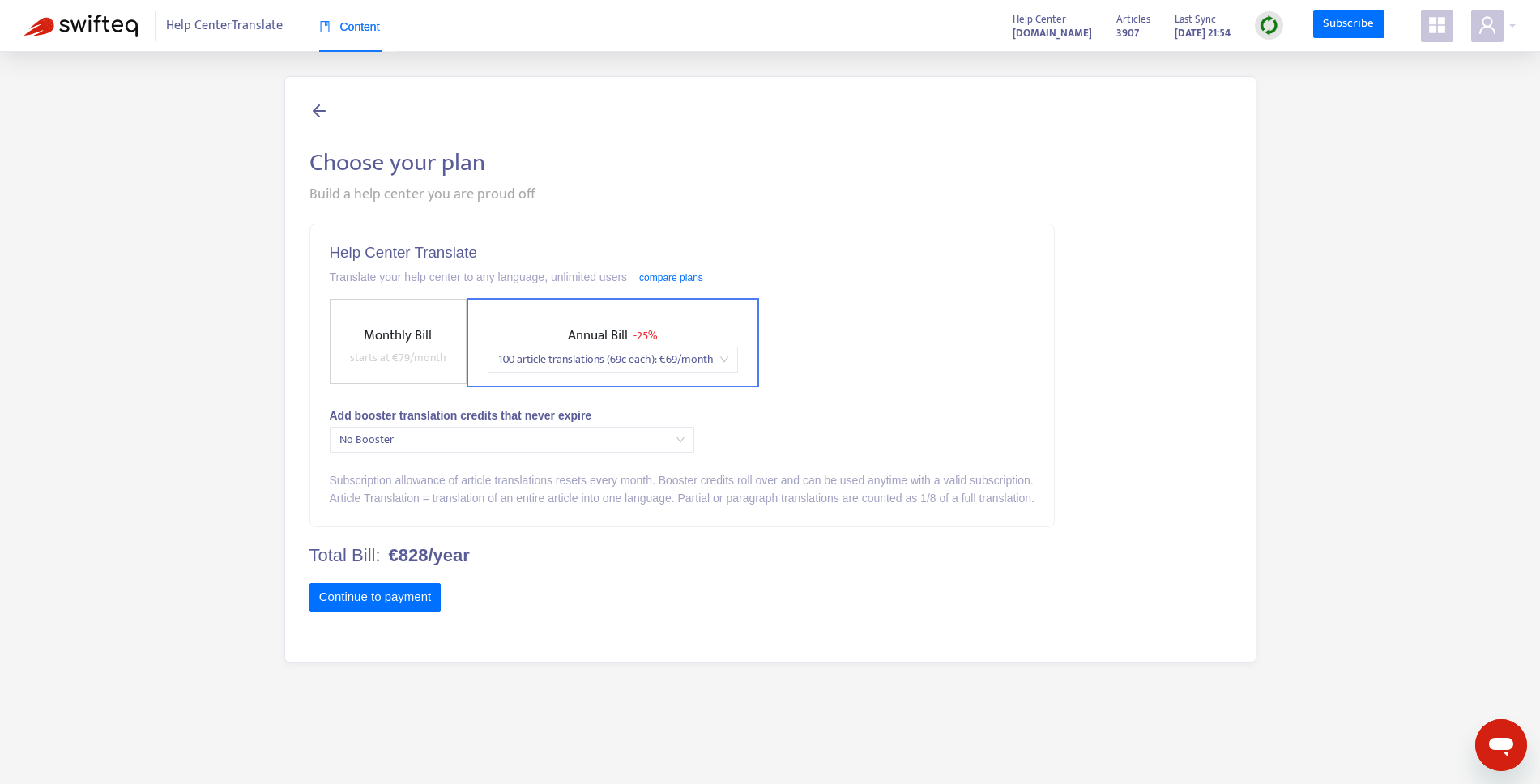
click at [414, 338] on span "Monthly Bill" at bounding box center [397, 335] width 68 height 23
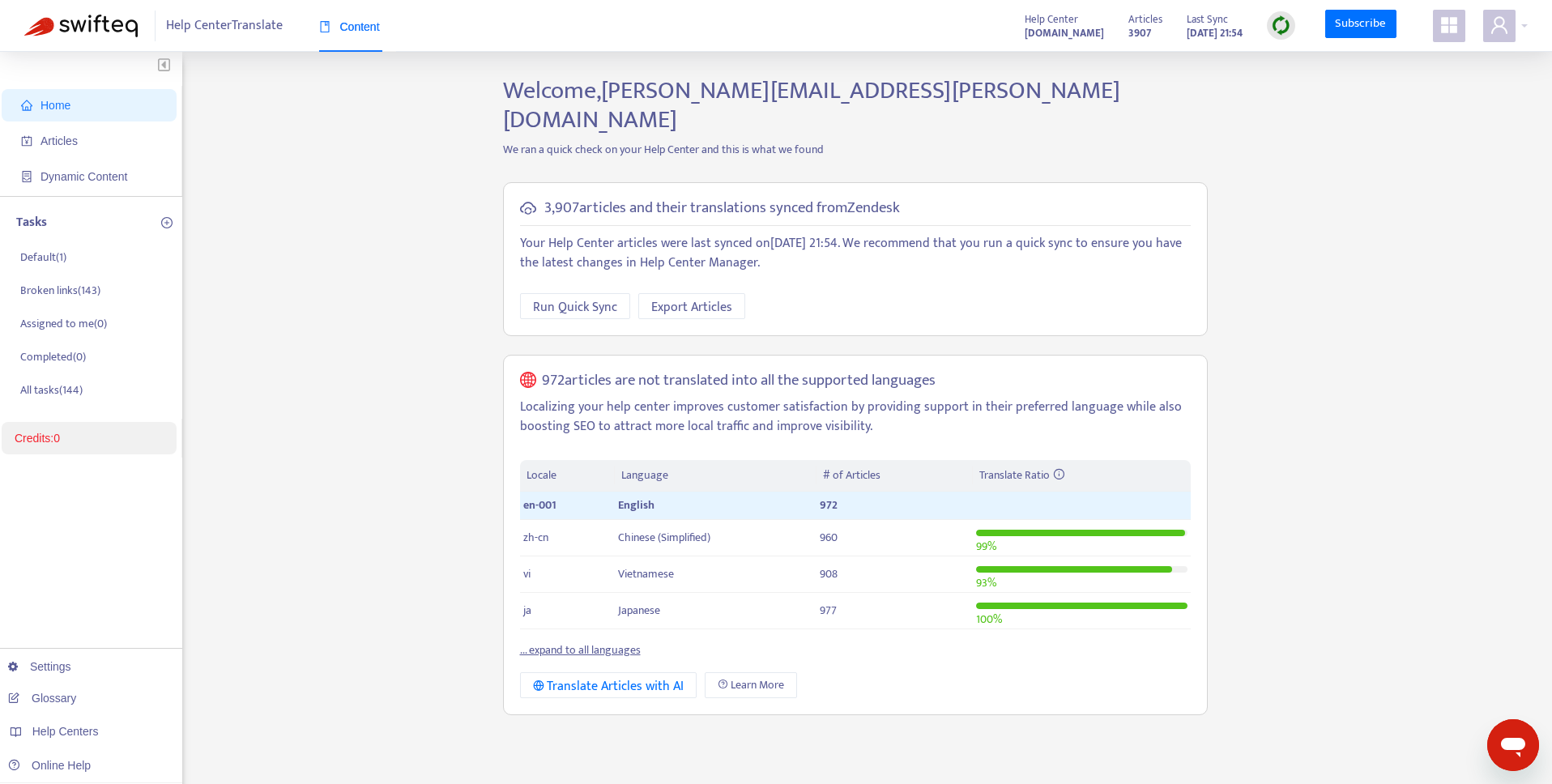
click at [60, 436] on link "Credits: 0" at bounding box center [37, 438] width 45 height 13
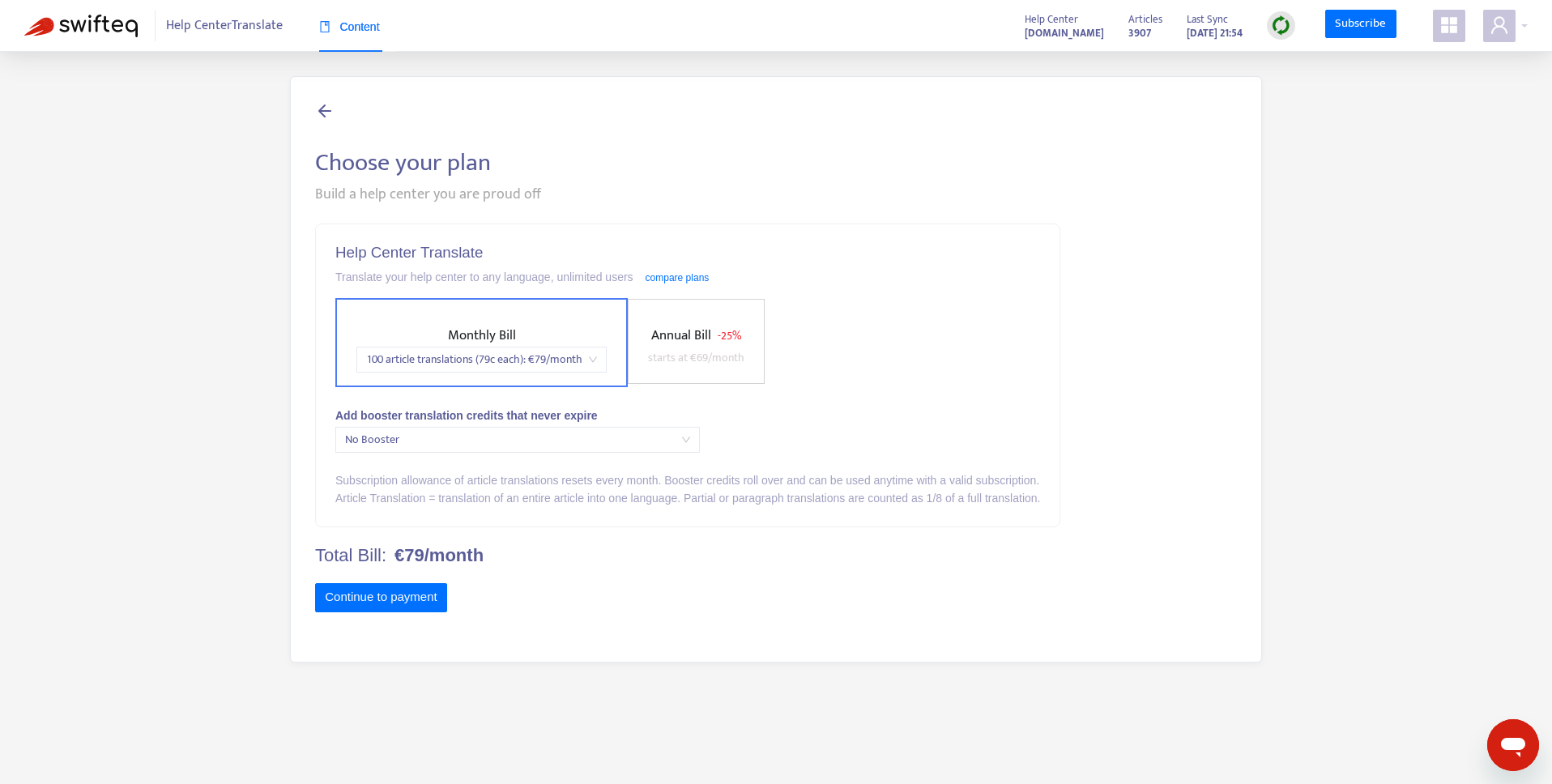
click at [457, 439] on span "No Booster" at bounding box center [518, 440] width 345 height 25
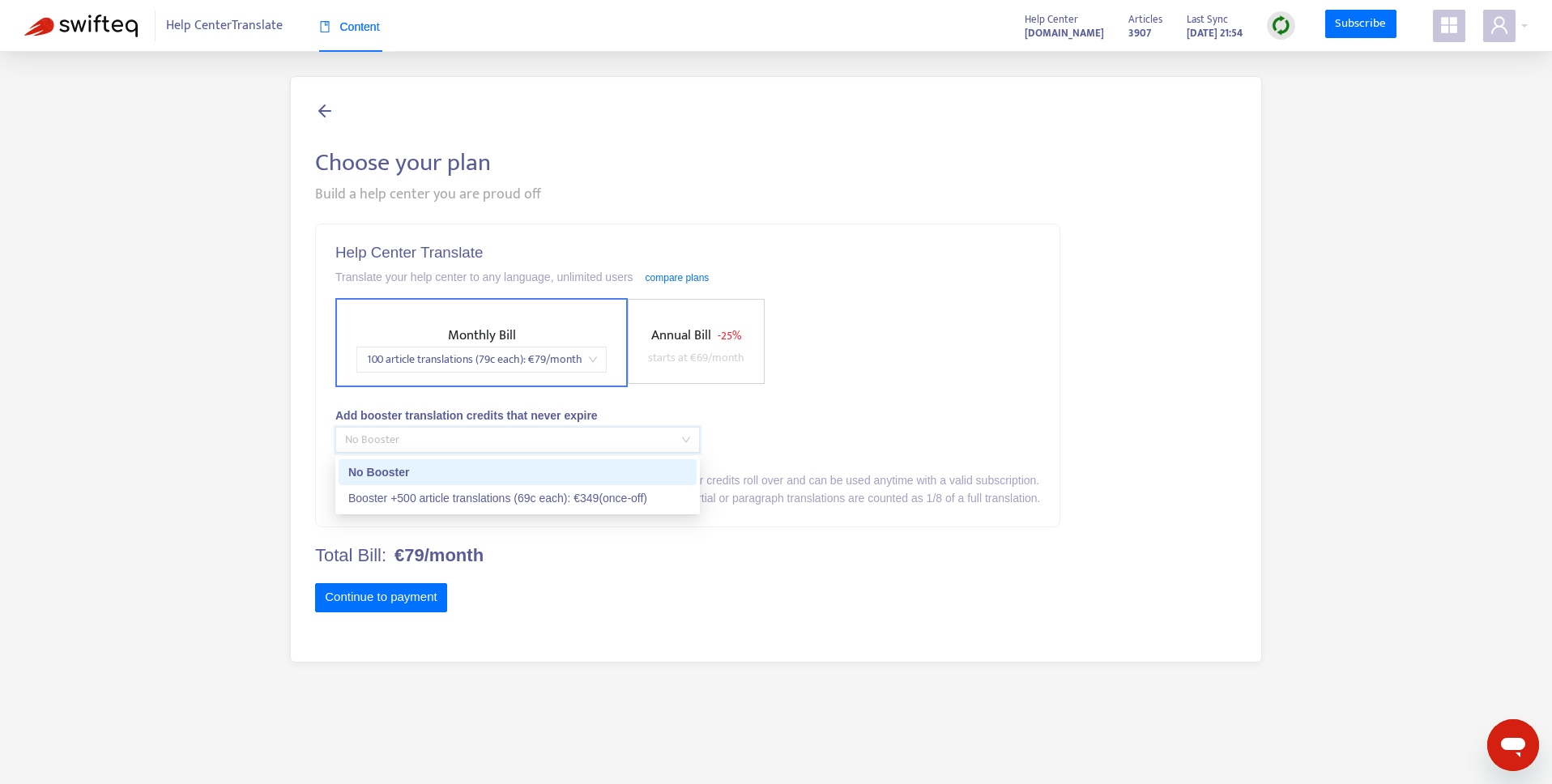
click at [1082, 144] on div "Choose your plan Build a help center you are proud off Help Center Translate Tr…" at bounding box center [776, 369] width 972 height 586
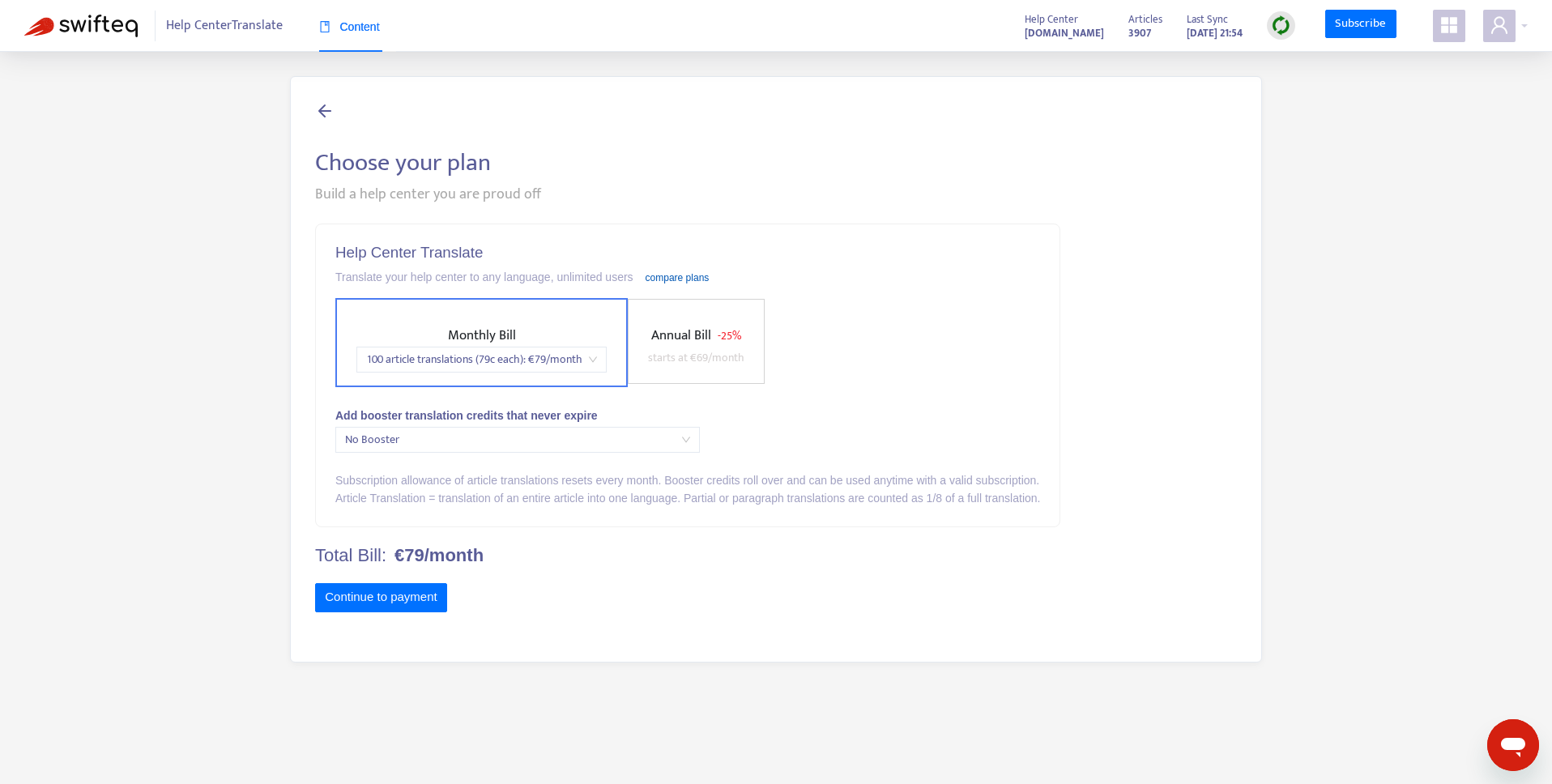
click at [709, 279] on link "compare plans" at bounding box center [677, 278] width 64 height 12
click at [220, 306] on div "Choose your plan Build a help center you are proud off Help Center Translate Tr…" at bounding box center [776, 369] width 1504 height 586
click at [522, 246] on h5 "Help Center Translate" at bounding box center [681, 253] width 704 height 19
click at [368, 443] on span "No Booster" at bounding box center [512, 440] width 345 height 25
click at [414, 447] on span "No Booster" at bounding box center [512, 440] width 345 height 25
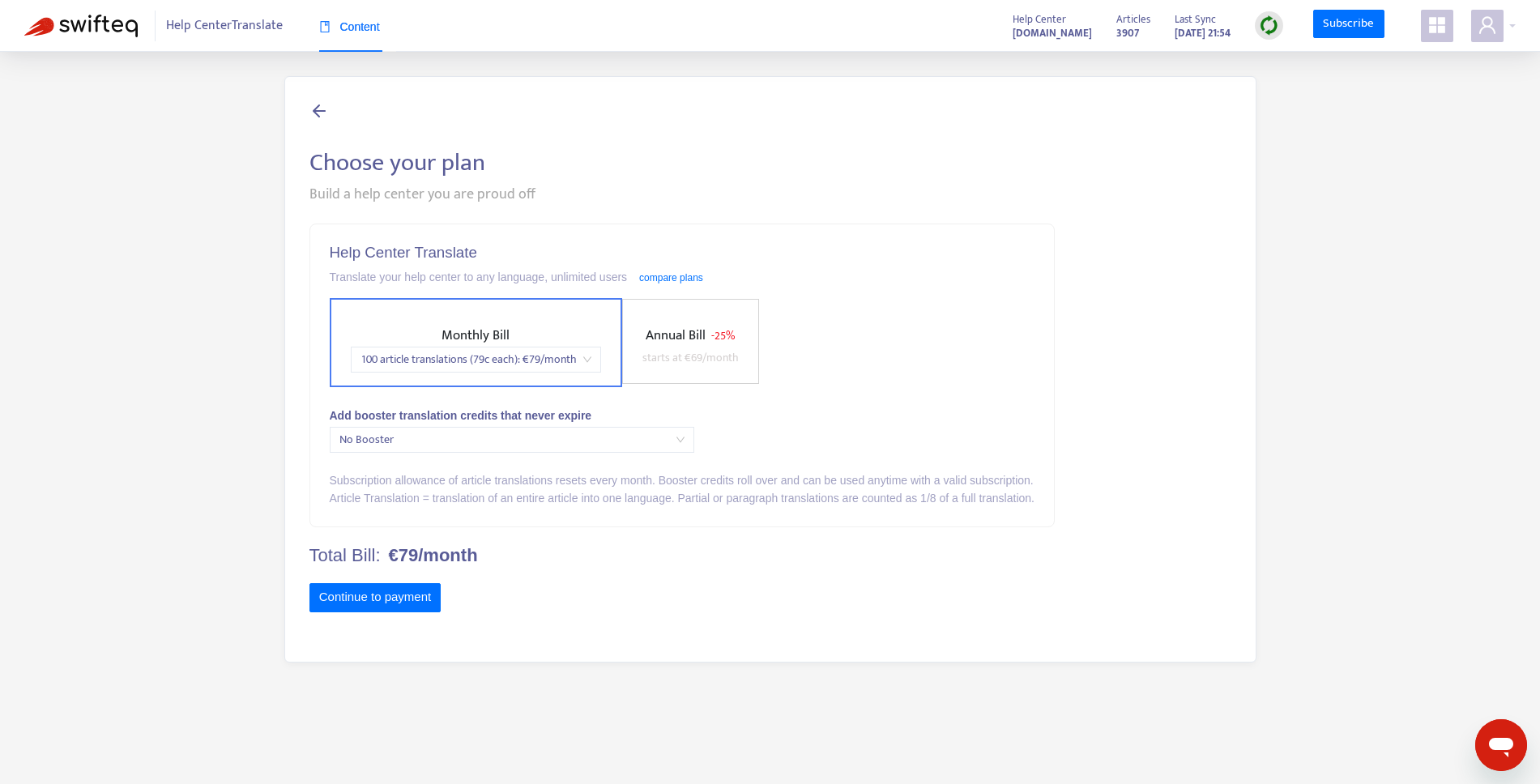
click at [672, 204] on div "Build a help center you are proud off" at bounding box center [770, 195] width 922 height 22
click at [1489, 27] on icon "user" at bounding box center [1487, 25] width 16 height 17
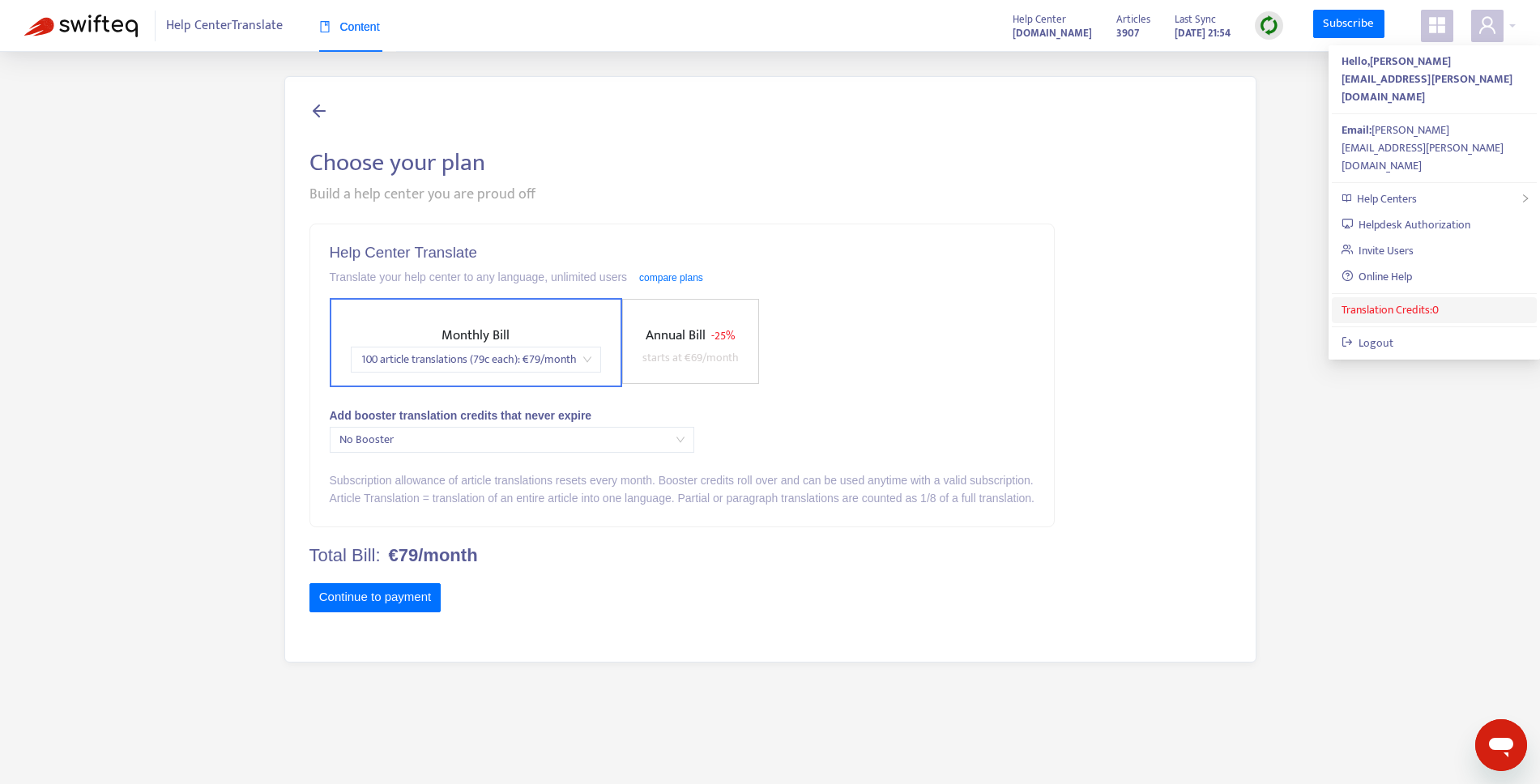
click at [1421, 301] on link "Translation Credits: 0" at bounding box center [1390, 310] width 97 height 19
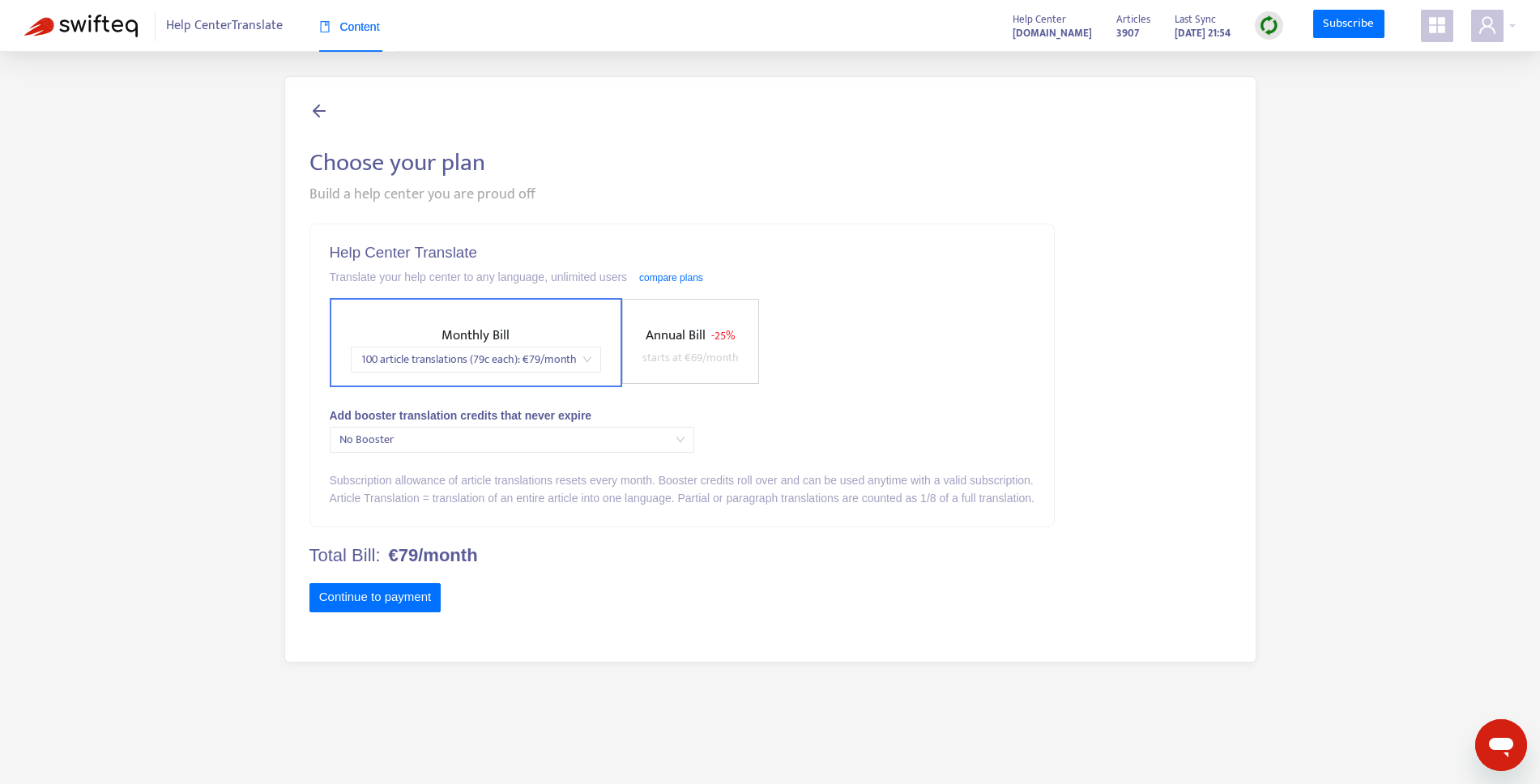
click at [1436, 19] on icon "appstore" at bounding box center [1437, 25] width 20 height 20
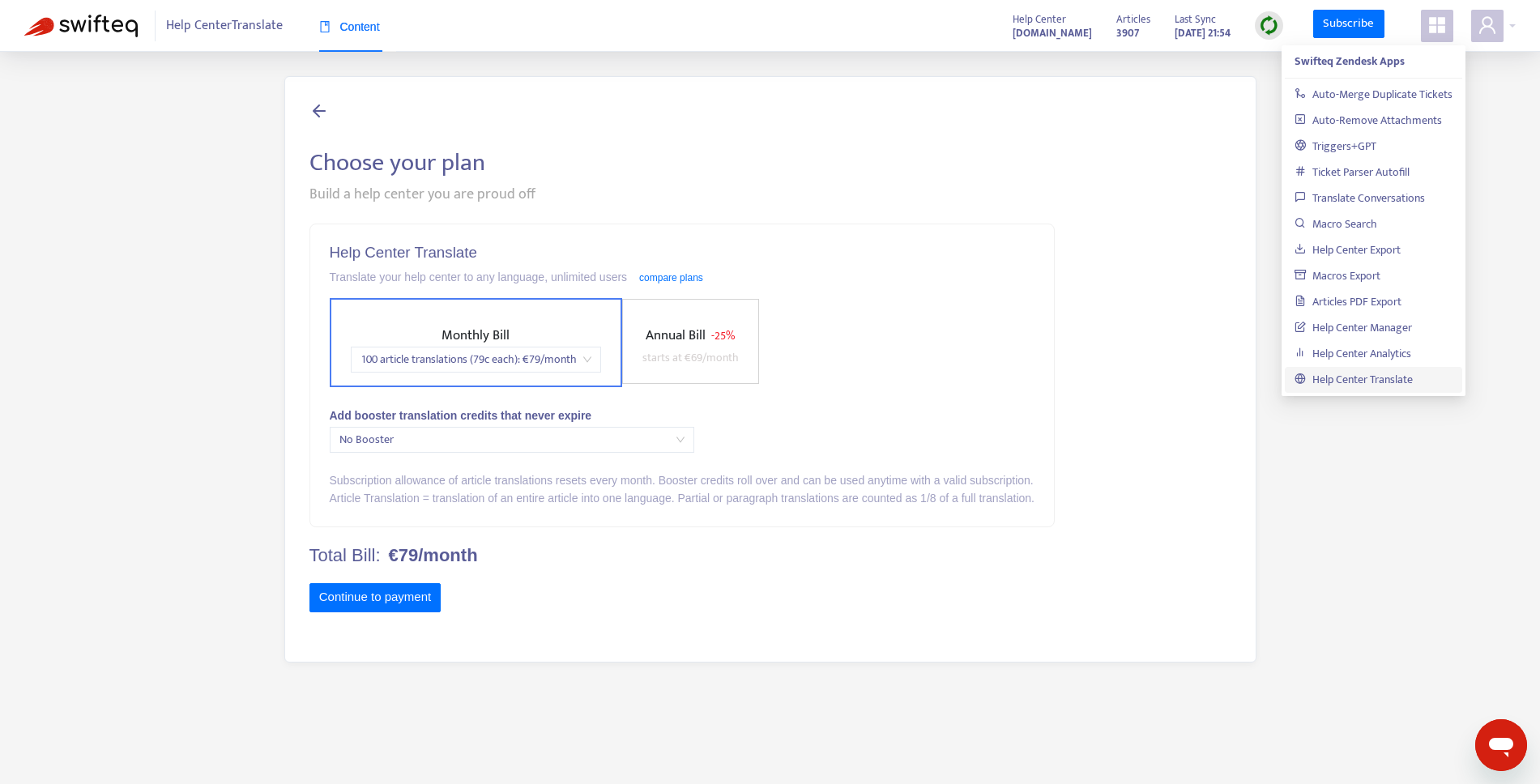
click at [71, 26] on img at bounding box center [81, 26] width 113 height 23
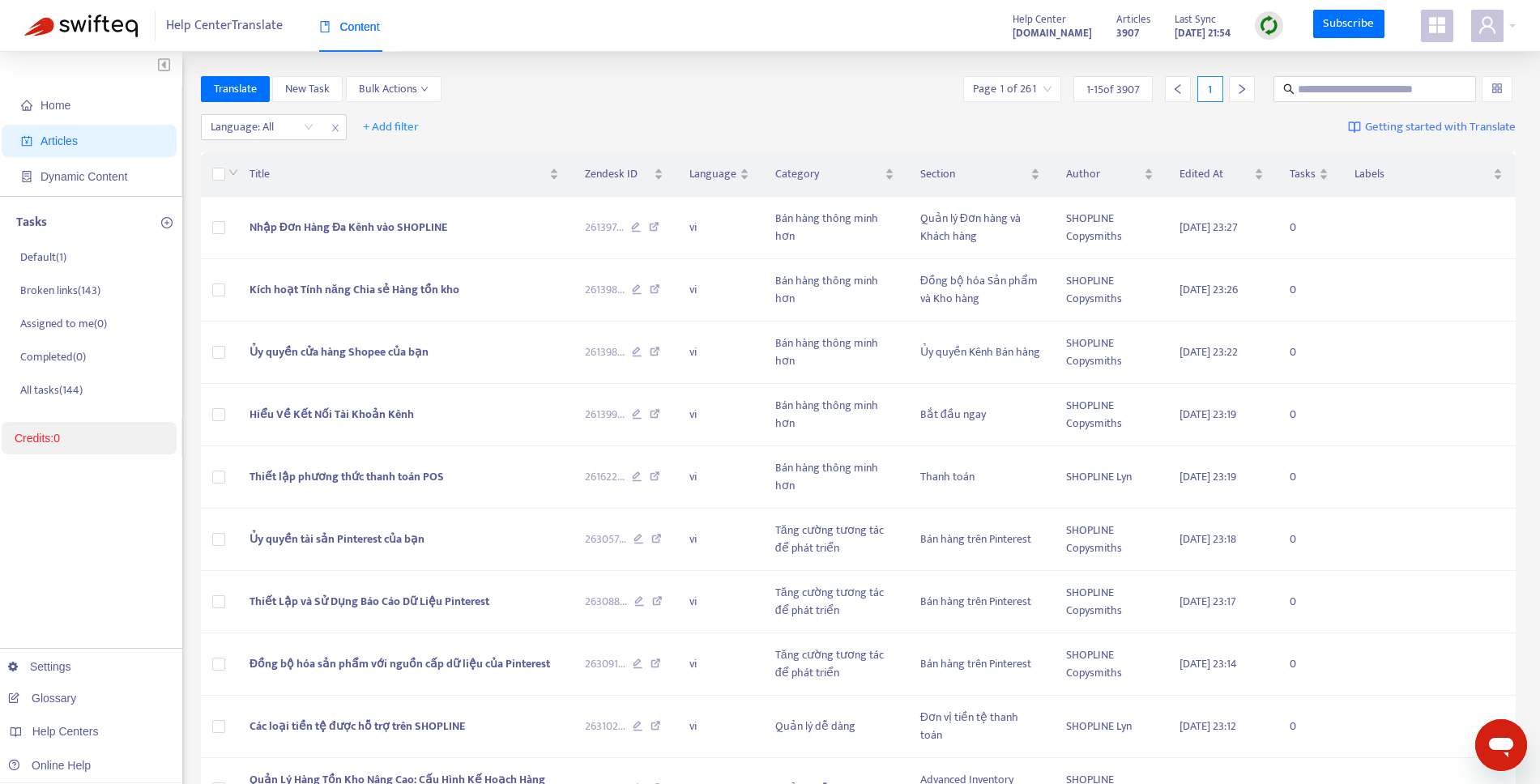
click at [1013, 38] on strong "[DOMAIN_NAME]" at bounding box center [1052, 34] width 80 height 18
click at [1351, 92] on input "text" at bounding box center [1375, 90] width 155 height 18
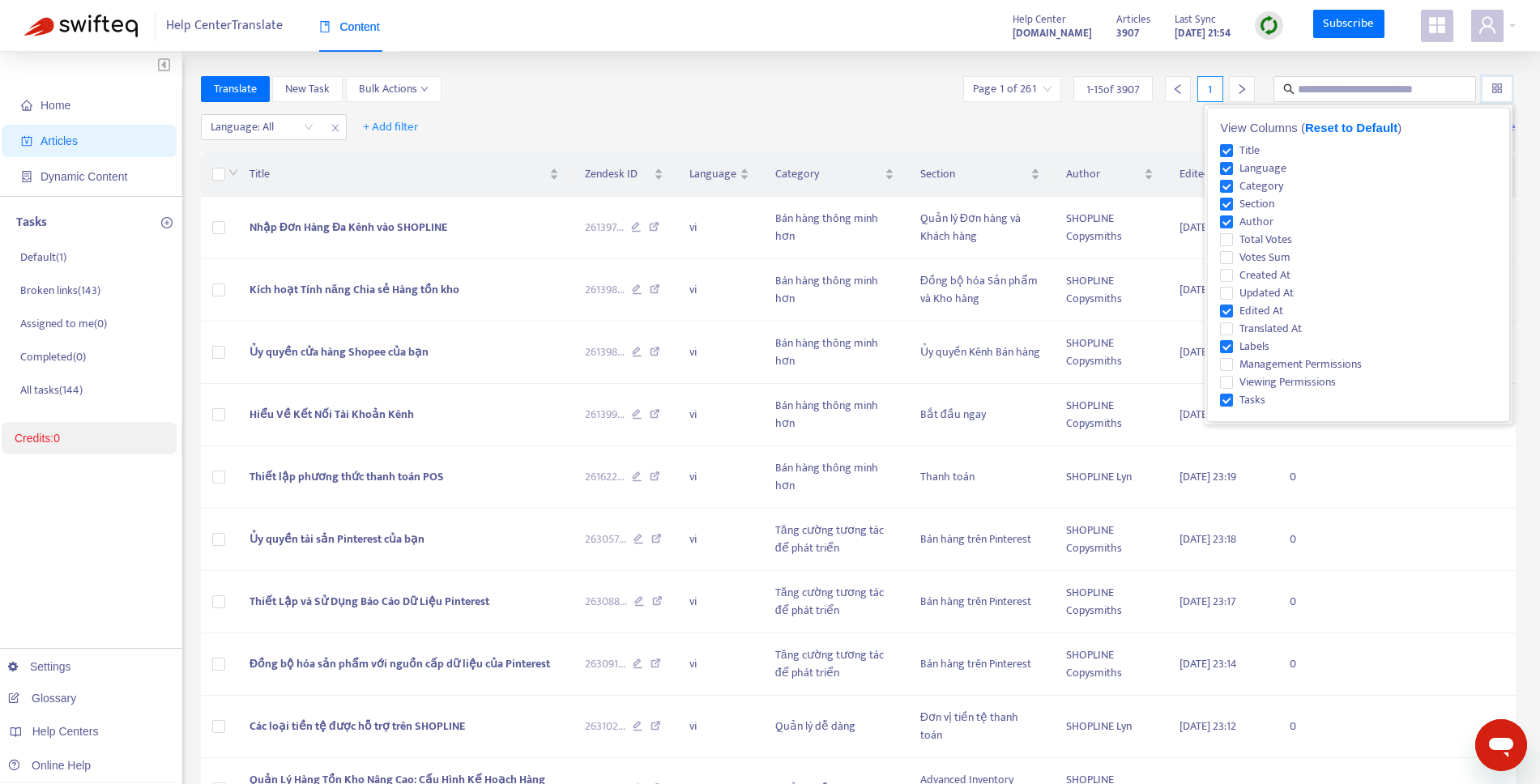
click at [1500, 90] on input "search" at bounding box center [1497, 90] width 12 height 25
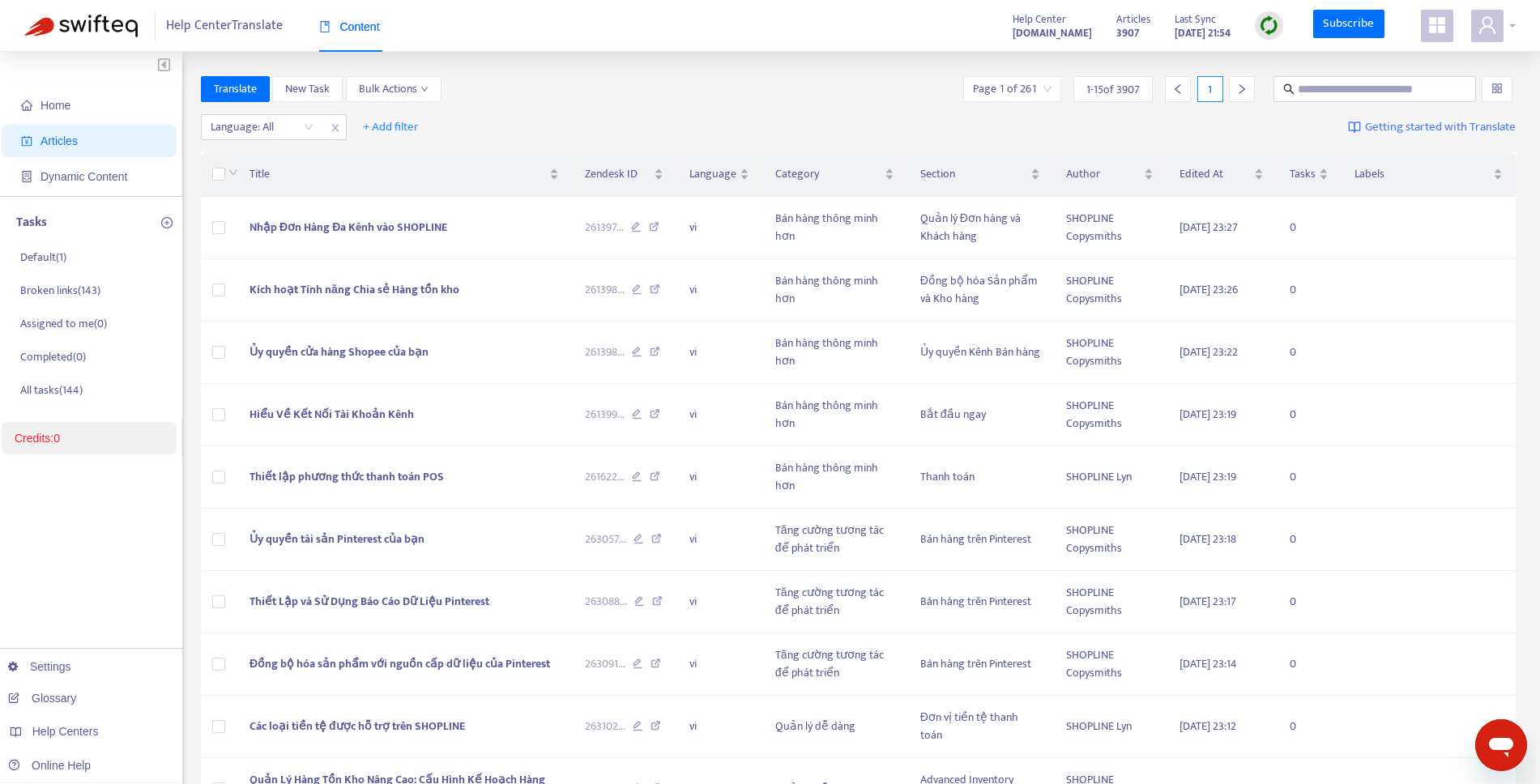
click at [1505, 31] on div at bounding box center [1493, 25] width 44 height 32
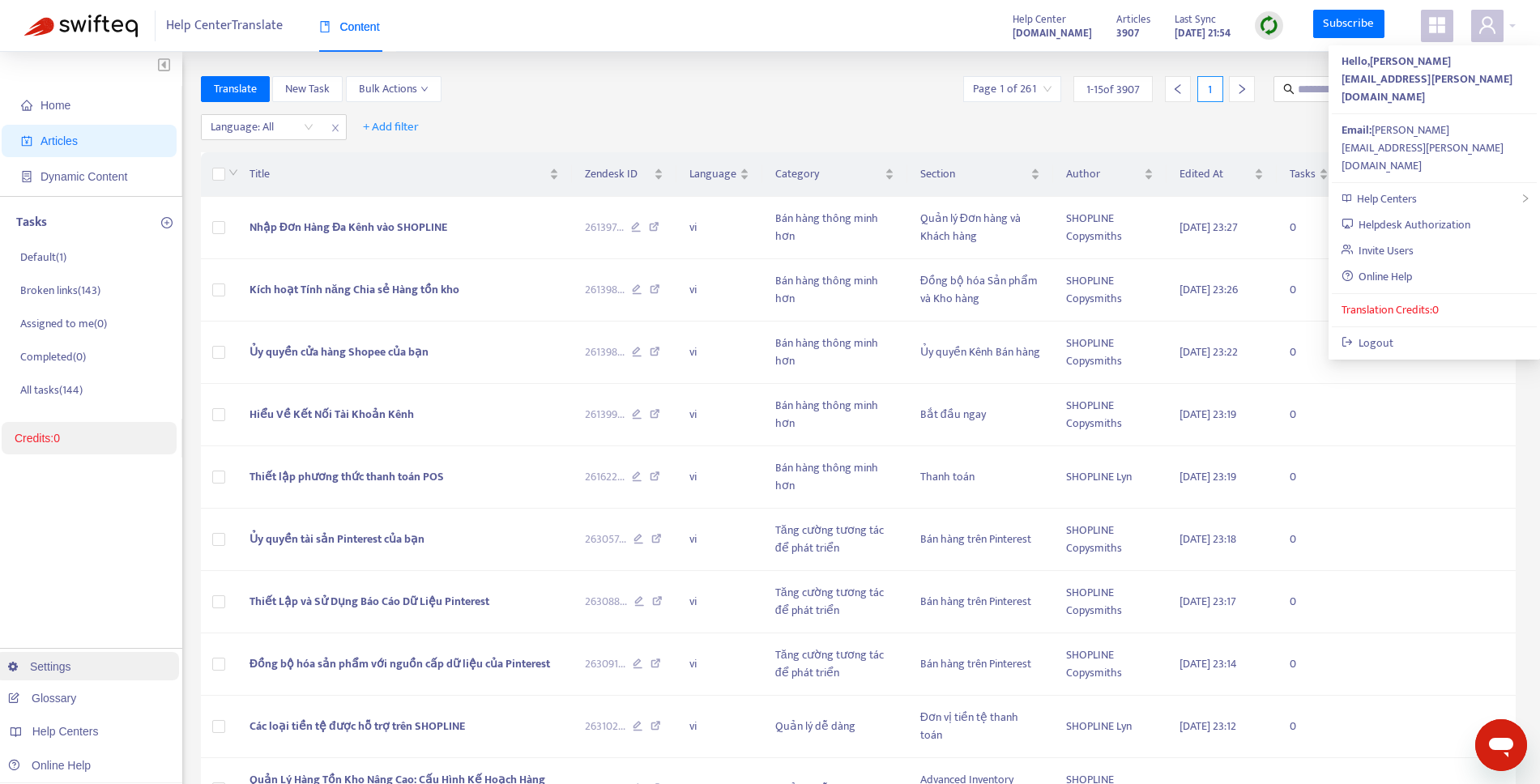
click at [72, 672] on link "Settings" at bounding box center [39, 666] width 63 height 13
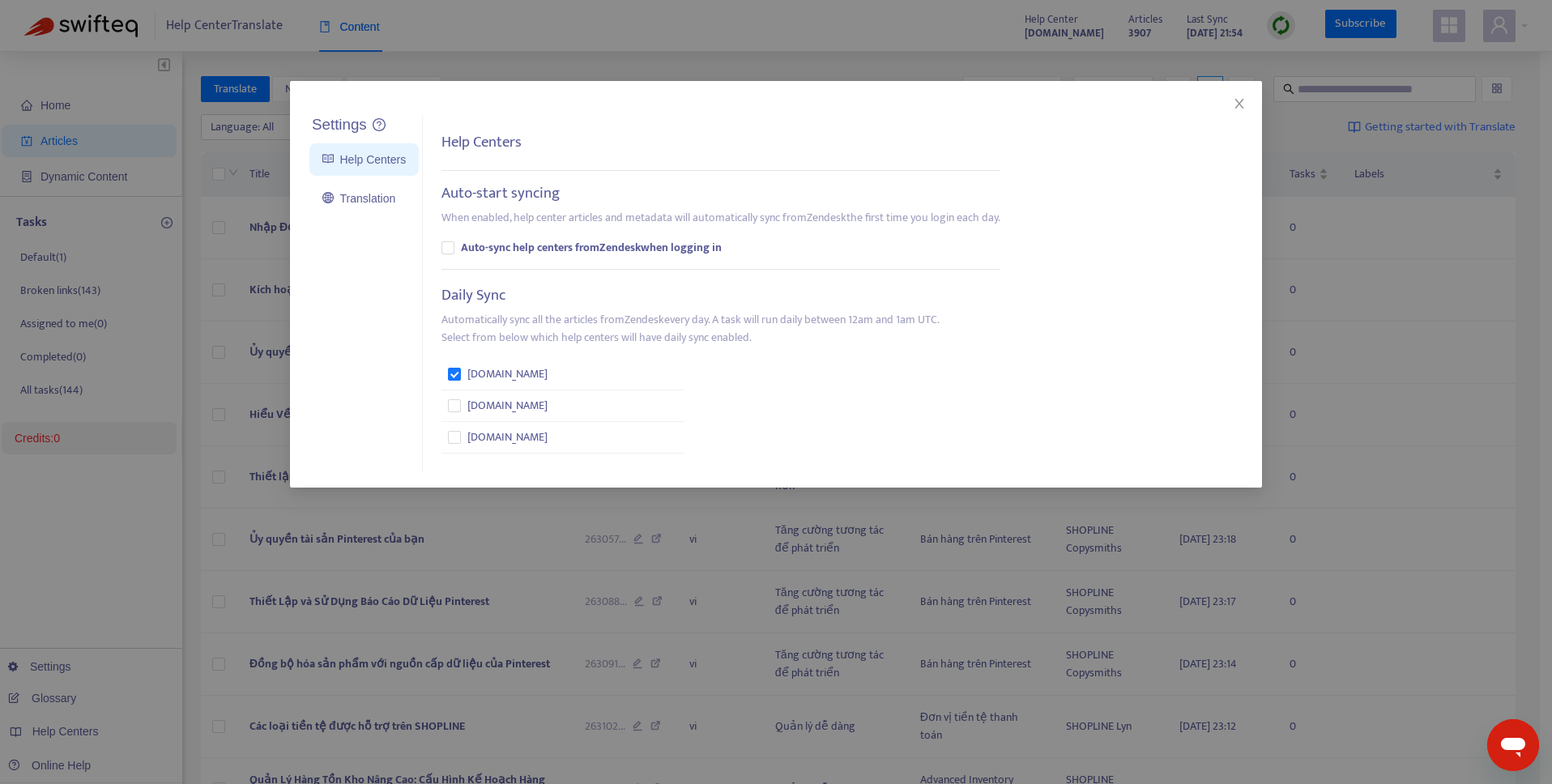
click at [847, 75] on div "Settings Help Centers Translation Settings Help Centers Auto-start syncing When…" at bounding box center [776, 392] width 1552 height 784
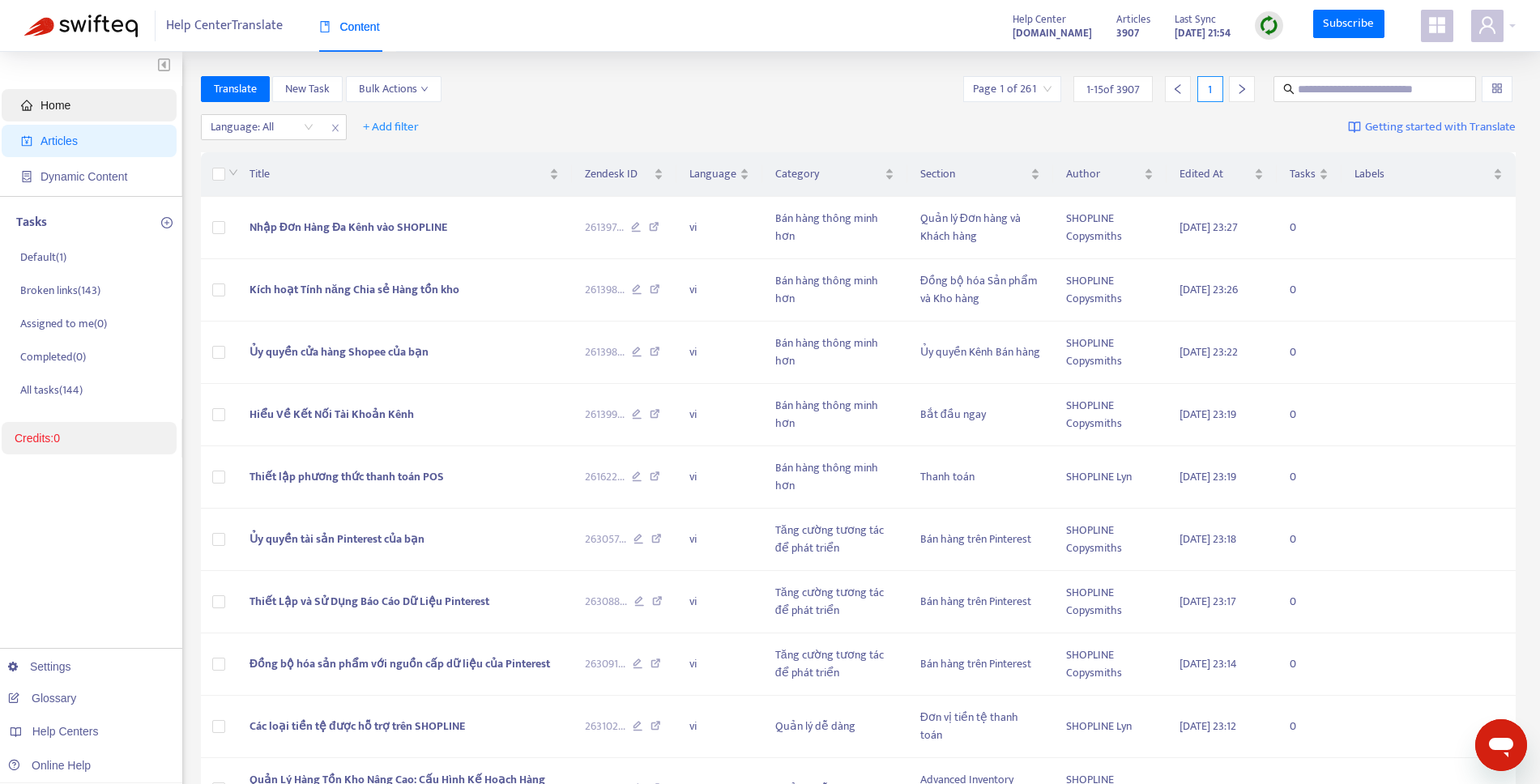
click at [58, 115] on span "Home" at bounding box center [92, 104] width 142 height 32
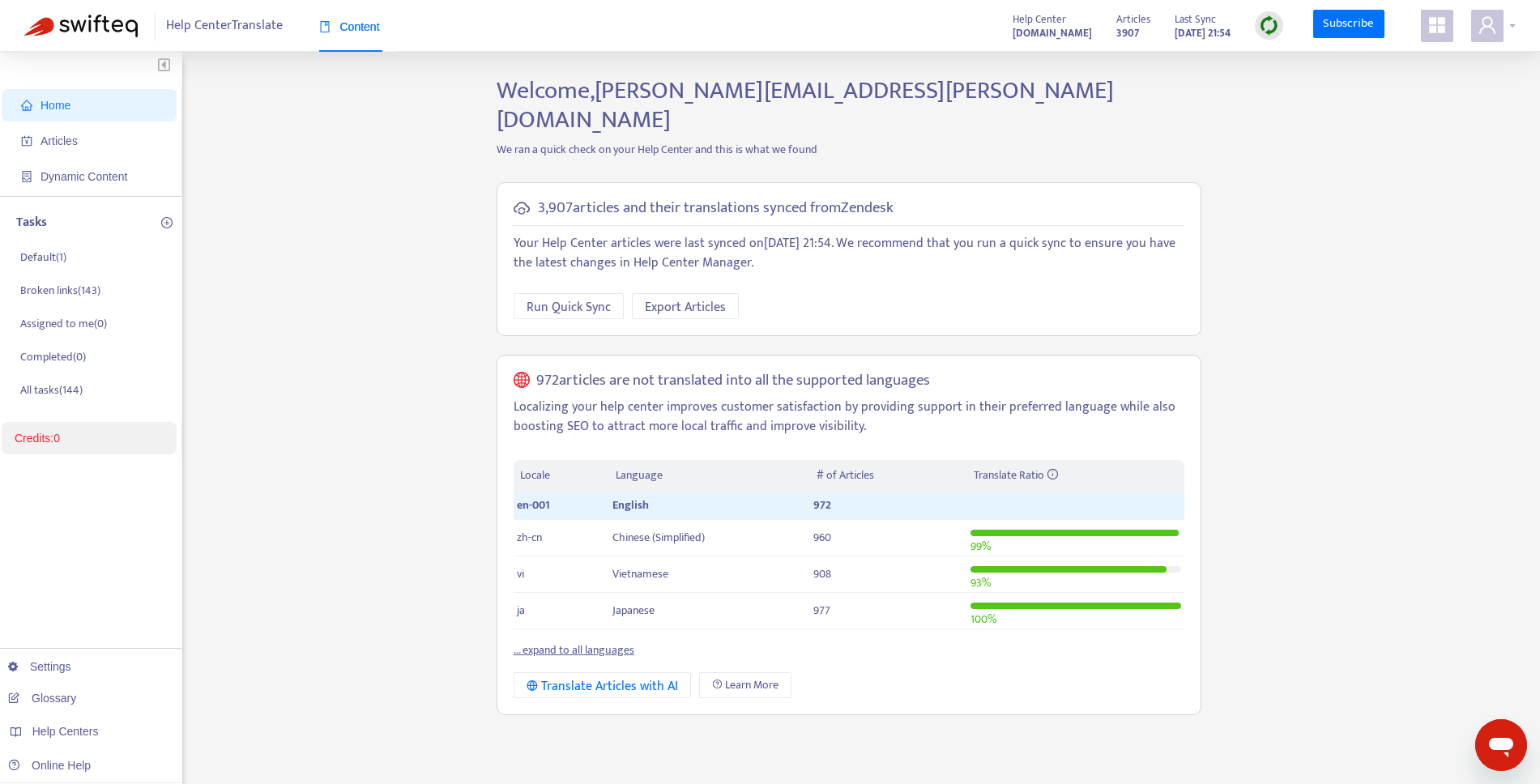
click at [1476, 25] on span at bounding box center [1487, 25] width 32 height 32
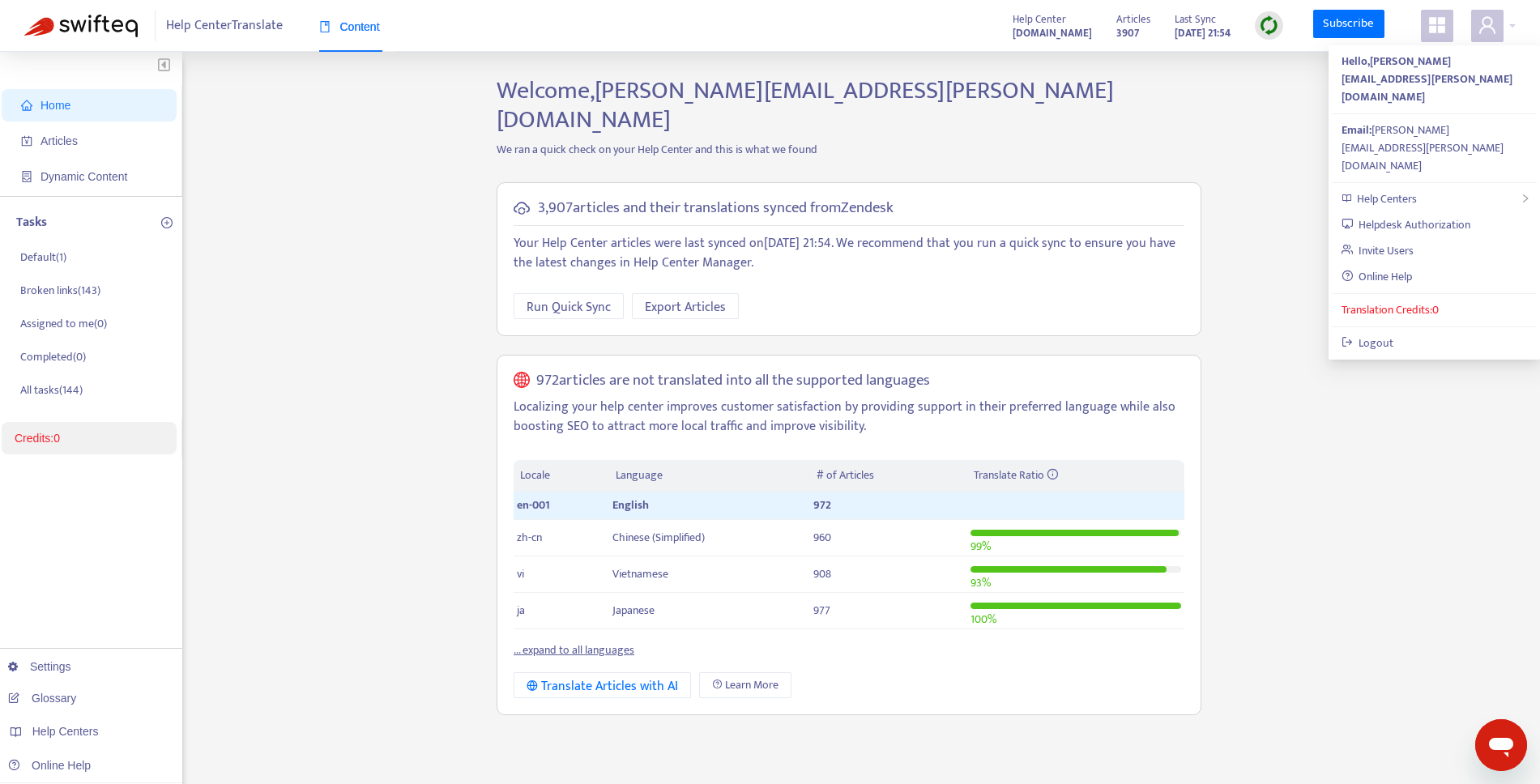
click at [162, 65] on img "button" at bounding box center [164, 64] width 12 height 14
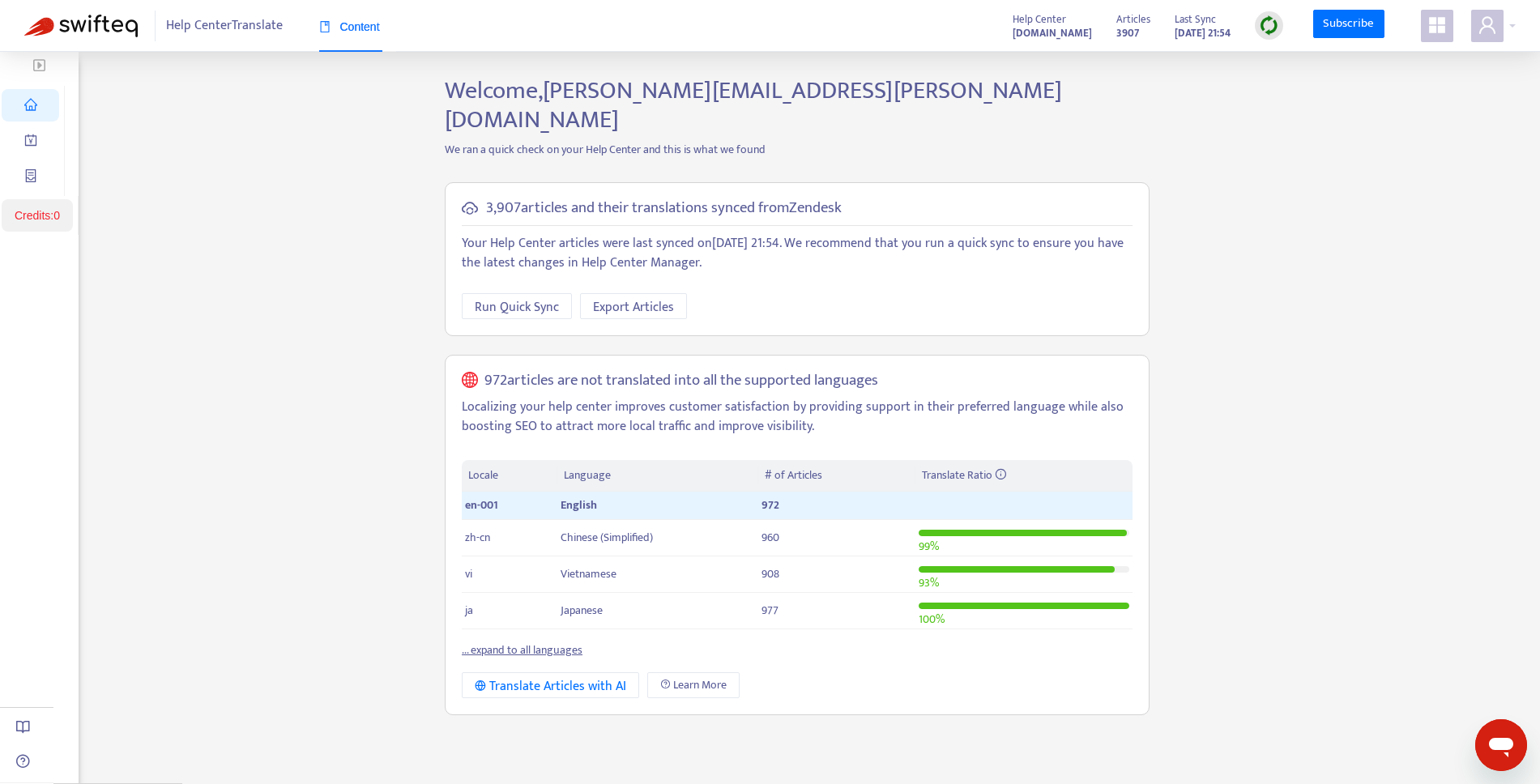
click at [48, 64] on button "button" at bounding box center [39, 65] width 79 height 26
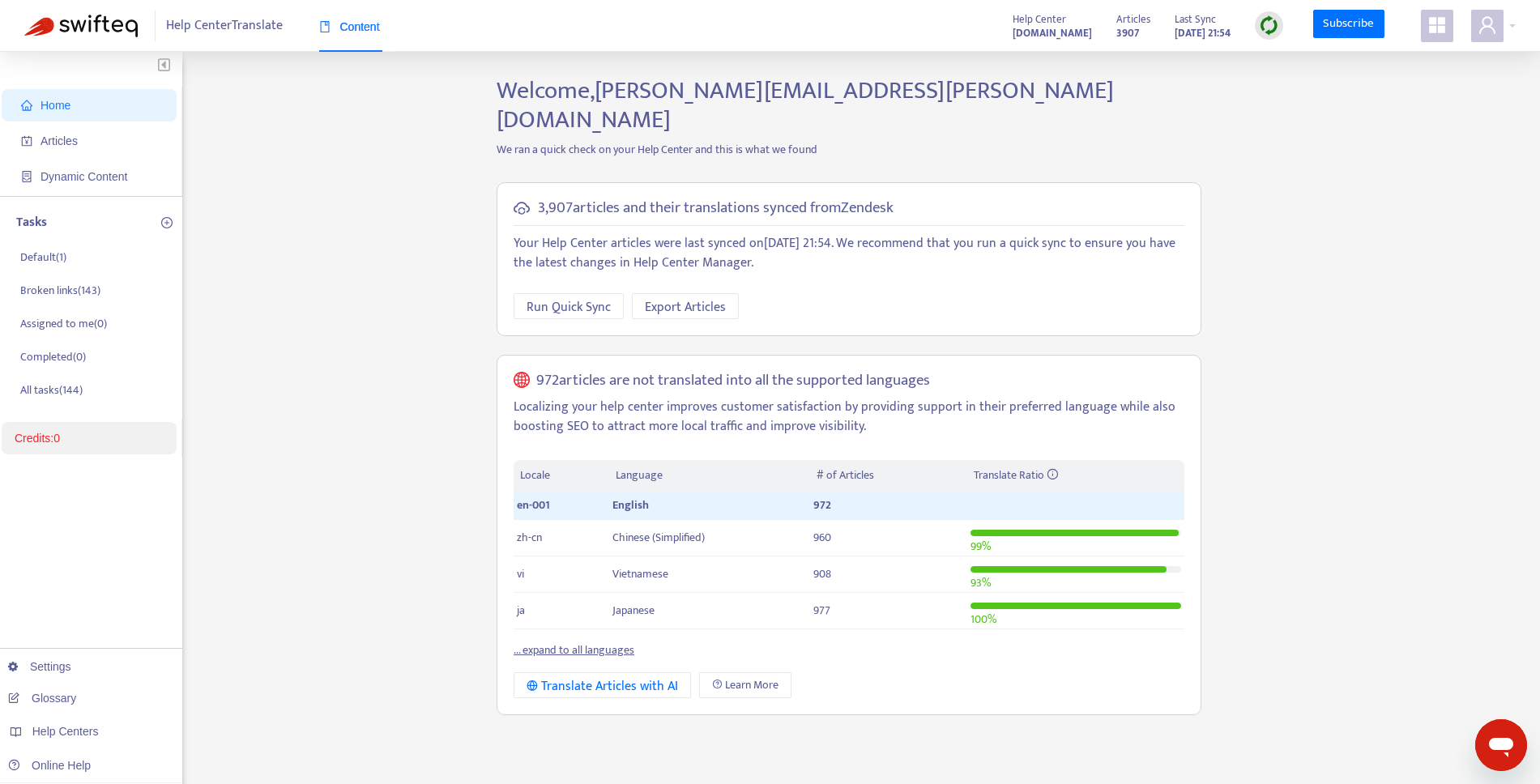
click at [367, 27] on span "Content" at bounding box center [349, 27] width 61 height 13
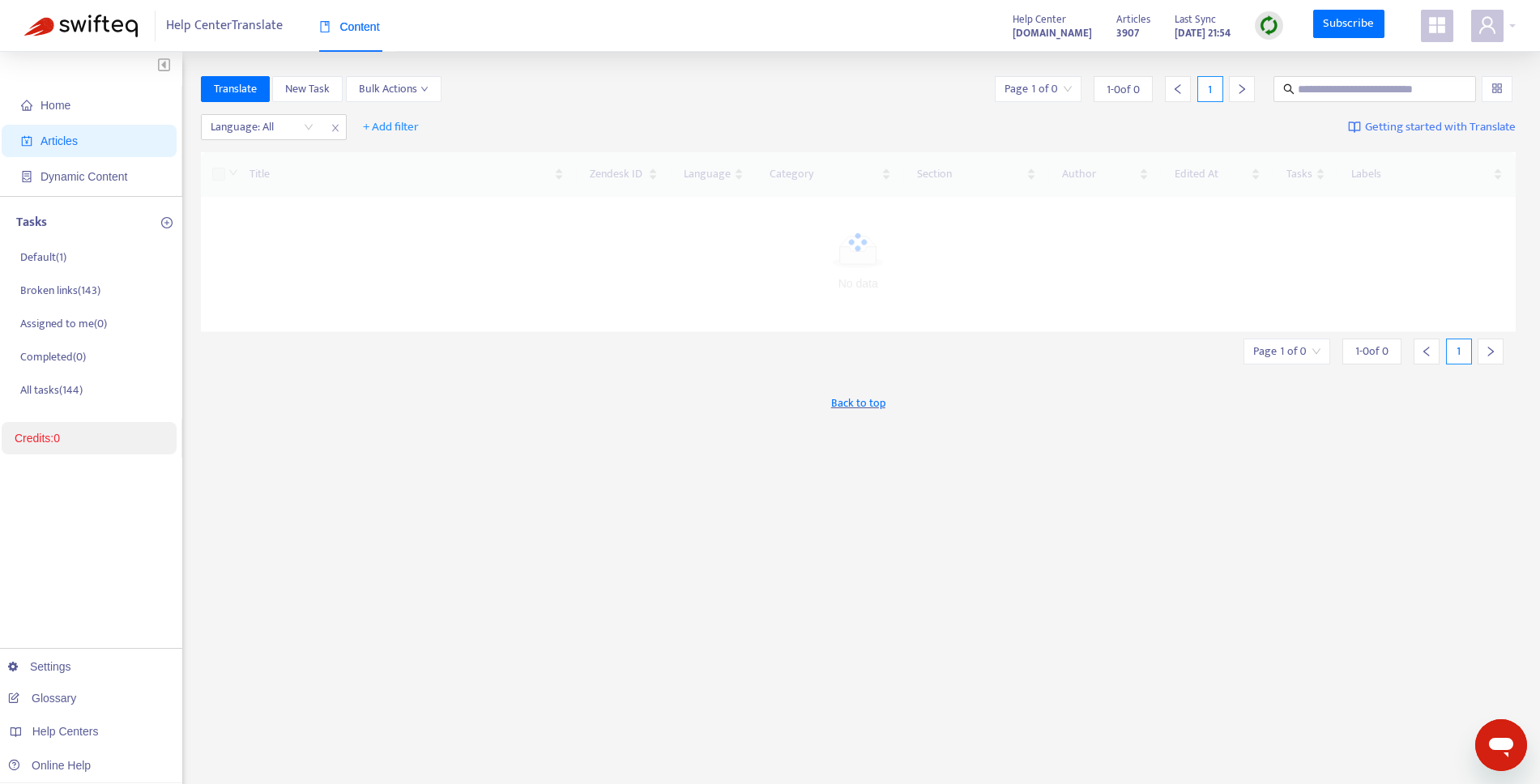
click at [1482, 44] on div "Help Center Translate Content Help Center [DOMAIN_NAME] Articles 3907 Last Sync…" at bounding box center [770, 25] width 1540 height 52
click at [1493, 39] on span at bounding box center [1487, 25] width 32 height 32
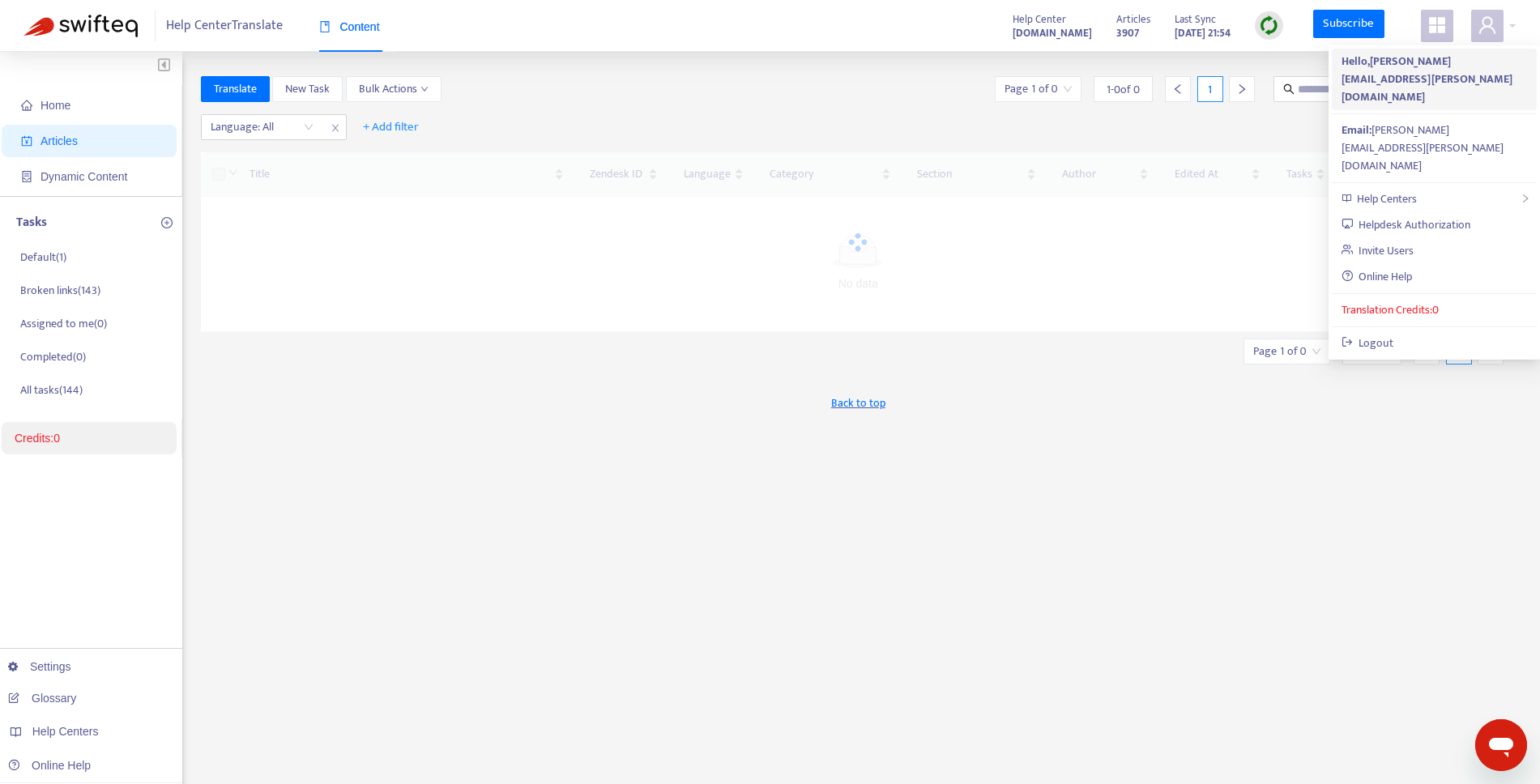
click at [1453, 63] on strong "Hello, [PERSON_NAME][EMAIL_ADDRESS][PERSON_NAME][DOMAIN_NAME]" at bounding box center [1427, 79] width 171 height 54
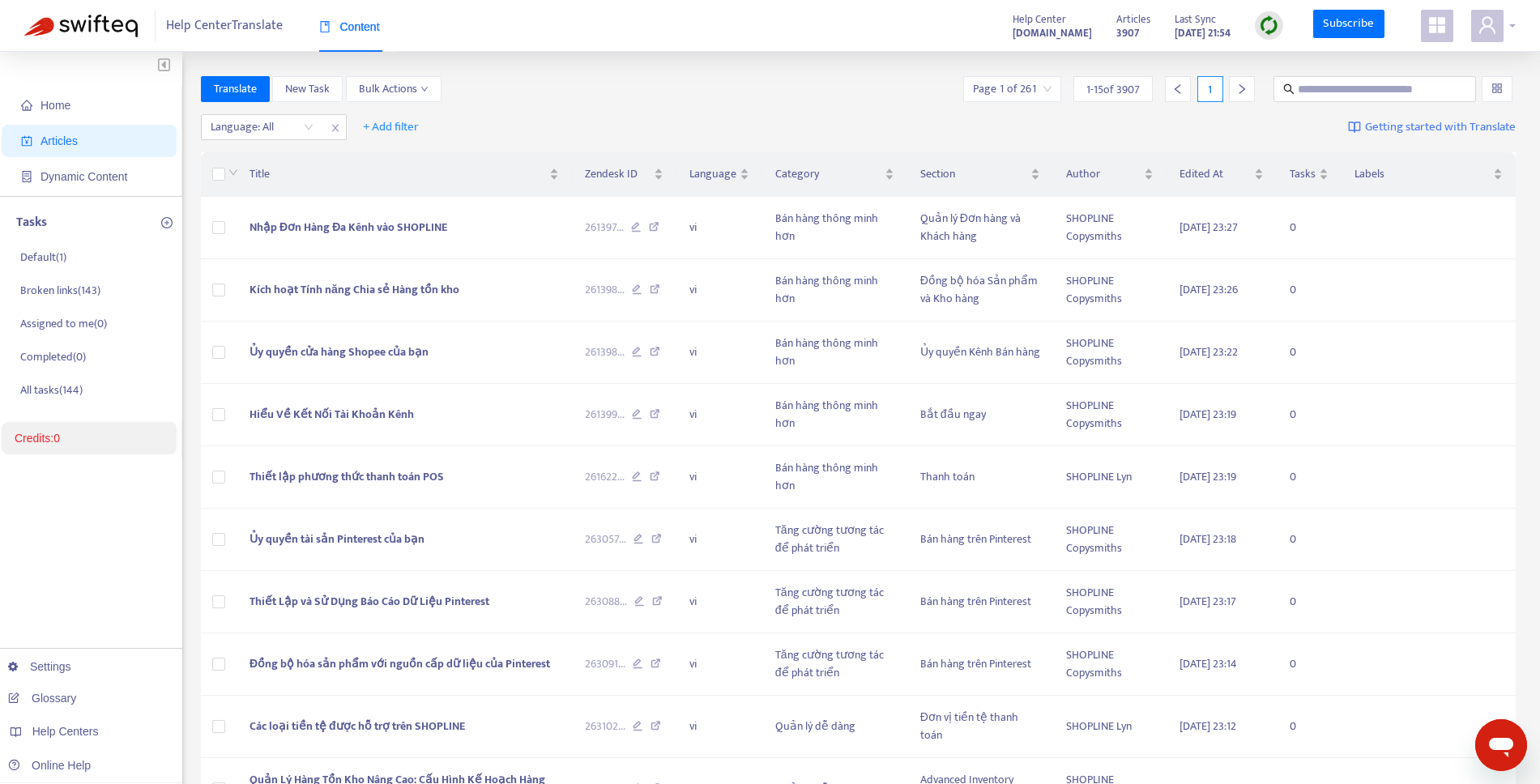
click at [1482, 30] on icon "user" at bounding box center [1487, 25] width 20 height 20
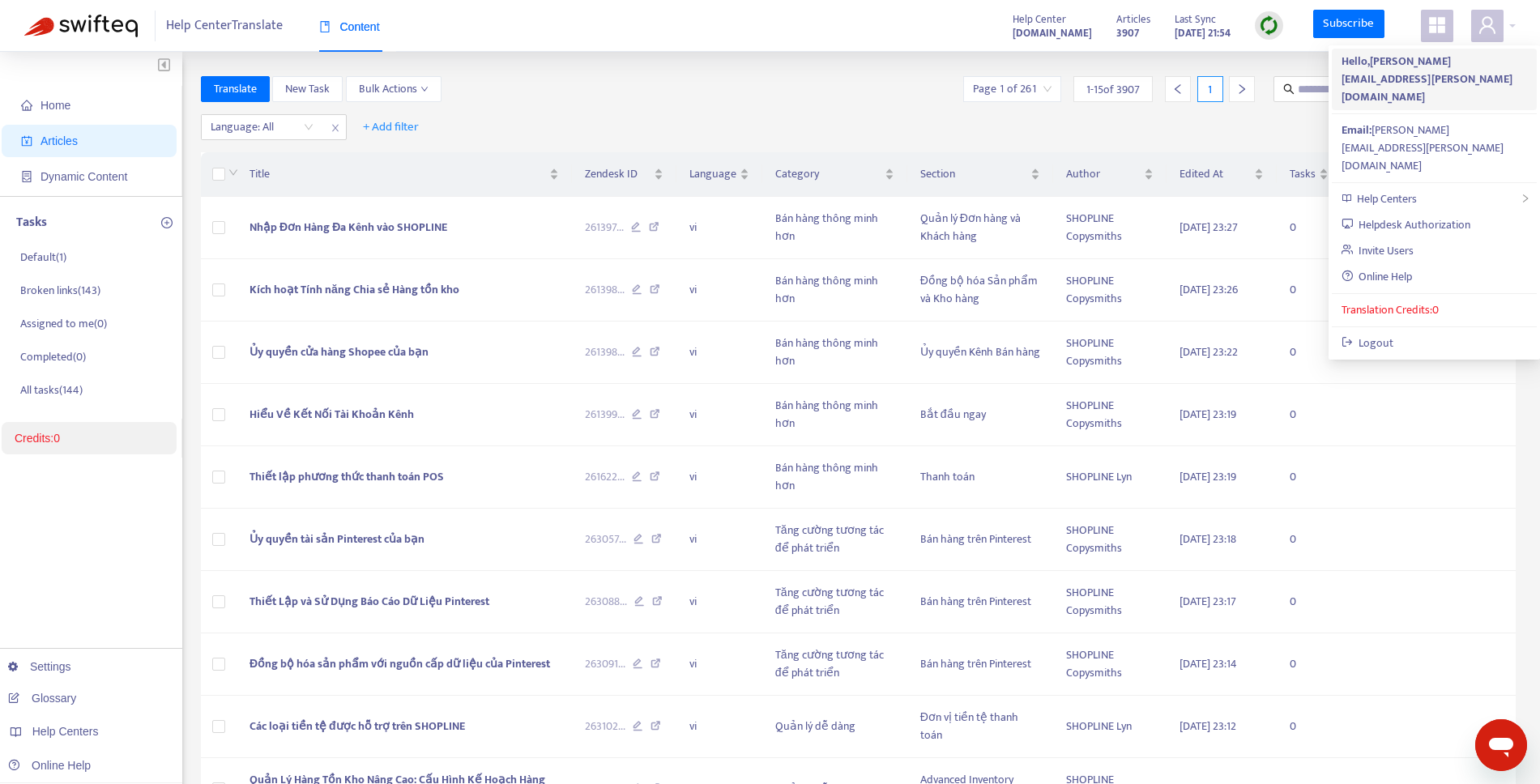
click at [1410, 71] on li "Hello, emily.chen@shopline.com" at bounding box center [1434, 79] width 205 height 62
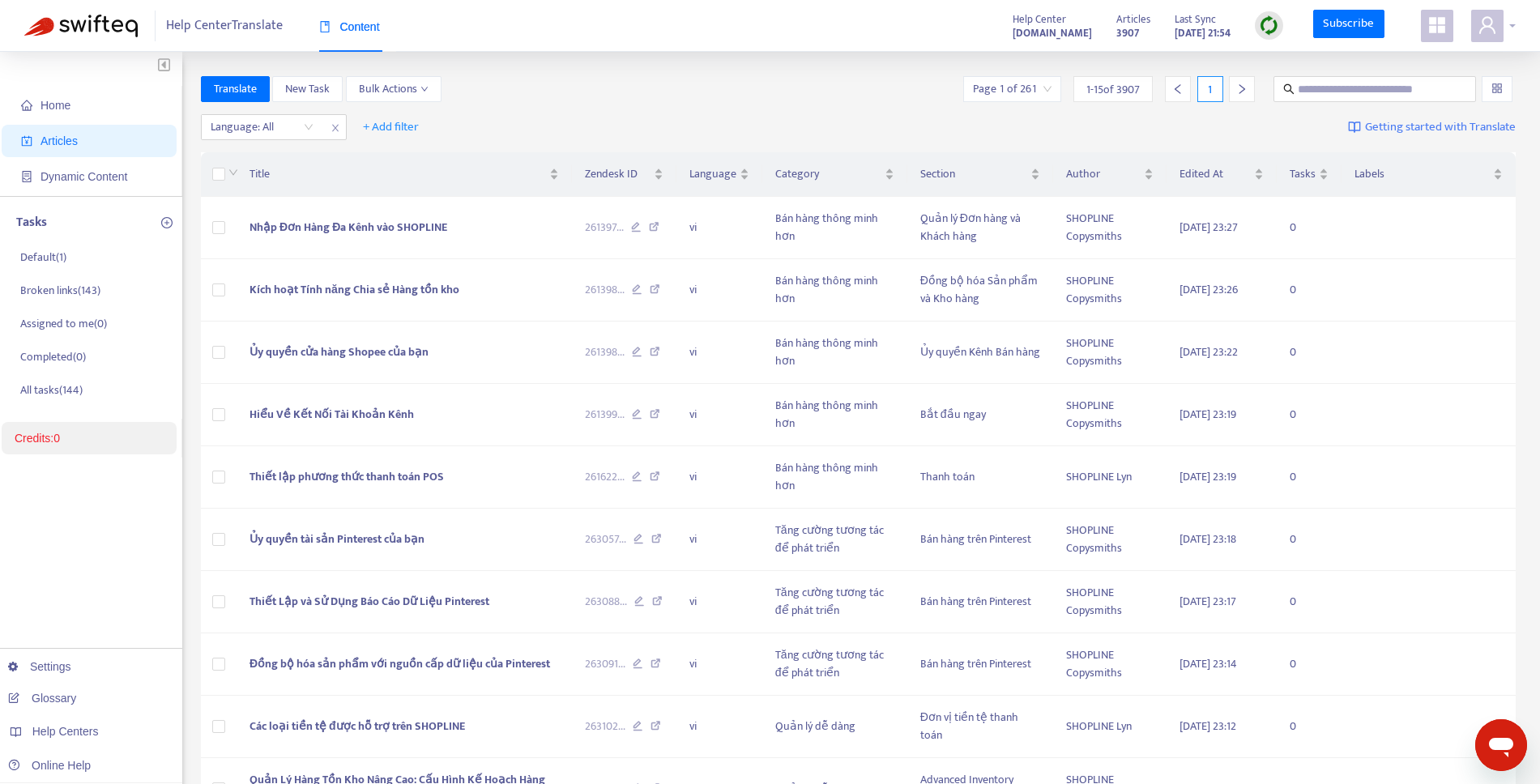
click at [1505, 30] on div at bounding box center [1493, 25] width 44 height 32
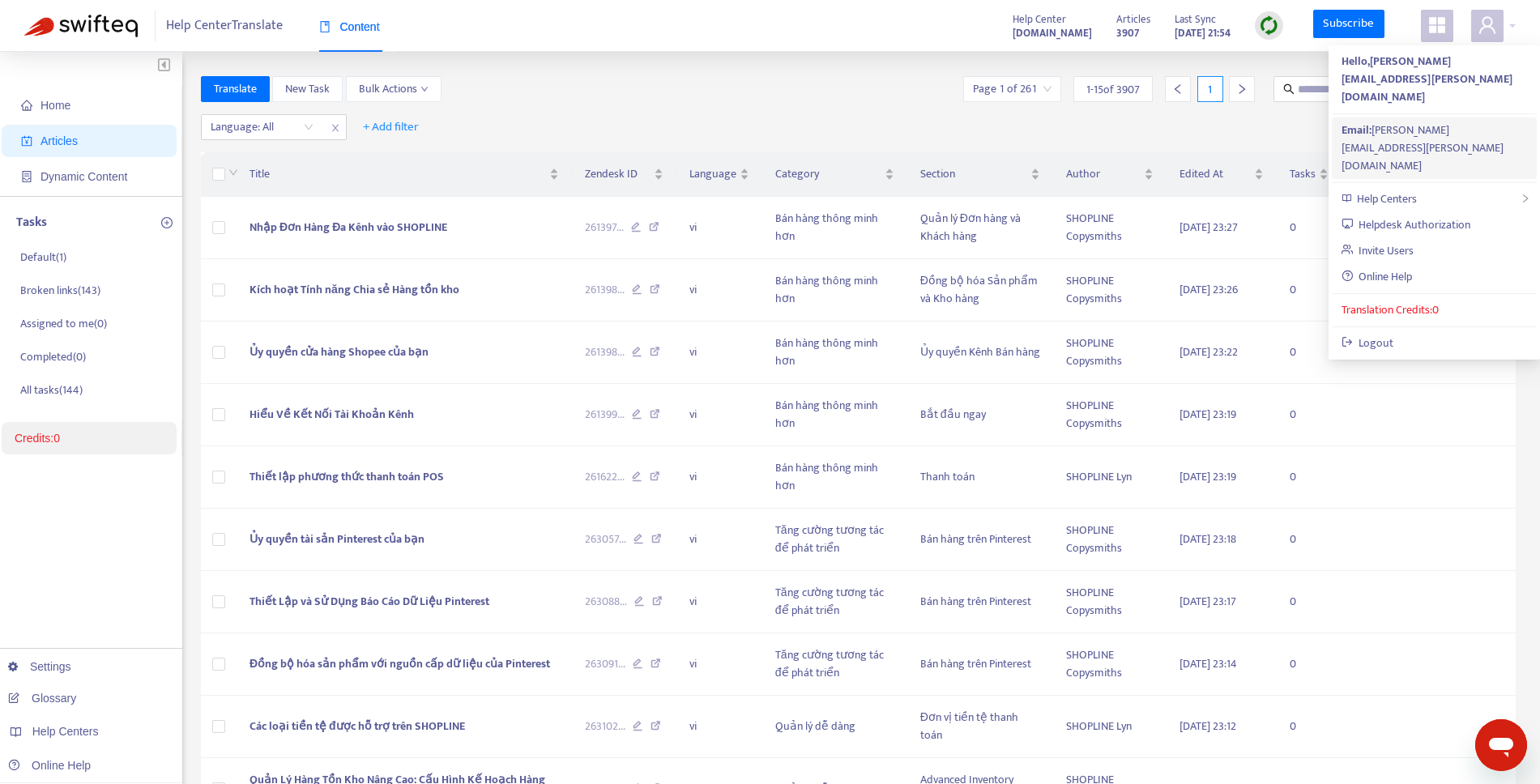
click at [1428, 122] on div "Email: emily.chen@shopline.com" at bounding box center [1435, 148] width 186 height 53
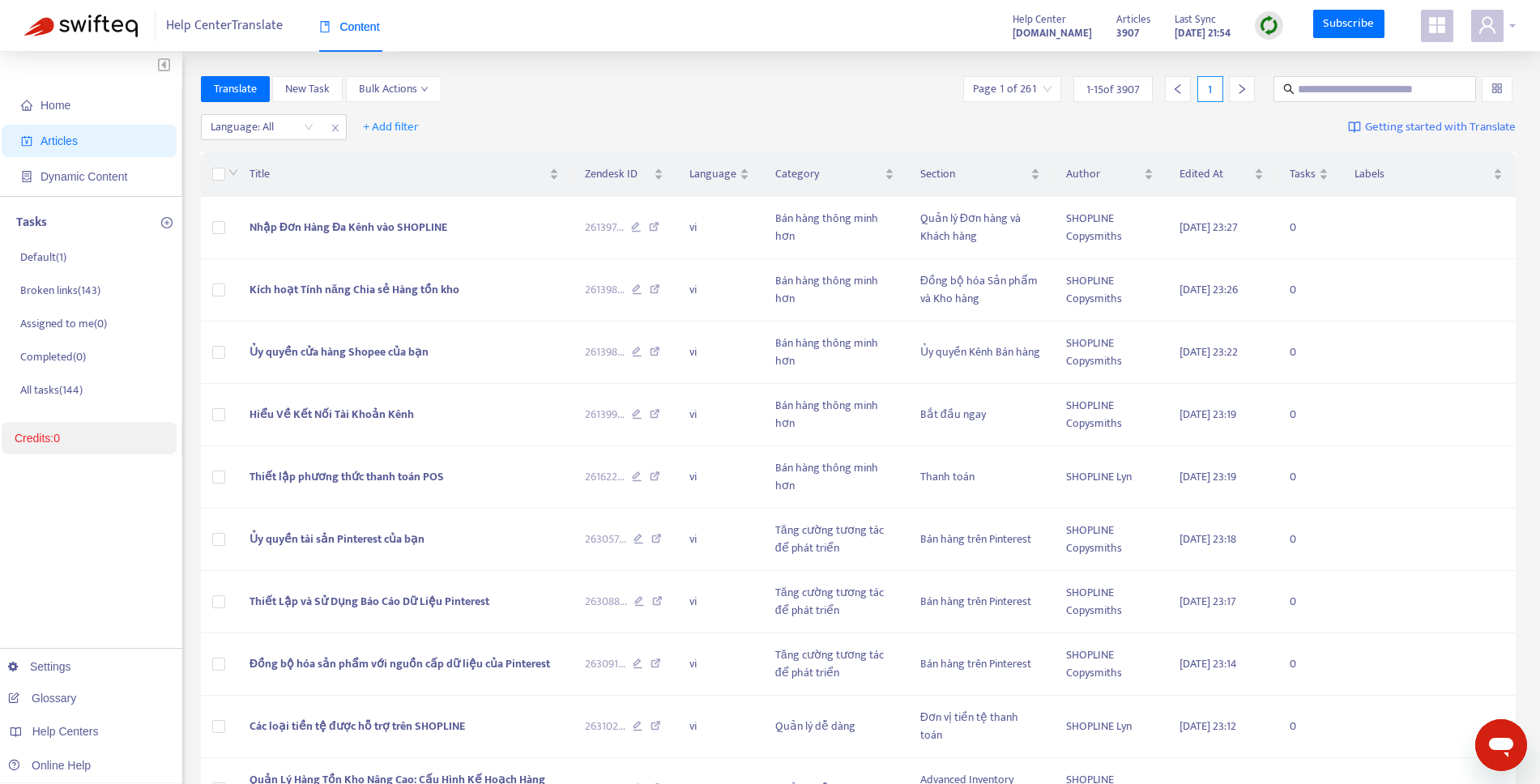
click at [1487, 40] on span at bounding box center [1487, 25] width 32 height 32
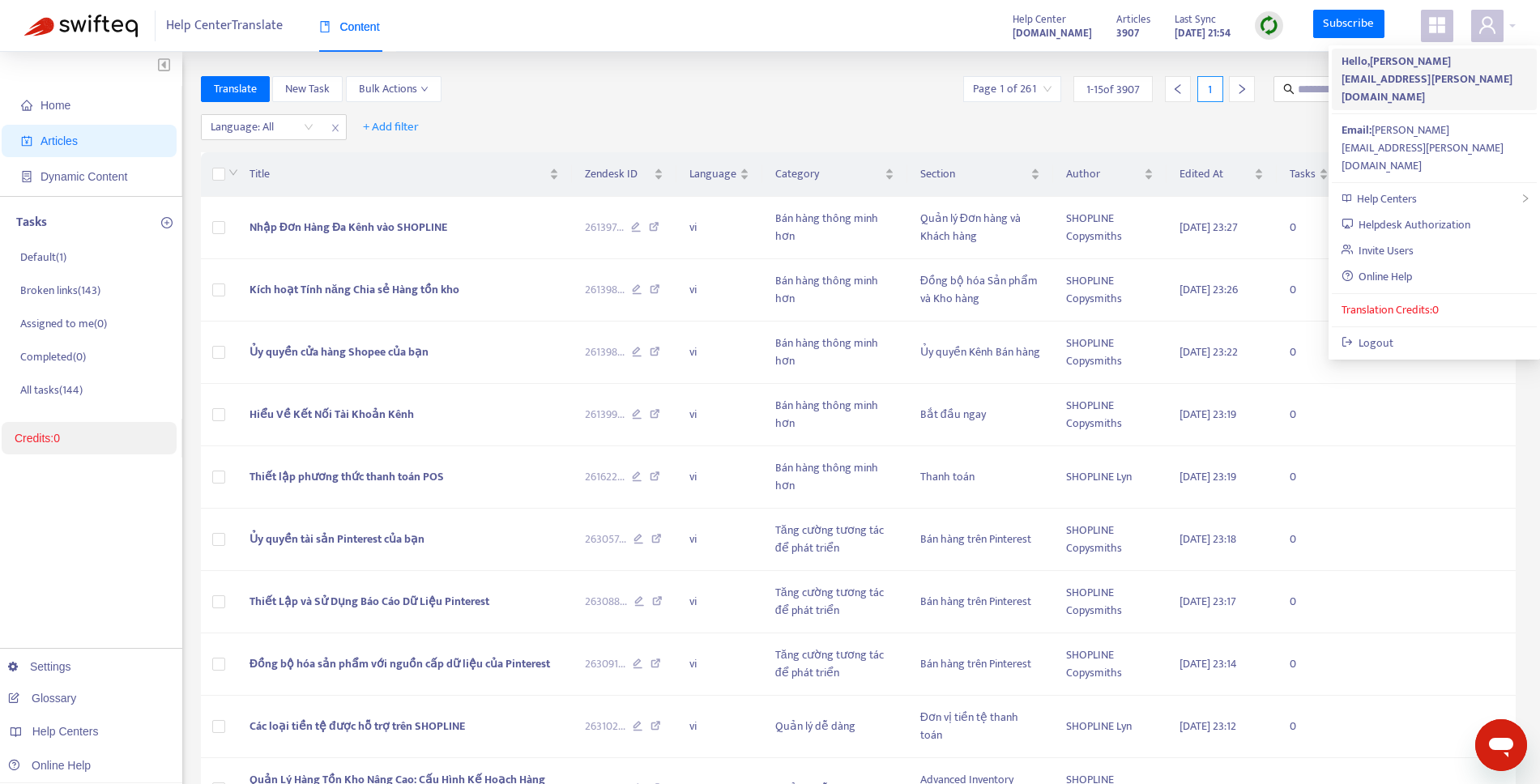
click at [1394, 66] on strong "Hello, [PERSON_NAME][EMAIL_ADDRESS][PERSON_NAME][DOMAIN_NAME]" at bounding box center [1427, 79] width 171 height 54
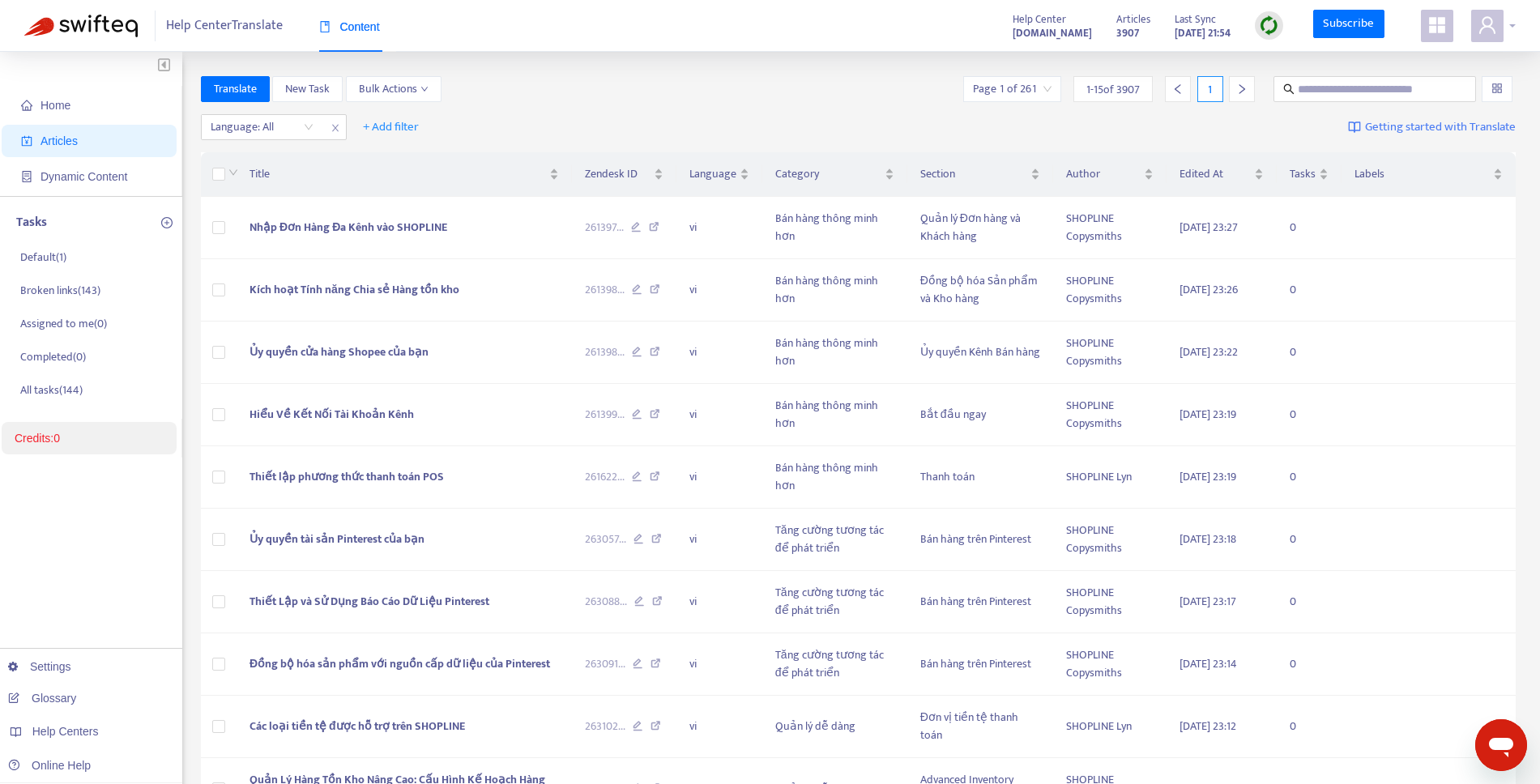
click at [1503, 19] on span at bounding box center [1487, 25] width 32 height 32
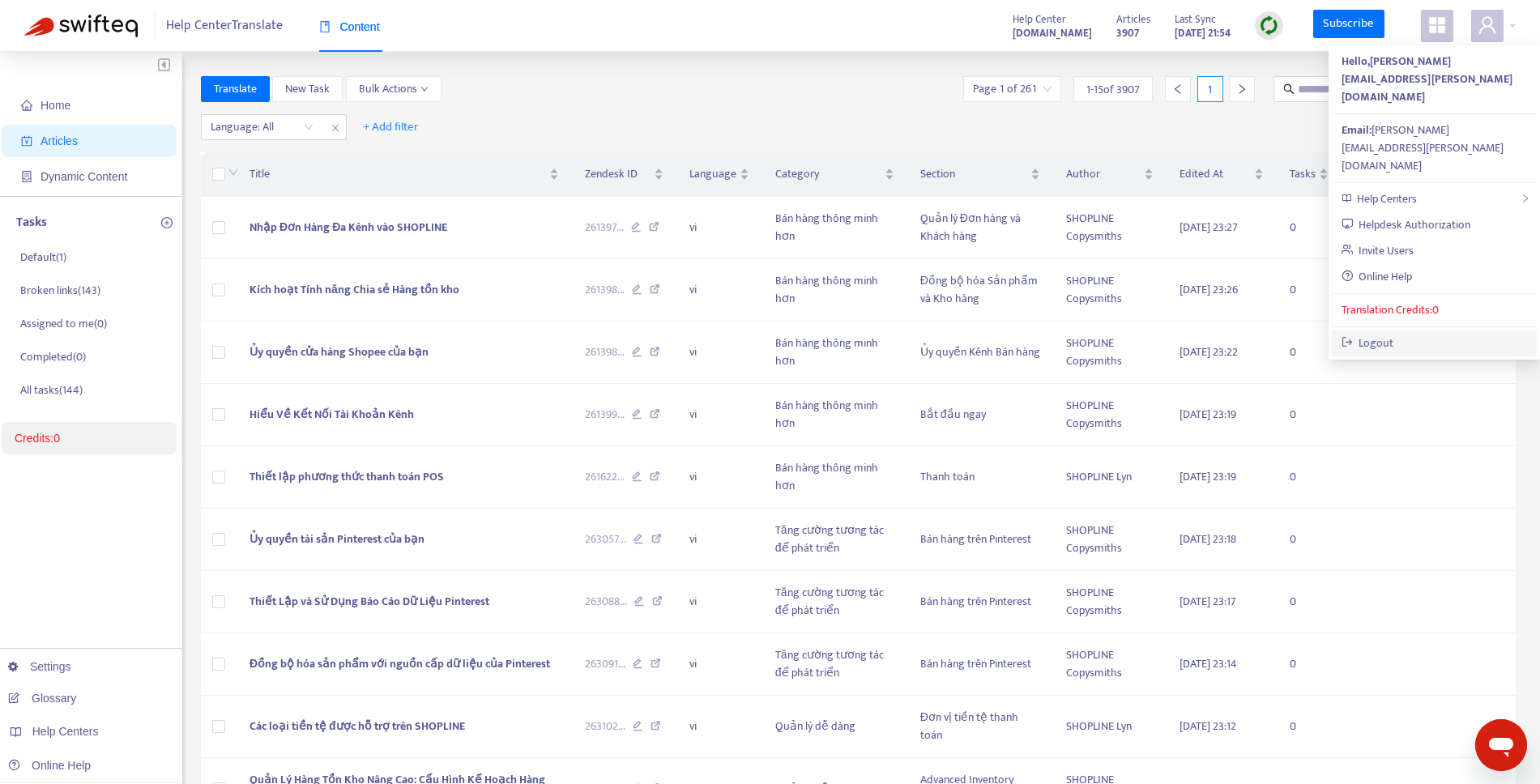
click at [1392, 334] on link "Logout" at bounding box center [1368, 343] width 53 height 19
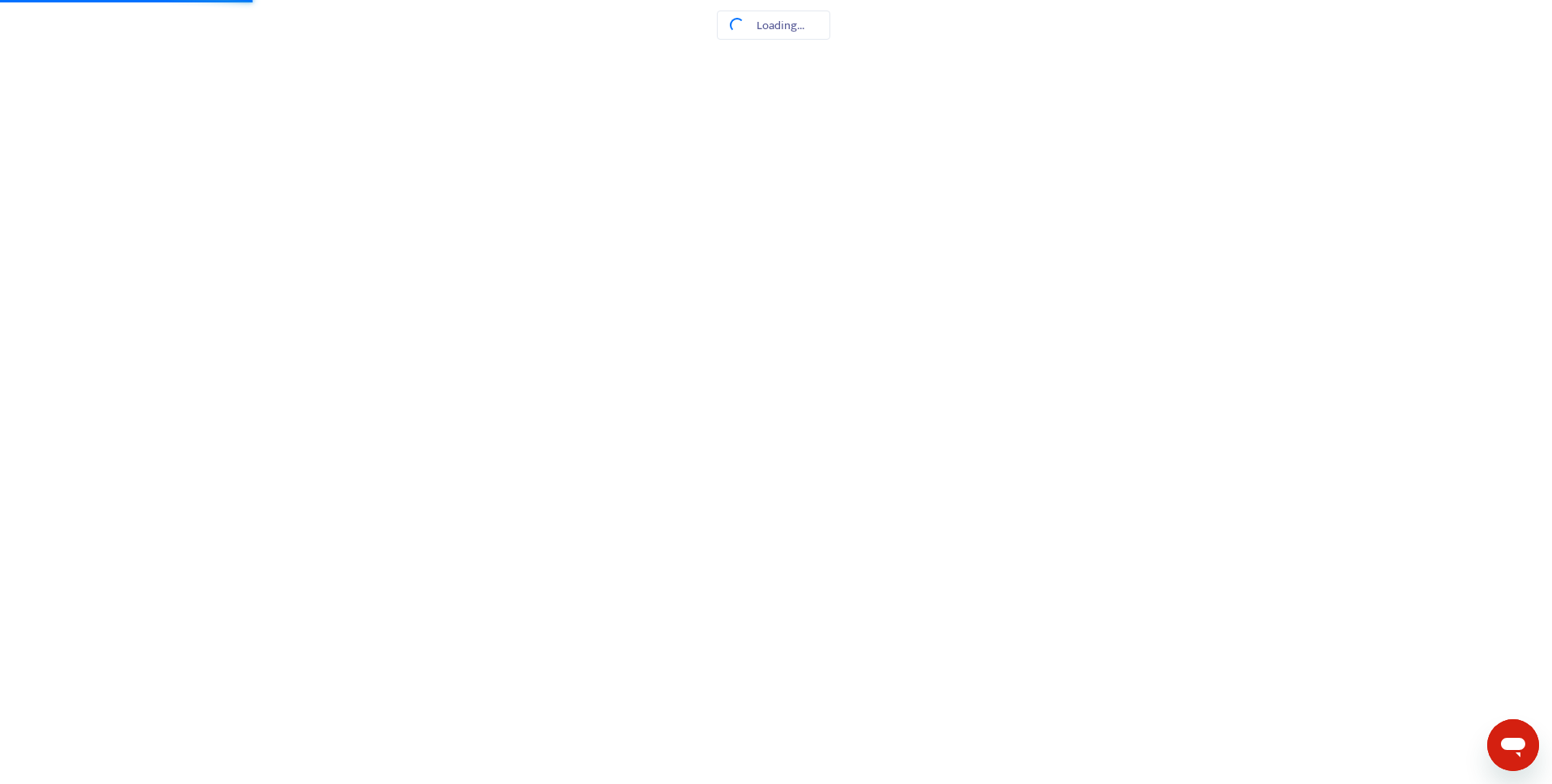
click at [1514, 738] on icon "Open messaging window" at bounding box center [1513, 745] width 29 height 29
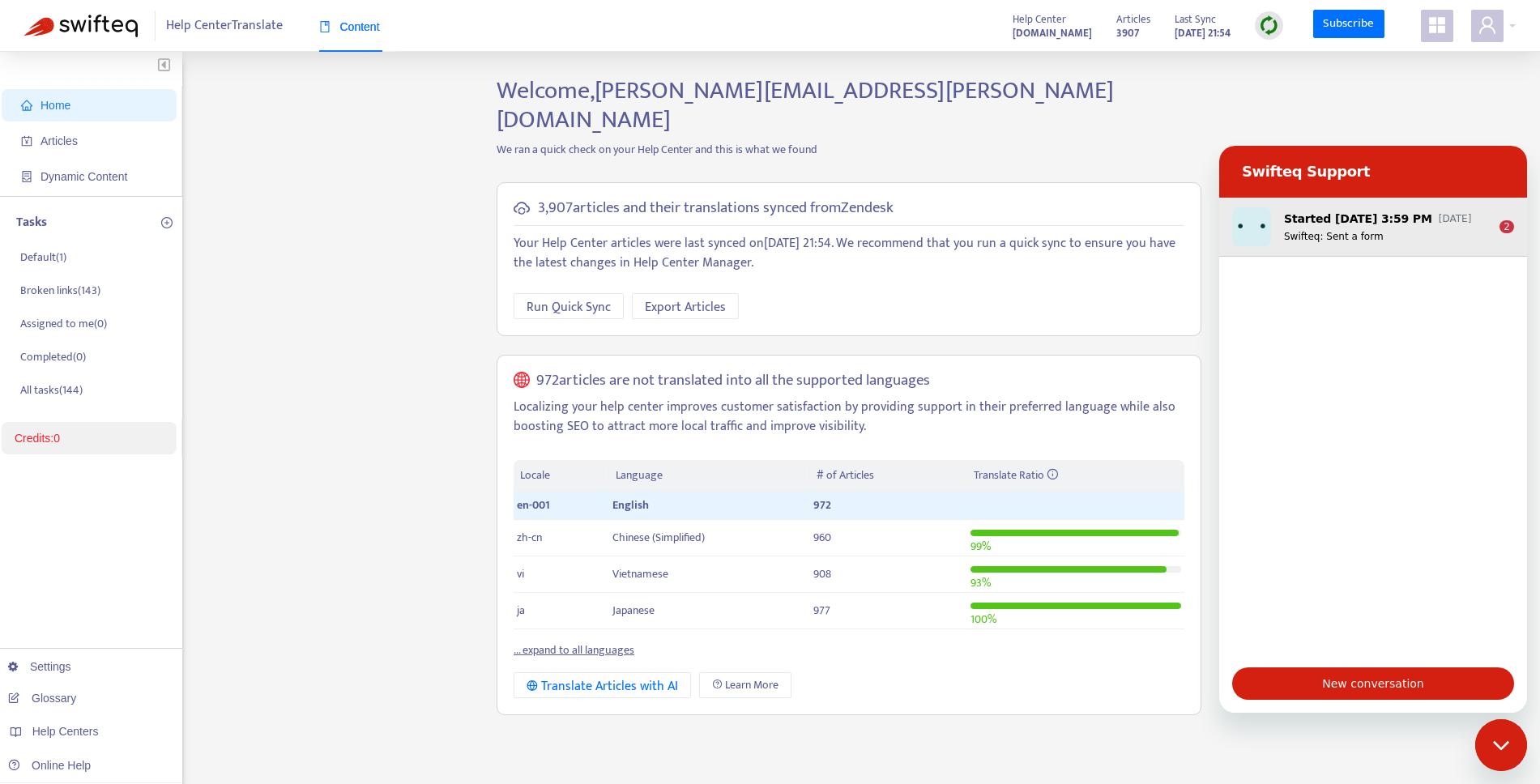
click at [1478, 231] on p "Swifteq: Sent a form" at bounding box center [1385, 237] width 202 height 13
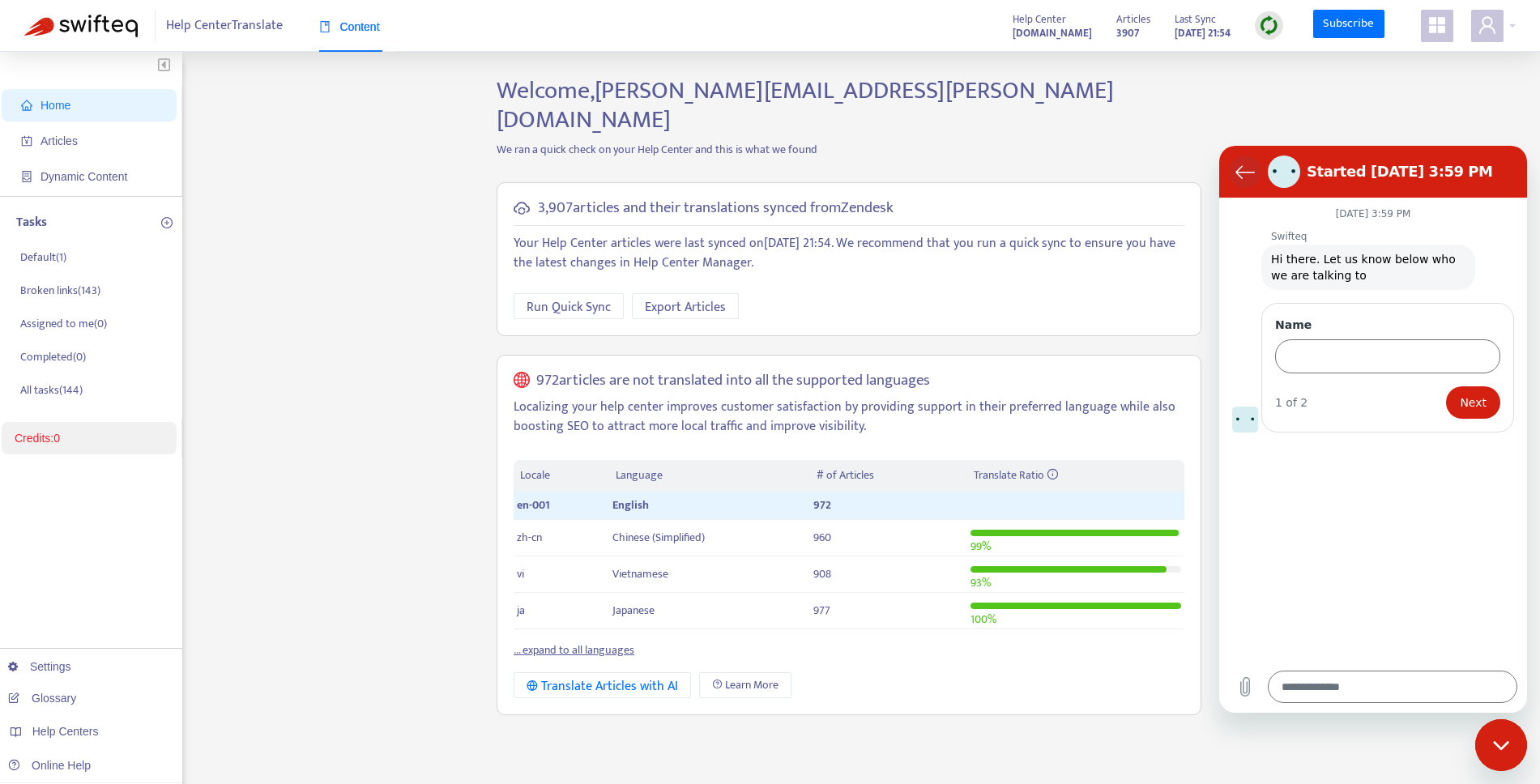
click at [1246, 178] on icon "Back to the conversation list" at bounding box center [1246, 172] width 20 height 20
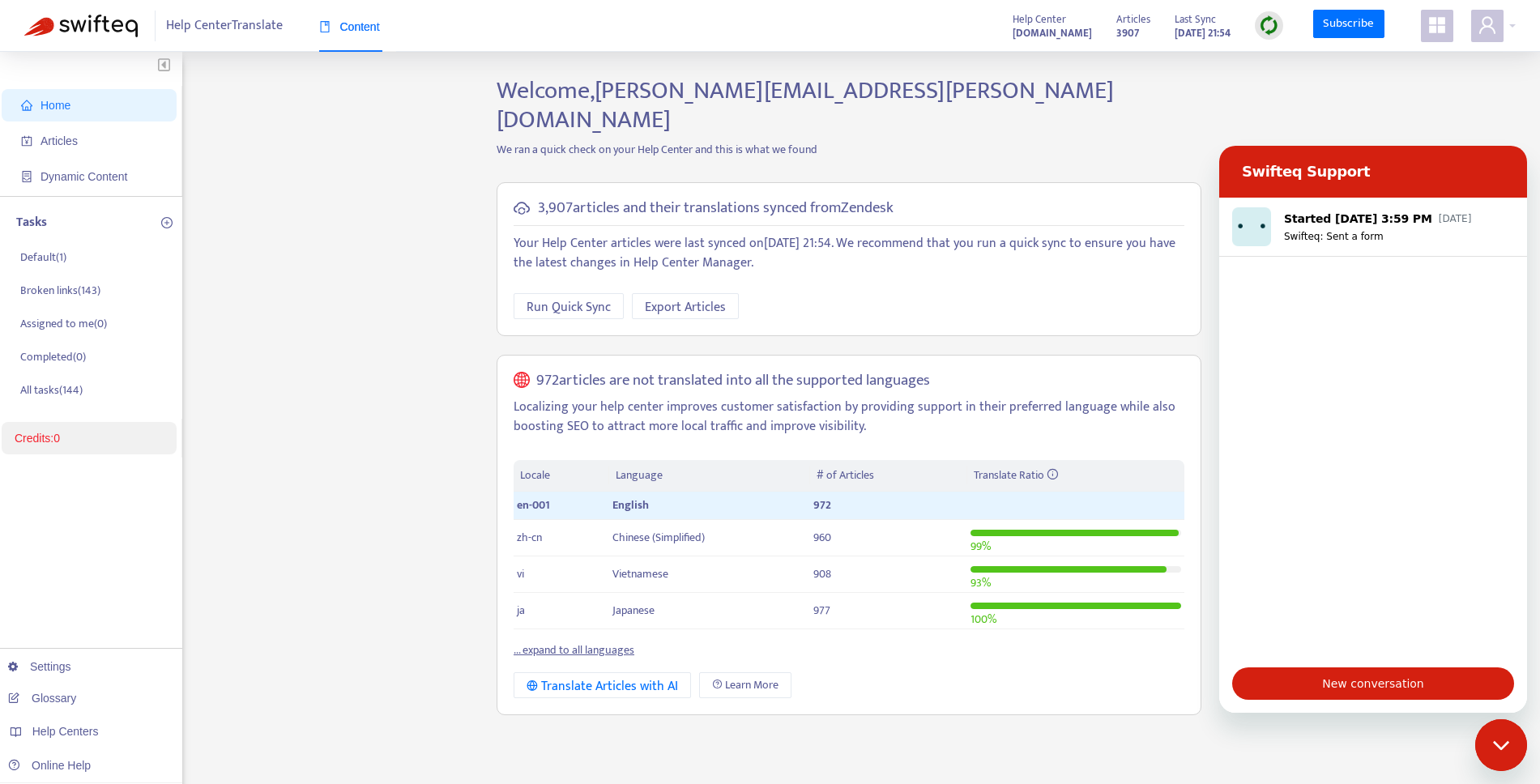
click at [1284, 86] on div "Home Articles Dynamic Content Tasks Default ( 1 ) Broken links ( 143 ) Assigned…" at bounding box center [770, 550] width 1491 height 948
click at [1493, 740] on icon "Close messaging window" at bounding box center [1501, 745] width 17 height 11
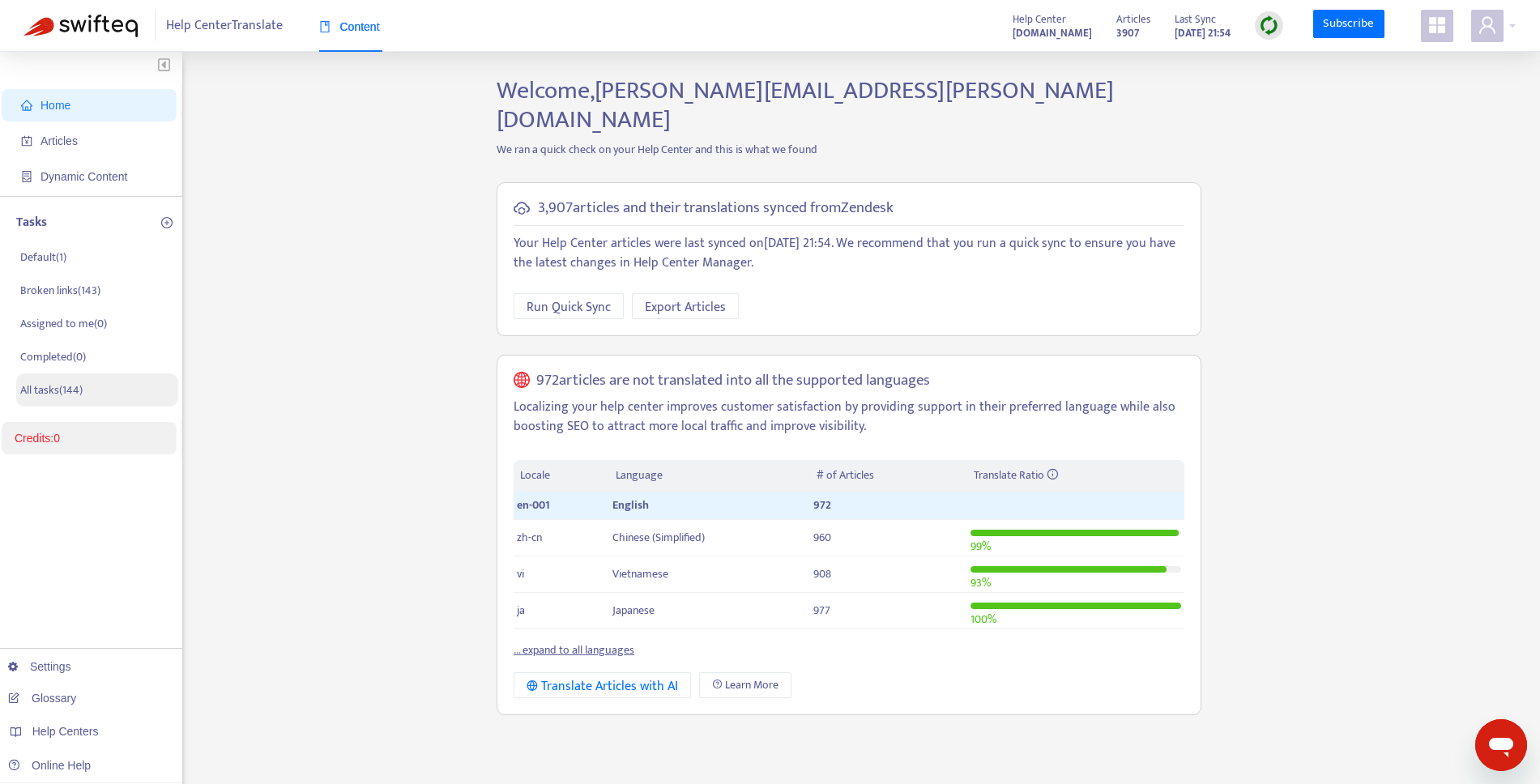
click at [73, 391] on p "All tasks ( 144 )" at bounding box center [52, 390] width 62 height 17
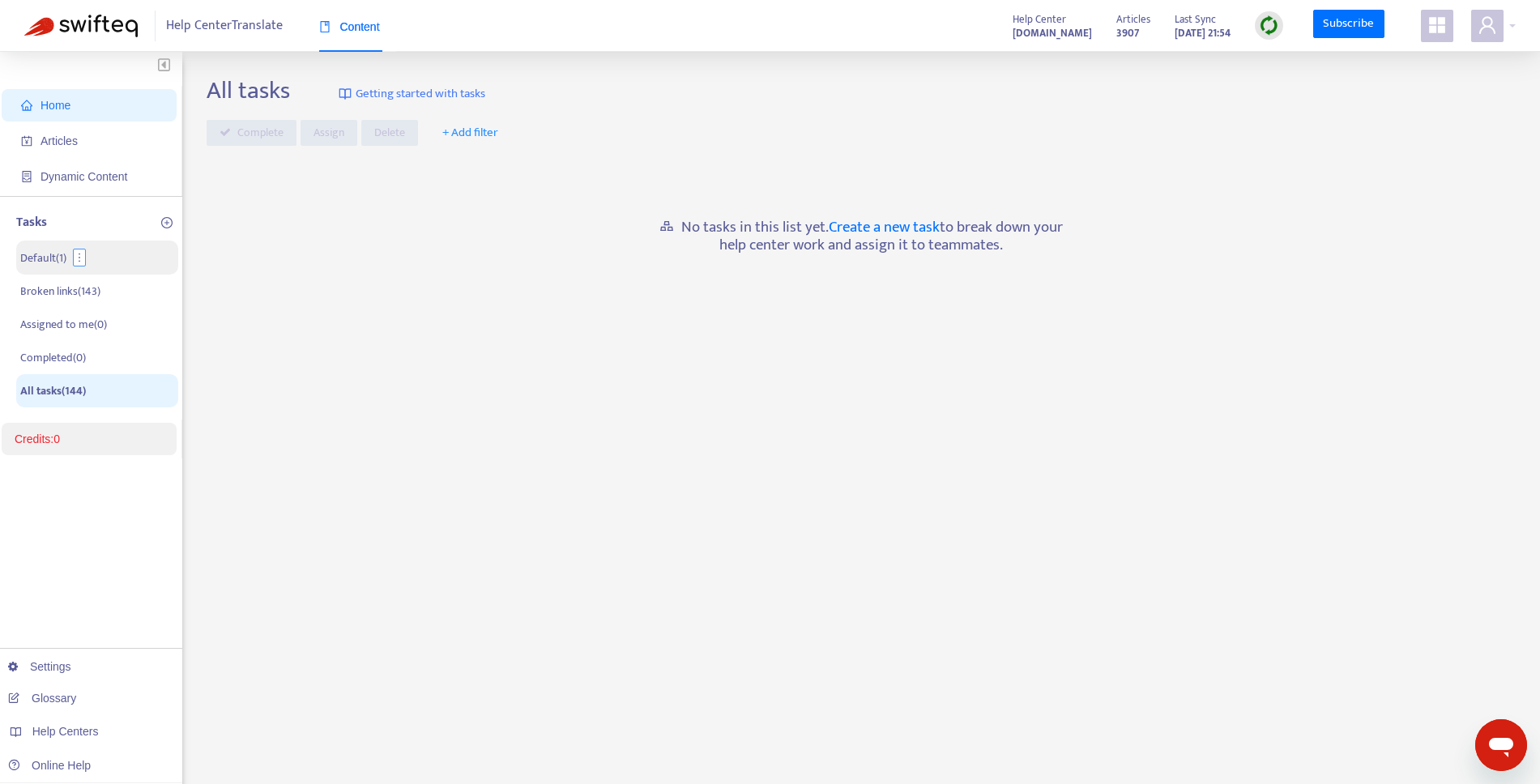
click at [81, 261] on icon "more" at bounding box center [80, 257] width 12 height 12
click at [54, 261] on p "Default ( 1 )" at bounding box center [44, 257] width 46 height 17
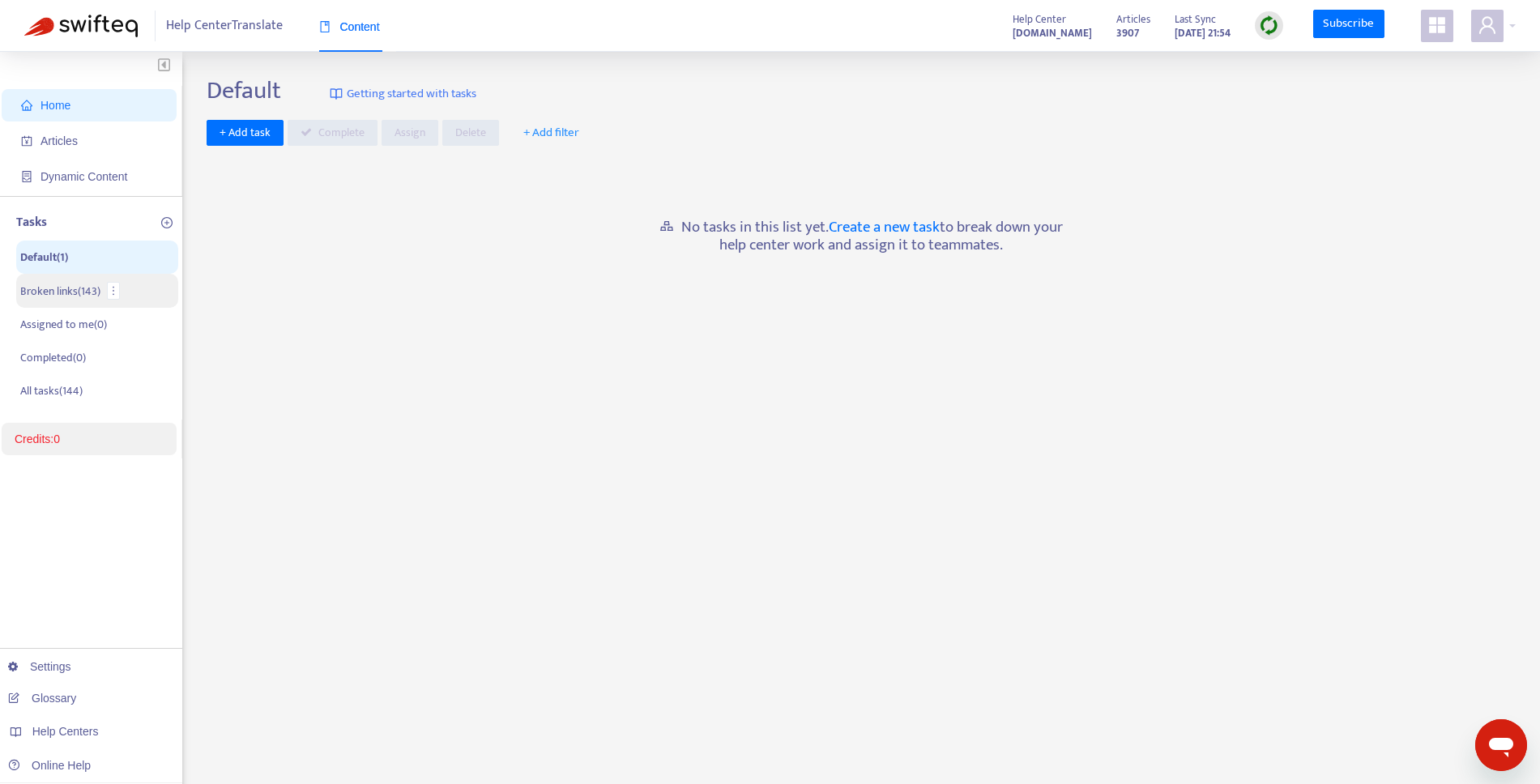
click at [50, 296] on p "Broken links ( 143 )" at bounding box center [61, 291] width 81 height 17
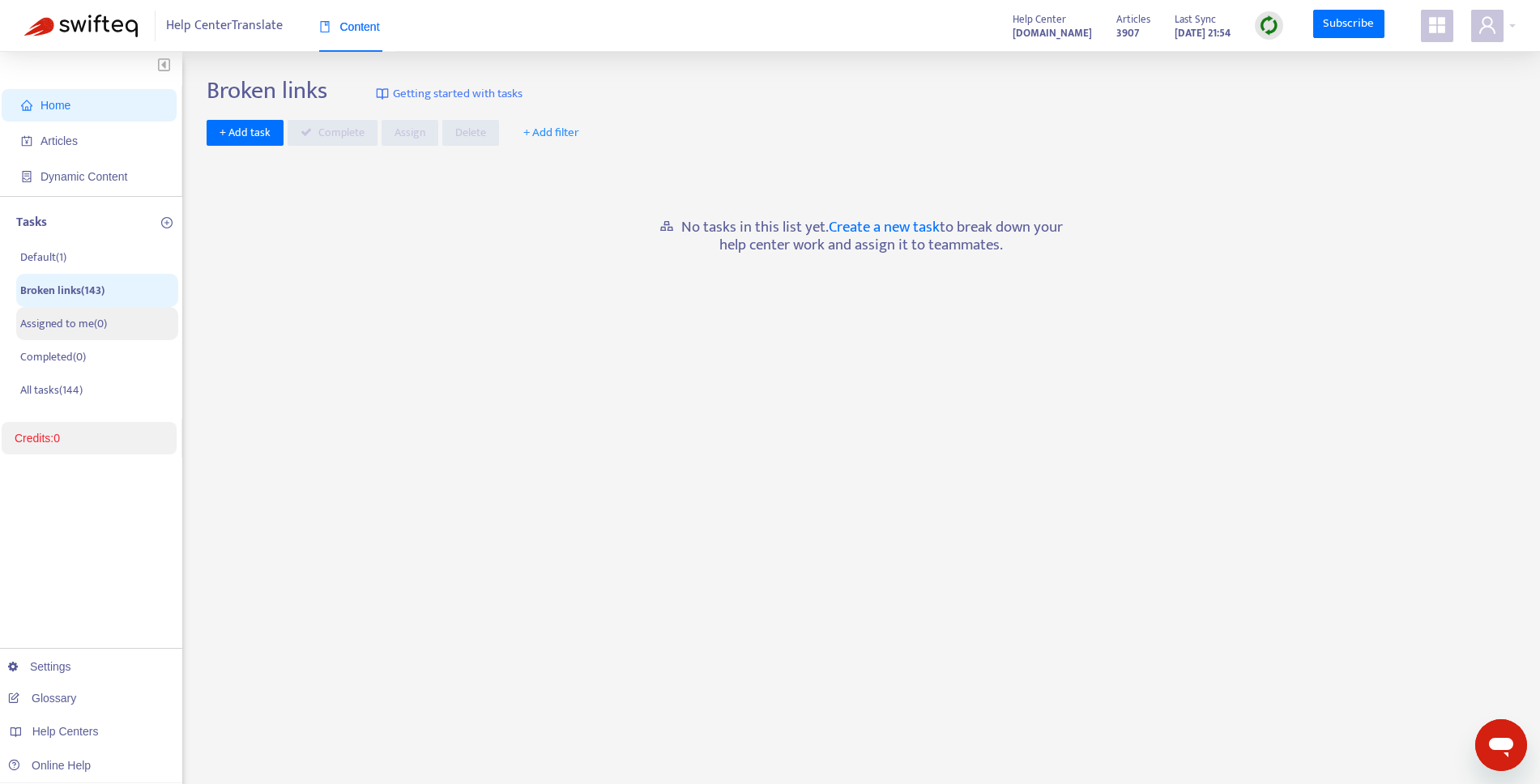
click at [44, 320] on p "Assigned to me ( 0 )" at bounding box center [63, 323] width 86 height 17
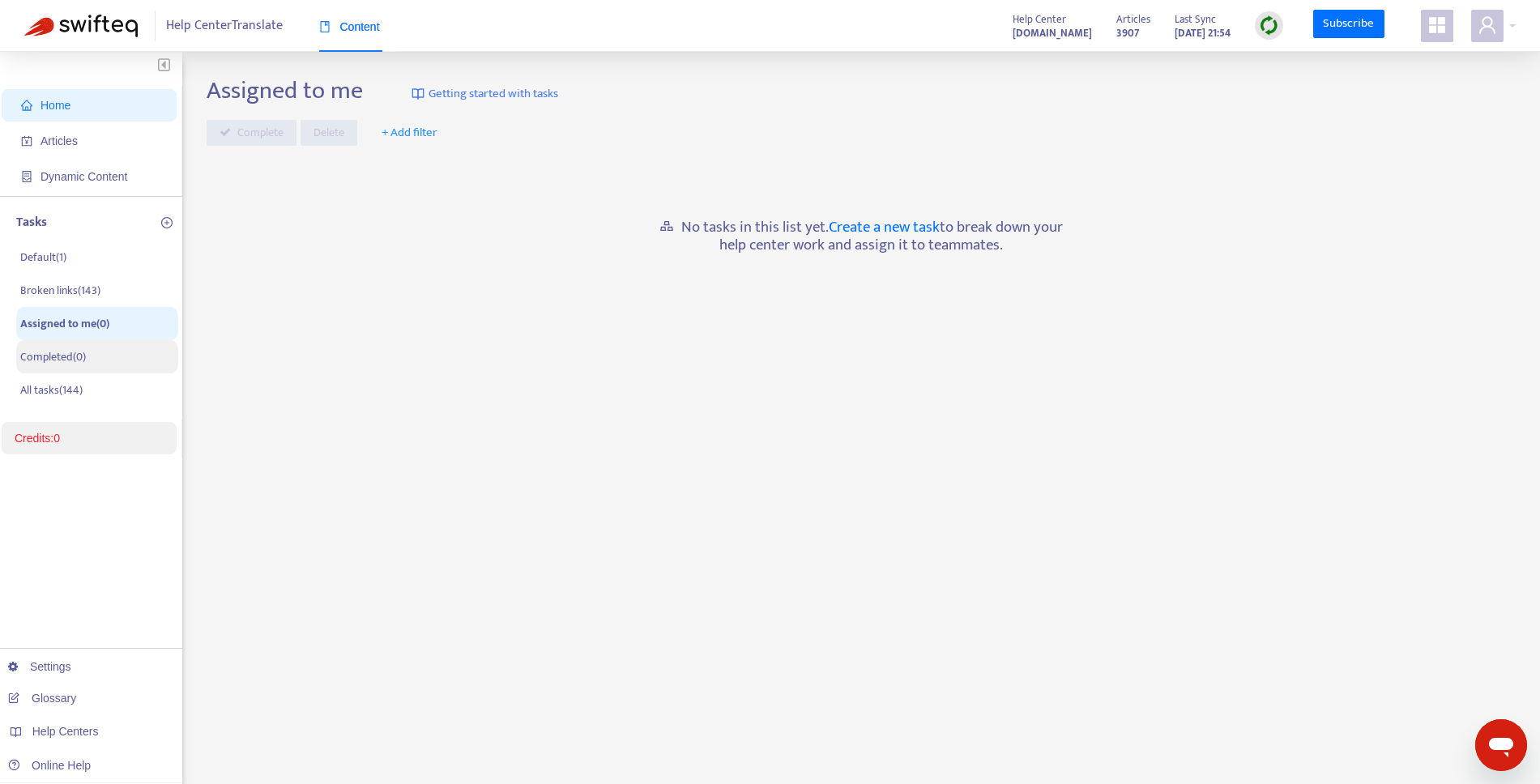
click at [48, 364] on p "Completed ( 0 )" at bounding box center [53, 357] width 66 height 17
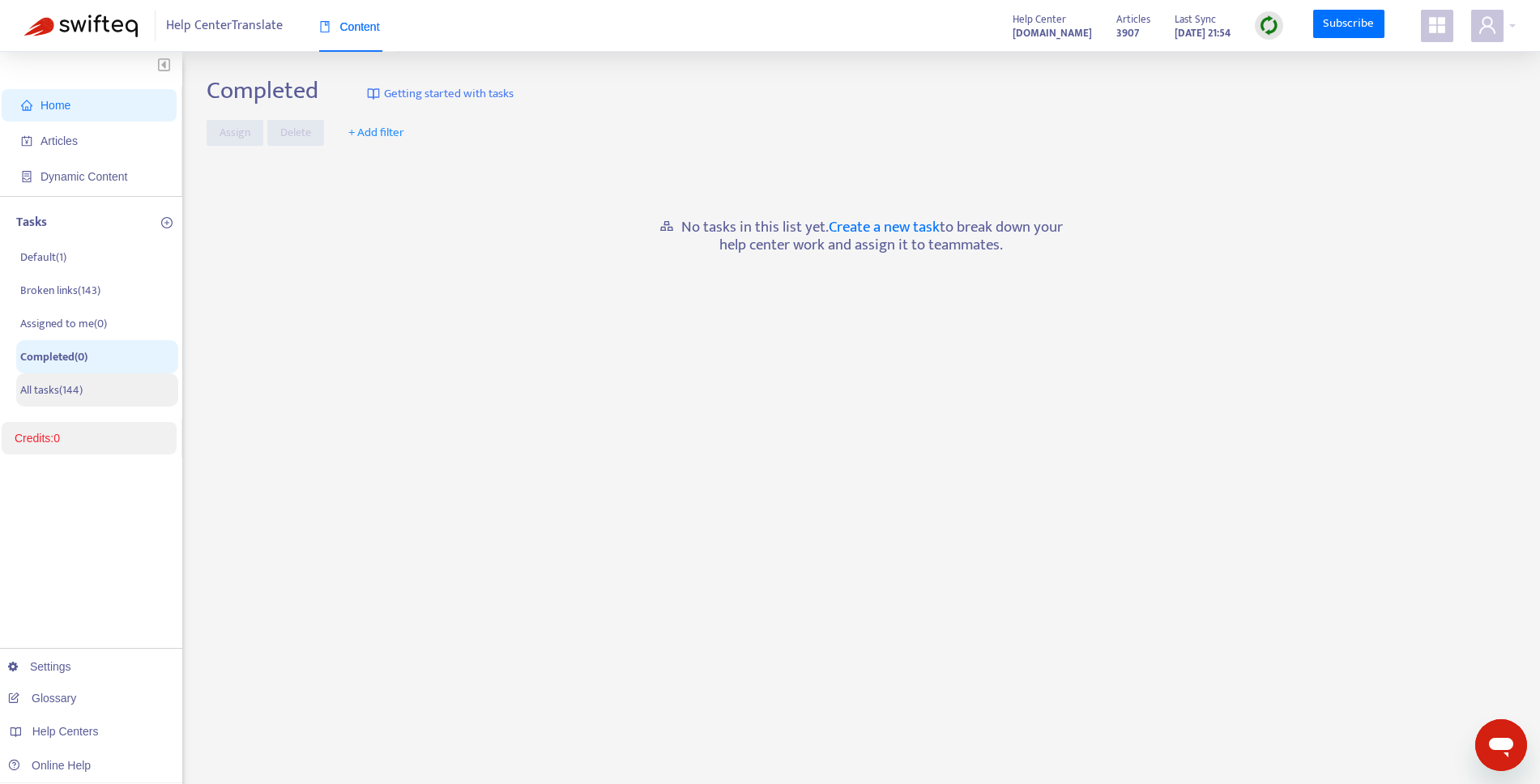
click at [42, 390] on p "All tasks ( 144 )" at bounding box center [52, 390] width 62 height 17
click at [42, 527] on div "Home Articles Dynamic Content Tasks Default ( 1 ) Broken links ( 143 ) Assigned…" at bounding box center [91, 537] width 183 height 971
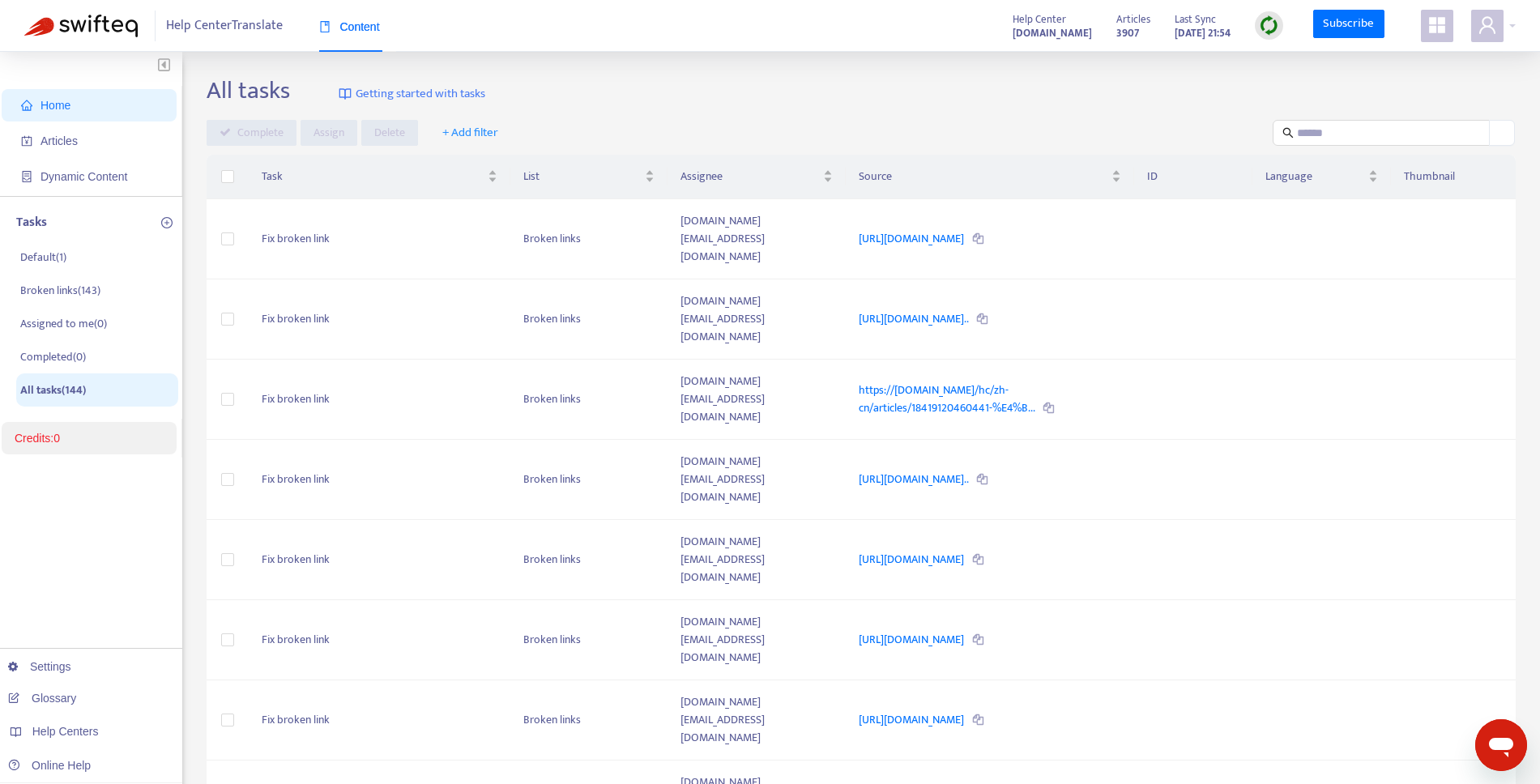
click at [1445, 22] on icon "appstore" at bounding box center [1437, 25] width 20 height 20
click at [1490, 35] on span at bounding box center [1487, 25] width 32 height 32
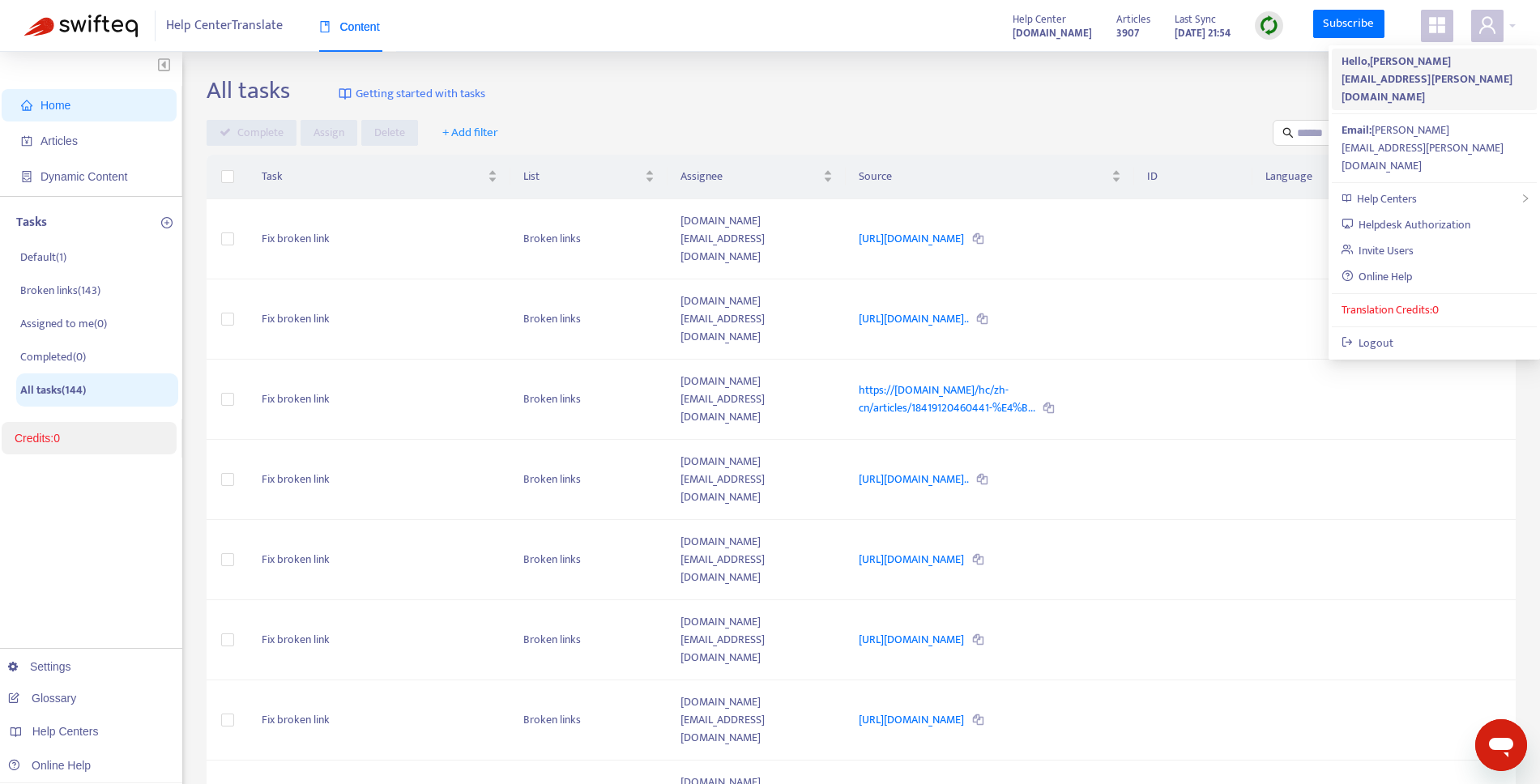
click at [1466, 60] on strong "Hello, emily.chen@shopline.com" at bounding box center [1427, 79] width 171 height 54
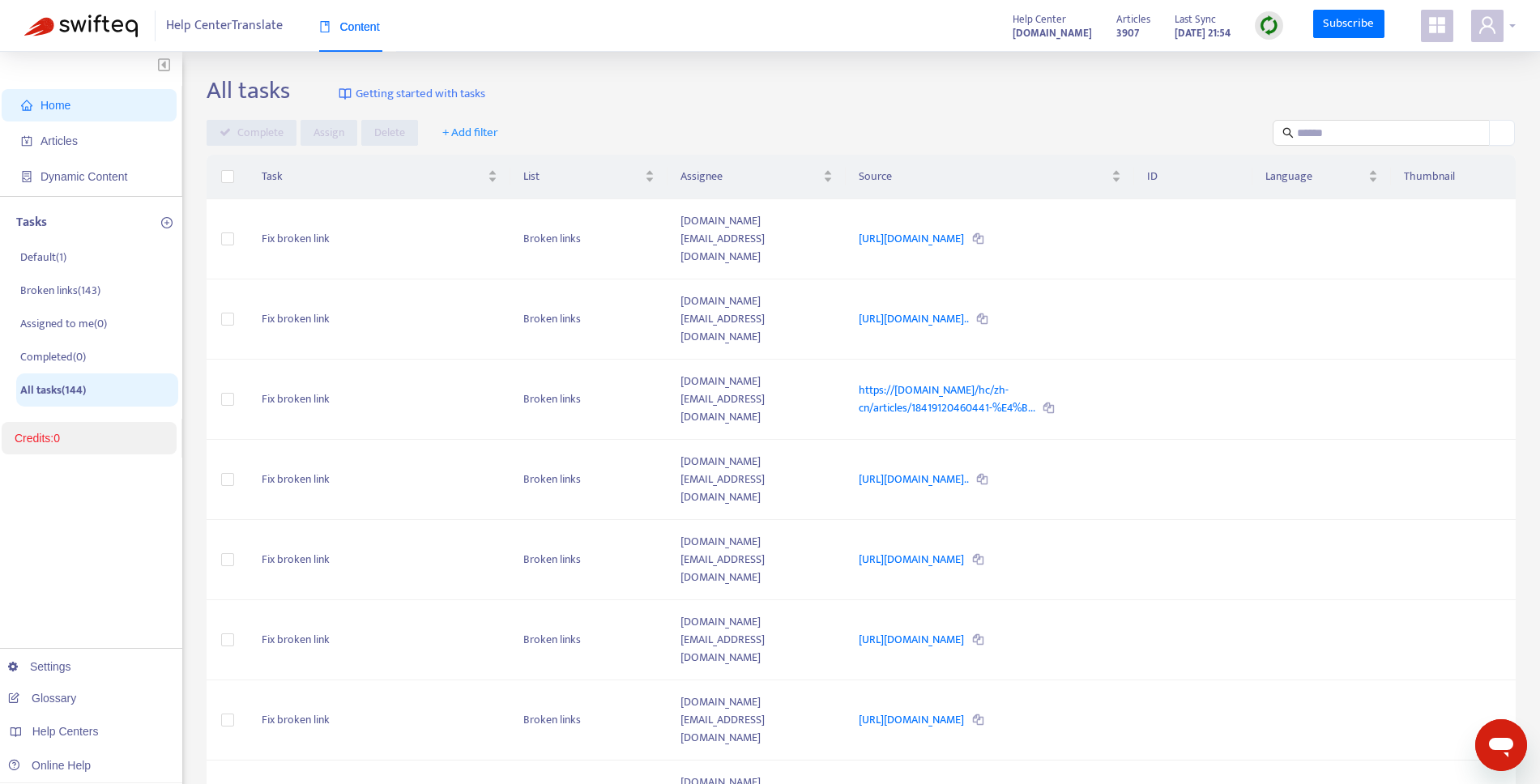
click at [1509, 31] on div at bounding box center [1493, 25] width 44 height 32
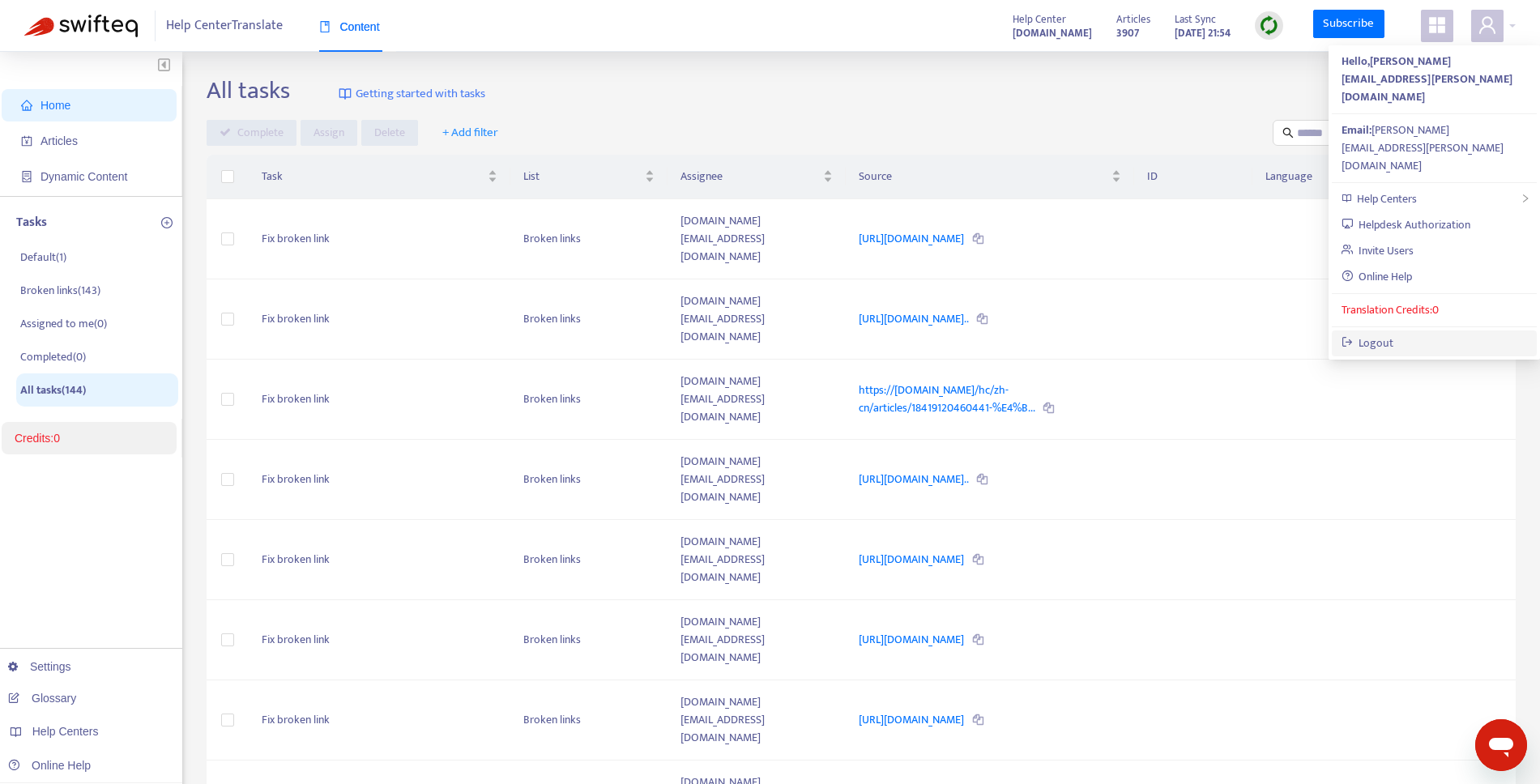
click at [1394, 334] on link "Logout" at bounding box center [1368, 343] width 53 height 19
